Goal: Task Accomplishment & Management: Complete application form

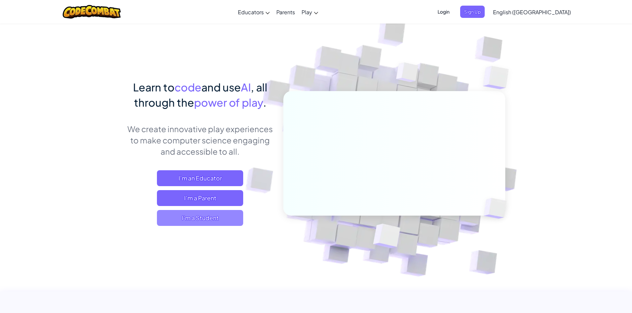
click at [212, 211] on span "I'm a Student" at bounding box center [200, 218] width 86 height 16
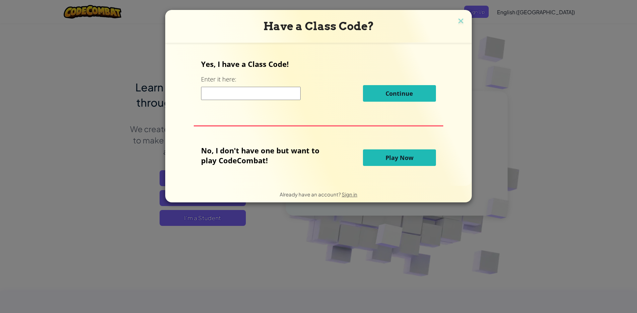
click at [223, 95] on input at bounding box center [250, 93] width 99 height 13
type input "co"
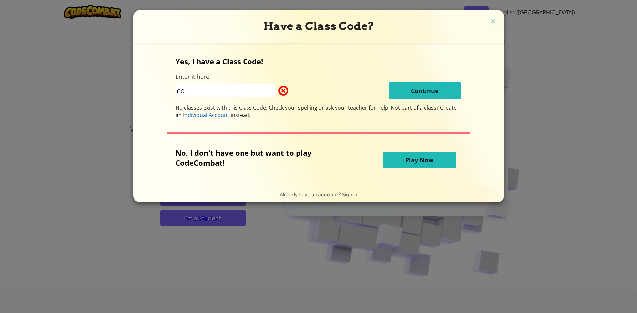
click at [210, 88] on input "co" at bounding box center [224, 90] width 99 height 13
type input "c"
type input "p"
click at [196, 91] on input "PlayStandFour" at bounding box center [224, 90] width 99 height 13
click at [200, 92] on input "PlayStandFour" at bounding box center [224, 90] width 99 height 13
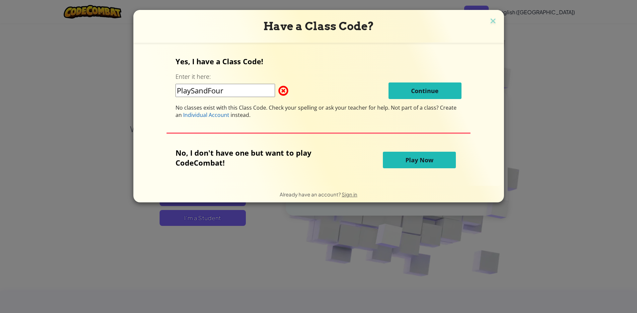
click at [211, 94] on input "PlaySandFour" at bounding box center [224, 90] width 99 height 13
click at [233, 87] on input "PlaySandFour" at bounding box center [224, 90] width 99 height 13
type input "PlaySandFloor"
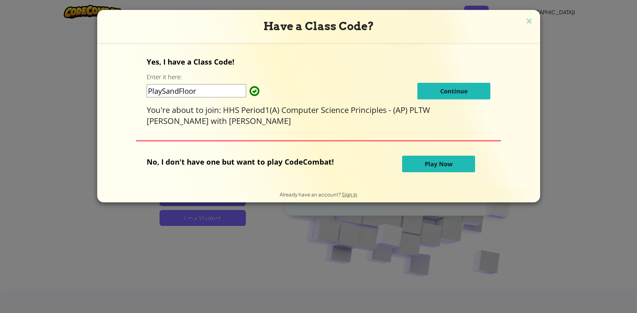
click at [451, 86] on button "Continue" at bounding box center [453, 91] width 73 height 17
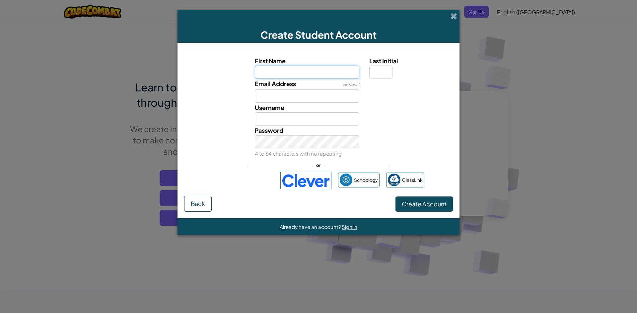
click at [331, 74] on input "First Name" at bounding box center [307, 72] width 105 height 13
type input "Mark"
click at [378, 75] on input "Last Initial" at bounding box center [380, 72] width 23 height 13
type input "B"
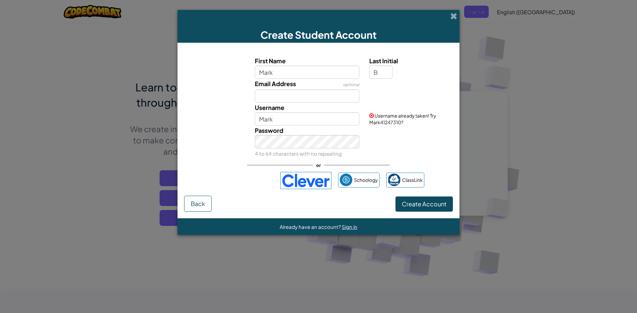
type input "MarkB"
drag, startPoint x: 330, startPoint y: 96, endPoint x: 333, endPoint y: 103, distance: 7.6
click at [333, 103] on div "First Name Mark Last Initial B Email Address optional Username MarkB Username a…" at bounding box center [318, 107] width 265 height 102
click at [334, 96] on input "Email Address" at bounding box center [307, 96] width 105 height 13
type input "241795@students.avhsd.org"
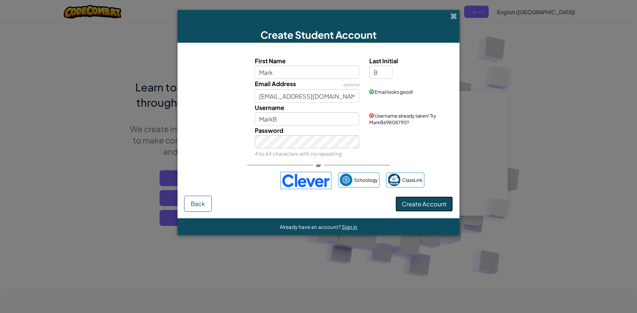
click at [418, 208] on span "Create Account" at bounding box center [423, 204] width 45 height 8
click at [318, 75] on input "Mark" at bounding box center [307, 72] width 105 height 13
click at [387, 76] on input "B" at bounding box center [380, 72] width 23 height 13
click at [278, 76] on input "Mark" at bounding box center [307, 72] width 105 height 13
drag, startPoint x: 270, startPoint y: 67, endPoint x: 333, endPoint y: 97, distance: 70.2
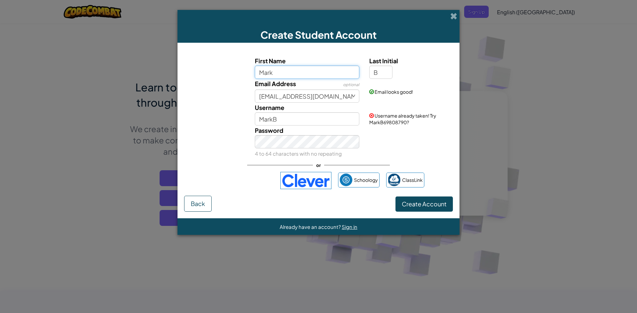
click at [333, 97] on div "First Name Mark Last Initial B Email Address optional 241795@students.avhsd.org…" at bounding box center [318, 107] width 265 height 102
click at [332, 67] on input "Mark" at bounding box center [307, 72] width 105 height 13
click at [424, 133] on div "Password 4 to 64 characters with no repeating" at bounding box center [318, 142] width 275 height 33
click at [319, 120] on input "MarkB" at bounding box center [307, 118] width 105 height 13
click at [409, 132] on div "Password 4 to 64 characters with no repeating" at bounding box center [318, 142] width 275 height 33
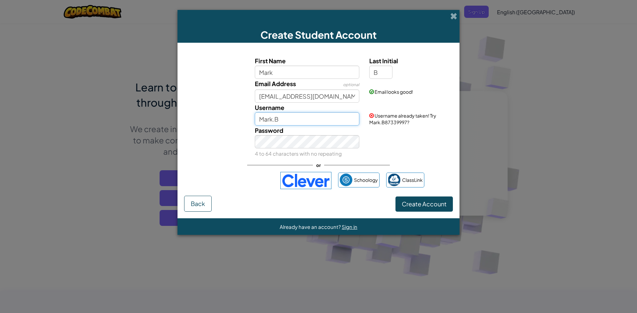
click at [298, 117] on input "Mark.B" at bounding box center [307, 118] width 105 height 13
click at [306, 117] on input "Mark.B1991" at bounding box center [307, 118] width 105 height 13
type input "Mark.B1020"
click at [419, 210] on button "Create Account" at bounding box center [423, 204] width 57 height 15
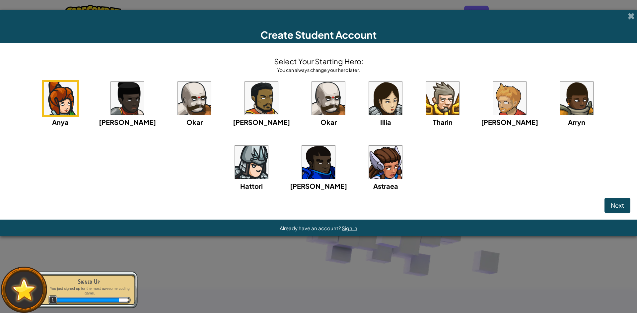
click at [179, 103] on img at bounding box center [194, 98] width 33 height 33
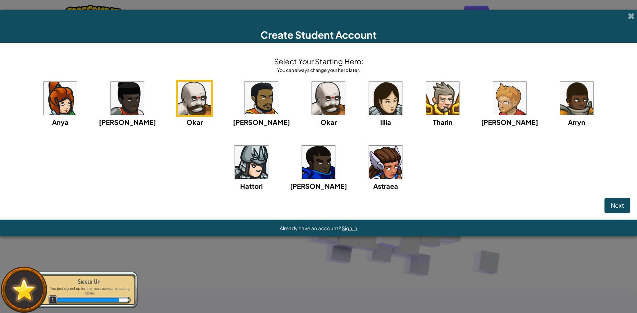
click at [179, 106] on img at bounding box center [194, 98] width 33 height 33
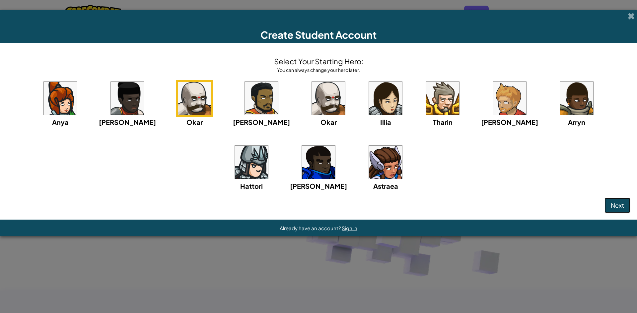
click at [615, 206] on span "Next" at bounding box center [616, 206] width 13 height 8
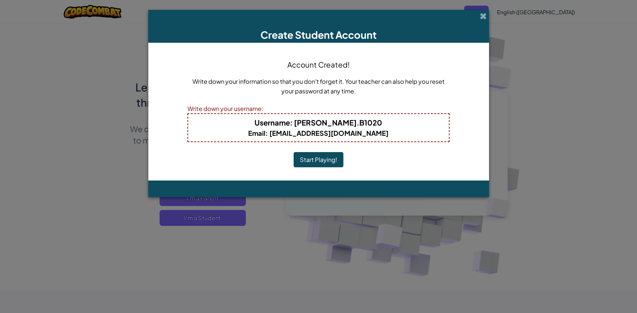
click at [317, 157] on button "Start Playing!" at bounding box center [318, 159] width 50 height 15
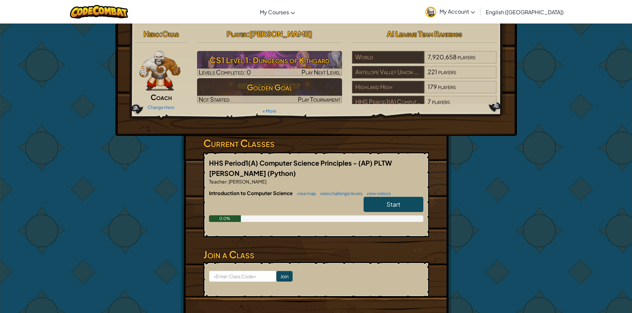
click at [411, 202] on link "Start" at bounding box center [393, 204] width 60 height 15
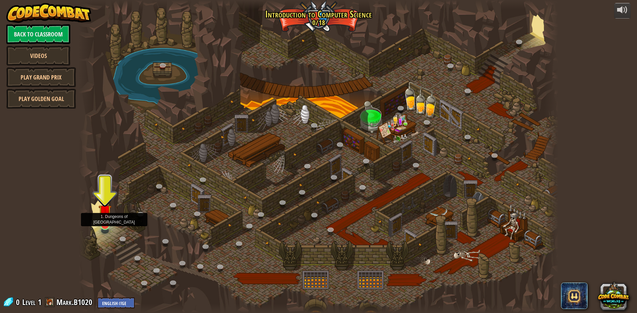
click at [107, 226] on img at bounding box center [104, 212] width 13 height 30
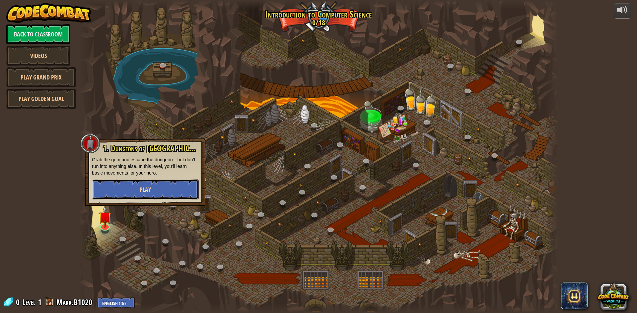
click at [143, 190] on span "Play" at bounding box center [145, 190] width 11 height 8
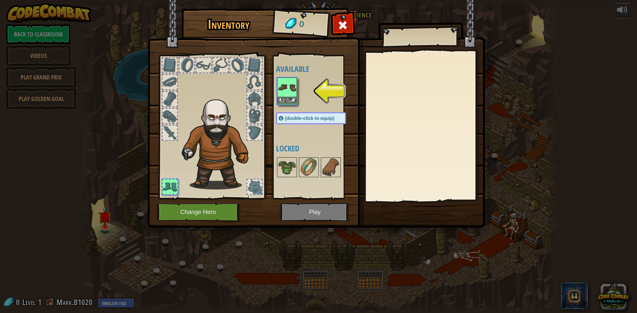
click at [296, 83] on div "Equip" at bounding box center [287, 91] width 20 height 27
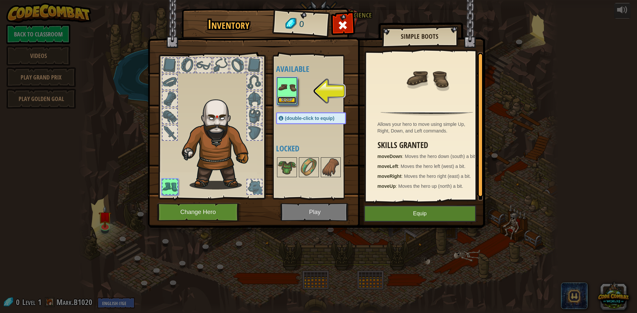
click at [289, 98] on button "Equip" at bounding box center [286, 100] width 19 height 7
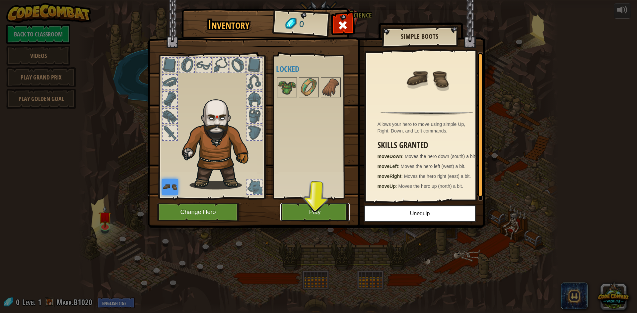
click at [309, 213] on button "Play" at bounding box center [314, 212] width 69 height 18
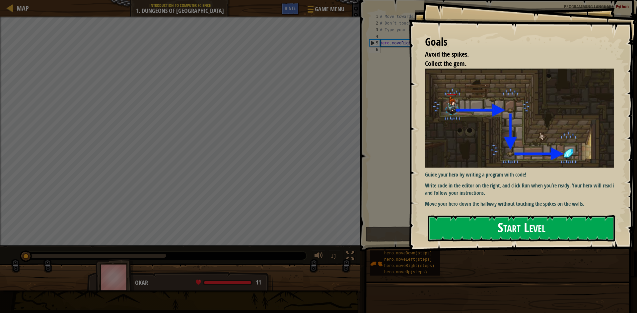
click at [462, 224] on button "Start Level" at bounding box center [521, 228] width 187 height 26
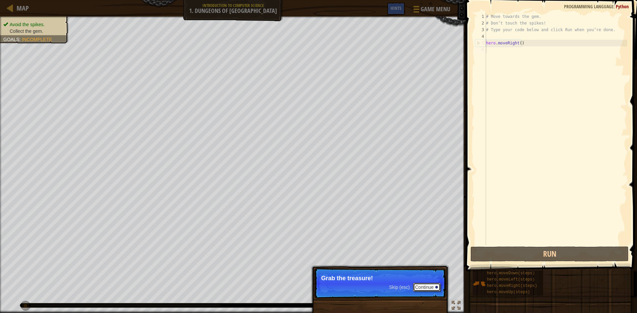
click at [426, 290] on button "Continue" at bounding box center [427, 287] width 28 height 9
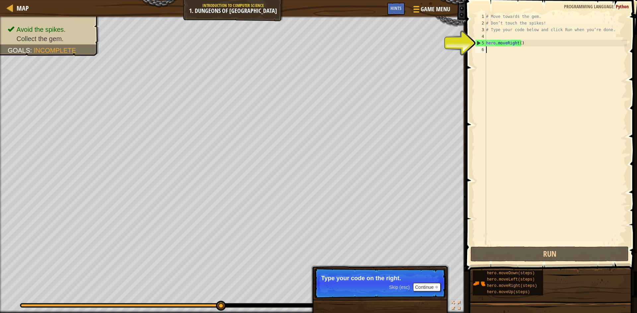
click at [518, 45] on div "# Move towards the gem. # Don’t touch the spikes! # Type your code below and cl…" at bounding box center [555, 135] width 142 height 245
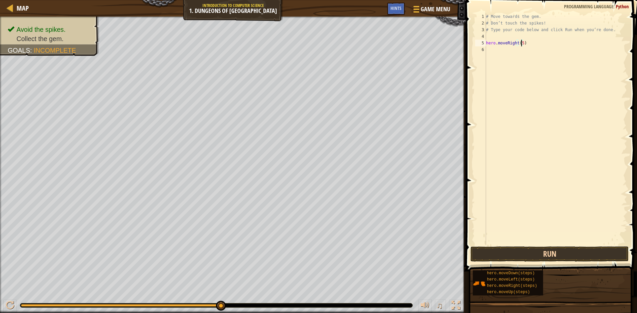
type textarea "hero.moveRight(5)"
click at [612, 254] on button "Run" at bounding box center [549, 254] width 158 height 15
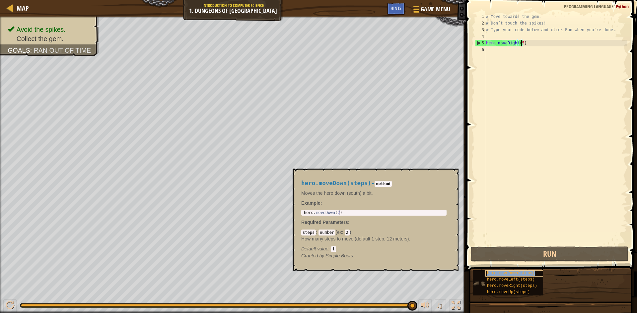
click at [512, 274] on span "hero.moveDown(steps)" at bounding box center [511, 273] width 48 height 5
click at [488, 63] on div "# Move towards the gem. # Don’t touch the spikes! # Type your code below and cl…" at bounding box center [555, 135] width 142 height 245
click at [515, 273] on span "hero.moveDown(steps)" at bounding box center [511, 273] width 48 height 5
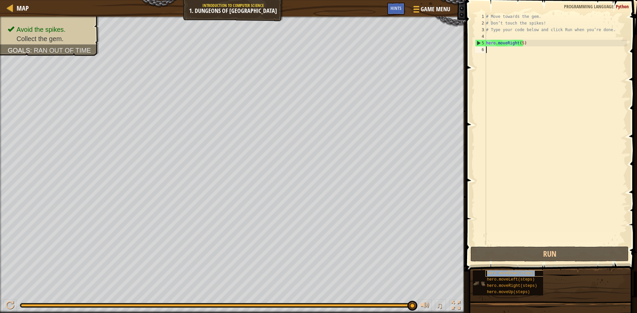
click at [515, 273] on span "hero.moveDown(steps)" at bounding box center [511, 273] width 48 height 5
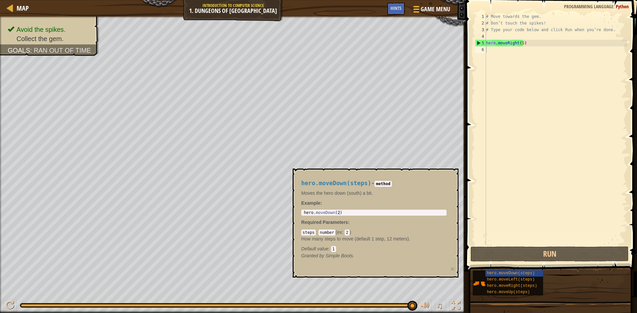
click at [346, 231] on code "2" at bounding box center [346, 233] width 5 height 6
type textarea "hero.moveDown(2)"
click at [336, 211] on div "hero . moveDown ( 2 )" at bounding box center [373, 218] width 143 height 14
click at [333, 213] on div "hero . moveDown ( 2 )" at bounding box center [373, 218] width 143 height 14
click at [335, 214] on div "hero . moveDown ( 2 )" at bounding box center [373, 218] width 143 height 14
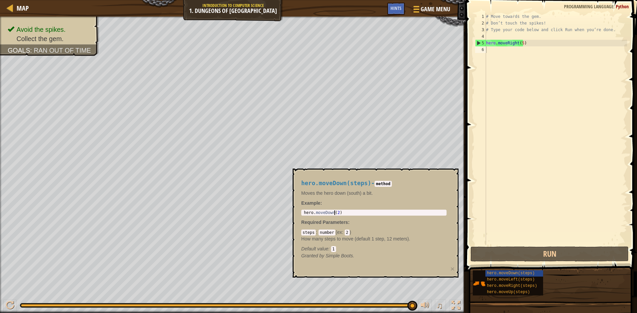
click at [335, 214] on div "hero . moveDown ( 2 )" at bounding box center [373, 218] width 143 height 14
click at [337, 211] on div "hero . moveDown ( 2 )" at bounding box center [373, 218] width 143 height 14
click at [336, 211] on div "hero . moveDown ( 2 )" at bounding box center [373, 218] width 143 height 14
click at [336, 213] on div "hero . moveDown ( 2 )" at bounding box center [373, 218] width 143 height 14
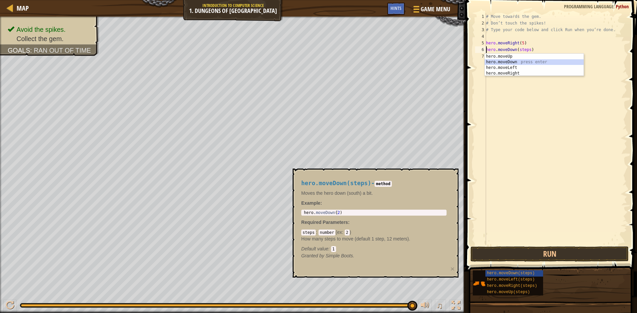
click at [502, 60] on div "hero.moveUp press enter hero.moveDown press enter hero.moveLeft press enter her…" at bounding box center [533, 71] width 99 height 34
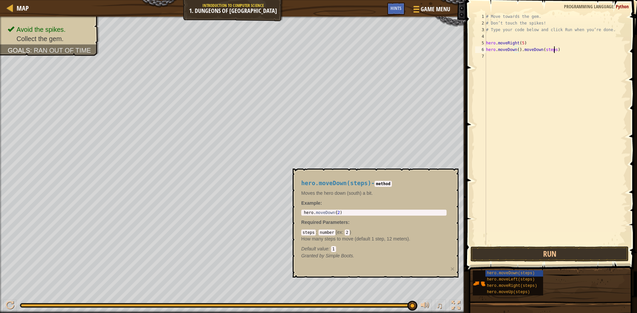
click at [555, 53] on div "# Move towards the gem. # Don’t touch the spikes! # Type your code below and cl…" at bounding box center [555, 135] width 142 height 245
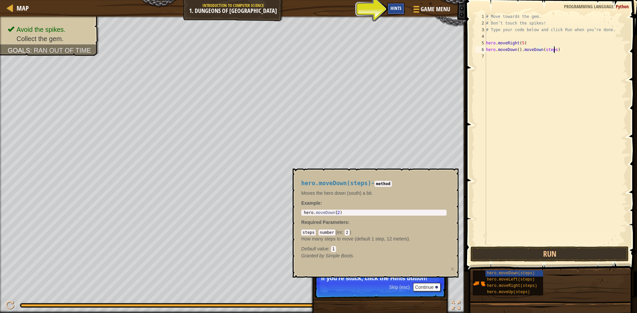
click at [399, 10] on span "Hints" at bounding box center [395, 8] width 11 height 6
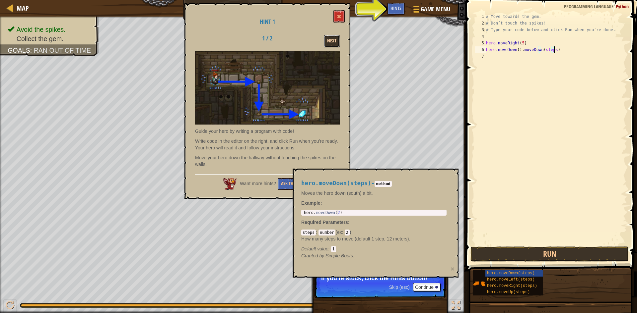
click at [329, 40] on button "Next" at bounding box center [332, 41] width 16 height 12
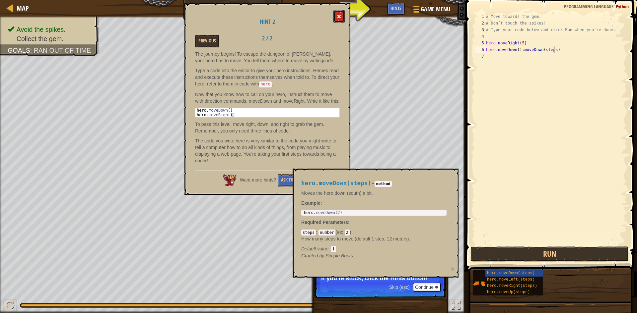
click at [338, 21] on button at bounding box center [338, 16] width 11 height 12
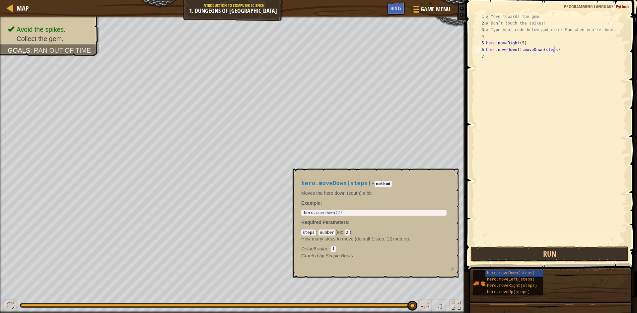
click at [552, 51] on div "# Move towards the gem. # Don’t touch the spikes! # Type your code below and cl…" at bounding box center [555, 135] width 142 height 245
type textarea "hero.moveDown())"
click at [560, 56] on div "# Move towards the gem. # Don’t touch the spikes! # Type your code below and cl…" at bounding box center [555, 135] width 142 height 245
click at [553, 47] on div "# Move towards the gem. # Don’t touch the spikes! # Type your code below and cl…" at bounding box center [555, 135] width 142 height 245
click at [516, 49] on div "# Move towards the gem. # Don’t touch the spikes! # Type your code below and cl…" at bounding box center [555, 135] width 142 height 245
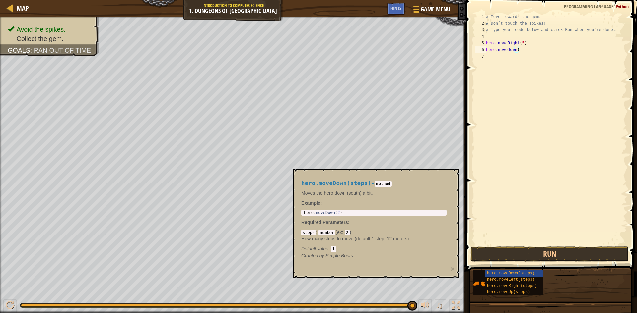
scroll to position [3, 3]
click at [586, 253] on button "Run" at bounding box center [549, 254] width 158 height 15
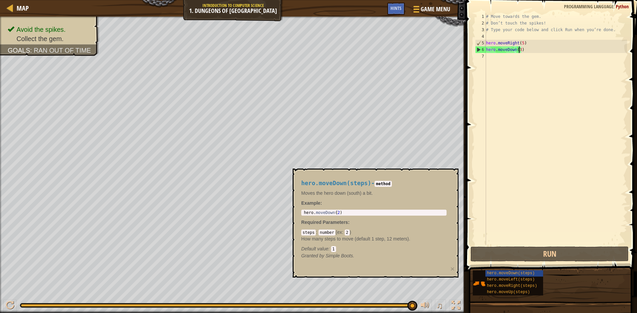
click at [519, 43] on div "# Move towards the gem. # Don’t touch the spikes! # Type your code below and cl…" at bounding box center [555, 135] width 142 height 245
click at [521, 43] on div "# Move towards the gem. # Don’t touch the spikes! # Type your code below and cl…" at bounding box center [555, 135] width 142 height 245
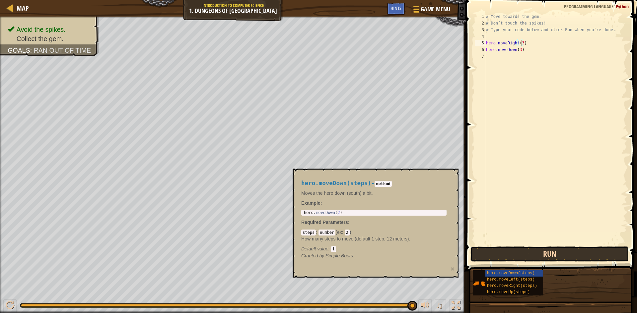
click at [550, 247] on button "Run" at bounding box center [549, 254] width 158 height 15
click at [538, 254] on button "Run" at bounding box center [549, 254] width 158 height 15
click at [517, 50] on div "# Move towards the gem. # Don’t touch the spikes! # Type your code below and cl…" at bounding box center [555, 135] width 142 height 245
click at [518, 49] on div "# Move towards the gem. # Don’t touch the spikes! # Type your code below and cl…" at bounding box center [555, 135] width 142 height 245
click at [513, 254] on button "Run" at bounding box center [549, 254] width 158 height 15
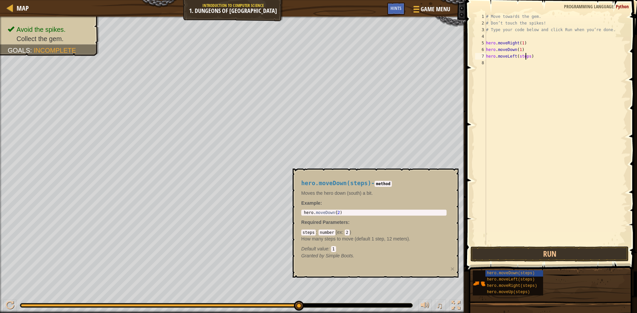
click at [526, 55] on div "# Move towards the gem. # Don’t touch the spikes! # Type your code below and cl…" at bounding box center [555, 135] width 142 height 245
click at [492, 258] on button "Run" at bounding box center [549, 254] width 158 height 15
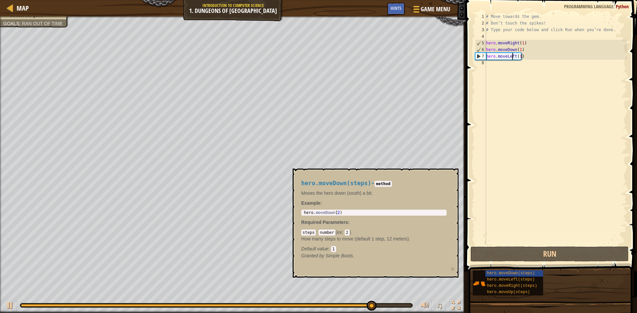
click at [512, 57] on div "# Move towards the gem. # Don’t touch the spikes! # Type your code below and cl…" at bounding box center [555, 135] width 142 height 245
click at [513, 56] on div "# Move towards the gem. # Don’t touch the spikes! # Type your code below and cl…" at bounding box center [555, 135] width 142 height 245
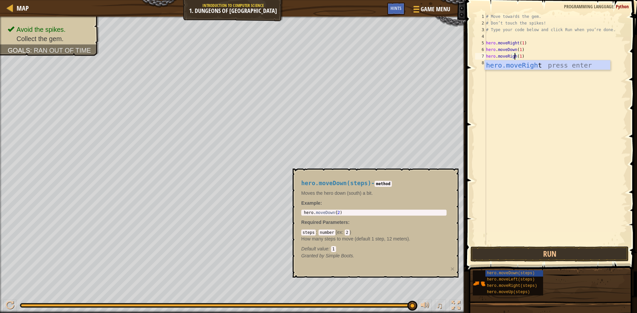
type textarea "hero.moveRight(1)"
click at [530, 128] on div "# Move towards the gem. # Don’t touch the spikes! # Type your code below and cl…" at bounding box center [555, 135] width 142 height 245
click at [541, 253] on button "Run" at bounding box center [549, 254] width 158 height 15
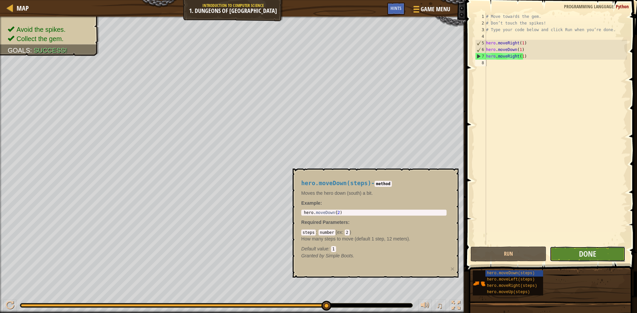
click at [597, 260] on button "Done" at bounding box center [587, 254] width 76 height 15
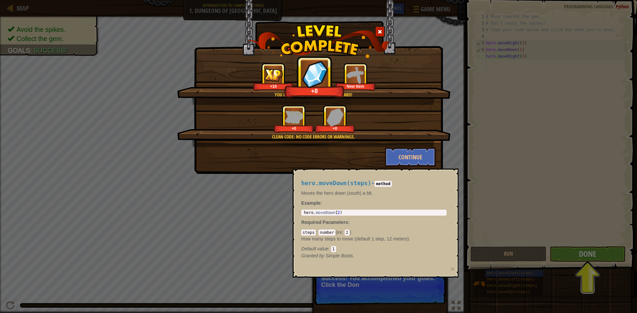
click at [496, 281] on div "You completed Dungeons of Kithgard! +10 +8 New Item Clean code: no code errors …" at bounding box center [318, 156] width 637 height 313
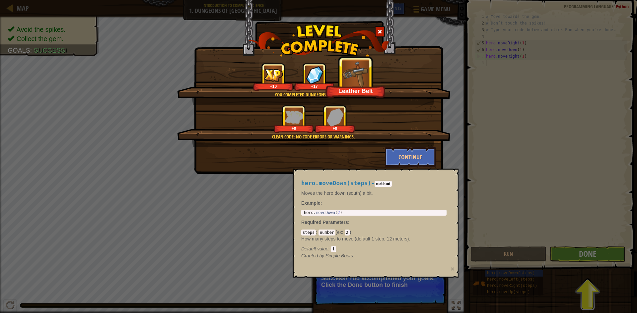
click at [415, 238] on p "How many steps to move (default 1 step, 12 meters)." at bounding box center [373, 239] width 145 height 7
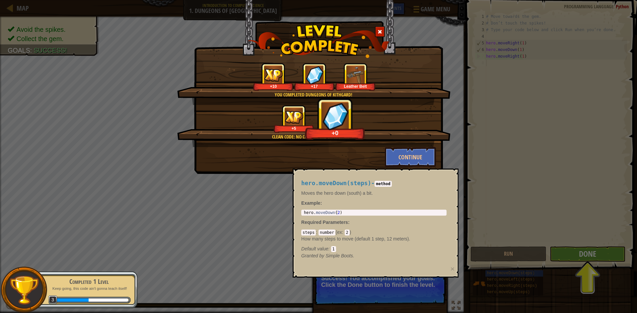
click at [563, 253] on div "You completed Dungeons of Kithgard! +10 +17 Leather Belt Clean code: no code er…" at bounding box center [318, 156] width 637 height 313
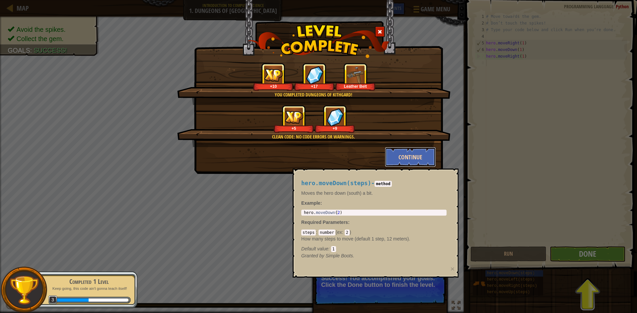
click at [418, 154] on button "Continue" at bounding box center [410, 157] width 51 height 20
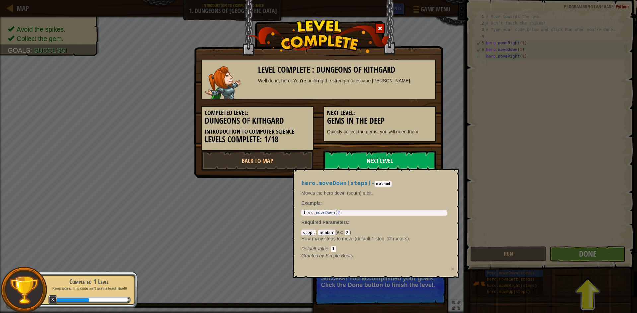
click at [398, 161] on link "Next Level" at bounding box center [379, 161] width 112 height 20
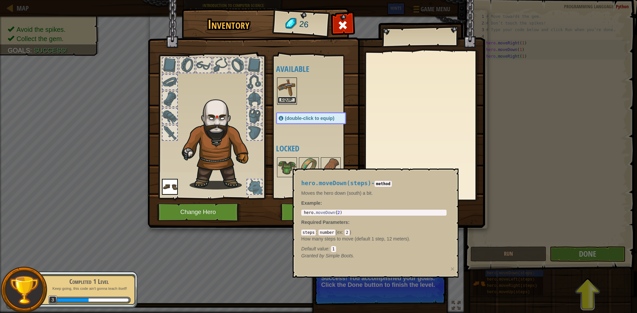
click at [286, 99] on button "Equip" at bounding box center [286, 100] width 19 height 7
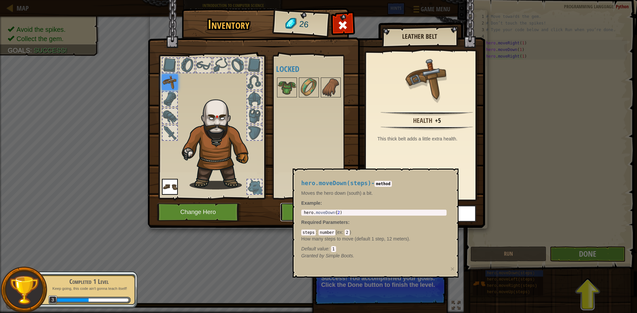
click at [282, 214] on button "Play" at bounding box center [314, 212] width 69 height 18
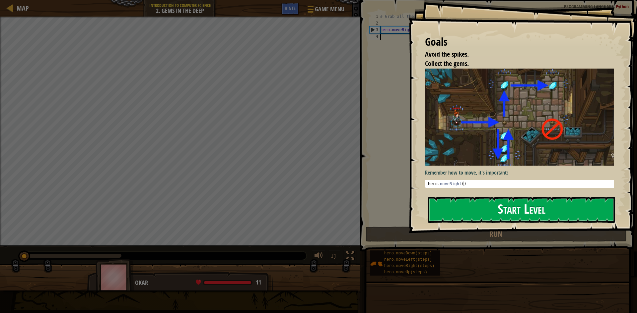
click at [524, 203] on button "Start Level" at bounding box center [521, 210] width 187 height 26
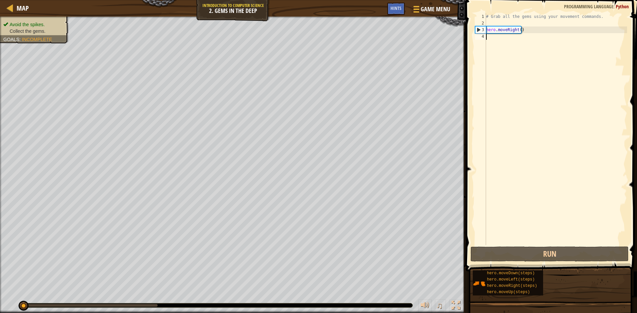
click at [517, 30] on div "# Grab all the gems using your movement commands. hero . moveRight ( )" at bounding box center [555, 135] width 142 height 245
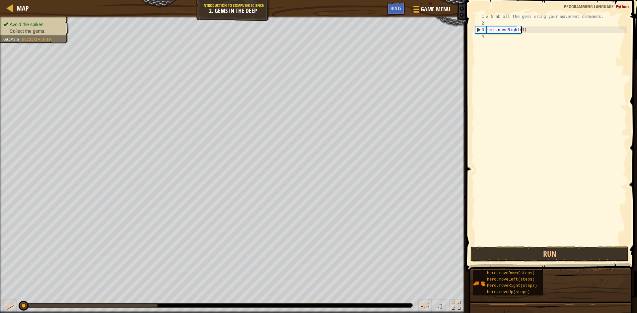
scroll to position [3, 3]
click at [517, 251] on button "Run" at bounding box center [549, 254] width 158 height 15
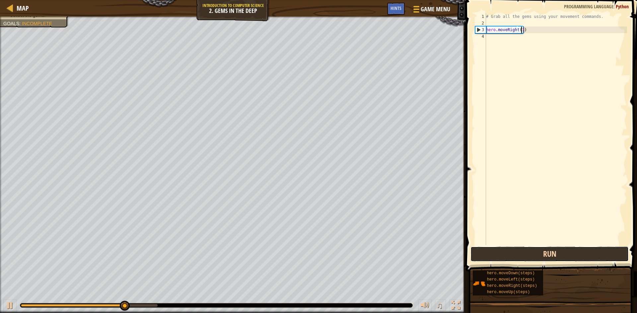
click at [517, 251] on button "Run" at bounding box center [549, 254] width 158 height 15
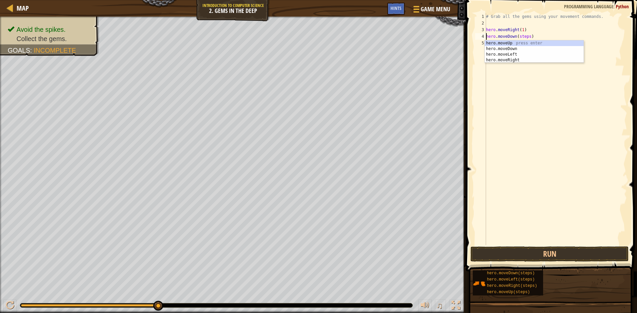
click at [524, 37] on div "# Grab all the gems using your movement commands. hero . moveRight ( 1 ) hero .…" at bounding box center [555, 135] width 142 height 245
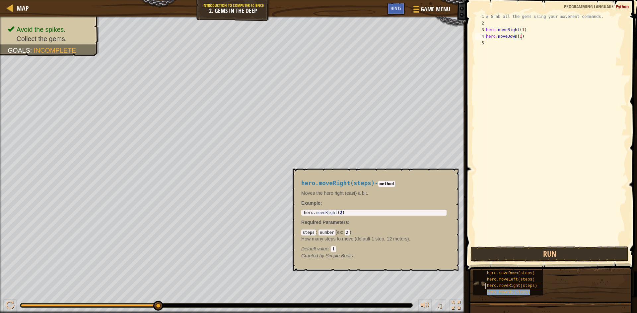
type textarea "hero.moveDown(1)hero.moveUp(steps)"
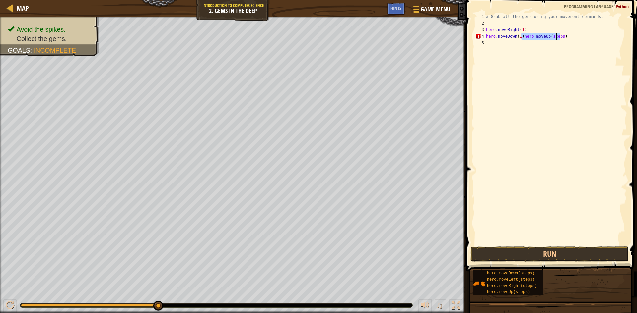
scroll to position [3, 0]
click at [541, 33] on div "# Grab all the gems using your movement commands. hero . moveRight ( 1 ) hero .…" at bounding box center [555, 135] width 142 height 245
click at [532, 43] on div "# Grab all the gems using your movement commands. hero . moveRight ( 1 ) hero .…" at bounding box center [555, 135] width 142 height 245
click at [522, 42] on div "# Grab all the gems using your movement commands. hero . moveRight ( 1 ) hero .…" at bounding box center [555, 135] width 142 height 245
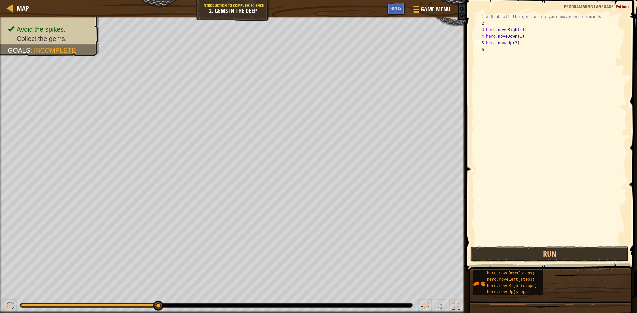
click at [517, 246] on span at bounding box center [551, 126] width 176 height 291
click at [513, 254] on button "Run" at bounding box center [549, 254] width 158 height 15
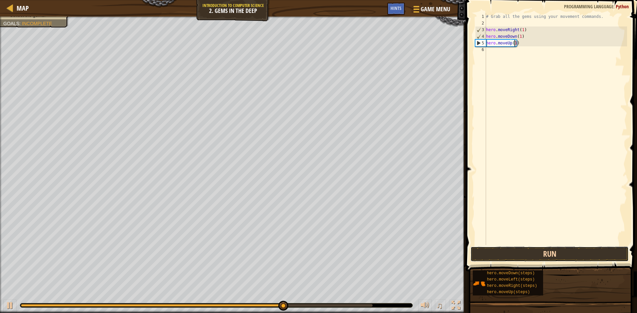
click at [562, 252] on button "Run" at bounding box center [549, 254] width 158 height 15
click at [537, 256] on button "Run" at bounding box center [549, 254] width 158 height 15
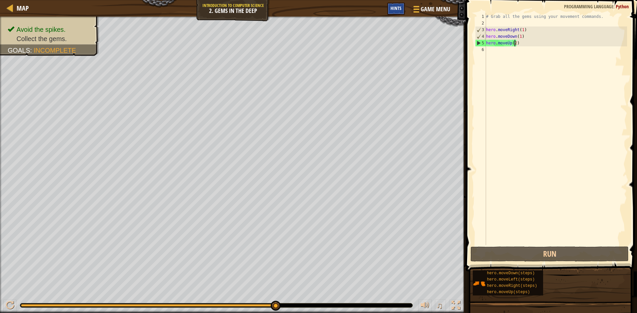
click at [389, 13] on div "Hints" at bounding box center [396, 9] width 18 height 12
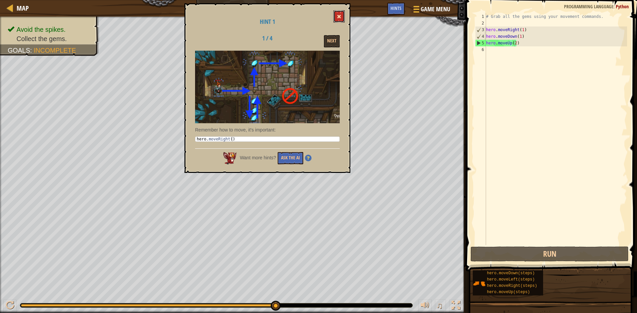
click at [337, 10] on button at bounding box center [338, 16] width 11 height 12
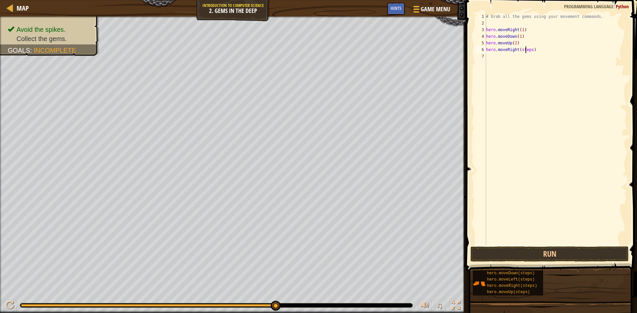
click at [526, 48] on div "# Grab all the gems using your movement commands. hero . moveRight ( 1 ) hero .…" at bounding box center [555, 135] width 142 height 245
click at [527, 49] on div "# Grab all the gems using your movement commands. hero . moveRight ( 1 ) hero .…" at bounding box center [555, 135] width 142 height 245
type textarea "hero.moveRight(1)"
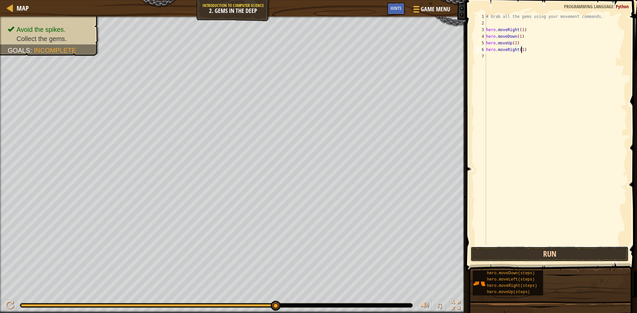
click at [546, 253] on button "Run" at bounding box center [549, 254] width 158 height 15
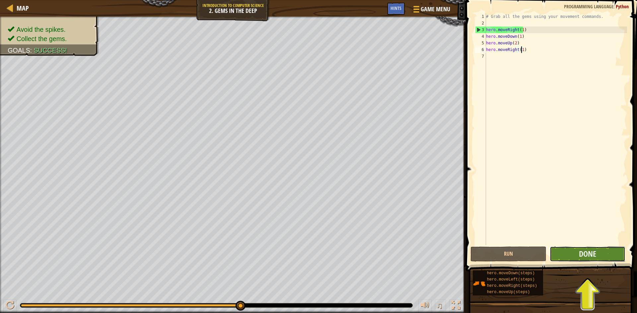
click at [612, 260] on button "Done" at bounding box center [587, 254] width 76 height 15
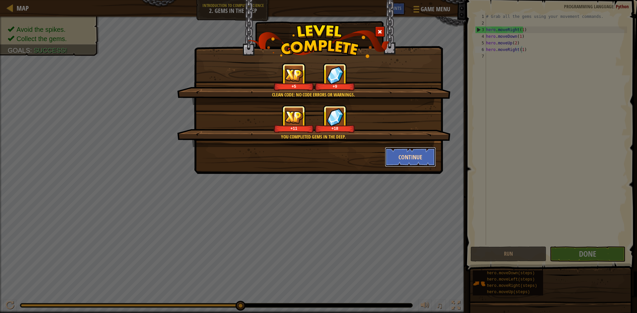
click at [420, 159] on button "Continue" at bounding box center [410, 157] width 51 height 20
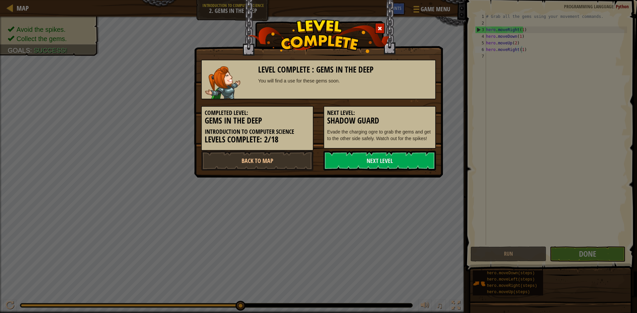
click at [420, 159] on link "Next Level" at bounding box center [379, 161] width 112 height 20
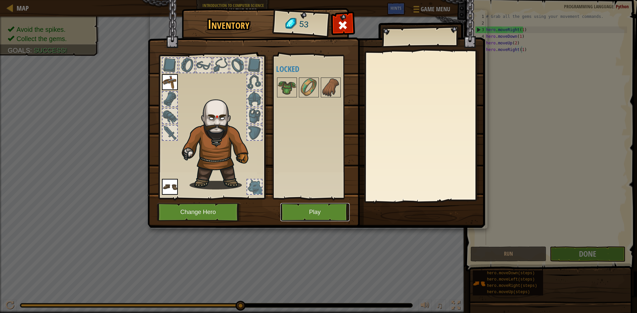
click at [300, 212] on button "Play" at bounding box center [314, 212] width 69 height 18
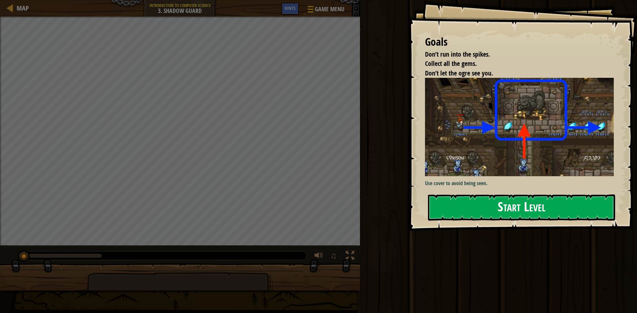
click at [506, 201] on button "Start Level" at bounding box center [521, 208] width 187 height 26
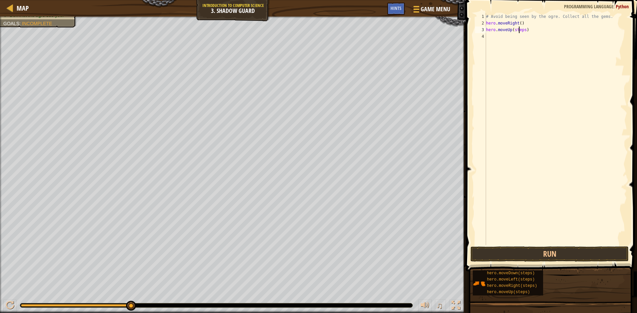
click at [519, 31] on div "# Avoid being seen by the ogre. Collect all the gems. hero . moveRight ( ) hero…" at bounding box center [555, 135] width 142 height 245
click at [535, 254] on button "Run" at bounding box center [549, 254] width 158 height 15
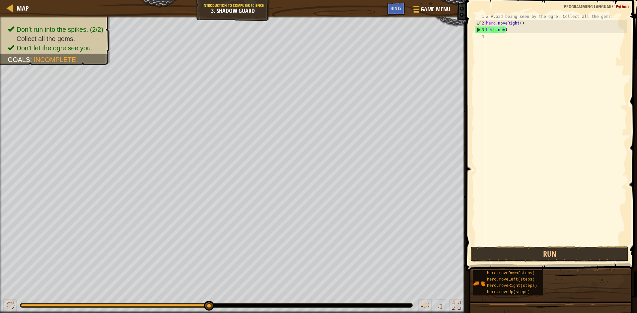
scroll to position [3, 0]
type textarea ")"
click at [532, 30] on div "# Avoid being seen by the ogre. Collect all the gems. hero . moveRight ( ) )" at bounding box center [555, 135] width 142 height 245
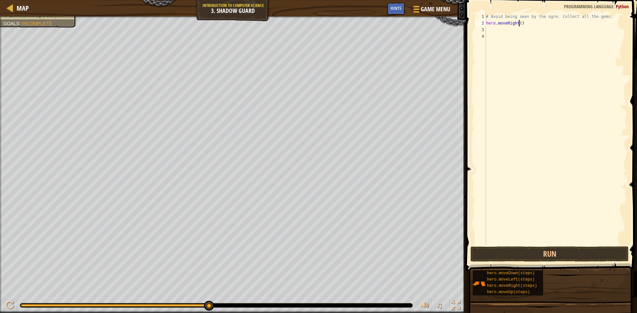
click at [518, 21] on div "# Avoid being seen by the ogre. Collect all the gems. hero . moveRight ( )" at bounding box center [555, 135] width 142 height 245
click at [572, 258] on button "Run" at bounding box center [549, 254] width 158 height 15
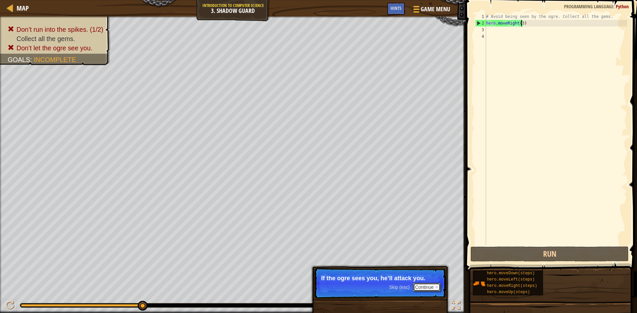
click at [418, 290] on button "Continue" at bounding box center [427, 287] width 28 height 9
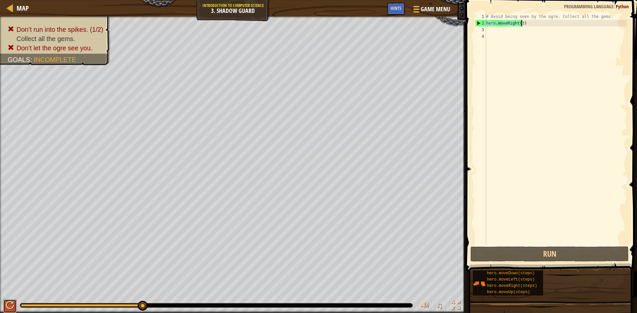
click at [5, 309] on button at bounding box center [9, 307] width 13 height 14
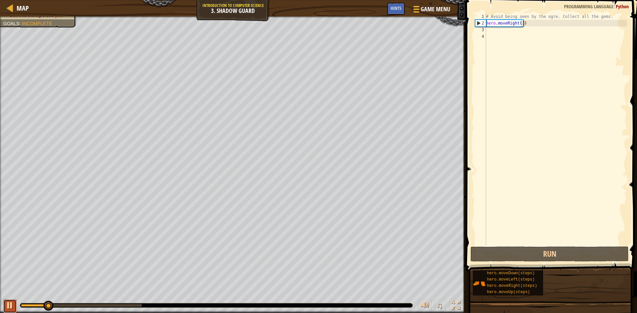
click at [13, 310] on div at bounding box center [10, 305] width 9 height 9
drag, startPoint x: 45, startPoint y: 308, endPoint x: 11, endPoint y: 310, distance: 33.5
click at [11, 310] on div "♫" at bounding box center [232, 304] width 465 height 20
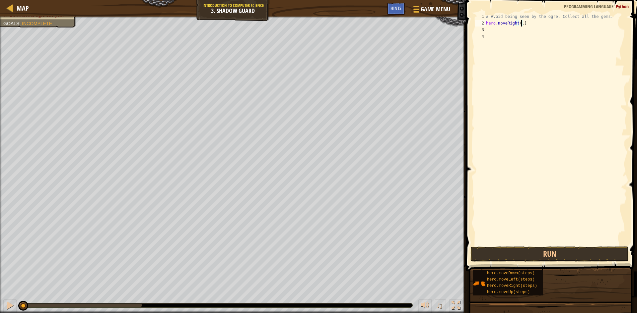
scroll to position [3, 3]
click at [565, 261] on button "Run" at bounding box center [549, 254] width 158 height 15
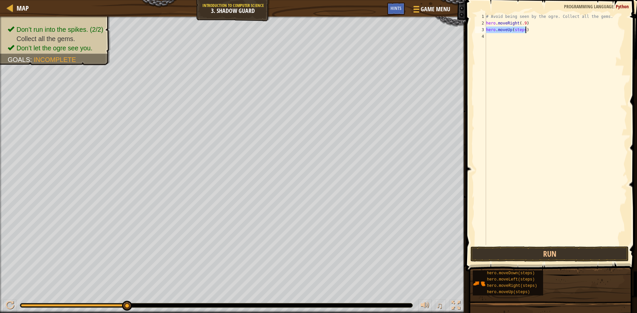
click at [519, 31] on div "# Avoid being seen by the ogre. Collect all the gems. hero . moveRight ( .9 ) h…" at bounding box center [555, 129] width 142 height 232
click at [519, 31] on div "# Avoid being seen by the ogre. Collect all the gems. hero . moveRight ( .9 ) h…" at bounding box center [555, 135] width 142 height 245
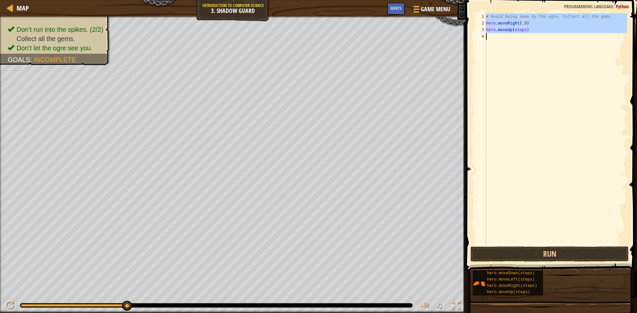
click at [519, 31] on div "# Avoid being seen by the ogre. Collect all the gems. hero . moveRight ( .9 ) h…" at bounding box center [555, 135] width 142 height 245
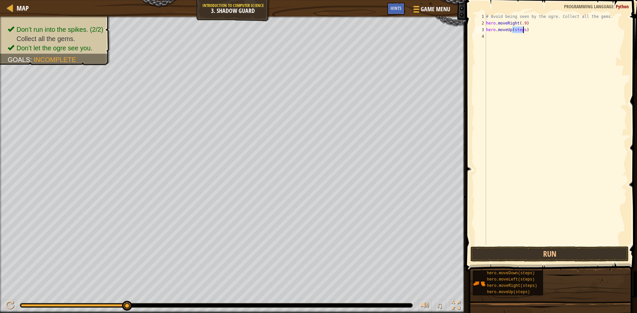
click at [519, 31] on div "# Avoid being seen by the ogre. Collect all the gems. hero . moveRight ( .9 ) h…" at bounding box center [555, 135] width 142 height 245
click at [558, 255] on button "Run" at bounding box center [549, 254] width 158 height 15
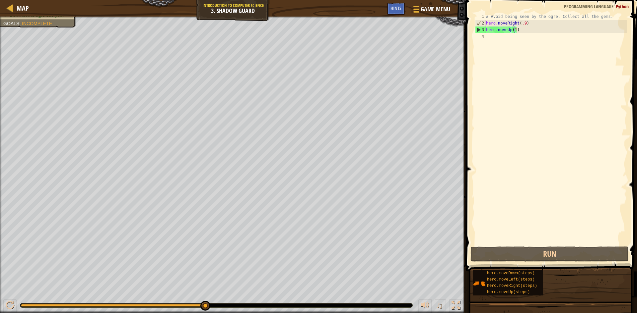
click at [215, 11] on div "Map Introduction to Computer Science 3. Shadow Guard Game Menu Done Hints" at bounding box center [232, 8] width 465 height 17
click at [397, 7] on span "Hints" at bounding box center [395, 8] width 11 height 6
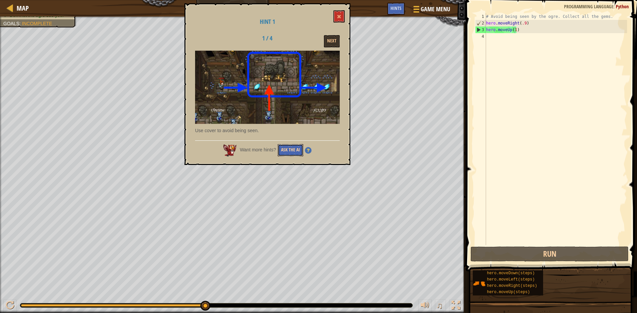
click at [297, 154] on button "Ask the AI" at bounding box center [290, 150] width 26 height 12
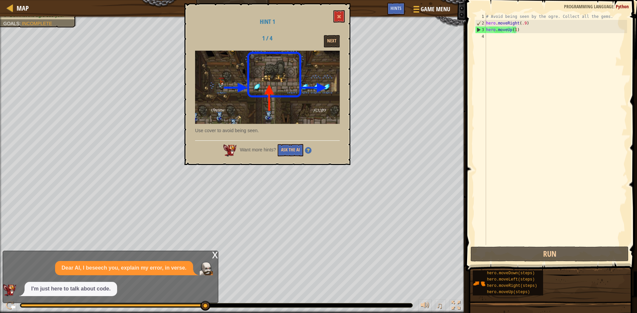
click at [91, 288] on p "I'm just here to talk about code." at bounding box center [70, 289] width 79 height 8
click at [82, 285] on p "I'm just here to talk about code." at bounding box center [70, 289] width 79 height 8
click at [291, 144] on div "Want more hints? Ask the AI" at bounding box center [267, 149] width 145 height 16
click at [297, 148] on button "Ask the AI" at bounding box center [290, 150] width 26 height 12
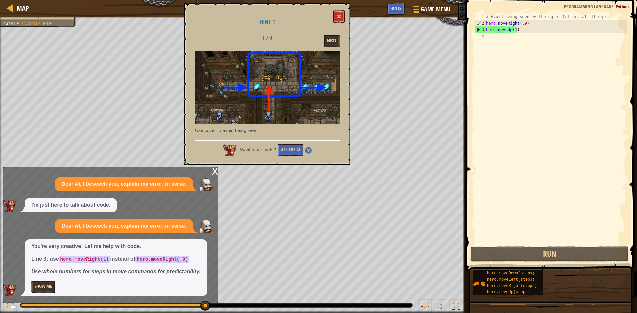
click at [523, 23] on div "# Avoid being seen by the ogre. Collect all the gems. hero . moveRight ( .9 ) h…" at bounding box center [555, 135] width 142 height 245
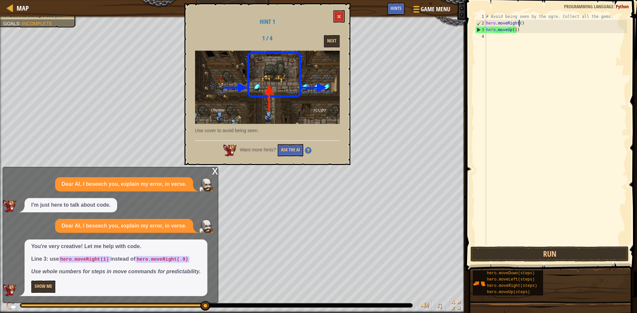
scroll to position [3, 3]
type textarea "hero.moveRight(1)"
click at [504, 252] on button "Run" at bounding box center [549, 254] width 158 height 15
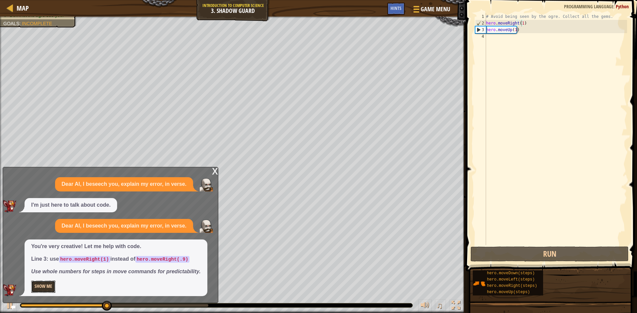
click at [40, 288] on button "Show Me" at bounding box center [43, 287] width 24 height 12
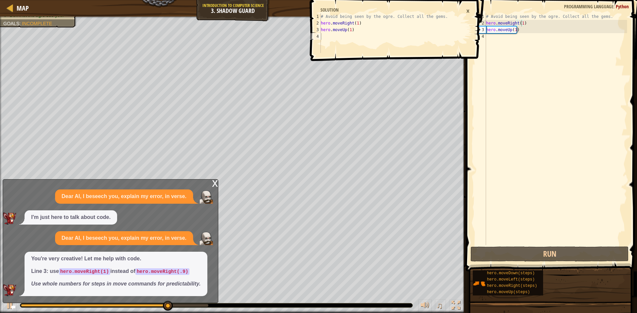
type textarea "hero.moveRight(1)"
click at [359, 24] on div "Map Introduction to Computer Science 3. Shadow Guard Game Menu Done Hints hero.…" at bounding box center [318, 156] width 637 height 313
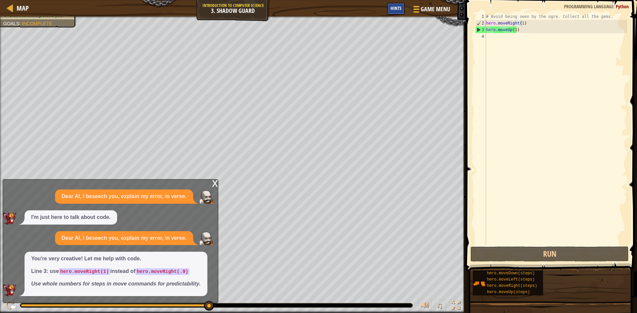
click at [389, 10] on div "Hints" at bounding box center [396, 9] width 18 height 12
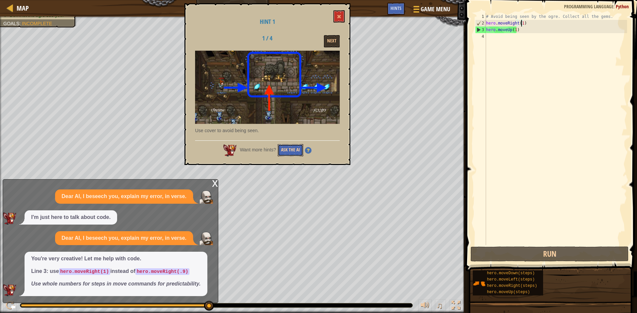
click at [287, 149] on button "Ask the AI" at bounding box center [290, 150] width 26 height 12
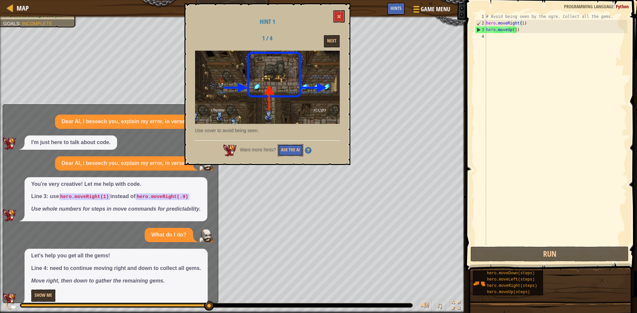
scroll to position [9, 0]
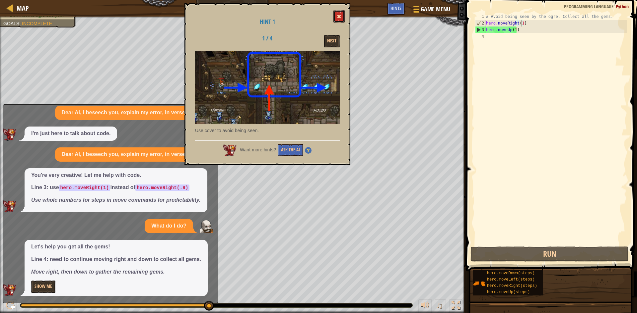
click at [341, 18] on button at bounding box center [338, 16] width 11 height 12
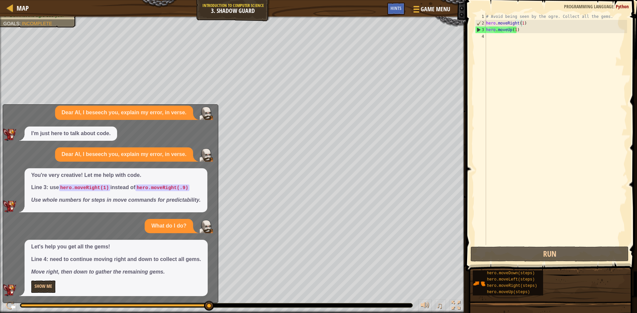
click at [126, 150] on div "Dear AI, I beseech you, explain my error, in verse." at bounding box center [124, 155] width 138 height 14
click at [398, 8] on span "Hints" at bounding box center [395, 8] width 11 height 6
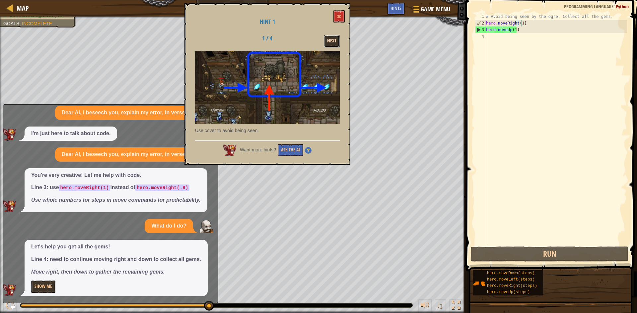
click at [331, 37] on button "Next" at bounding box center [332, 41] width 16 height 12
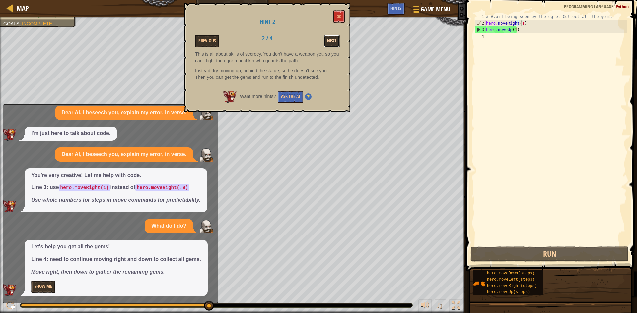
click at [337, 39] on button "Next" at bounding box center [332, 41] width 16 height 12
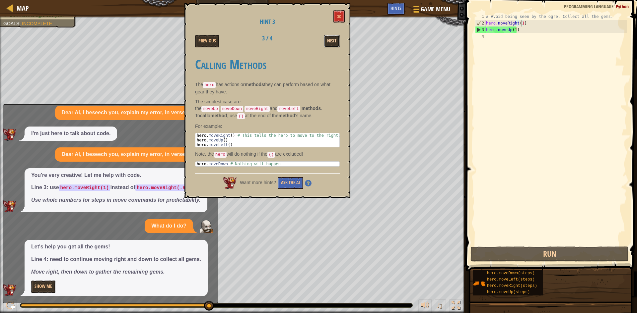
click at [336, 39] on button "Next" at bounding box center [332, 41] width 16 height 12
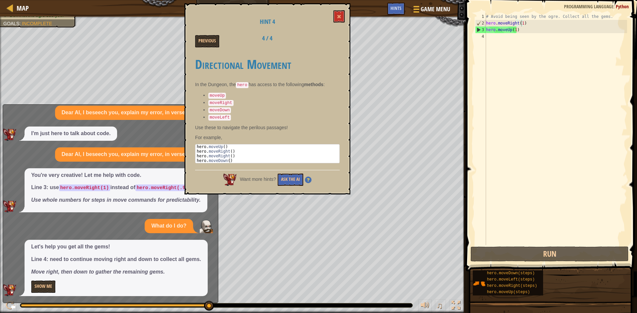
click at [336, 39] on div "Previous 4 / 4" at bounding box center [267, 41] width 154 height 12
click at [337, 19] on span at bounding box center [338, 16] width 5 height 5
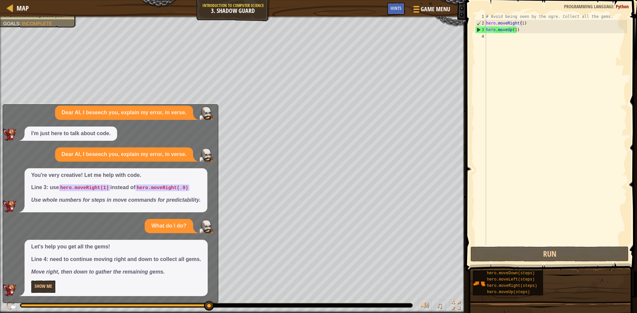
click at [155, 126] on div "Dear AI, I beseech you, explain my error, in verse. I'm just here to talk about…" at bounding box center [109, 201] width 212 height 191
click at [105, 203] on em "Use whole numbers for steps in move commands for predictability." at bounding box center [115, 200] width 169 height 6
drag, startPoint x: 105, startPoint y: 203, endPoint x: 97, endPoint y: 150, distance: 53.4
click at [100, 171] on div "You're very creative! Let me help with code. Line 3: use hero.moveRight(1) inst…" at bounding box center [116, 190] width 183 height 44
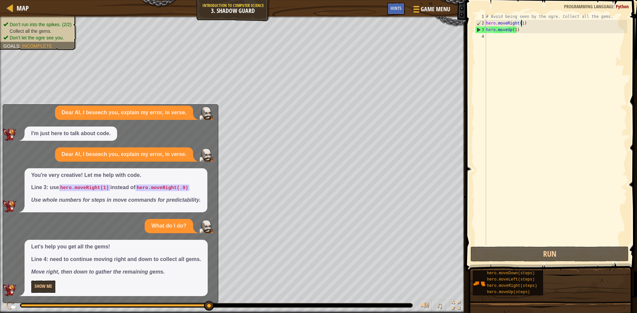
click at [38, 21] on ul "Don’t run into the spikes. (2/2) Collect all the gems. Don’t let the ogre see y…" at bounding box center [38, 31] width 70 height 20
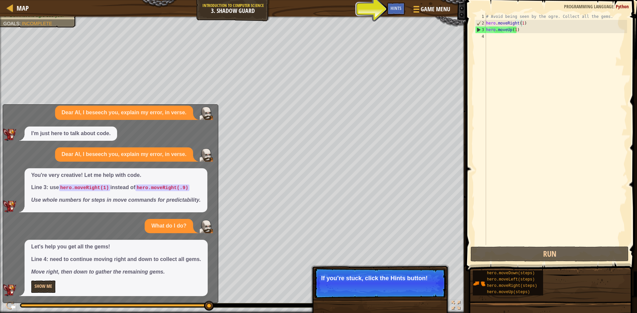
click at [432, 290] on button "Continue" at bounding box center [427, 287] width 28 height 9
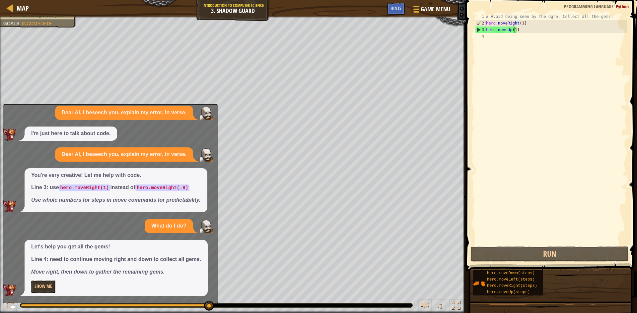
click at [515, 30] on div "# Avoid being seen by the ogre. Collect all the gems. hero . moveRight ( 1 ) he…" at bounding box center [555, 135] width 142 height 245
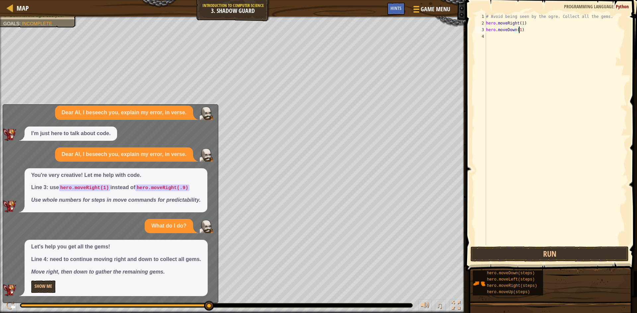
scroll to position [3, 3]
type textarea "hero.moveDown(1)"
click at [574, 252] on button "Run" at bounding box center [549, 254] width 158 height 15
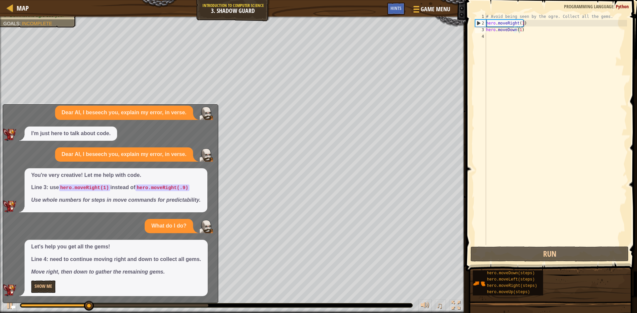
drag, startPoint x: 121, startPoint y: 124, endPoint x: 122, endPoint y: 151, distance: 26.9
click at [122, 151] on div "Dear AI, I beseech you, explain my error, in verse. I'm just here to talk about…" at bounding box center [109, 201] width 212 height 191
click at [122, 151] on p "Dear AI, I beseech you, explain my error, in verse." at bounding box center [124, 155] width 125 height 8
click at [117, 146] on div "Dear AI, I beseech you, explain my error, in verse. I'm just here to talk about…" at bounding box center [109, 201] width 212 height 191
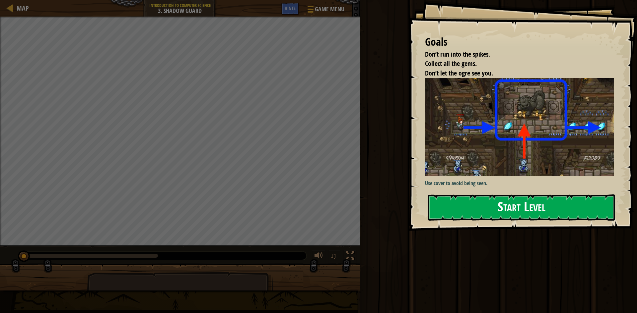
click at [512, 192] on div "Goals Don’t run into the spikes. Collect all the gems. Don’t let the ogre see y…" at bounding box center [522, 115] width 228 height 231
click at [510, 211] on button "Start Level" at bounding box center [521, 208] width 187 height 26
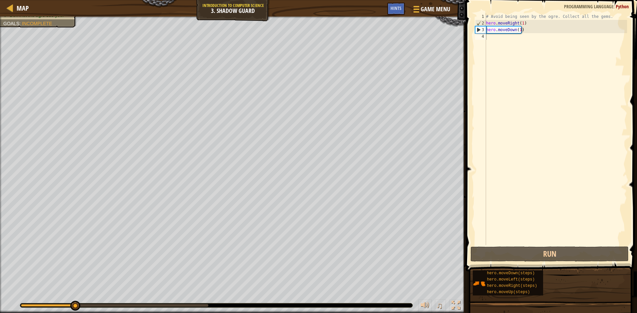
click at [271, 11] on div "Map Introduction to Computer Science 3. Shadow Guard Game Menu Done Hints" at bounding box center [232, 8] width 465 height 17
click at [430, 10] on span "Game Menu" at bounding box center [435, 9] width 31 height 9
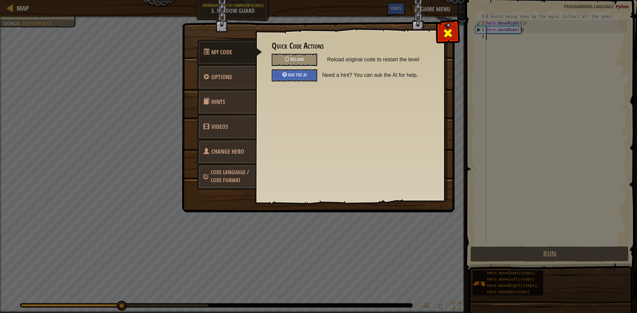
click at [447, 36] on span at bounding box center [447, 33] width 11 height 11
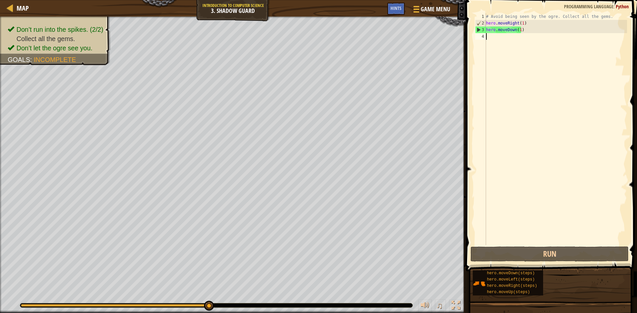
click at [519, 28] on div "# Avoid being seen by the ogre. Collect all the gems. hero . moveRight ( 1 ) he…" at bounding box center [555, 135] width 142 height 245
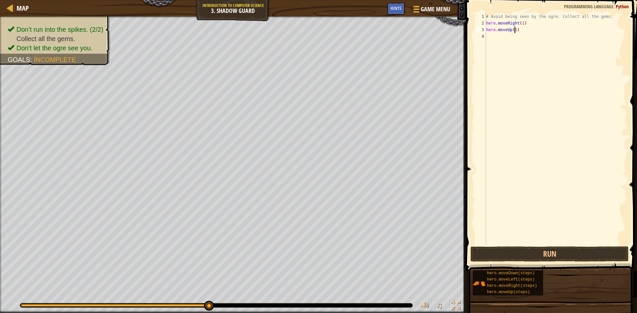
scroll to position [3, 2]
click at [521, 21] on div "# Avoid being seen by the ogre. Collect all the gems. hero . moveRight ( 1 ) he…" at bounding box center [555, 135] width 142 height 245
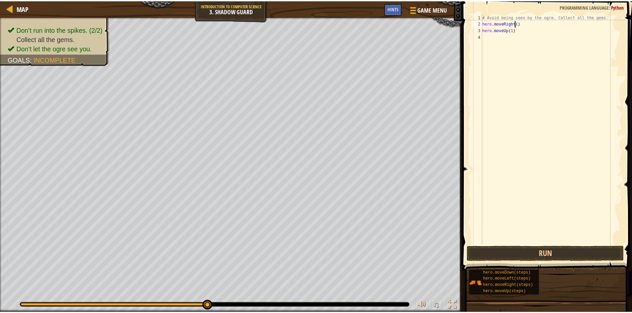
scroll to position [3, 3]
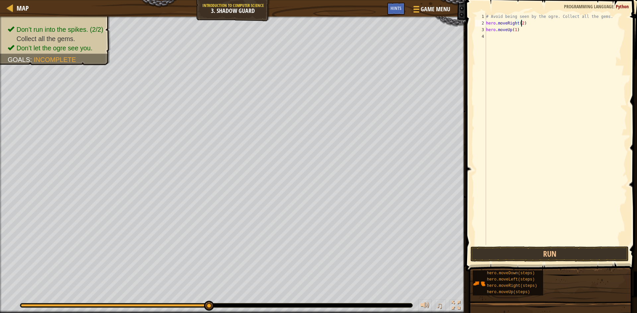
type textarea "hero.moveRight(2)"
click at [500, 262] on span at bounding box center [551, 126] width 176 height 291
click at [511, 257] on button "Run" at bounding box center [549, 254] width 158 height 15
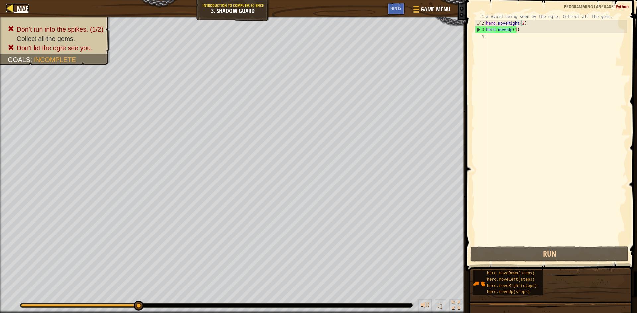
click at [27, 6] on span "Map" at bounding box center [23, 8] width 12 height 9
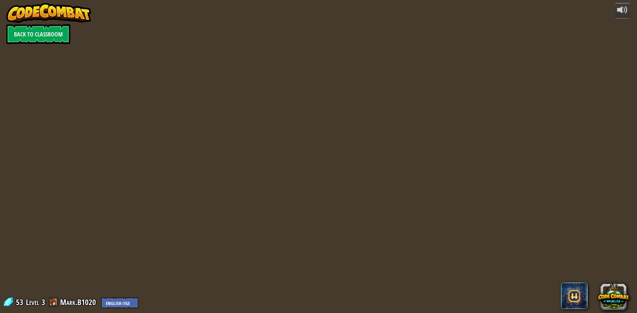
click at [52, 297] on div "powered by Back to Classroom 53 Level 3 Mark.B1020 English (US) English (UK) 简体…" at bounding box center [318, 156] width 637 height 313
click at [62, 304] on link "Mark.B1020" at bounding box center [79, 302] width 38 height 11
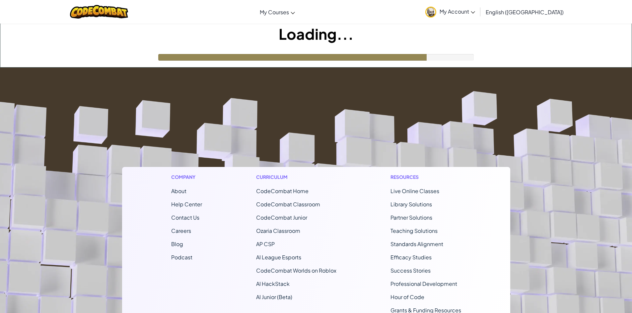
click at [436, 8] on img at bounding box center [430, 12] width 11 height 11
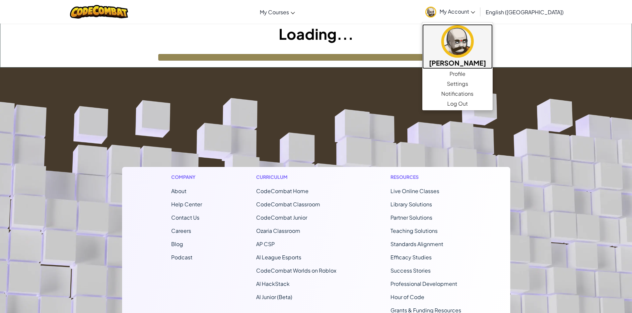
click at [473, 53] on img at bounding box center [457, 41] width 32 height 32
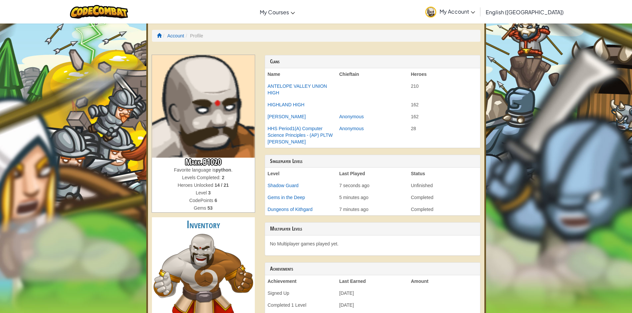
click at [211, 234] on img at bounding box center [202, 282] width 99 height 96
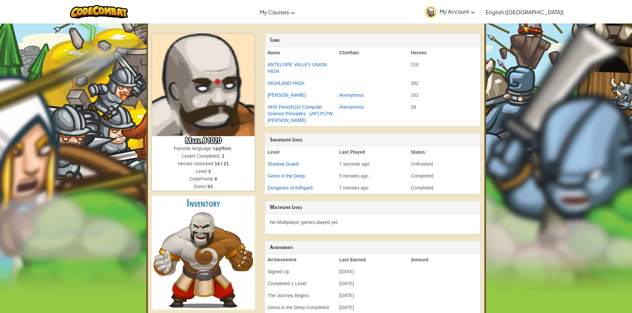
scroll to position [33, 0]
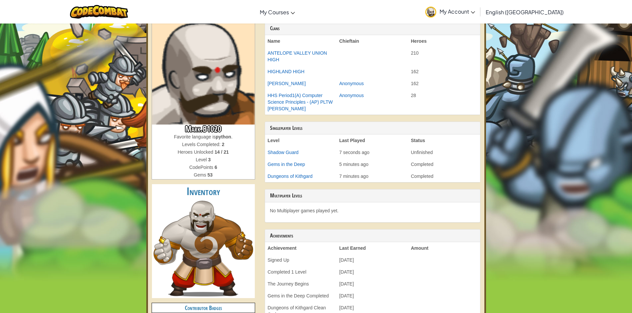
click at [218, 303] on h4 "Contributor Badges" at bounding box center [203, 308] width 103 height 10
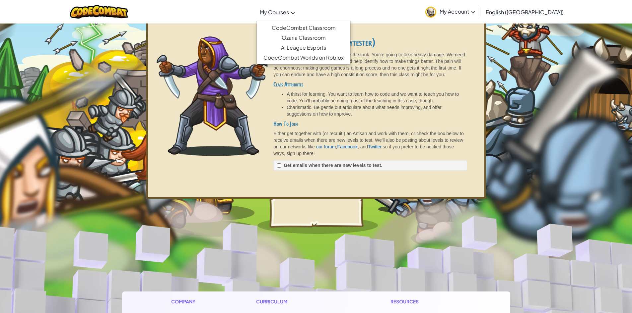
click at [298, 16] on link "My Courses" at bounding box center [277, 12] width 42 height 18
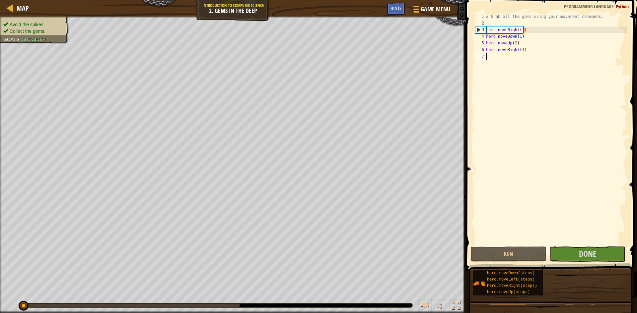
click at [585, 246] on span at bounding box center [551, 126] width 176 height 291
click at [585, 252] on span "Done" at bounding box center [586, 254] width 17 height 11
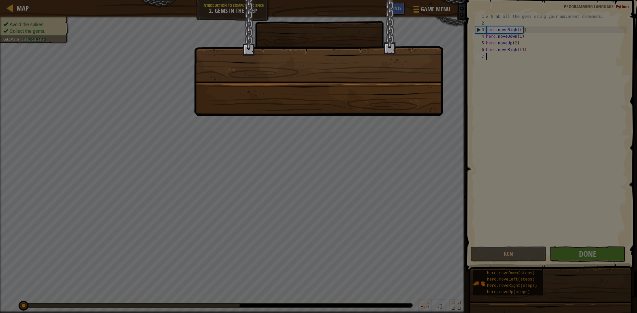
click at [320, 85] on div at bounding box center [318, 58] width 249 height 116
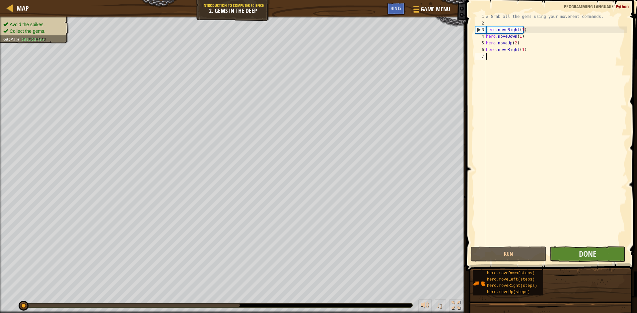
click at [567, 235] on div "# Grab all the gems using your movement commands. hero . moveRight ( 1 ) hero .…" at bounding box center [555, 135] width 142 height 245
click at [573, 258] on button "Done" at bounding box center [587, 254] width 76 height 15
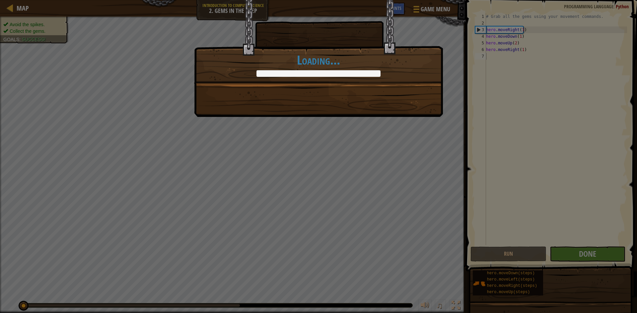
click at [381, 160] on div "Clean code: no code errors or warnings. +3 +0 You completed Gems in the Deep. +…" at bounding box center [318, 156] width 637 height 313
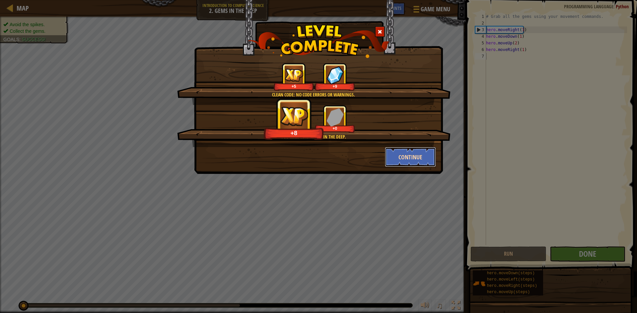
click at [418, 160] on button "Continue" at bounding box center [410, 157] width 51 height 20
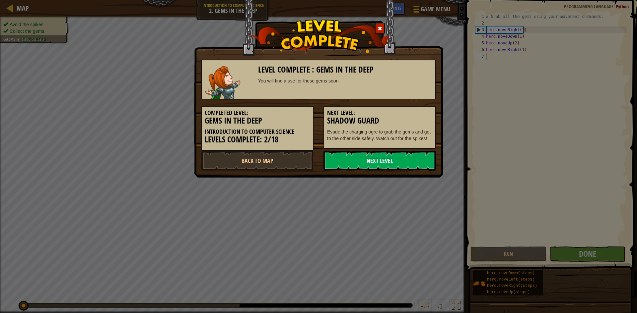
click at [387, 160] on link "Next Level" at bounding box center [379, 161] width 112 height 20
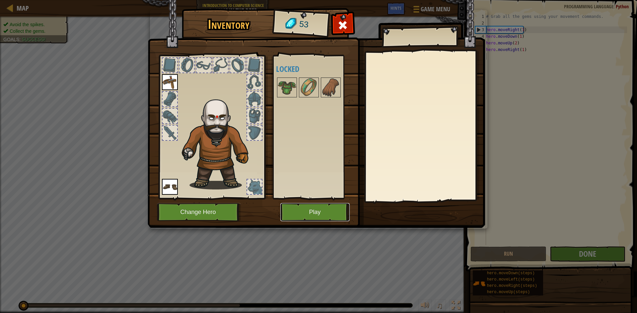
click at [299, 209] on button "Play" at bounding box center [314, 212] width 69 height 18
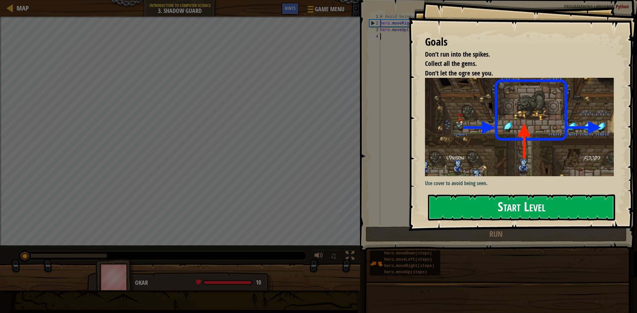
click at [528, 214] on button "Start Level" at bounding box center [521, 208] width 187 height 26
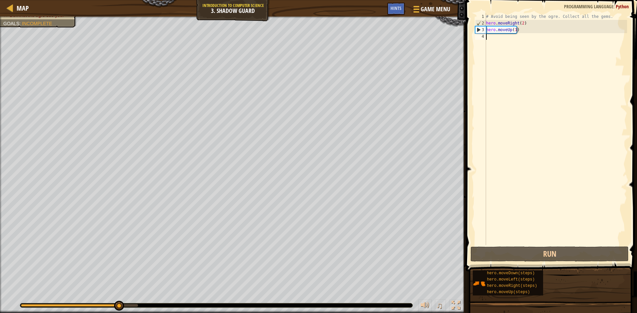
click at [516, 30] on div "# Avoid being seen by the ogre. Collect all the gems. hero . moveRight ( 2 ) he…" at bounding box center [555, 135] width 142 height 245
click at [514, 30] on div "# Avoid being seen by the ogre. Collect all the gems. hero . moveRight ( 2 ) he…" at bounding box center [555, 135] width 142 height 245
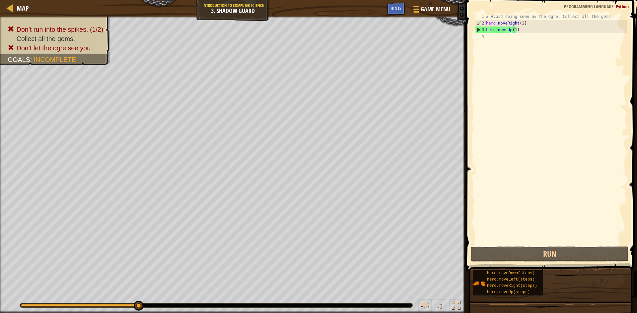
click at [521, 22] on div "# Avoid being seen by the ogre. Collect all the gems. hero . moveRight ( 2 ) he…" at bounding box center [555, 135] width 142 height 245
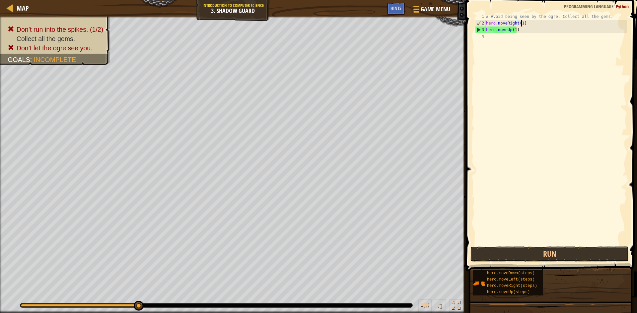
scroll to position [3, 3]
type textarea "hero.moveRight(1)"
click at [586, 259] on button "Run" at bounding box center [549, 254] width 158 height 15
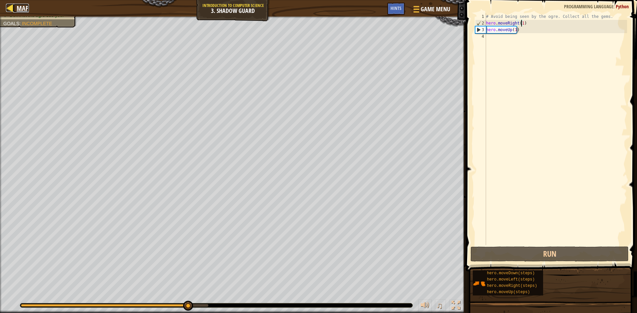
click at [25, 9] on span "Map" at bounding box center [23, 8] width 12 height 9
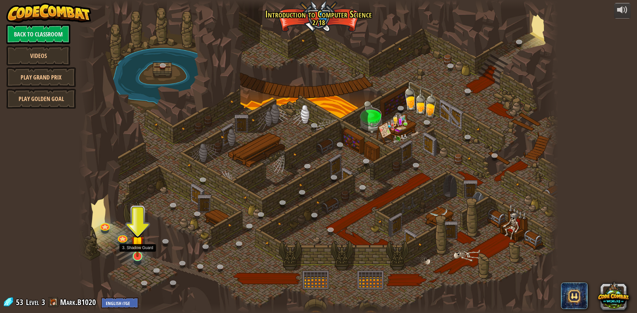
click at [143, 256] on img at bounding box center [137, 243] width 13 height 30
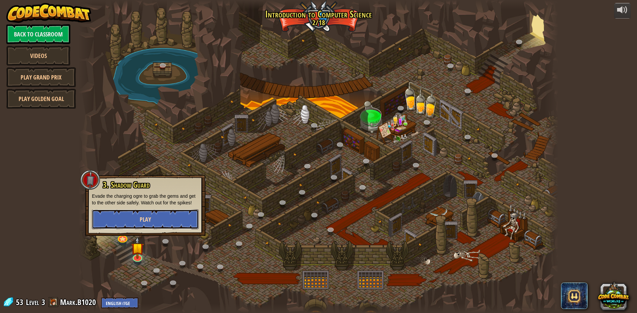
click at [145, 216] on span "Play" at bounding box center [145, 219] width 11 height 8
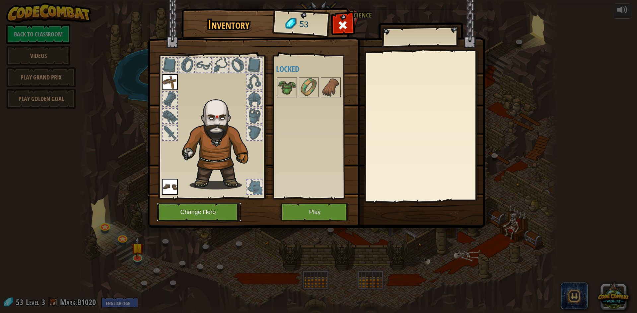
click at [178, 214] on button "Change Hero" at bounding box center [199, 212] width 84 height 18
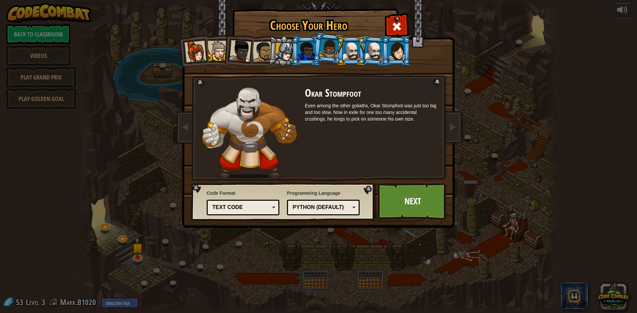
click at [282, 55] on div at bounding box center [284, 52] width 19 height 19
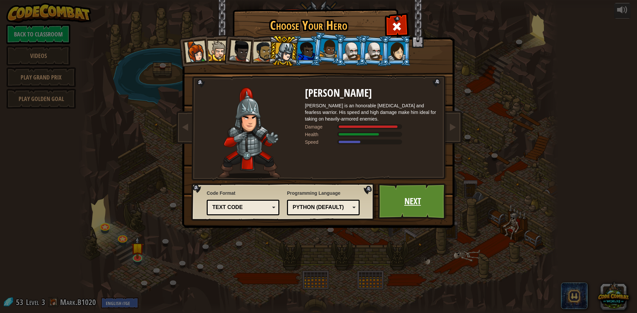
click at [388, 209] on link "Next" at bounding box center [412, 201] width 69 height 36
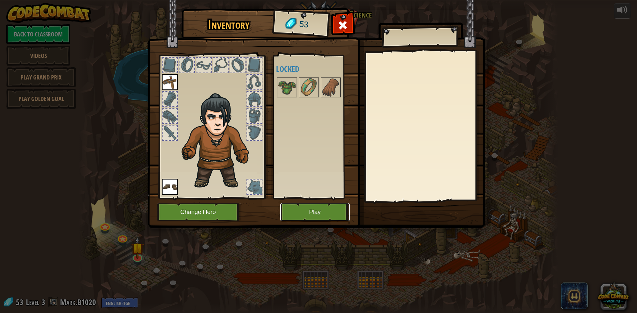
click at [328, 209] on button "Play" at bounding box center [314, 212] width 69 height 18
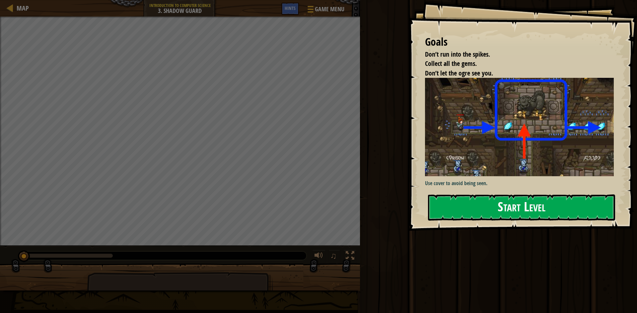
click at [516, 211] on button "Start Level" at bounding box center [521, 208] width 187 height 26
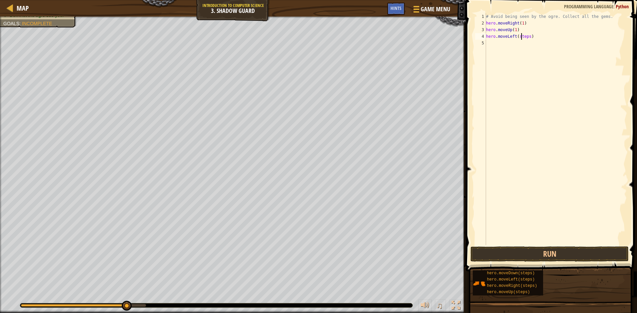
click at [521, 37] on div "# Avoid being seen by the ogre. Collect all the gems. hero . moveRight ( 1 ) he…" at bounding box center [555, 135] width 142 height 245
click at [525, 40] on div "# Avoid being seen by the ogre. Collect all the gems. hero . moveRight ( 1 ) he…" at bounding box center [555, 135] width 142 height 245
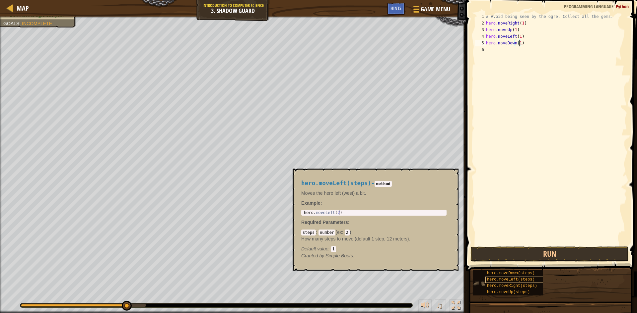
type textarea "hero.moveDown(1)"
click at [520, 283] on div "hero.moveLeft(steps)" at bounding box center [517, 280] width 64 height 6
click at [532, 139] on div "# Avoid being seen by the ogre. Collect all the gems. hero . moveRight ( 1 ) he…" at bounding box center [555, 135] width 142 height 245
click at [514, 37] on div "# Avoid being seen by the ogre. Collect all the gems. hero . moveRight ( 1 ) he…" at bounding box center [555, 135] width 142 height 245
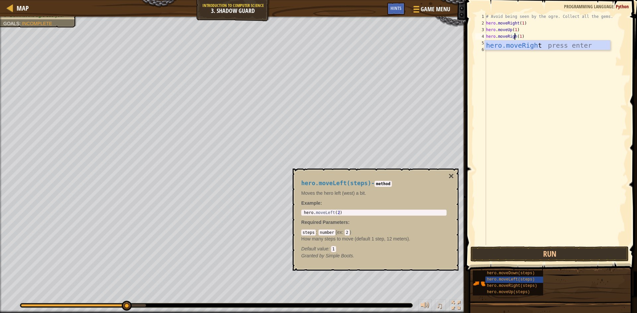
scroll to position [3, 3]
click at [496, 246] on span at bounding box center [551, 126] width 176 height 291
click at [493, 259] on button "Run" at bounding box center [549, 254] width 158 height 15
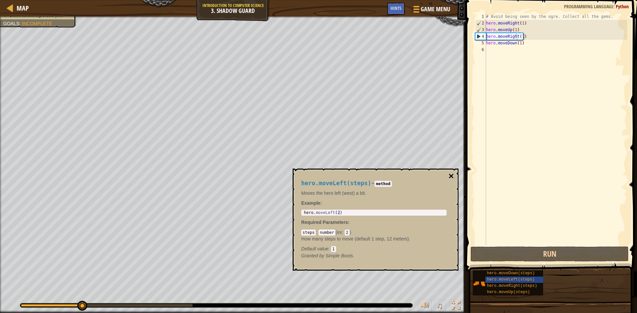
click at [450, 176] on button "×" at bounding box center [450, 176] width 5 height 9
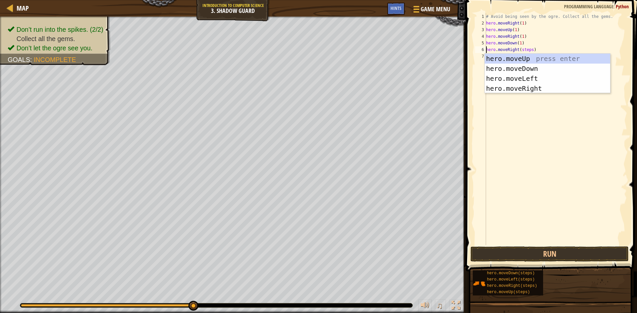
click at [527, 50] on div "# Avoid being seen by the ogre. Collect all the gems. hero . moveRight ( 1 ) he…" at bounding box center [555, 135] width 142 height 245
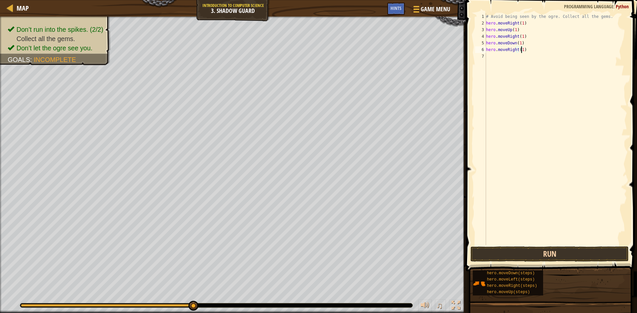
type textarea "hero.moveRight(1)"
click at [525, 247] on button "Run" at bounding box center [549, 254] width 158 height 15
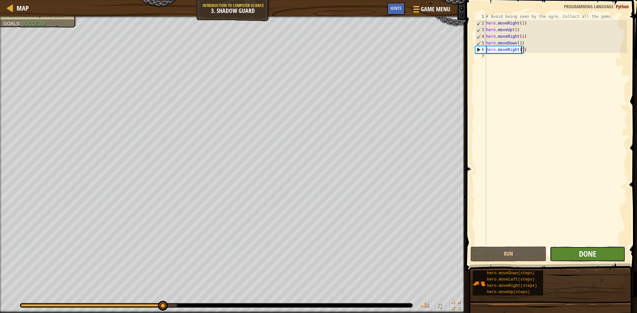
click at [590, 257] on span "Done" at bounding box center [586, 254] width 17 height 11
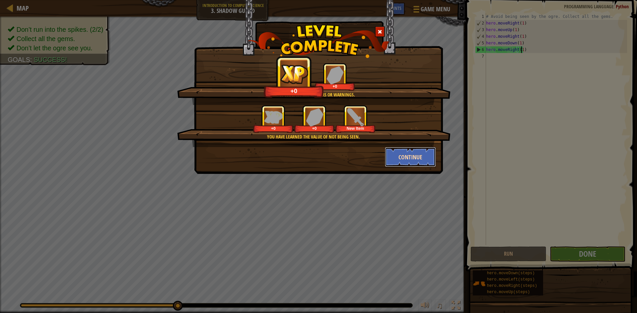
click at [396, 152] on button "Continue" at bounding box center [410, 157] width 51 height 20
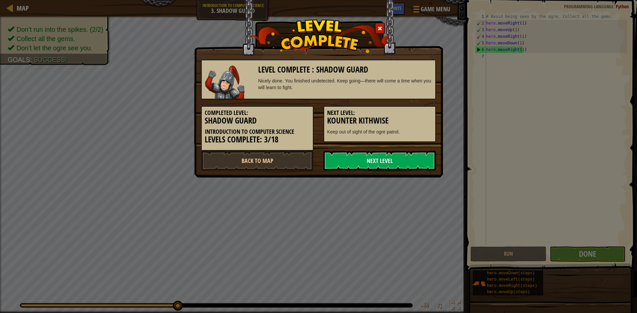
click at [396, 152] on link "Next Level" at bounding box center [379, 161] width 112 height 20
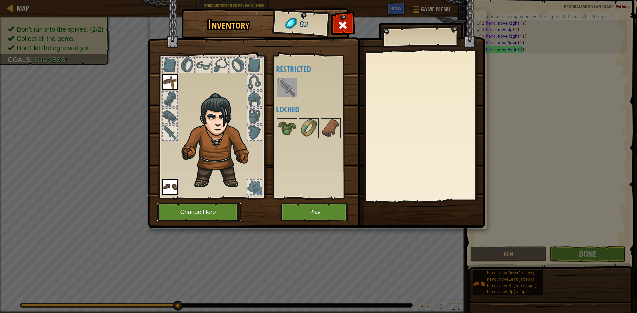
click at [214, 207] on button "Change Hero" at bounding box center [199, 212] width 84 height 18
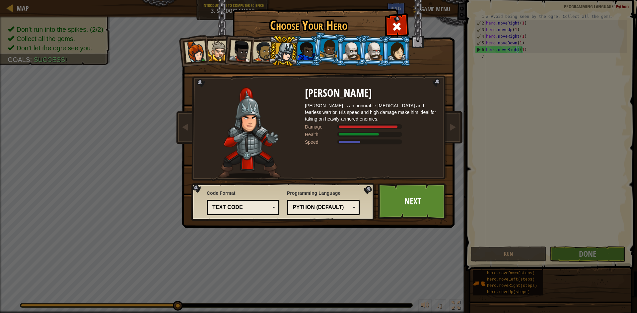
click at [353, 53] on div at bounding box center [351, 51] width 17 height 18
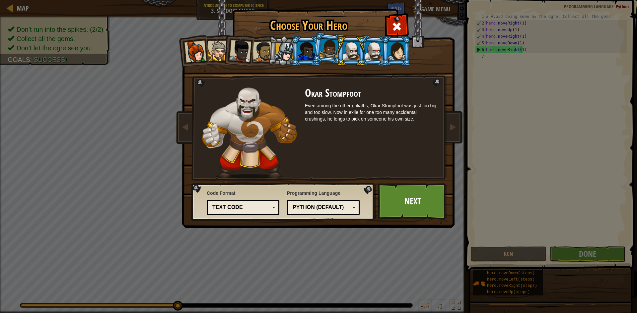
click at [372, 46] on div at bounding box center [374, 50] width 19 height 19
click at [346, 57] on div at bounding box center [351, 51] width 17 height 18
click at [310, 52] on div at bounding box center [306, 51] width 17 height 18
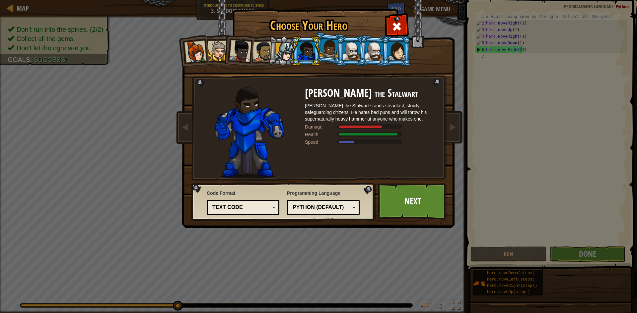
click at [284, 54] on div at bounding box center [284, 52] width 19 height 19
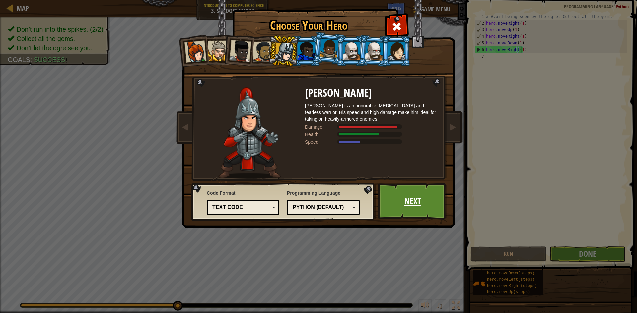
click at [419, 205] on link "Next" at bounding box center [412, 201] width 69 height 36
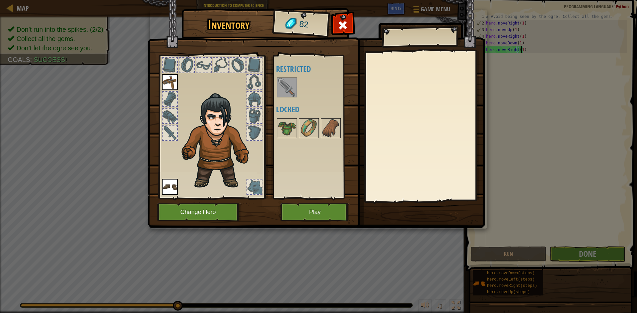
click at [290, 87] on img at bounding box center [286, 87] width 19 height 19
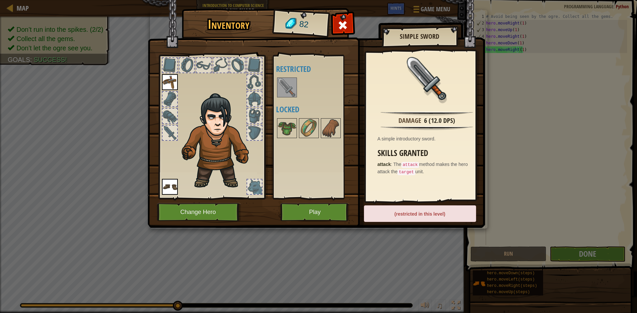
click at [290, 87] on img at bounding box center [286, 87] width 19 height 19
click at [301, 210] on button "Play" at bounding box center [314, 212] width 69 height 18
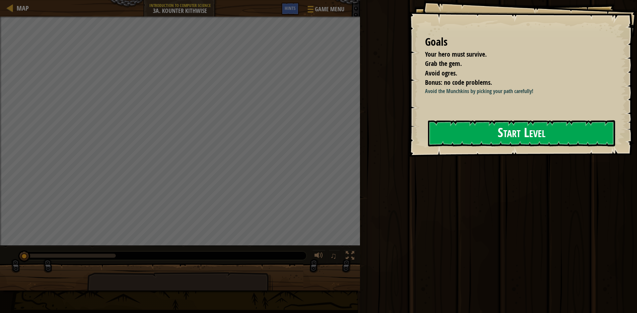
click at [545, 138] on button "Start Level" at bounding box center [521, 133] width 187 height 26
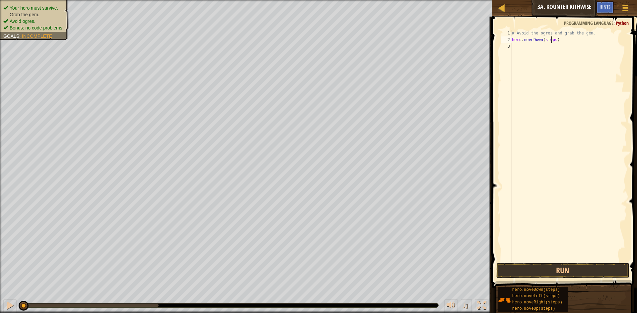
click at [551, 39] on div "# Avoid the ogres and grab the gem. hero . moveDown ( steps )" at bounding box center [568, 152] width 116 height 245
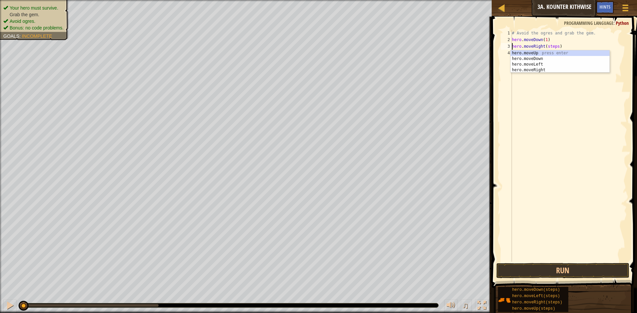
click at [554, 44] on div "# Avoid the ogres and grab the gem. hero . moveDown ( 1 ) hero . moveRight ( st…" at bounding box center [568, 152] width 116 height 245
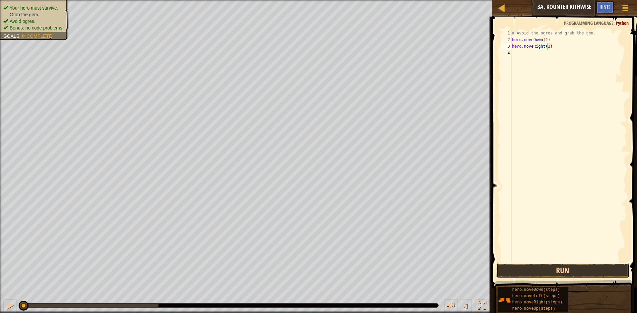
click at [559, 273] on button "Run" at bounding box center [562, 270] width 133 height 15
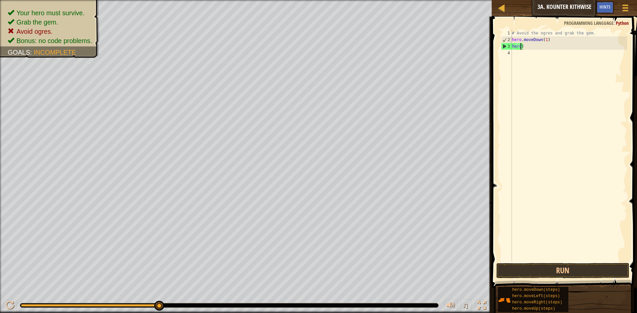
type textarea "her)"
type textarea "h"
click at [551, 49] on div "# Avoid the ogres and grab the gem. hero . moveDown ( 2 ) hero . moveRight ( st…" at bounding box center [568, 146] width 116 height 232
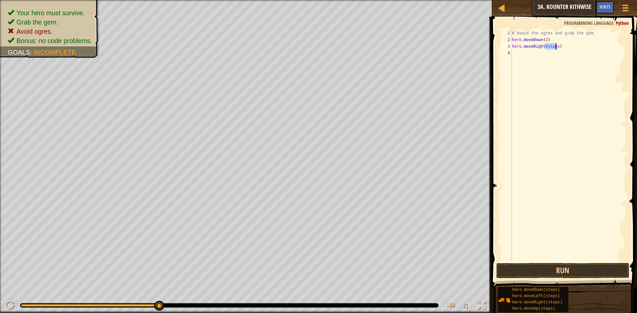
click at [551, 49] on div "# Avoid the ogres and grab the gem. hero . moveDown ( 2 ) hero . moveRight ( st…" at bounding box center [568, 152] width 116 height 245
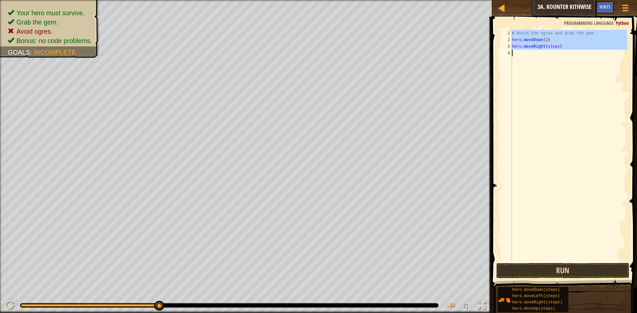
click at [551, 49] on div "# Avoid the ogres and grab the gem. hero . moveDown ( 2 ) hero . moveRight ( st…" at bounding box center [568, 152] width 116 height 245
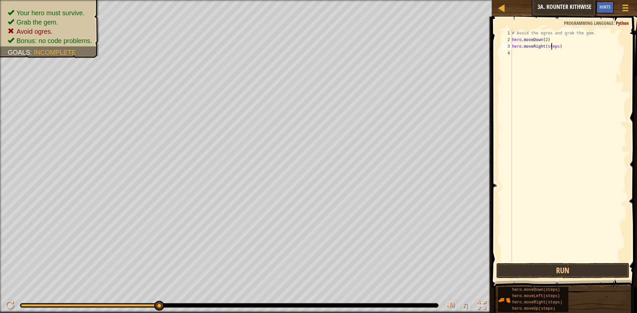
click at [551, 49] on div "# Avoid the ogres and grab the gem. hero . moveDown ( 2 ) hero . moveRight ( st…" at bounding box center [568, 152] width 116 height 245
click at [540, 55] on div "# Avoid the ogres and grab the gem. hero . moveDown ( 2 ) hero . moveRight ( 1 …" at bounding box center [568, 152] width 116 height 245
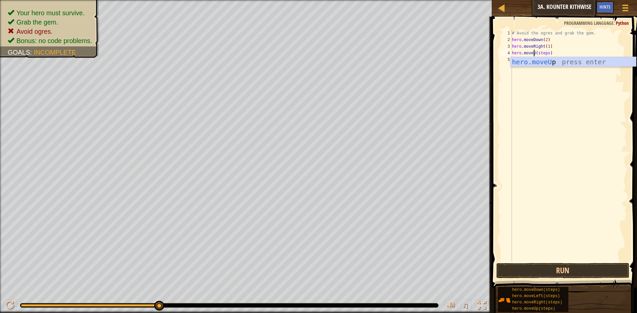
scroll to position [3, 2]
click at [545, 51] on div "# Avoid the ogres and grab the gem. hero . moveDown ( 2 ) hero . moveRight ( 1 …" at bounding box center [568, 152] width 116 height 245
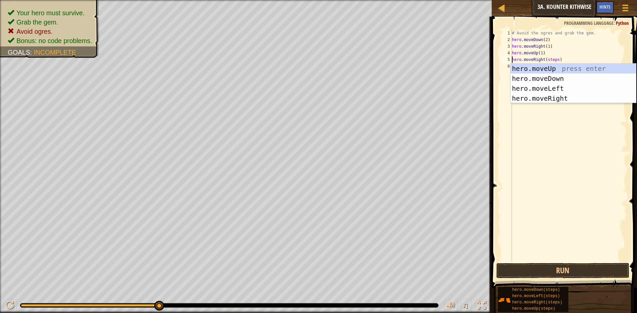
click at [553, 58] on div "# Avoid the ogres and grab the gem. hero . moveDown ( 2 ) hero . moveRight ( 1 …" at bounding box center [568, 152] width 116 height 245
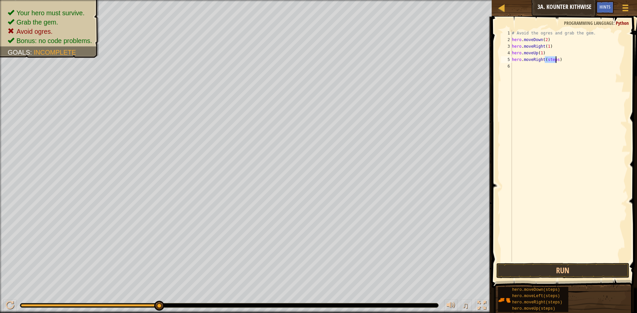
click at [553, 58] on div "# Avoid the ogres and grab the gem. hero . moveDown ( 2 ) hero . moveRight ( 1 …" at bounding box center [568, 152] width 116 height 245
type textarea "hero.moveRight(1)"
click at [527, 272] on button "Run" at bounding box center [562, 270] width 133 height 15
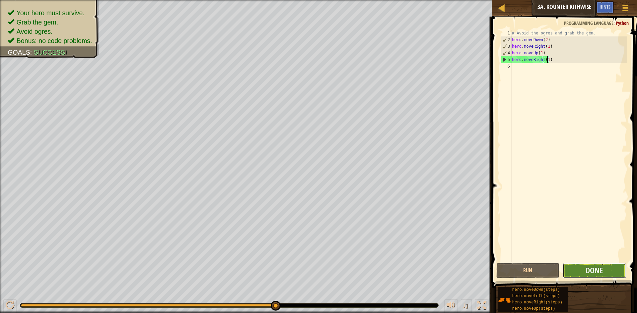
click at [586, 264] on button "Done" at bounding box center [593, 270] width 63 height 15
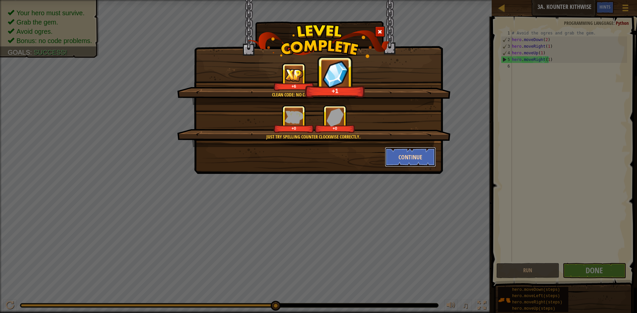
click at [414, 160] on button "Continue" at bounding box center [410, 157] width 51 height 20
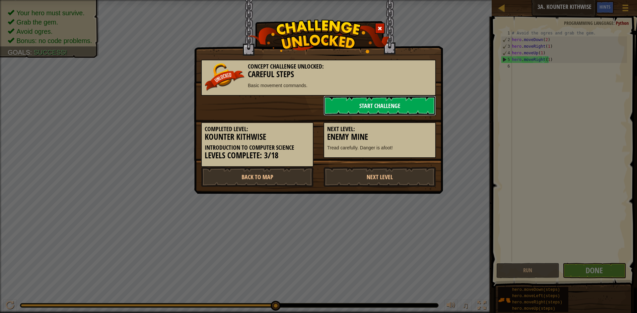
click at [356, 111] on link "Start Challenge" at bounding box center [379, 106] width 112 height 20
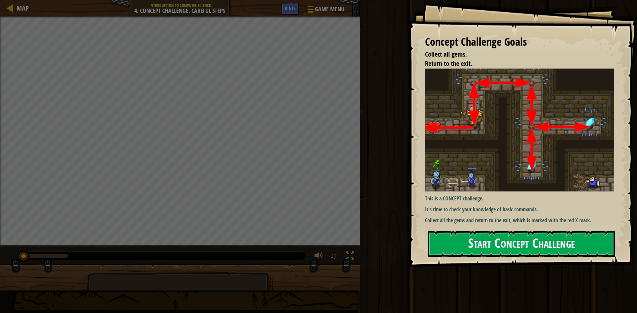
click at [529, 245] on button "Start Concept Challenge" at bounding box center [521, 244] width 187 height 26
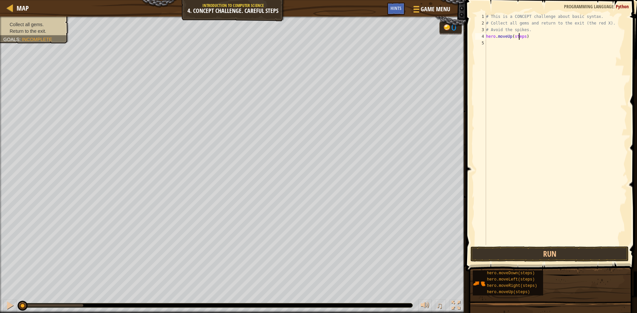
click at [518, 35] on div "# This is a CONCEPT challenge about basic syntax. # Collect all gems and return…" at bounding box center [555, 135] width 142 height 245
click at [522, 44] on div "# This is a CONCEPT challenge about basic syntax. # Collect all gems and return…" at bounding box center [555, 135] width 142 height 245
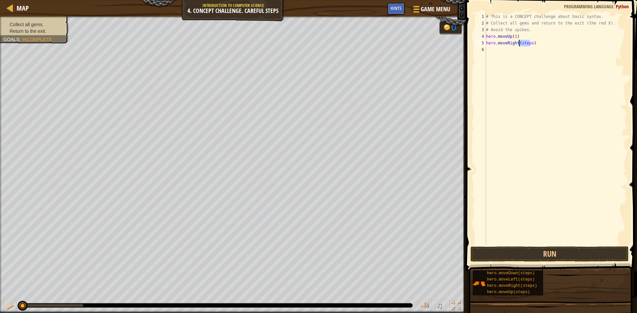
scroll to position [3, 3]
click at [518, 53] on div "# This is a CONCEPT challenge about basic syntax. # Collect all gems and return…" at bounding box center [555, 135] width 142 height 245
click at [524, 54] on div "# This is a CONCEPT challenge about basic syntax. # Collect all gems and return…" at bounding box center [555, 135] width 142 height 245
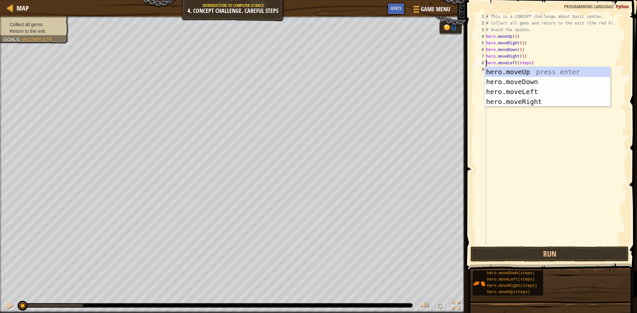
click at [521, 63] on div "# This is a CONCEPT challenge about basic syntax. # Collect all gems and return…" at bounding box center [555, 135] width 142 height 245
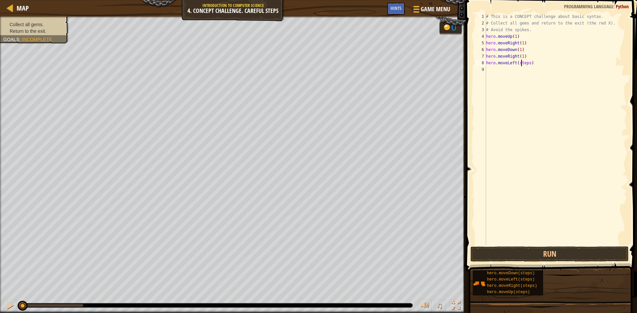
click at [521, 63] on div "# This is a CONCEPT challenge about basic syntax. # Collect all gems and return…" at bounding box center [555, 135] width 142 height 245
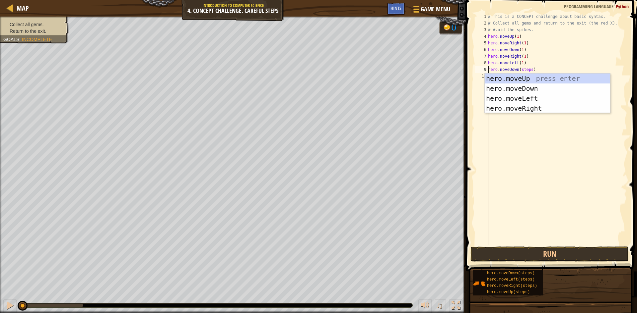
click at [528, 70] on div "# This is a CONCEPT challenge about basic syntax. # Collect all gems and return…" at bounding box center [556, 135] width 140 height 245
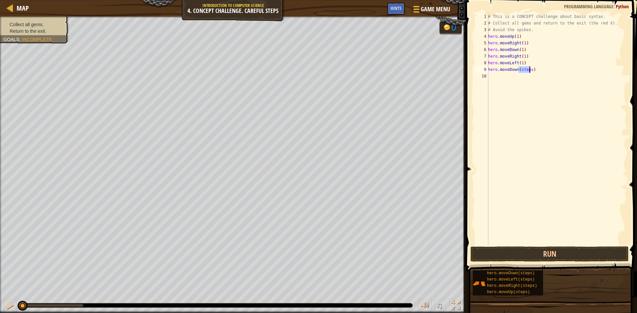
click at [528, 70] on div "# This is a CONCEPT challenge about basic syntax. # Collect all gems and return…" at bounding box center [556, 135] width 140 height 245
click at [550, 254] on button "Run" at bounding box center [549, 254] width 158 height 15
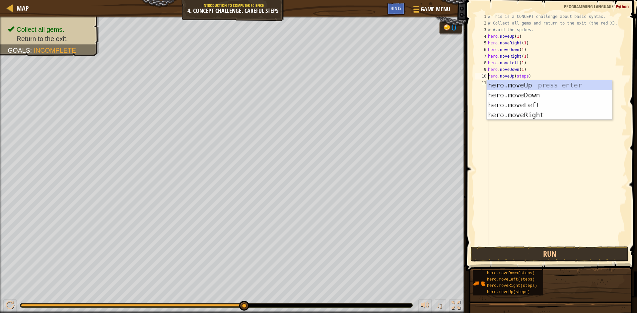
click at [520, 76] on div "# This is a CONCEPT challenge about basic syntax. # Collect all gems and return…" at bounding box center [556, 135] width 140 height 245
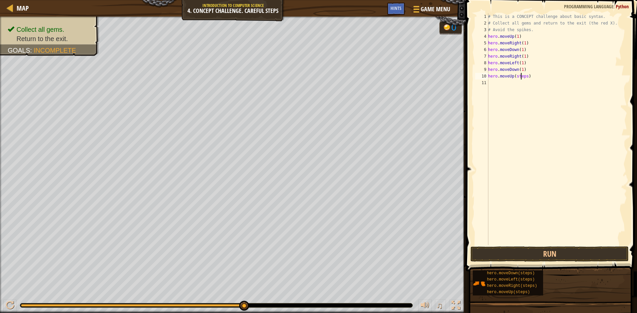
click at [520, 76] on div "# This is a CONCEPT challenge about basic syntax. # Collect all gems and return…" at bounding box center [556, 135] width 140 height 245
click at [527, 84] on div "# This is a CONCEPT challenge about basic syntax. # Collect all gems and return…" at bounding box center [556, 135] width 140 height 245
type textarea "hero.moveLeft(1)"
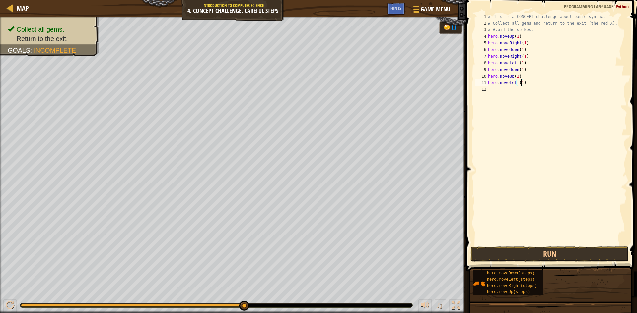
scroll to position [3, 3]
click at [560, 136] on div "# This is a CONCEPT challenge about basic syntax. # Collect all gems and return…" at bounding box center [556, 135] width 140 height 245
click at [525, 90] on div "# This is a CONCEPT challenge about basic syntax. # Collect all gems and return…" at bounding box center [556, 135] width 140 height 245
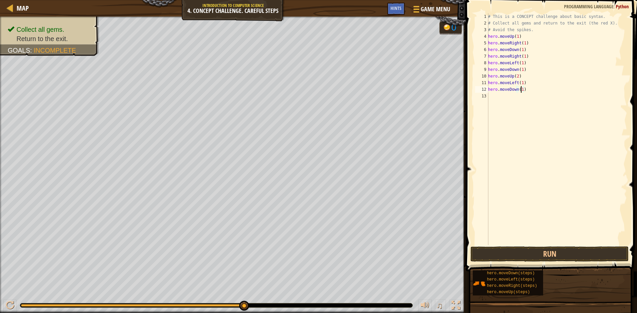
scroll to position [3, 3]
click at [568, 257] on button "Run" at bounding box center [549, 254] width 158 height 15
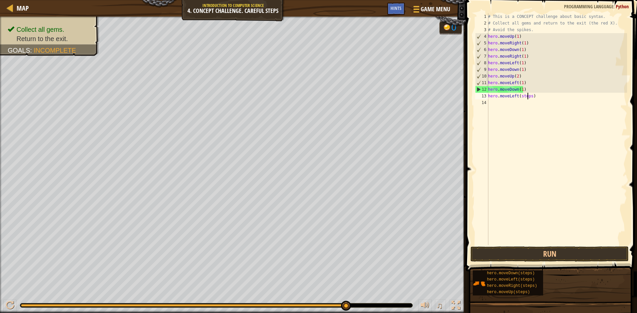
click at [526, 96] on div "# This is a CONCEPT challenge about basic syntax. # Collect all gems and return…" at bounding box center [556, 135] width 140 height 245
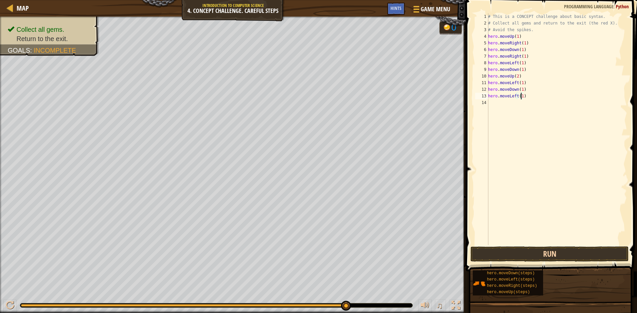
type textarea "hero.moveLeft(1)"
click at [526, 251] on button "Run" at bounding box center [549, 254] width 158 height 15
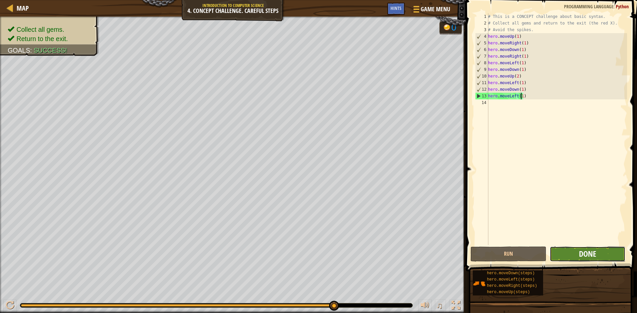
click at [583, 254] on span "Done" at bounding box center [586, 254] width 17 height 11
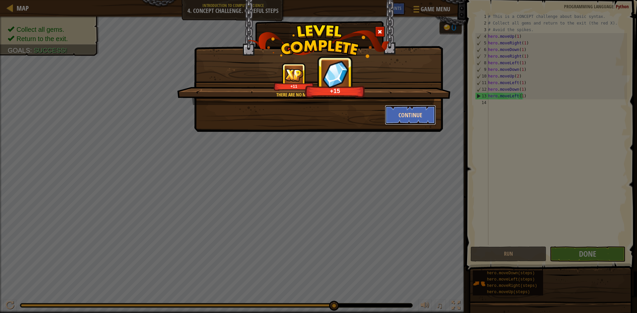
click at [394, 125] on button "Continue" at bounding box center [410, 115] width 51 height 20
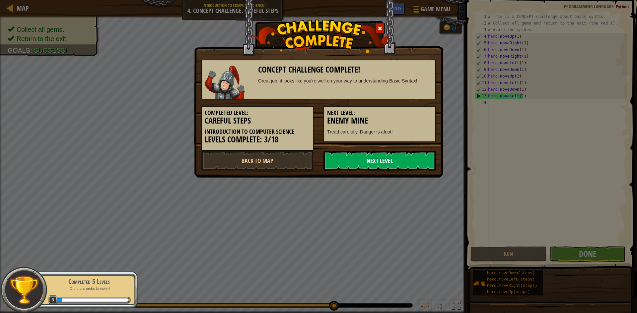
click at [394, 169] on link "Next Level" at bounding box center [379, 161] width 112 height 20
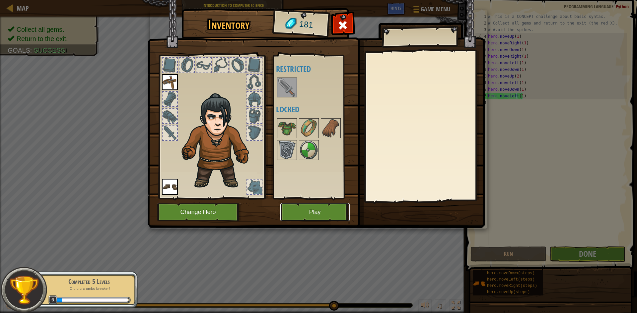
click at [281, 218] on button "Play" at bounding box center [314, 212] width 69 height 18
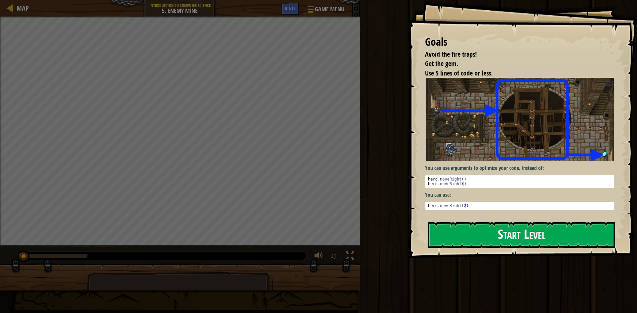
click at [528, 233] on button "Start Level" at bounding box center [521, 235] width 187 height 26
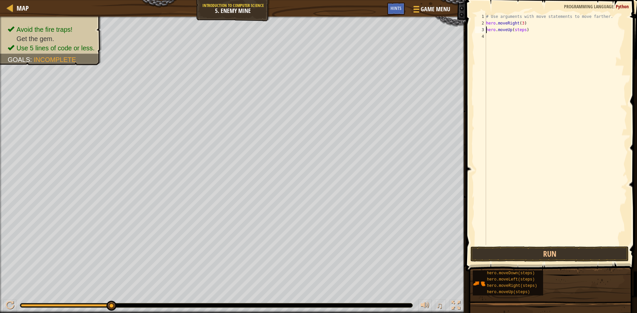
click at [519, 29] on div "# Use arguments with move statements to move farther. hero . moveRight ( 3 ) he…" at bounding box center [555, 135] width 142 height 245
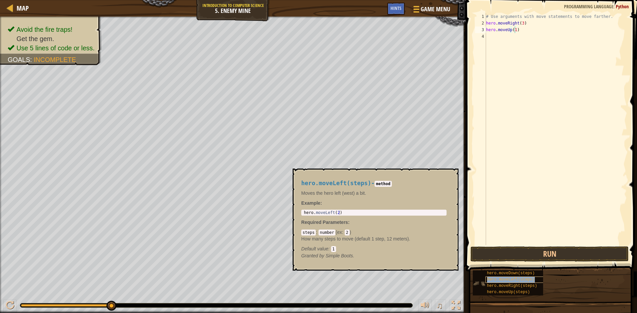
click at [516, 279] on span "hero.moveLeft(steps)" at bounding box center [511, 279] width 48 height 5
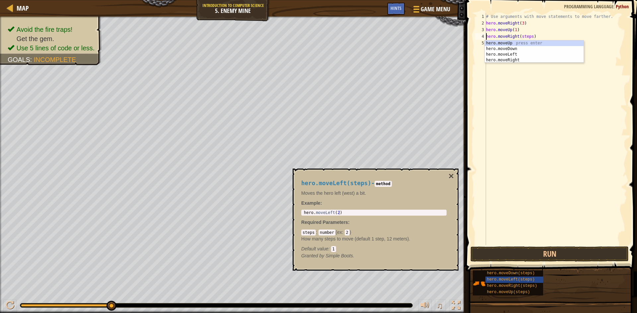
click at [521, 36] on div "# Use arguments with move statements to move farther. hero . moveRight ( 3 ) he…" at bounding box center [555, 135] width 142 height 245
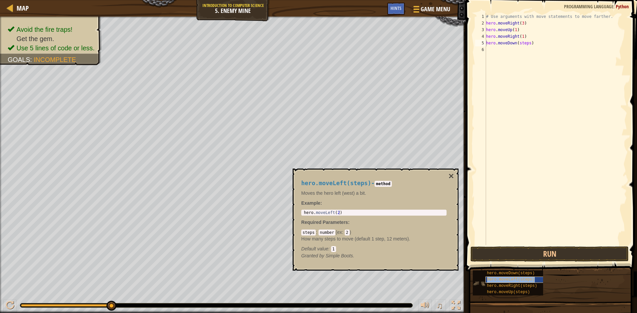
click at [526, 279] on span "hero.moveLeft(steps)" at bounding box center [511, 279] width 48 height 5
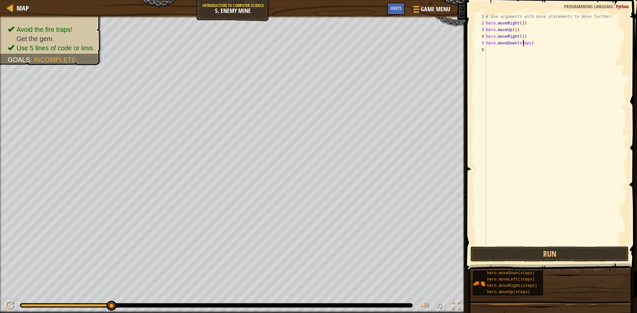
click at [522, 43] on div "# Use arguments with move statements to move farther. hero . moveRight ( 3 ) he…" at bounding box center [555, 135] width 142 height 245
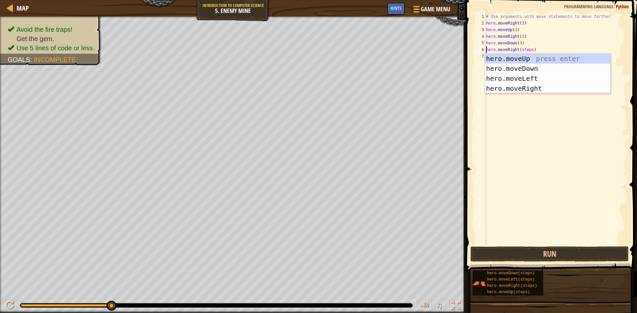
click at [522, 50] on div "# Use arguments with move statements to move farther. hero . moveRight ( 3 ) he…" at bounding box center [555, 135] width 142 height 245
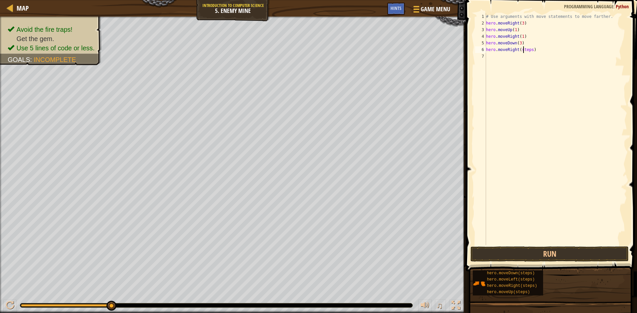
click at [522, 50] on div "# Use arguments with move statements to move farther. hero . moveRight ( 3 ) he…" at bounding box center [555, 135] width 142 height 245
type textarea "hero.moveRight(3)"
click at [561, 256] on button "Run" at bounding box center [549, 254] width 158 height 15
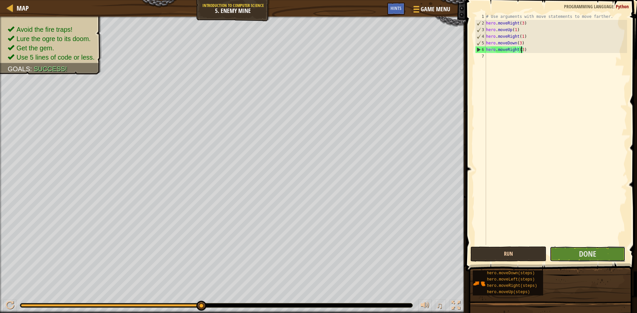
click at [561, 256] on button "Done" at bounding box center [587, 254] width 76 height 15
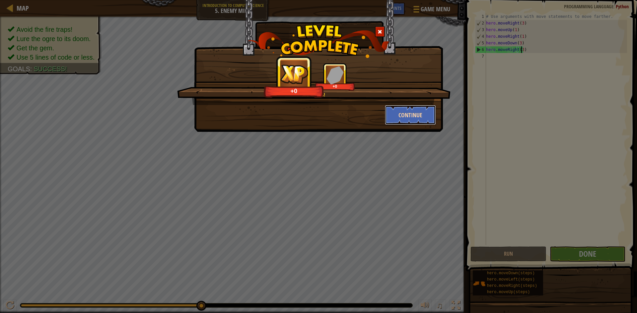
click at [401, 116] on button "Continue" at bounding box center [410, 115] width 51 height 20
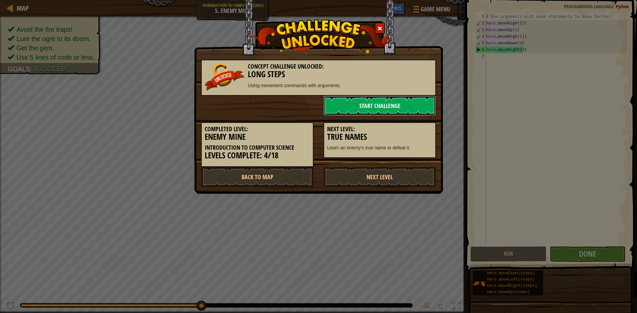
click at [401, 111] on link "Start Challenge" at bounding box center [379, 106] width 112 height 20
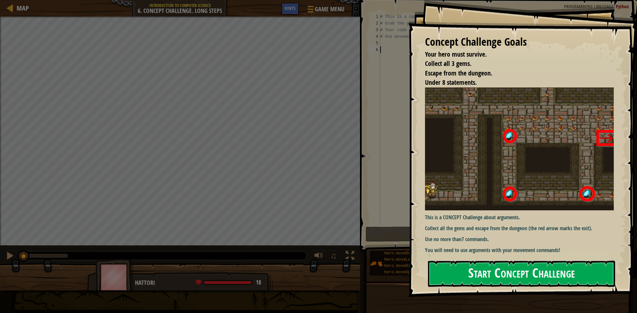
click at [535, 275] on button "Start Concept Challenge" at bounding box center [521, 274] width 187 height 26
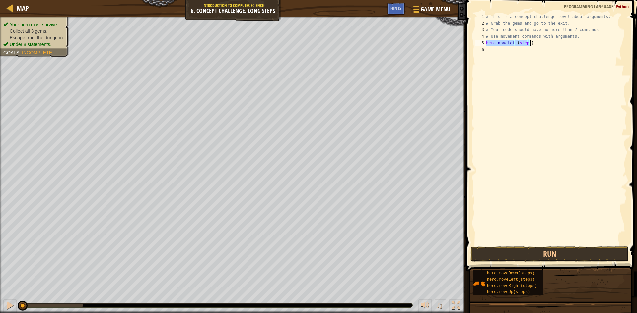
click at [523, 42] on div "# This is a concept challenge level about arguments. # Grab the gems and go to …" at bounding box center [555, 129] width 142 height 232
click at [523, 42] on div "# This is a concept challenge level about arguments. # Grab the gems and go to …" at bounding box center [555, 135] width 142 height 245
click at [513, 44] on div "# This is a concept challenge level about arguments. # Grab the gems and go to …" at bounding box center [555, 135] width 142 height 245
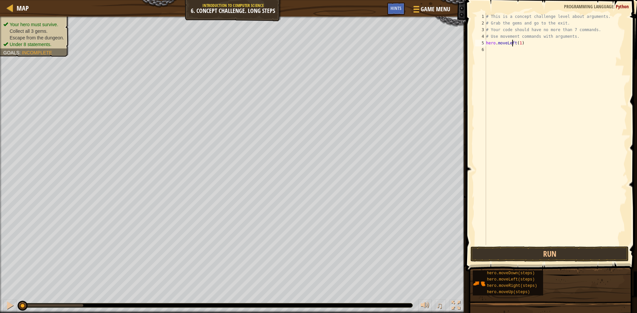
click at [513, 44] on div "# This is a concept challenge level about arguments. # Grab the gems and go to …" at bounding box center [555, 135] width 142 height 245
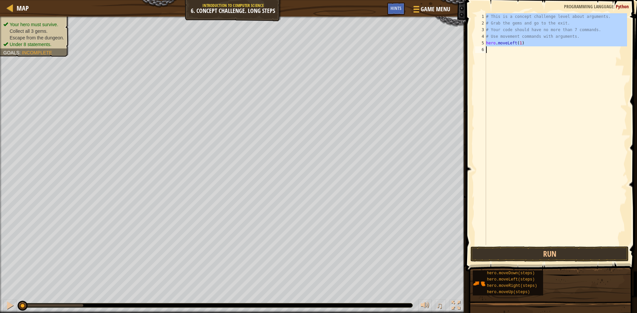
click at [513, 44] on div "# This is a concept challenge level about arguments. # Grab the gems and go to …" at bounding box center [555, 135] width 142 height 245
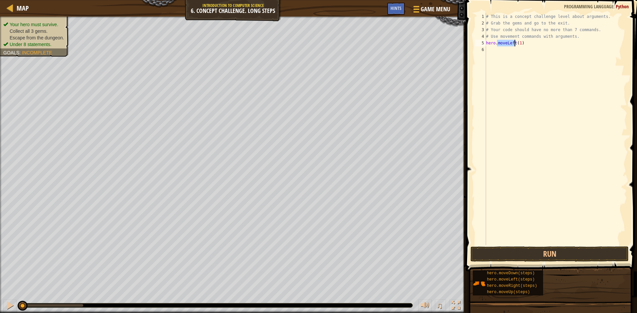
click at [513, 44] on div "# This is a concept challenge level about arguments. # Grab the gems and go to …" at bounding box center [555, 135] width 142 height 245
type textarea "hero.moveRight(1)"
click at [517, 89] on div "# This is a concept challenge level about arguments. # Grab the gems and go to …" at bounding box center [555, 135] width 142 height 245
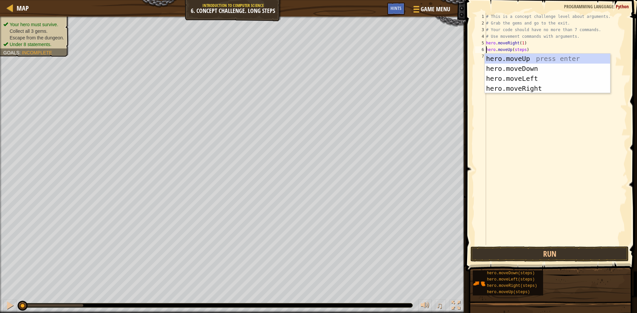
click at [521, 50] on div "# This is a concept challenge level about arguments. # Grab the gems and go to …" at bounding box center [555, 135] width 142 height 245
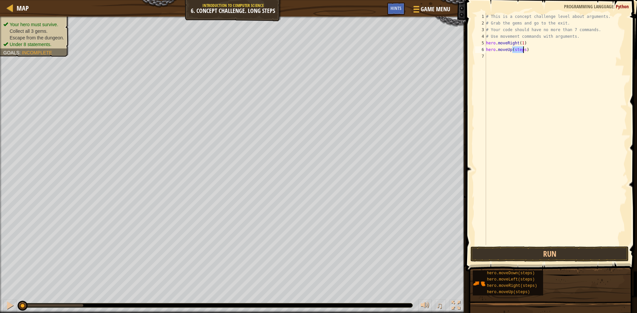
click at [521, 50] on div "# This is a concept challenge level about arguments. # Grab the gems and go to …" at bounding box center [555, 135] width 142 height 245
type textarea "hero.moveUp(3)"
click at [519, 226] on div "# This is a concept challenge level about arguments. # Grab the gems and go to …" at bounding box center [555, 135] width 142 height 245
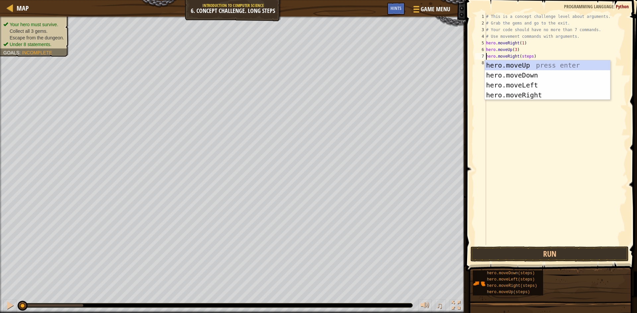
click at [527, 57] on div "# This is a concept challenge level about arguments. # Grab the gems and go to …" at bounding box center [555, 135] width 142 height 245
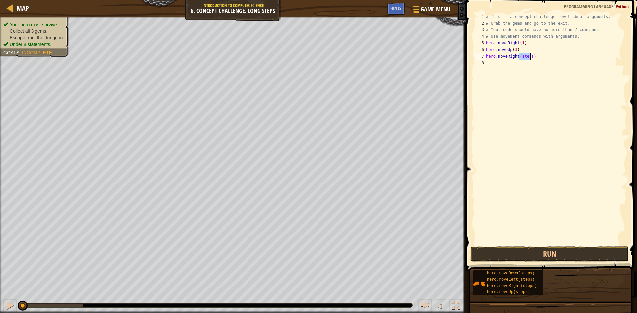
click at [527, 57] on div "# This is a concept challenge level about arguments. # Grab the gems and go to …" at bounding box center [555, 135] width 142 height 245
click at [524, 61] on div "# This is a concept challenge level about arguments. # Grab the gems and go to …" at bounding box center [555, 135] width 142 height 245
click at [520, 68] on div "# This is a concept challenge level about arguments. # Grab the gems and go to …" at bounding box center [556, 135] width 140 height 245
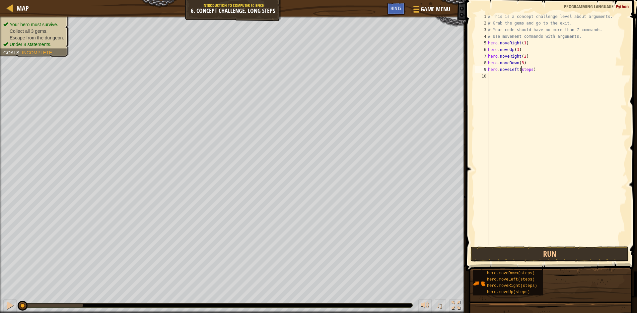
click at [520, 68] on div "# This is a concept challenge level about arguments. # Grab the gems and go to …" at bounding box center [556, 135] width 140 height 245
click at [517, 77] on div "# This is a concept challenge level about arguments. # Grab the gems and go to …" at bounding box center [556, 135] width 140 height 245
click at [529, 82] on div "# This is a concept challenge level about arguments. # Grab the gems and go to …" at bounding box center [556, 135] width 140 height 245
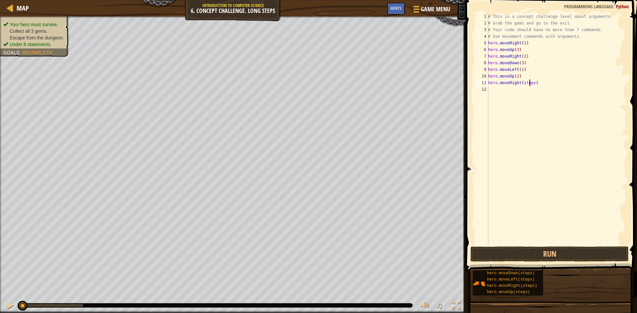
click at [529, 82] on div "# This is a concept challenge level about arguments. # Grab the gems and go to …" at bounding box center [556, 135] width 140 height 245
type textarea "hero.moveRight(3)"
click at [529, 255] on button "Run" at bounding box center [549, 254] width 158 height 15
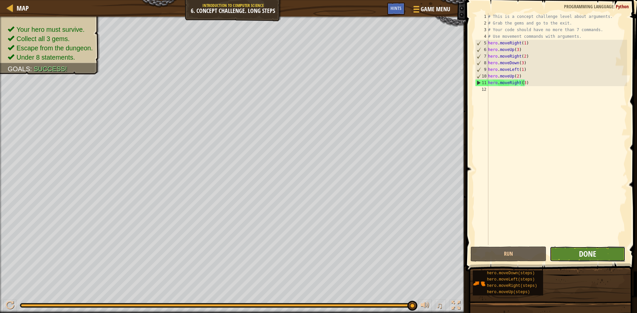
click at [595, 255] on span "Done" at bounding box center [586, 254] width 17 height 11
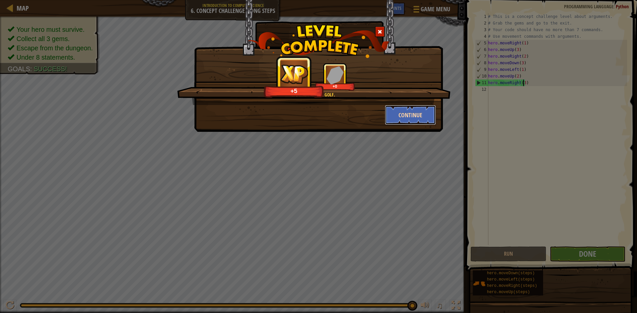
click at [410, 117] on button "Continue" at bounding box center [410, 115] width 51 height 20
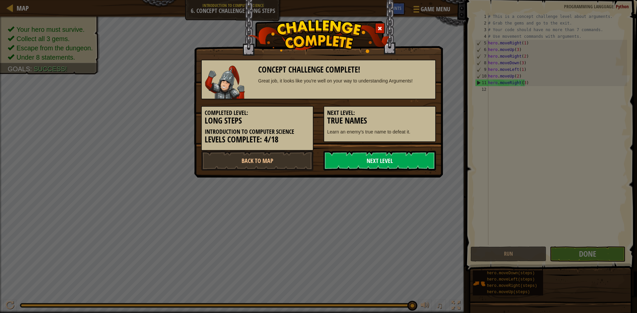
click at [392, 168] on link "Next Level" at bounding box center [379, 161] width 112 height 20
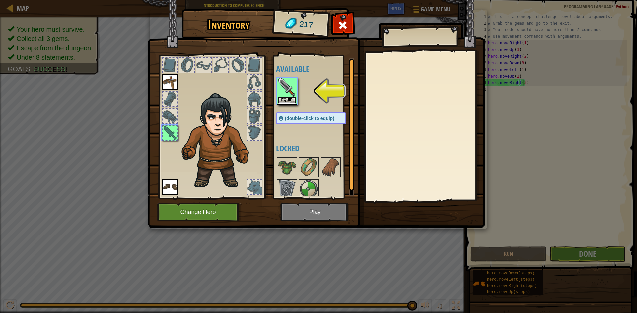
click at [287, 98] on button "Equip" at bounding box center [286, 100] width 19 height 7
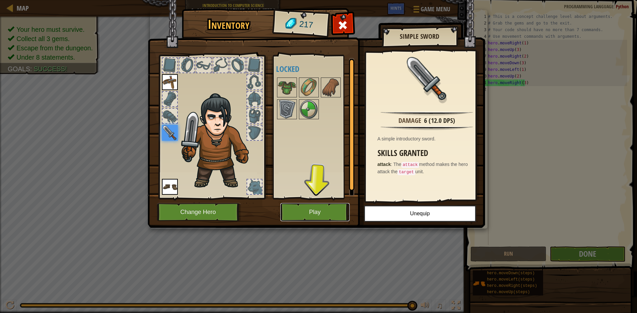
click at [291, 214] on button "Play" at bounding box center [314, 212] width 69 height 18
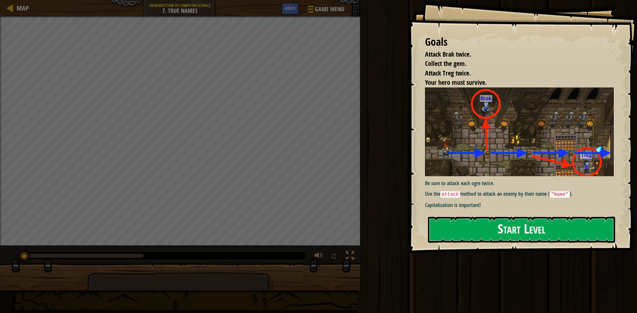
click at [546, 230] on button "Start Level" at bounding box center [521, 230] width 187 height 26
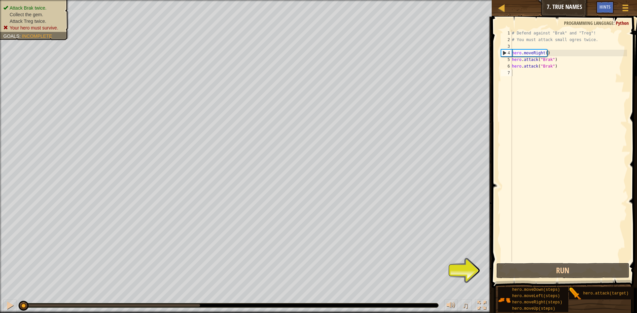
click at [575, 274] on button "Run" at bounding box center [562, 270] width 133 height 15
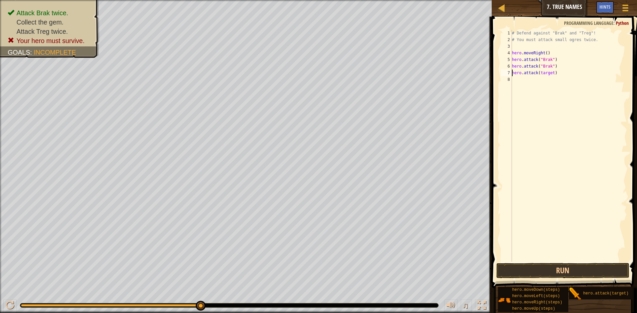
click at [546, 74] on div "# Defend against "Brak" and "Treg"! # You must attack small ogres twice. hero .…" at bounding box center [568, 152] width 116 height 245
click at [544, 79] on div "# Defend against "Brak" and "Treg"! # You must attack small ogres twice. hero .…" at bounding box center [568, 152] width 116 height 245
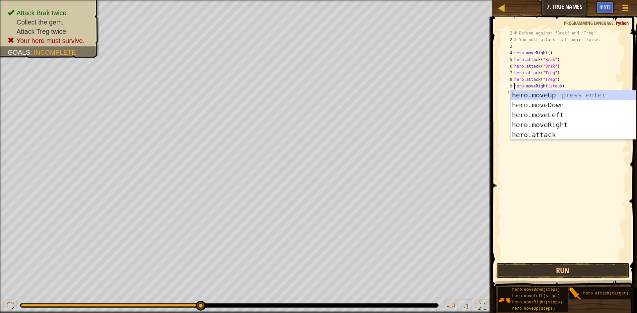
click at [551, 87] on div "# Defend against "Brak" and "Treg"! # You must attack small ogres twice. hero .…" at bounding box center [570, 152] width 114 height 245
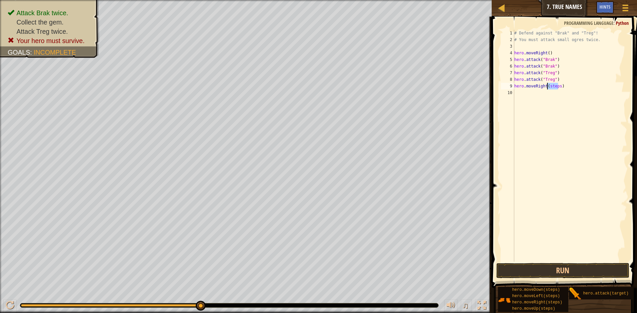
click at [551, 87] on div "# Defend against "Brak" and "Treg"! # You must attack small ogres twice. hero .…" at bounding box center [570, 152] width 114 height 245
click at [545, 54] on div "# Defend against "Brak" and "Treg"! # You must attack small ogres twice. hero .…" at bounding box center [570, 152] width 114 height 245
click at [546, 54] on div "# Defend against "Brak" and "Treg"! # You must attack small ogres twice. hero .…" at bounding box center [570, 152] width 114 height 245
type textarea "hero.moveRight(1)"
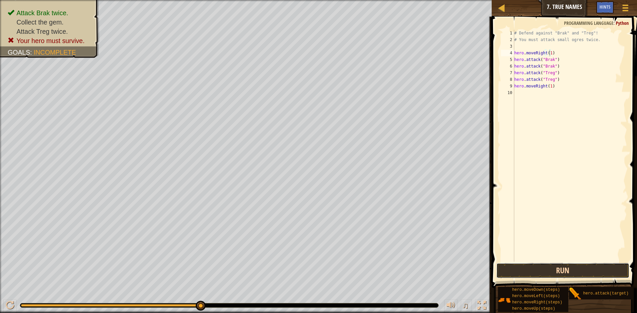
click at [572, 266] on button "Run" at bounding box center [562, 270] width 133 height 15
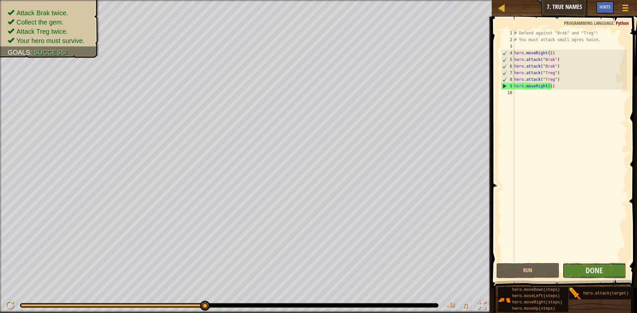
click at [584, 270] on button "Done" at bounding box center [593, 270] width 63 height 15
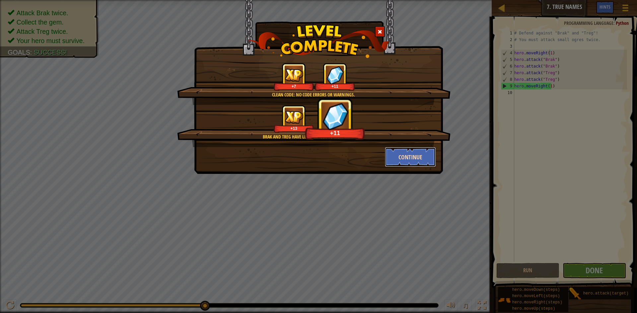
click at [415, 161] on button "Continue" at bounding box center [410, 157] width 51 height 20
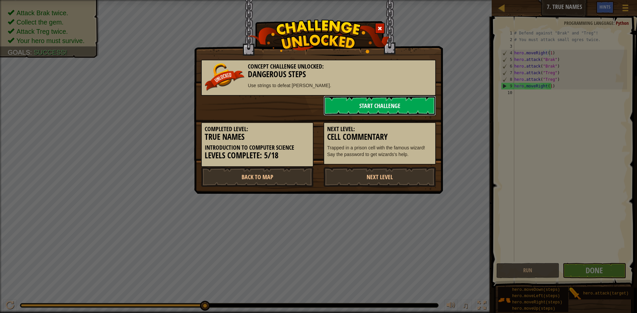
click at [413, 106] on link "Start Challenge" at bounding box center [379, 106] width 112 height 20
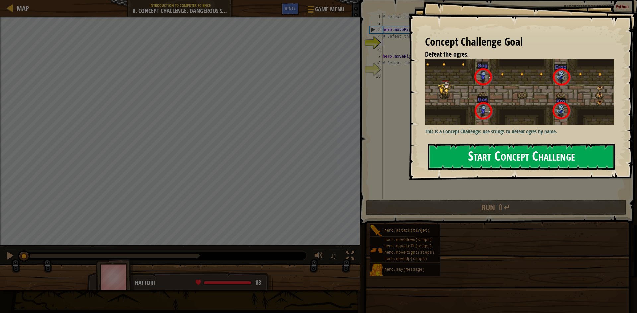
click at [562, 154] on button "Start Concept Challenge" at bounding box center [521, 157] width 187 height 26
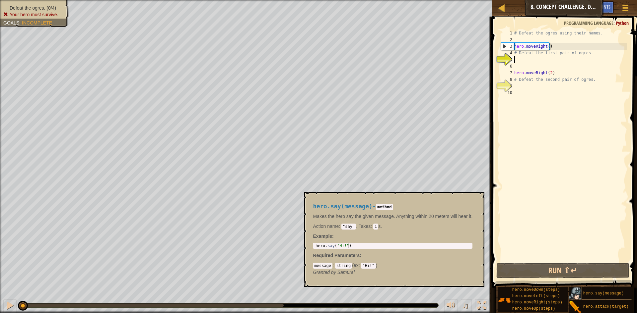
scroll to position [5, 0]
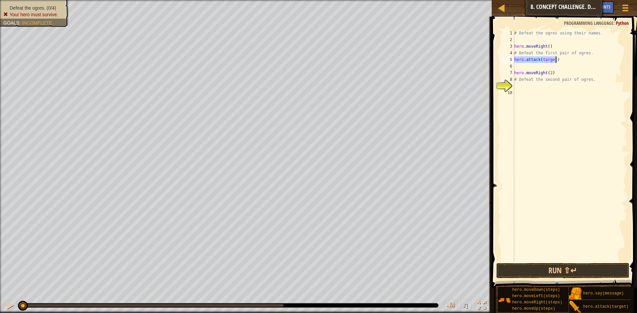
click at [548, 60] on div "# Defeat the ogres using their names. hero . moveRight ( ) # Defeat the first p…" at bounding box center [570, 146] width 114 height 232
click at [548, 60] on div "# Defeat the ogres using their names. hero . moveRight ( ) # Defeat the first p…" at bounding box center [570, 152] width 114 height 245
click at [549, 66] on div "# Defeat the ogres using their names. hero . moveRight ( ) # Defeat the first p…" at bounding box center [570, 146] width 114 height 232
click at [549, 66] on div "# Defeat the ogres using their names. hero . moveRight ( ) # Defeat the first p…" at bounding box center [570, 152] width 114 height 245
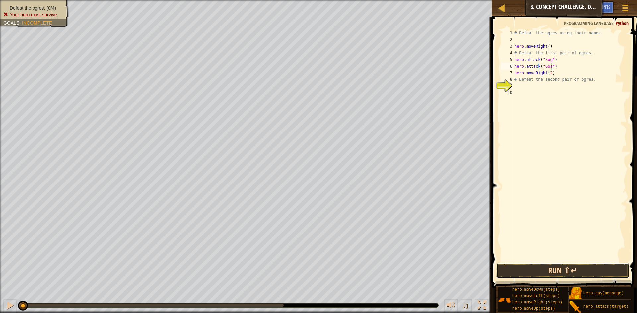
click at [600, 272] on button "Run ⇧↵" at bounding box center [562, 270] width 133 height 15
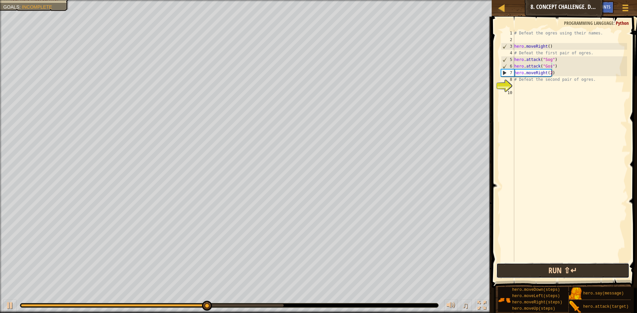
click at [586, 266] on button "Run ⇧↵" at bounding box center [562, 270] width 133 height 15
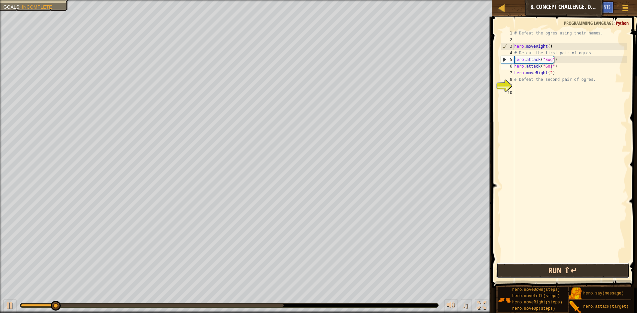
click at [586, 266] on button "Run ⇧↵" at bounding box center [562, 270] width 133 height 15
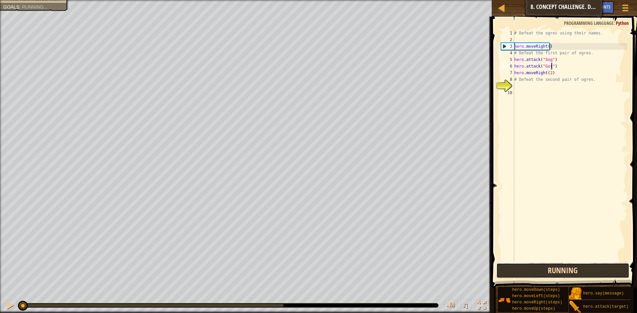
click at [586, 266] on button "Running" at bounding box center [562, 270] width 133 height 15
click at [586, 266] on button "Run ⇧↵" at bounding box center [562, 270] width 133 height 15
click at [586, 266] on button "Running" at bounding box center [562, 270] width 133 height 15
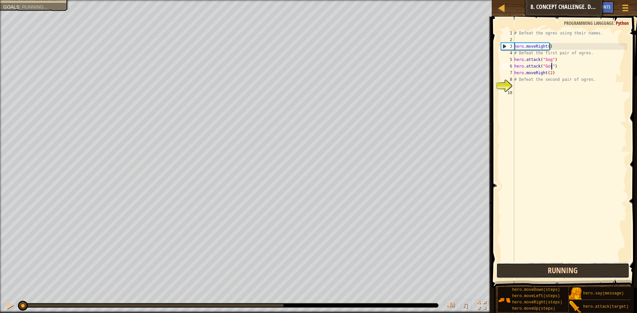
click at [586, 266] on button "Running" at bounding box center [562, 270] width 133 height 15
click at [586, 266] on button "Run ⇧↵" at bounding box center [562, 270] width 133 height 15
click at [586, 266] on button "Running" at bounding box center [562, 270] width 133 height 15
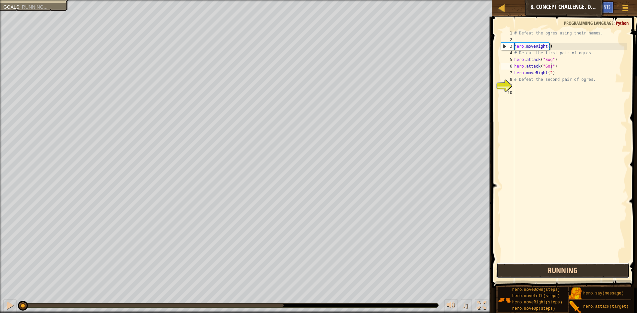
click at [586, 266] on button "Running" at bounding box center [562, 270] width 133 height 15
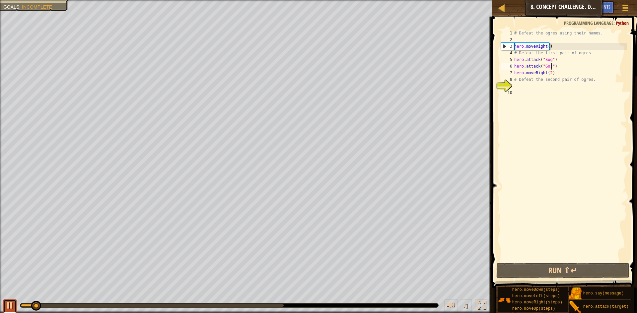
click at [8, 305] on div at bounding box center [10, 305] width 9 height 9
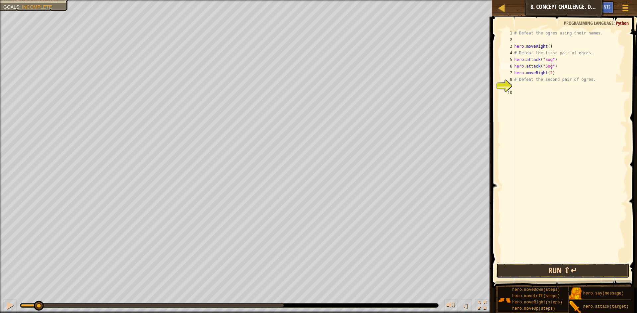
click at [555, 273] on button "Run ⇧↵" at bounding box center [562, 270] width 133 height 15
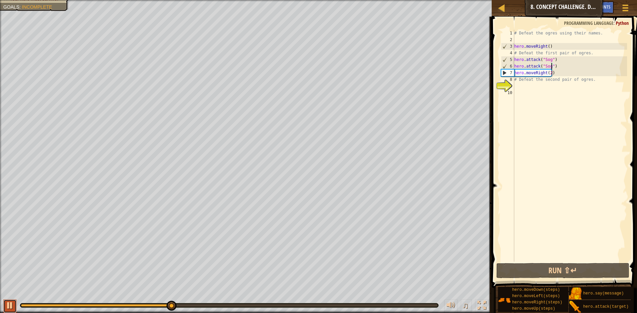
click at [6, 301] on div at bounding box center [10, 305] width 9 height 9
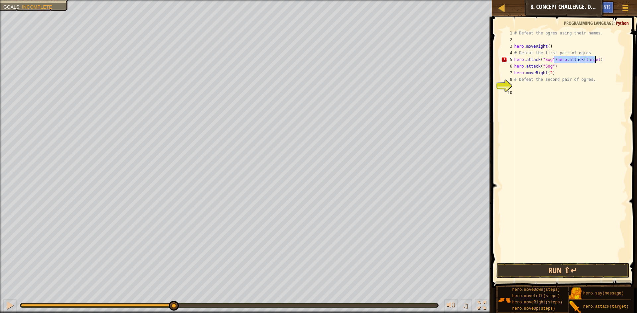
click at [582, 59] on div "# Defeat the ogres using their names. hero . moveRight ( ) # Defeat the first p…" at bounding box center [570, 146] width 114 height 232
click at [582, 59] on div "# Defeat the ogres using their names. hero . moveRight ( ) # Defeat the first p…" at bounding box center [570, 152] width 114 height 245
click at [582, 59] on div "# Defeat the ogres using their names. hero . moveRight ( ) # Defeat the first p…" at bounding box center [570, 146] width 114 height 232
click at [584, 61] on div "# Defeat the ogres using their names. hero . moveRight ( ) # Defeat the first p…" at bounding box center [570, 152] width 114 height 245
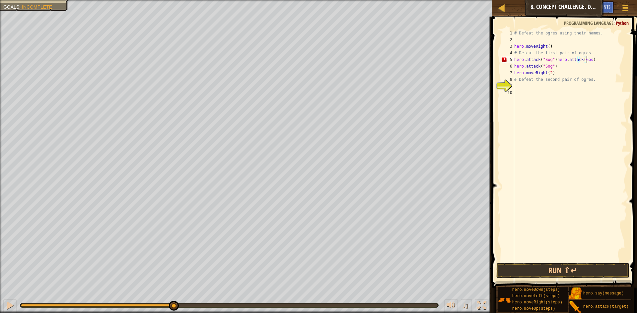
scroll to position [3, 6]
click at [545, 65] on div "# Defeat the ogres using their names. hero . moveRight ( ) # Defeat the first p…" at bounding box center [570, 152] width 114 height 245
click at [545, 67] on div "# Defeat the ogres using their names. hero . moveRight ( ) # Defeat the first p…" at bounding box center [570, 146] width 114 height 232
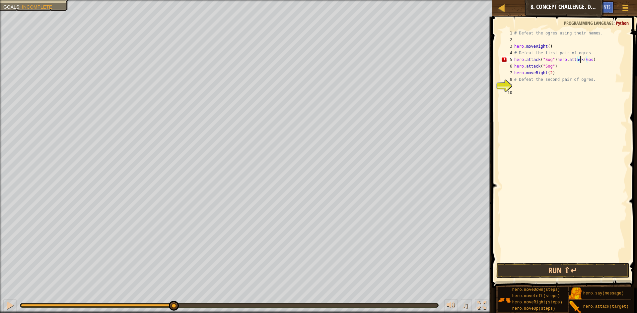
click at [579, 62] on div "# Defeat the ogres using their names. hero . moveRight ( ) # Defeat the first p…" at bounding box center [570, 152] width 114 height 245
drag, startPoint x: 552, startPoint y: 59, endPoint x: 592, endPoint y: 60, distance: 40.1
click at [592, 60] on div "# Defeat the ogres using their names. hero . moveRight ( ) # Defeat the first p…" at bounding box center [570, 152] width 114 height 245
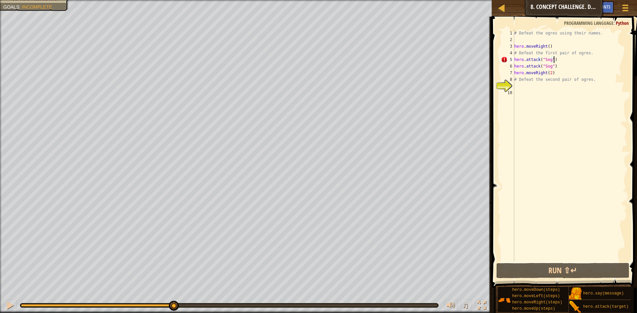
scroll to position [3, 3]
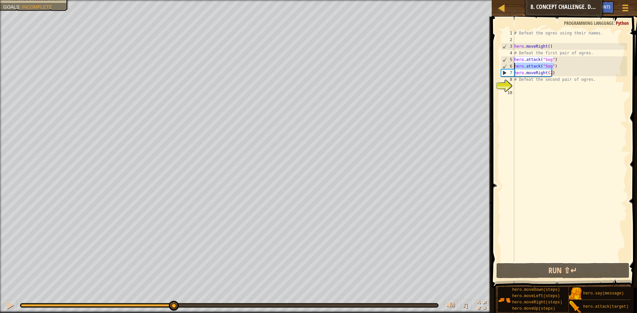
drag, startPoint x: 571, startPoint y: 66, endPoint x: 514, endPoint y: 65, distance: 56.7
click at [514, 65] on div "# Defeat the ogres using their names. hero . moveRight ( ) # Defeat the first p…" at bounding box center [570, 152] width 114 height 245
type textarea "v"
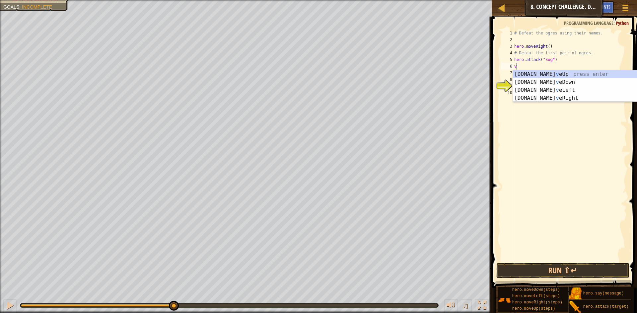
click at [528, 66] on div "# Defeat the ogres using their names. hero . moveRight ( ) # Defeat the first p…" at bounding box center [570, 152] width 114 height 245
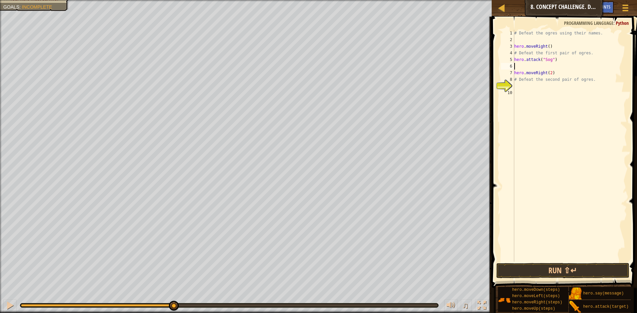
paste textarea "hero.attack("Gos")"
drag, startPoint x: 541, startPoint y: 63, endPoint x: 544, endPoint y: 69, distance: 7.1
click at [544, 69] on div "# Defeat the ogres using their names. hero . moveRight ( ) # Defeat the first p…" at bounding box center [570, 152] width 114 height 245
click at [554, 73] on div "# Defeat the ogres using their names. hero . moveRight ( ) # Defeat the first p…" at bounding box center [570, 152] width 114 height 245
click at [542, 85] on div "# Defeat the ogres using their names. hero . moveRight ( ) # Defeat the first p…" at bounding box center [570, 146] width 114 height 232
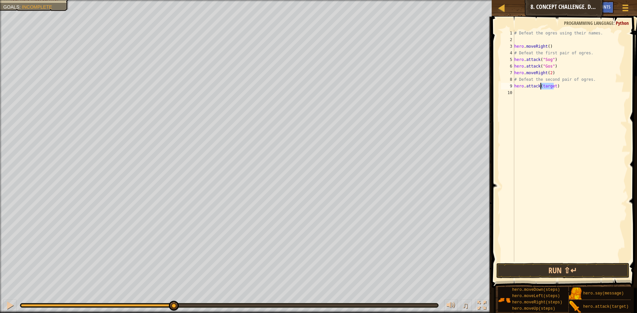
click at [542, 85] on div "# Defeat the ogres using their names. hero . moveRight ( ) # Defeat the first p…" at bounding box center [570, 152] width 114 height 245
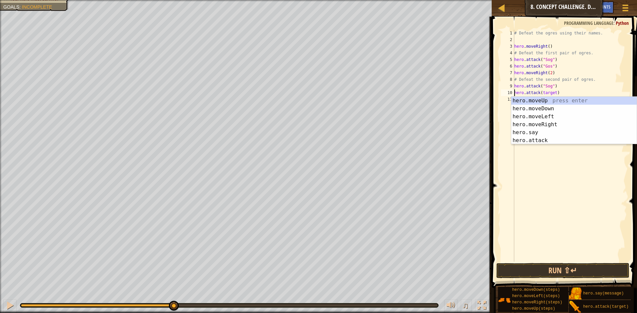
click at [543, 93] on div "# Defeat the ogres using their names. hero . moveRight ( ) # Defeat the first p…" at bounding box center [570, 152] width 114 height 245
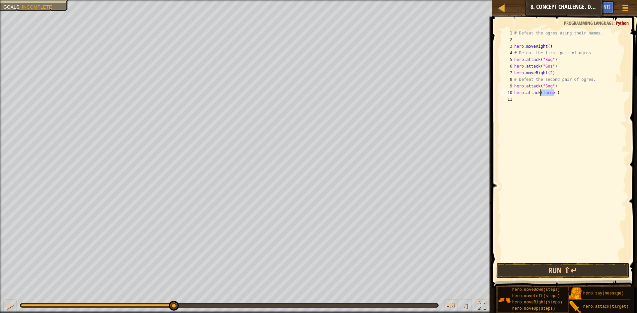
click at [543, 93] on div "# Defeat the ogres using their names. hero . moveRight ( ) # Defeat the first p…" at bounding box center [570, 152] width 114 height 245
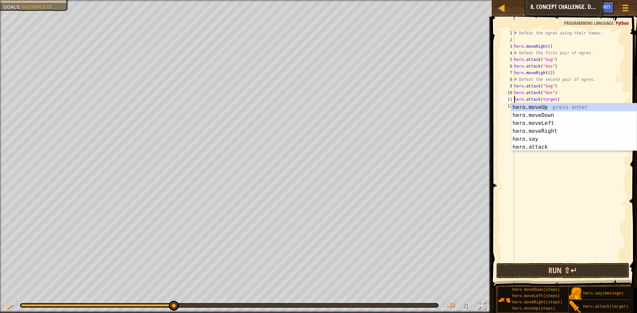
click at [548, 99] on div "# Defeat the ogres using their names. hero . moveRight ( ) # Defeat the first p…" at bounding box center [570, 152] width 114 height 245
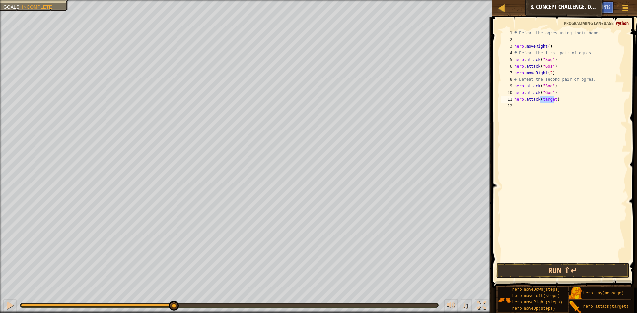
click at [548, 99] on div "# Defeat the ogres using their names. hero . moveRight ( ) # Defeat the first p…" at bounding box center [570, 152] width 114 height 245
click at [538, 100] on div "# Defeat the ogres using their names. hero . moveRight ( ) # Defeat the first p…" at bounding box center [570, 152] width 114 height 245
click at [538, 100] on div "# Defeat the ogres using their names. hero . moveRight ( ) # Defeat the first p…" at bounding box center [570, 146] width 114 height 232
click at [538, 100] on div "# Defeat the ogres using their names. hero . moveRight ( ) # Defeat the first p…" at bounding box center [570, 152] width 114 height 245
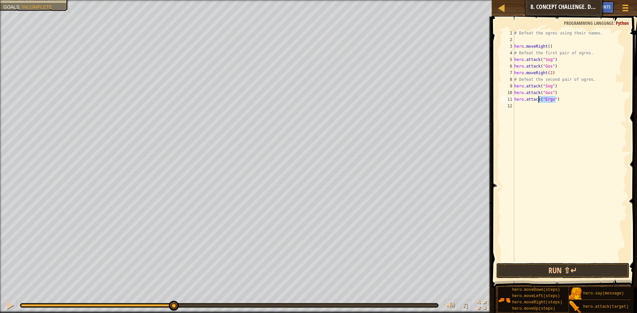
click at [538, 100] on div "# Defeat the ogres using their names. hero . moveRight ( ) # Defeat the first p…" at bounding box center [570, 152] width 114 height 245
click at [538, 100] on div "# Defeat the ogres using their names. hero . moveRight ( ) # Defeat the first p…" at bounding box center [570, 146] width 114 height 232
click at [538, 100] on div "# Defeat the ogres using their names. hero . moveRight ( ) # Defeat the first p…" at bounding box center [570, 152] width 114 height 245
type textarea "hero.attack("Ergo")"
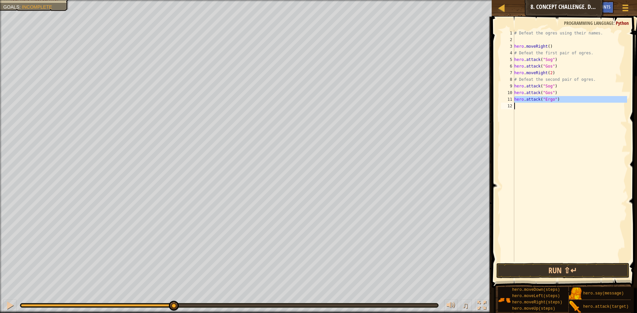
scroll to position [3, 0]
paste textarea "hero.attack("Ergo")"
type textarea "hero.attack("Kro")"
click at [554, 127] on div "# Defeat the ogres using their names. hero . moveRight ( ) # Defeat the first p…" at bounding box center [570, 152] width 114 height 245
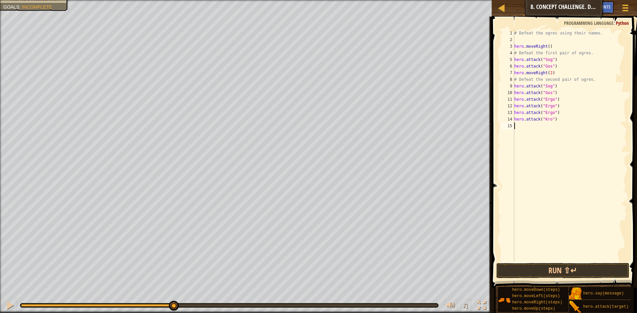
scroll to position [3, 0]
paste textarea "hero.attack("Ergo")"
type textarea "hero.attack("Kro")"
click at [555, 271] on button "Run ⇧↵" at bounding box center [562, 270] width 133 height 15
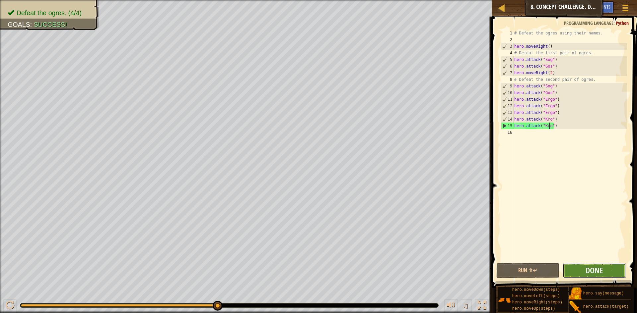
click at [582, 274] on button "Done" at bounding box center [593, 270] width 63 height 15
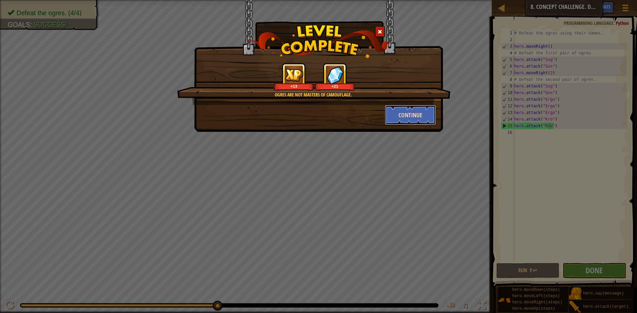
click at [415, 117] on button "Continue" at bounding box center [410, 115] width 51 height 20
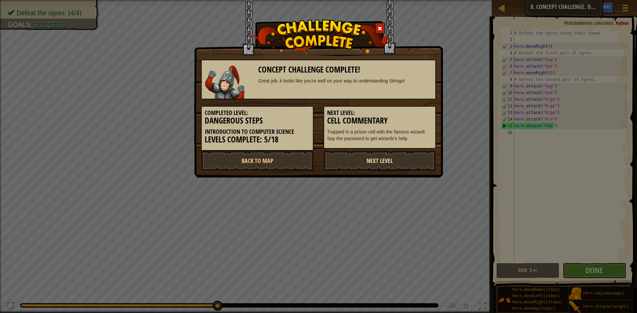
click at [387, 166] on link "Next Level" at bounding box center [379, 161] width 112 height 20
click at [391, 158] on link "Next Level" at bounding box center [379, 161] width 112 height 20
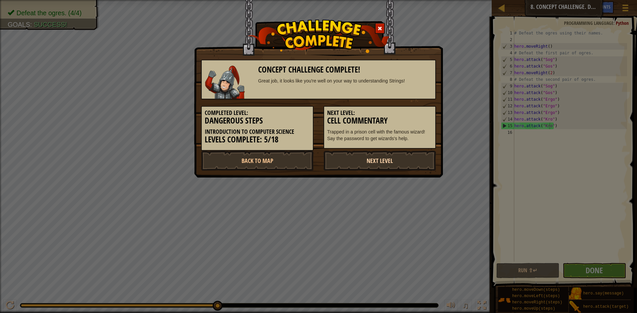
click at [391, 158] on link "Next Level" at bounding box center [379, 161] width 112 height 20
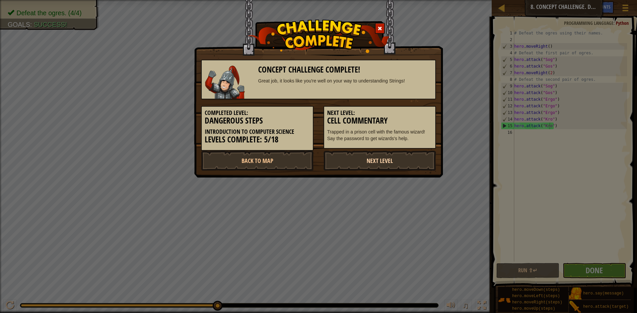
click at [391, 158] on link "Next Level" at bounding box center [379, 161] width 112 height 20
click at [233, 166] on link "Back to Map" at bounding box center [257, 161] width 112 height 20
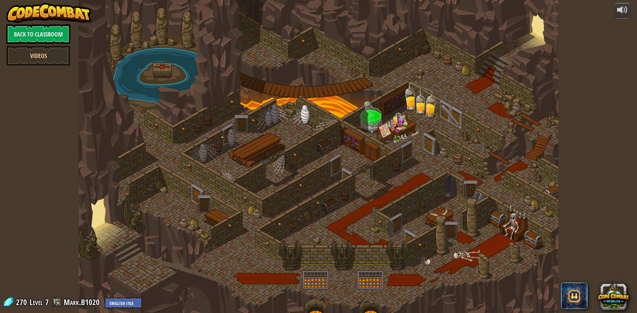
drag, startPoint x: 239, startPoint y: 211, endPoint x: 240, endPoint y: 197, distance: 14.0
click at [240, 198] on div at bounding box center [318, 156] width 479 height 313
drag, startPoint x: 241, startPoint y: 195, endPoint x: 241, endPoint y: 190, distance: 5.3
drag, startPoint x: 241, startPoint y: 190, endPoint x: 210, endPoint y: 229, distance: 49.5
click at [210, 229] on div at bounding box center [318, 156] width 479 height 313
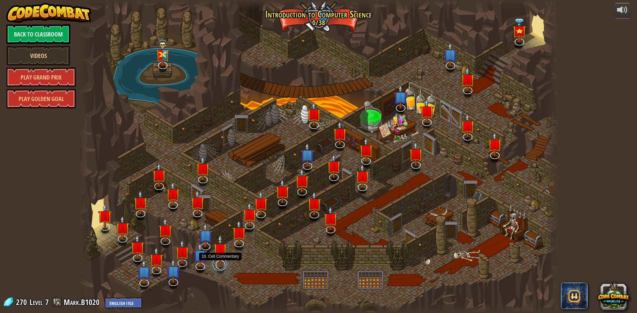
click at [225, 266] on link at bounding box center [219, 264] width 13 height 13
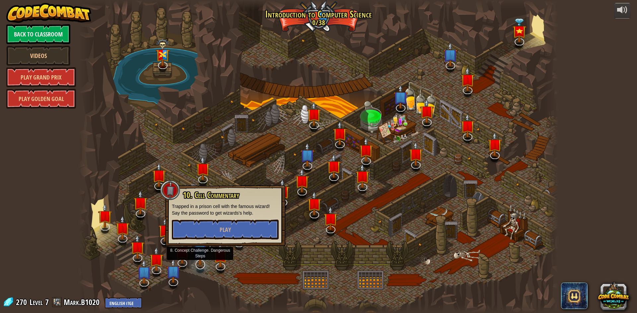
click at [198, 261] on img at bounding box center [200, 250] width 14 height 32
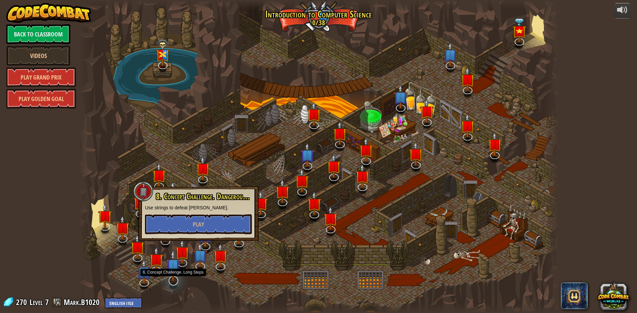
click at [175, 273] on img at bounding box center [173, 266] width 14 height 32
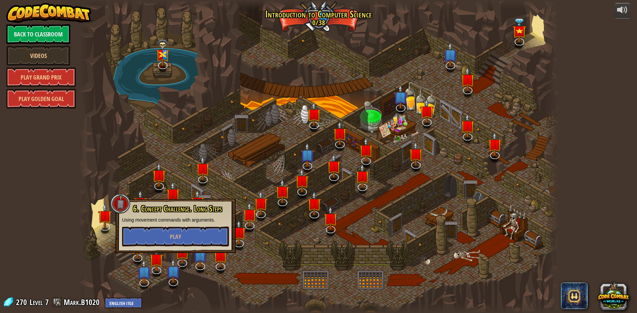
click at [231, 270] on div at bounding box center [318, 156] width 479 height 313
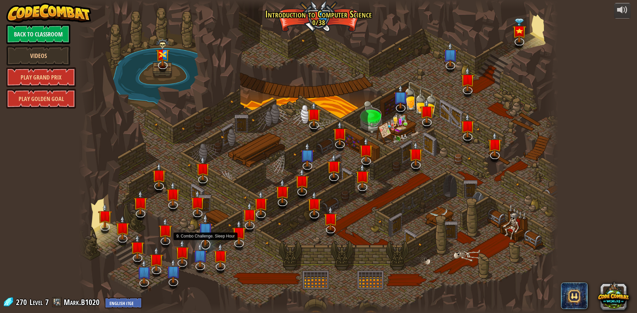
click at [206, 241] on img at bounding box center [205, 229] width 14 height 32
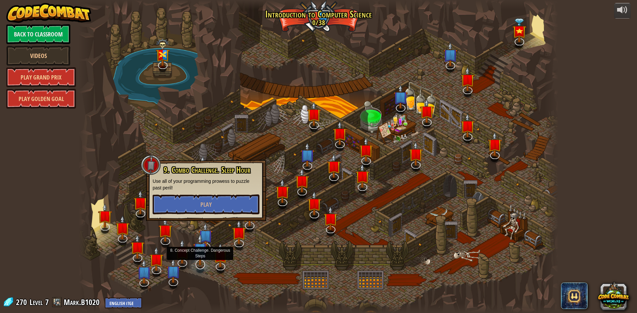
click at [198, 261] on img at bounding box center [200, 250] width 14 height 32
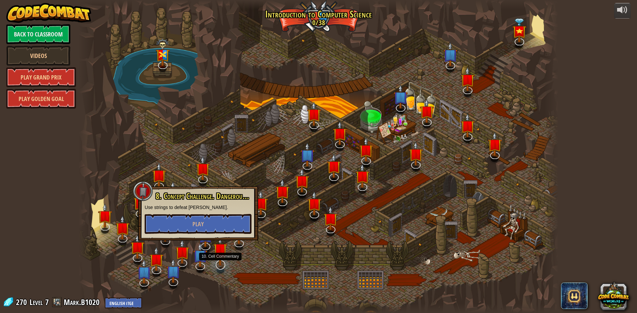
click at [222, 261] on img at bounding box center [220, 250] width 14 height 32
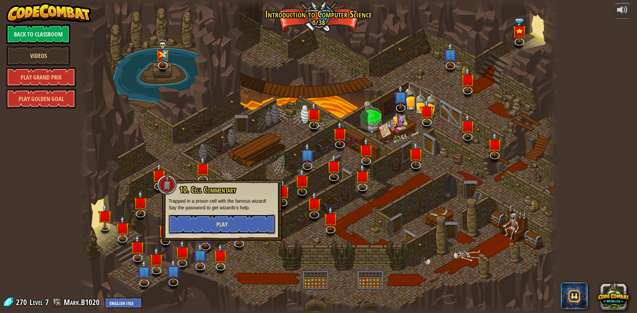
click at [237, 223] on button "Play" at bounding box center [221, 224] width 107 height 20
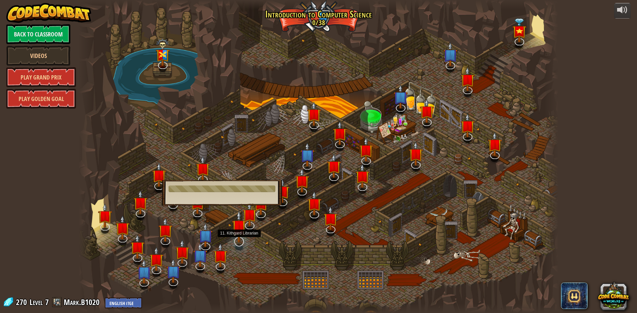
click at [233, 239] on img at bounding box center [239, 227] width 14 height 32
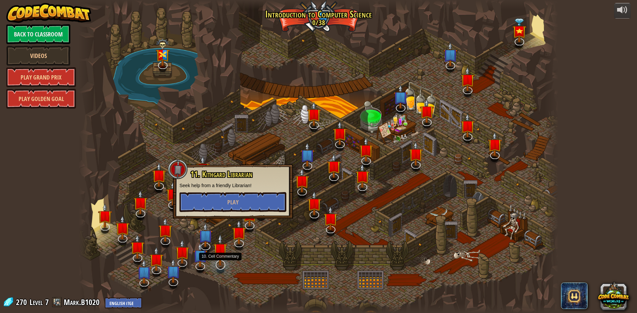
click at [219, 266] on div at bounding box center [220, 265] width 10 height 10
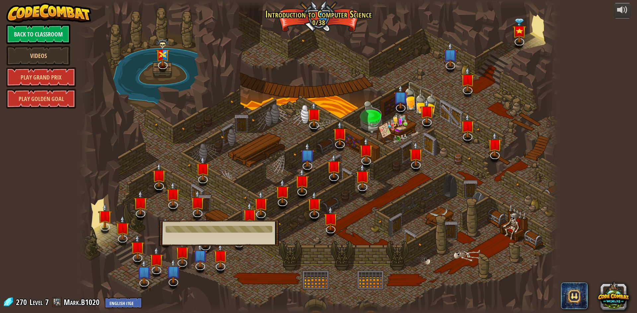
click at [250, 270] on div at bounding box center [318, 156] width 479 height 313
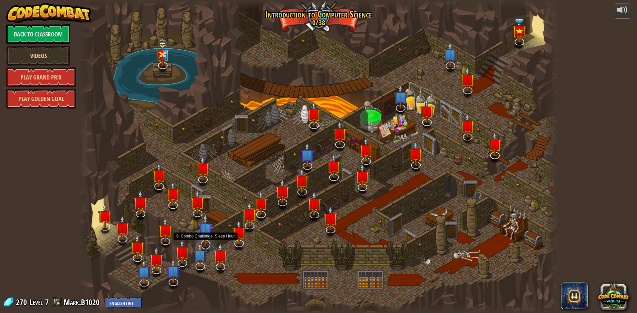
click at [204, 239] on img at bounding box center [205, 229] width 14 height 32
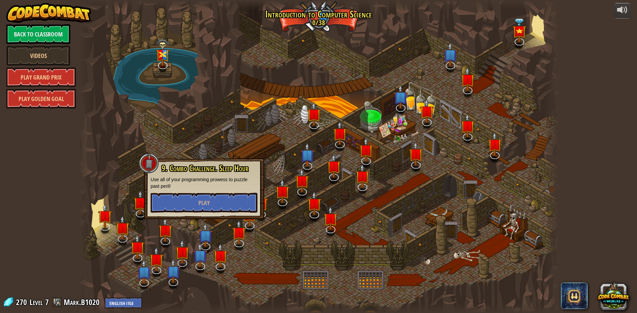
click at [233, 267] on div at bounding box center [318, 156] width 479 height 313
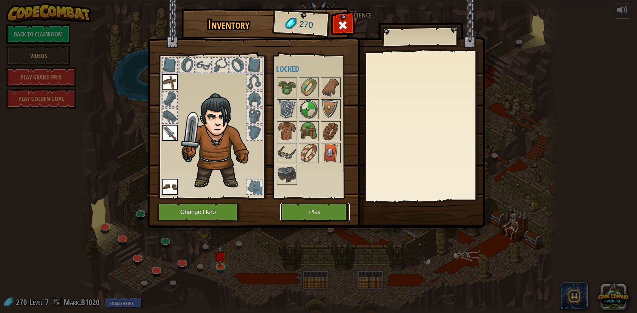
click at [298, 212] on button "Play" at bounding box center [314, 212] width 69 height 18
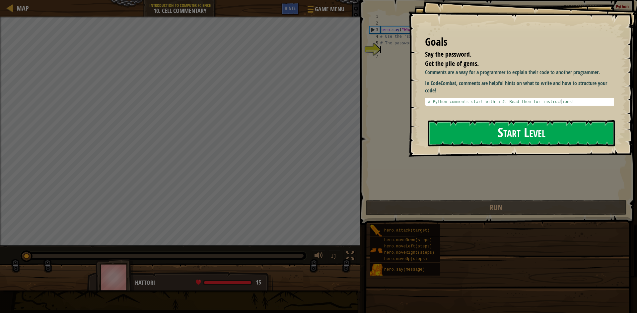
click at [499, 138] on button "Start Level" at bounding box center [521, 133] width 187 height 26
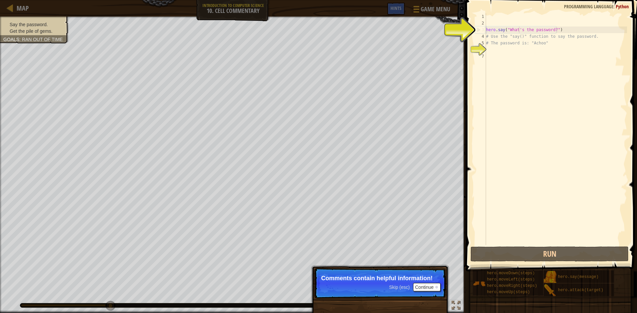
click at [519, 31] on div "hero . say ( "What's the password?" ) # Use the "say()" function to say the pas…" at bounding box center [555, 135] width 142 height 245
type textarea "hero.say("What's the password?")"
click at [511, 58] on div "hero . say ( "What's the password?" ) # Use the "say()" function to say the pas…" at bounding box center [555, 135] width 142 height 245
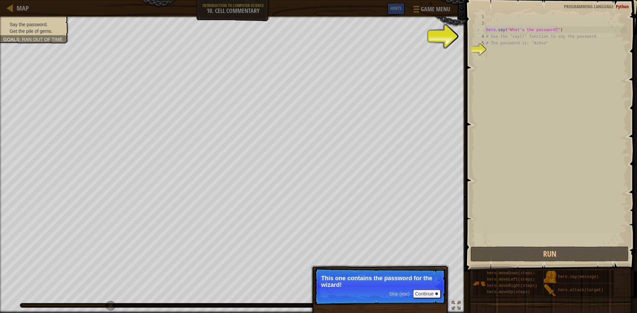
click at [401, 289] on p "Skip (esc) Continue This one contains the password for the wizard!" at bounding box center [380, 286] width 132 height 37
click at [522, 36] on div "hero . say ( "What's the password?" ) # Use the "say()" function to say the pas…" at bounding box center [555, 135] width 142 height 245
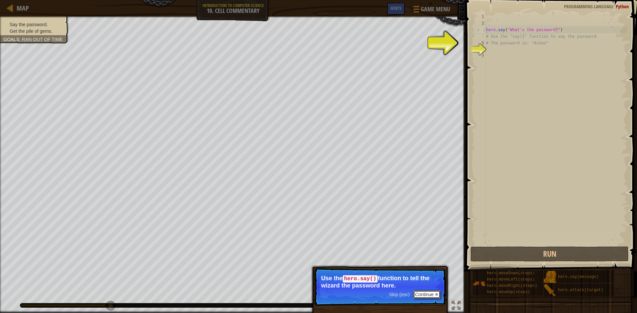
click at [425, 295] on button "Continue" at bounding box center [427, 294] width 28 height 9
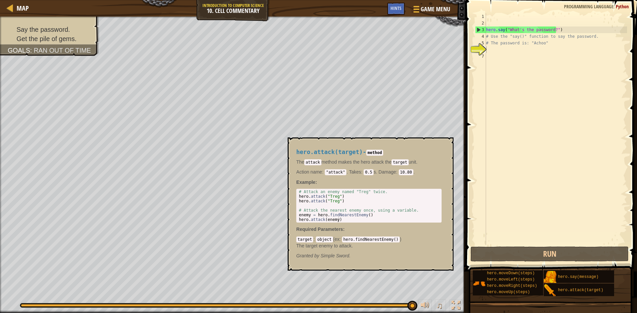
scroll to position [3, 3]
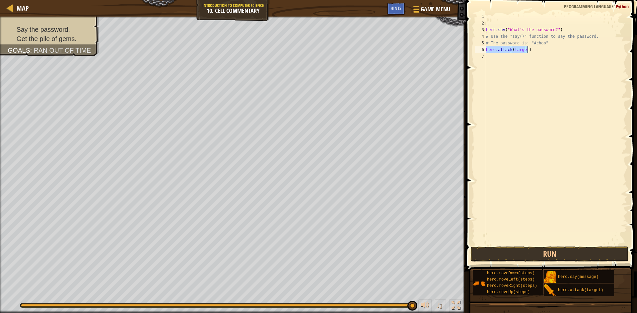
click at [521, 49] on div "hero . say ( "What's the password?" ) # Use the "say()" function to say the pas…" at bounding box center [555, 129] width 142 height 232
click at [521, 49] on div "hero . say ( "What's the password?" ) # Use the "say()" function to say the pas…" at bounding box center [555, 135] width 142 height 245
click at [521, 49] on div "hero . say ( "What's the password?" ) # Use the "say()" function to say the pas…" at bounding box center [555, 129] width 142 height 232
click at [521, 49] on div "hero . say ( "What's the password?" ) # Use the "say()" function to say the pas…" at bounding box center [555, 135] width 142 height 245
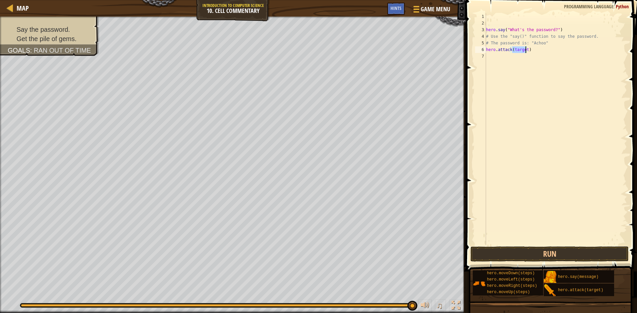
type textarea "hero.attack(target)"
click at [518, 49] on div "hero . say ( "What's the password?" ) # Use the "say()" function to say the pas…" at bounding box center [555, 135] width 142 height 245
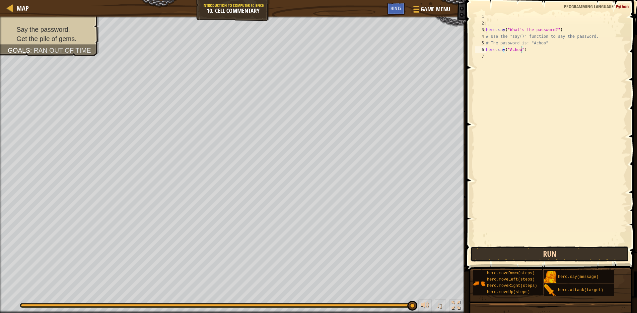
click at [519, 251] on button "Run" at bounding box center [549, 254] width 158 height 15
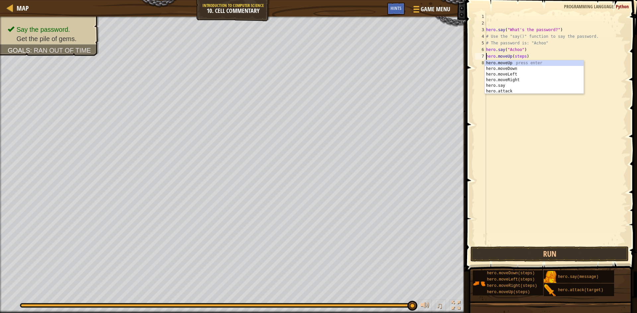
click at [520, 56] on div "hero . say ( "What's the password?" ) # Use the "say()" function to say the pas…" at bounding box center [555, 135] width 142 height 245
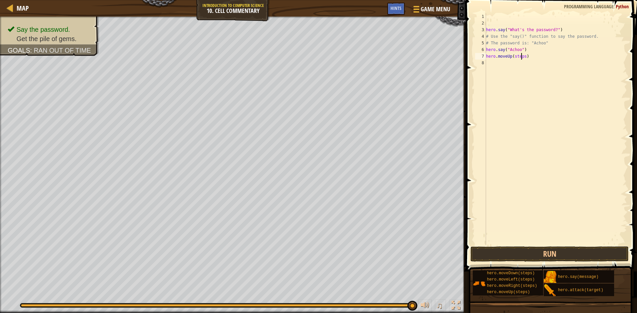
click at [520, 56] on div "hero . say ( "What's the password?" ) # Use the "say()" function to say the pas…" at bounding box center [555, 135] width 142 height 245
type textarea "hero.moveUp(6)"
click at [587, 251] on button "Run" at bounding box center [549, 254] width 158 height 15
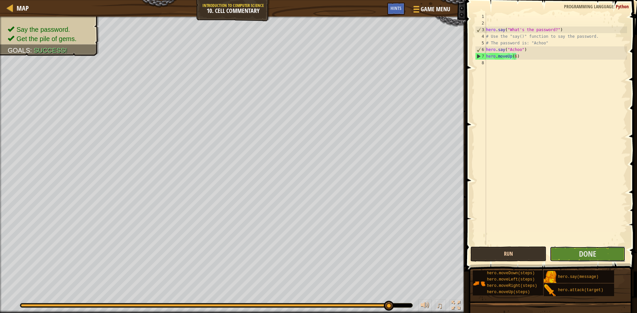
click at [587, 251] on span "Done" at bounding box center [586, 254] width 17 height 11
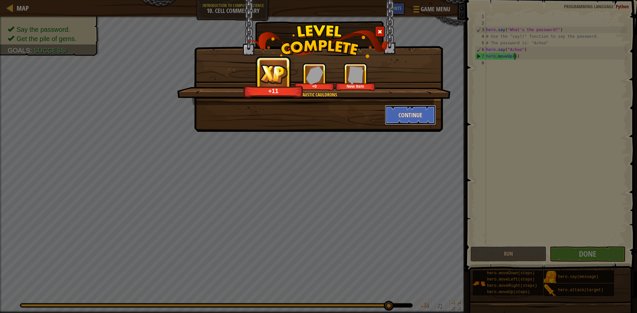
click at [402, 111] on button "Continue" at bounding box center [410, 115] width 51 height 20
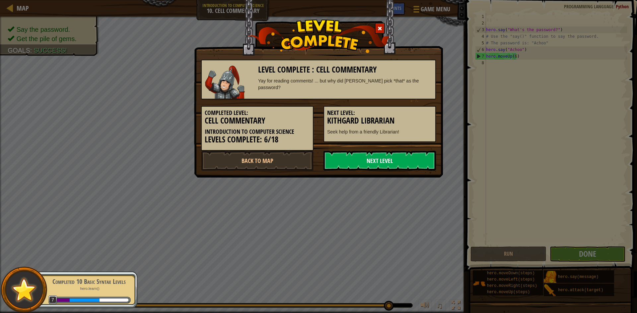
click at [370, 156] on link "Next Level" at bounding box center [379, 161] width 112 height 20
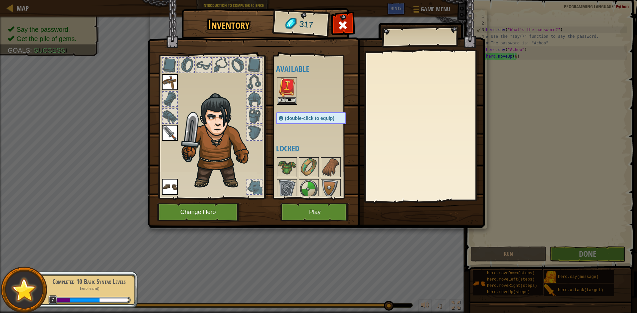
click at [285, 105] on div at bounding box center [317, 91] width 83 height 29
click at [287, 99] on button "Equip" at bounding box center [286, 100] width 19 height 7
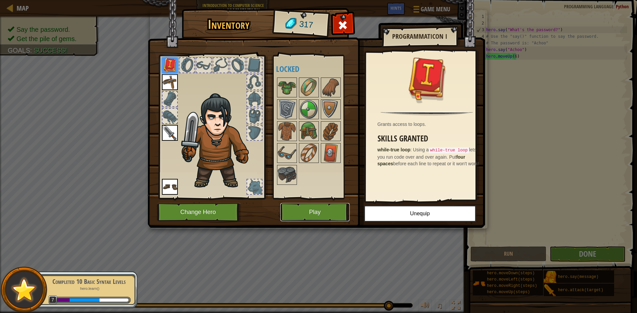
click at [330, 206] on button "Play" at bounding box center [314, 212] width 69 height 18
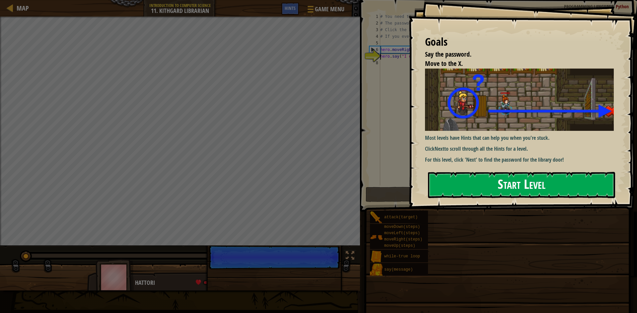
click at [466, 179] on button "Start Level" at bounding box center [521, 185] width 187 height 26
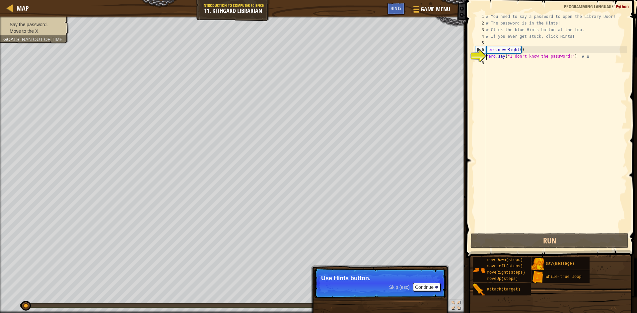
click at [492, 105] on div "# You need to say a password to open the Library Door! # The password is in the…" at bounding box center [555, 129] width 142 height 232
click at [392, 4] on div "Hints" at bounding box center [396, 9] width 18 height 12
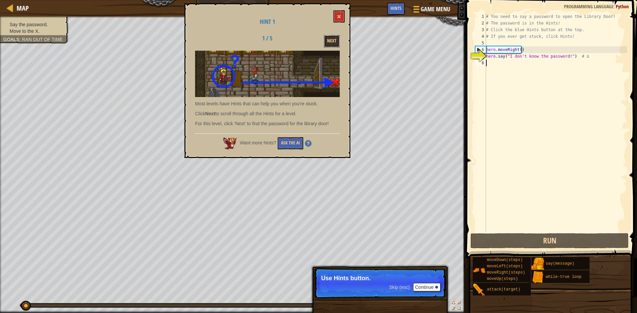
click at [327, 39] on button "Next" at bounding box center [332, 41] width 16 height 12
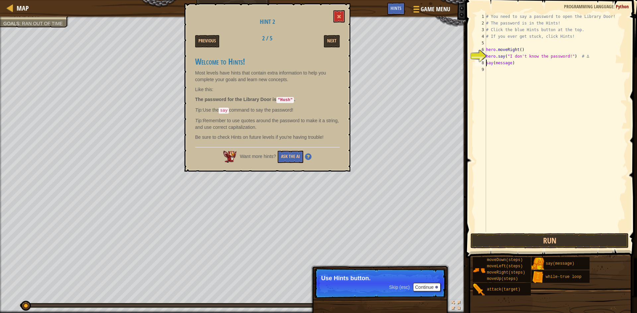
click at [498, 61] on div "# You need to say a password to open the Library Door! # The password is in the…" at bounding box center [555, 129] width 142 height 232
type textarea "say("Hush")"
click at [525, 76] on div "# You need to say a password to open the Library Door! # The password is in the…" at bounding box center [555, 129] width 142 height 232
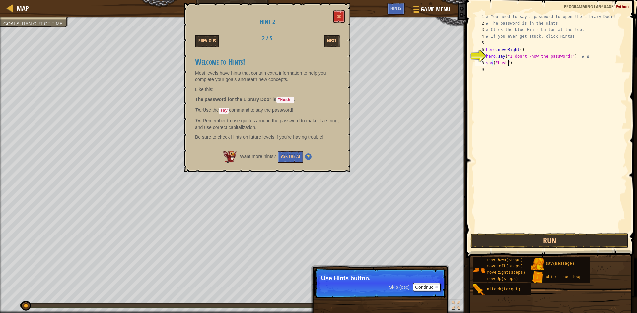
scroll to position [3, 0]
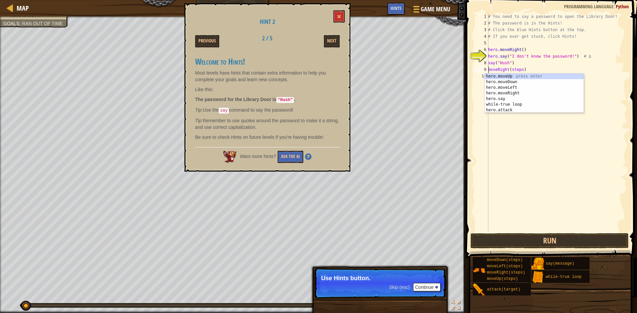
click at [516, 68] on div "# You need to say a password to open the Library Door! # The password is in the…" at bounding box center [556, 129] width 140 height 232
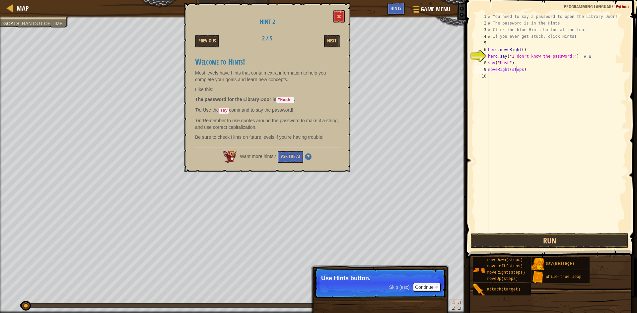
click at [516, 68] on div "# You need to say a password to open the Library Door! # The password is in the…" at bounding box center [556, 129] width 140 height 232
click at [568, 242] on button "Run" at bounding box center [549, 240] width 158 height 15
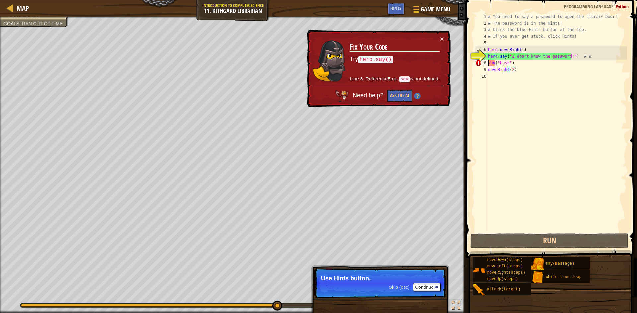
click at [488, 62] on div "# You need to say a password to open the Library Door! # The password is in the…" at bounding box center [556, 129] width 140 height 232
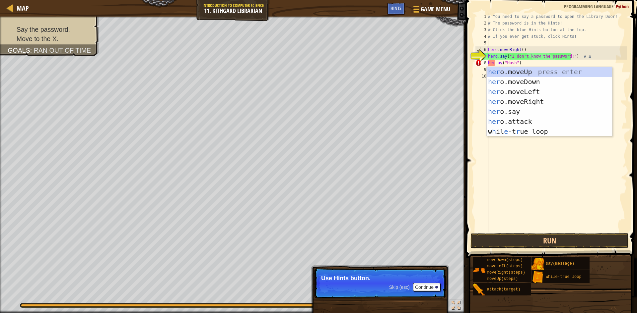
scroll to position [3, 1]
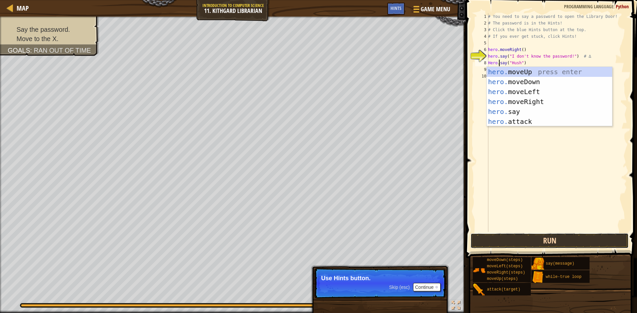
click at [586, 241] on button "Run" at bounding box center [549, 240] width 158 height 15
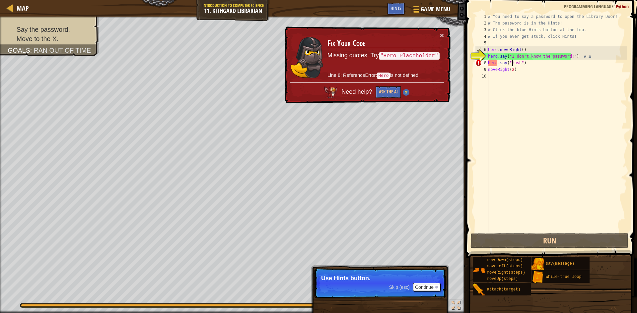
click at [511, 63] on div "# You need to say a password to open the Library Door! # The password is in the…" at bounding box center [556, 129] width 140 height 232
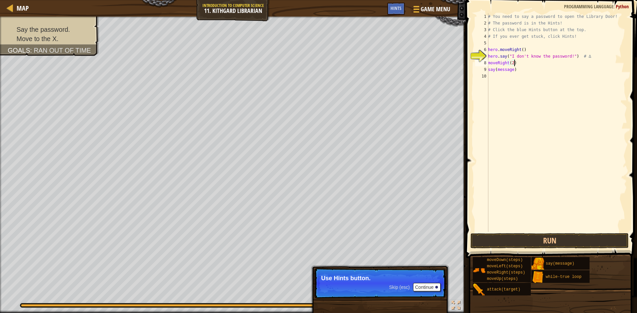
click at [516, 62] on div "# You need to say a password to open the Library Door! # The password is in the…" at bounding box center [556, 129] width 140 height 232
type textarea "m"
drag, startPoint x: 529, startPoint y: 73, endPoint x: 475, endPoint y: 72, distance: 54.4
click at [475, 72] on div "1 2 3 4 5 6 7 8 9 10 # You need to say a password to open the Library Door! # T…" at bounding box center [549, 122] width 153 height 219
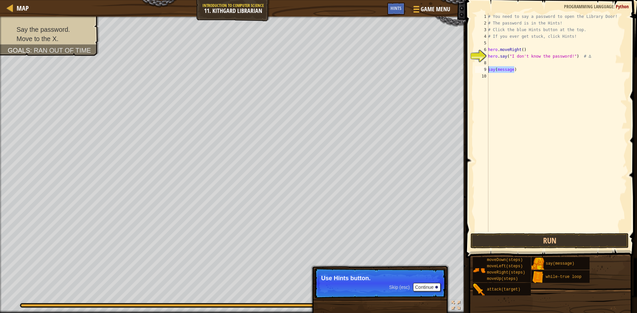
type textarea "say(message)"
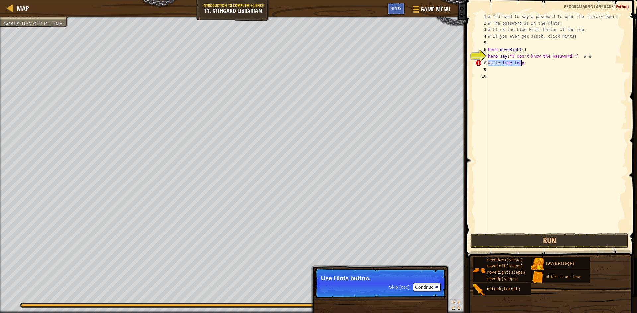
click at [510, 64] on div "# You need to say a password to open the Library Door! # The password is in the…" at bounding box center [556, 122] width 140 height 219
click at [510, 64] on div "# You need to say a password to open the Library Door! # The password is in the…" at bounding box center [556, 129] width 140 height 232
type textarea "while-true loop"
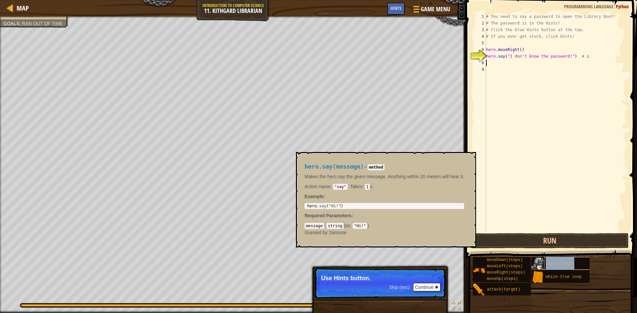
click at [557, 264] on span "say(message)" at bounding box center [559, 264] width 29 height 5
type textarea "hero.say("Hi!")"
click at [322, 205] on div "hero . say ( "Hi!" )" at bounding box center [384, 211] width 157 height 14
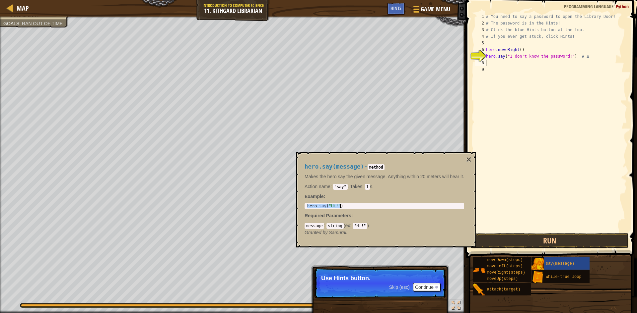
click at [541, 62] on div "# You need to say a password to open the Library Door! # The password is in the…" at bounding box center [555, 129] width 142 height 232
paste textarea "hero.say("Hi!")"
click at [513, 64] on div "# You need to say a password to open the Library Door! # The password is in the…" at bounding box center [555, 129] width 142 height 232
click at [512, 64] on div "# You need to say a password to open the Library Door! # The password is in the…" at bounding box center [555, 129] width 142 height 232
click at [513, 64] on div "# You need to say a password to open the Library Door! # The password is in the…" at bounding box center [555, 129] width 142 height 232
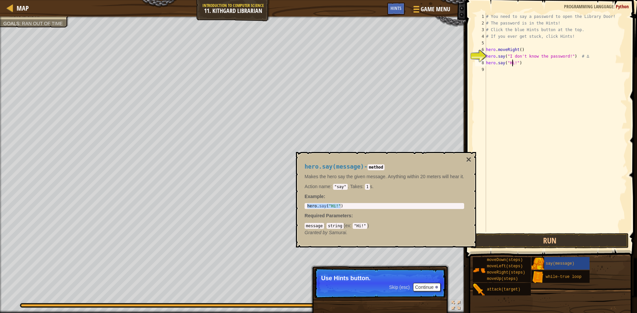
click at [513, 64] on div "# You need to say a password to open the Library Door! # The password is in the…" at bounding box center [555, 129] width 142 height 232
click at [515, 63] on div "# You need to say a password to open the Library Door! # The password is in the…" at bounding box center [555, 129] width 142 height 232
type textarea "hero.say("Hush")"
click at [401, 8] on span "Hints" at bounding box center [395, 8] width 11 height 6
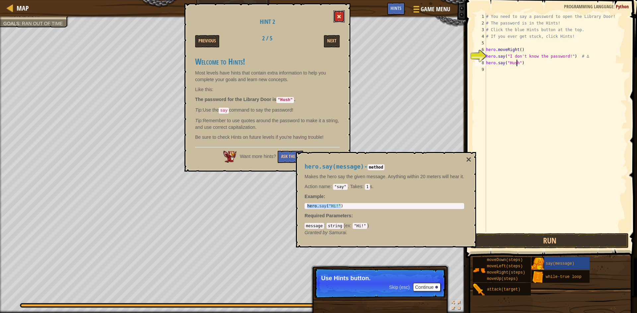
click at [340, 17] on span at bounding box center [338, 16] width 5 height 5
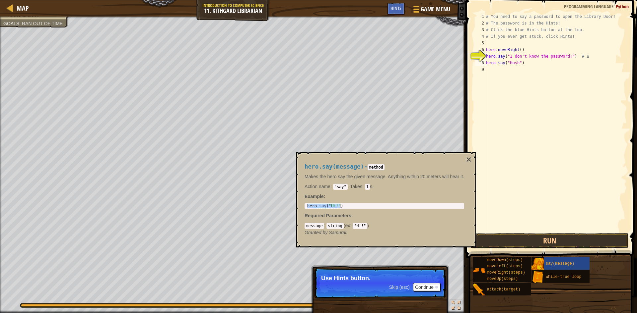
scroll to position [3, 0]
click at [498, 74] on div "# You need to say a password to open the Library Door! # The password is in the…" at bounding box center [555, 129] width 142 height 232
click at [513, 70] on div "# You need to say a password to open the Library Door! # The password is in the…" at bounding box center [556, 129] width 140 height 232
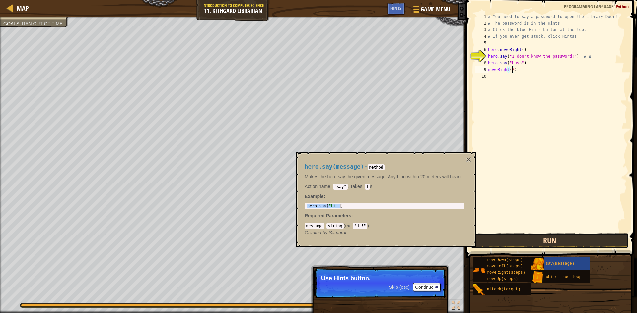
click at [568, 234] on button "Run" at bounding box center [549, 240] width 158 height 15
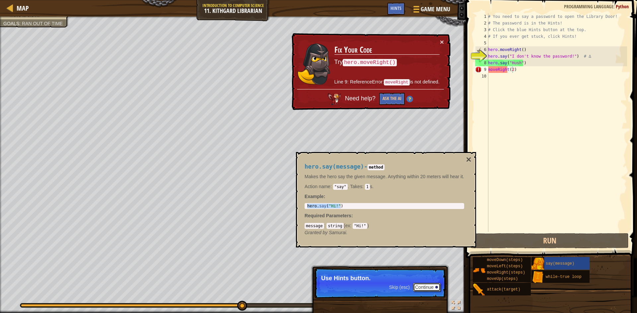
click at [422, 286] on button "Continue" at bounding box center [427, 287] width 28 height 9
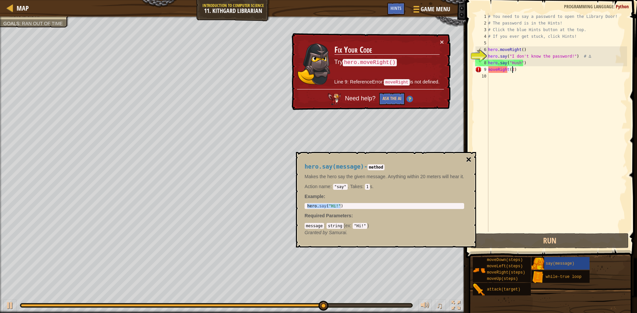
click at [467, 159] on button "×" at bounding box center [468, 159] width 5 height 9
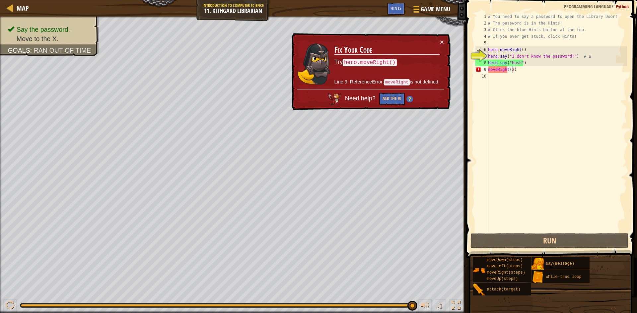
click at [488, 71] on div "# You need to say a password to open the Library Door! # The password is in the…" at bounding box center [556, 129] width 140 height 232
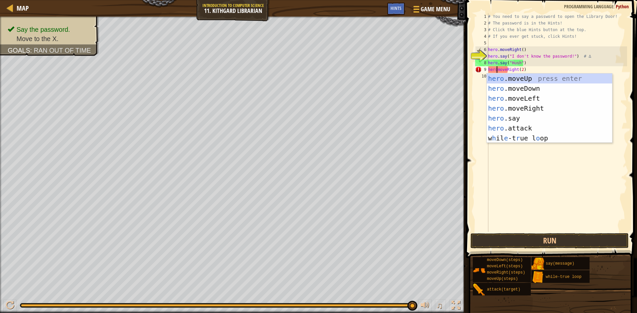
scroll to position [3, 1]
type textarea "hero.moveRight(2)"
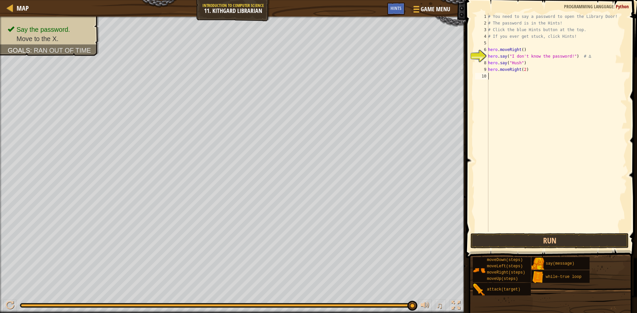
click at [577, 161] on div "# You need to say a password to open the Library Door! # The password is in the…" at bounding box center [556, 129] width 140 height 232
click at [574, 236] on button "Run" at bounding box center [549, 240] width 158 height 15
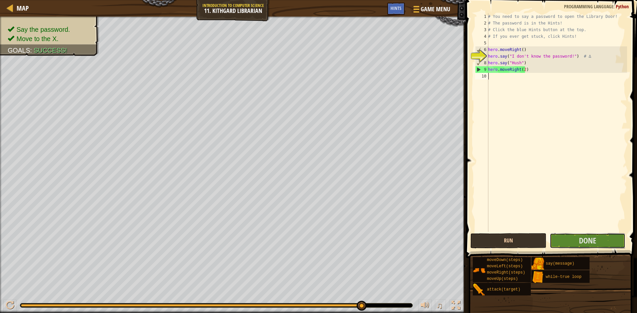
click at [574, 236] on button "Done" at bounding box center [587, 240] width 76 height 15
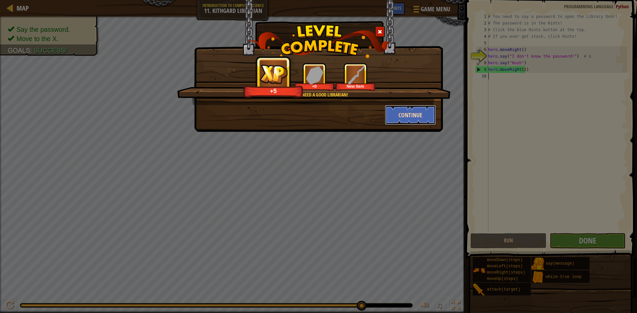
click at [420, 113] on button "Continue" at bounding box center [410, 115] width 51 height 20
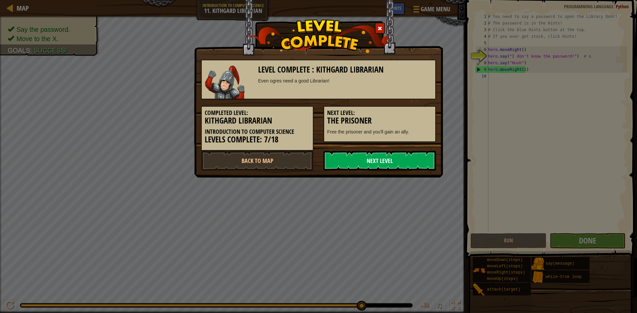
click at [381, 160] on link "Next Level" at bounding box center [379, 161] width 112 height 20
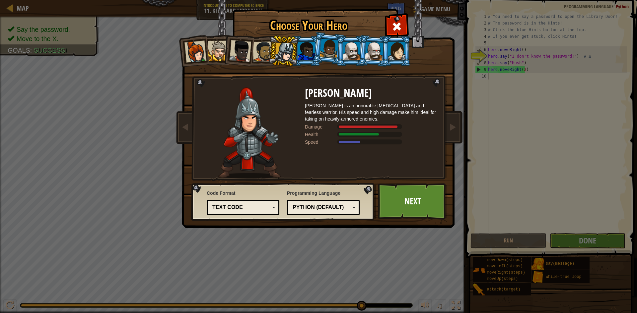
click at [349, 52] on div at bounding box center [351, 51] width 17 height 18
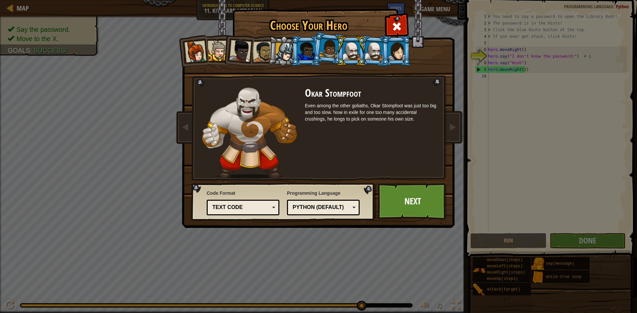
click at [362, 53] on li at bounding box center [351, 51] width 30 height 30
click at [370, 50] on div at bounding box center [374, 50] width 19 height 19
click at [391, 51] on div at bounding box center [396, 51] width 17 height 18
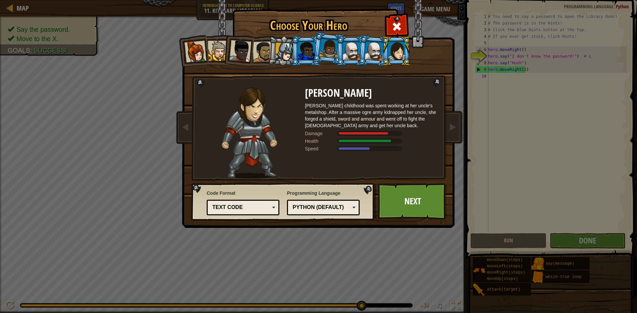
click at [303, 53] on div at bounding box center [306, 51] width 17 height 18
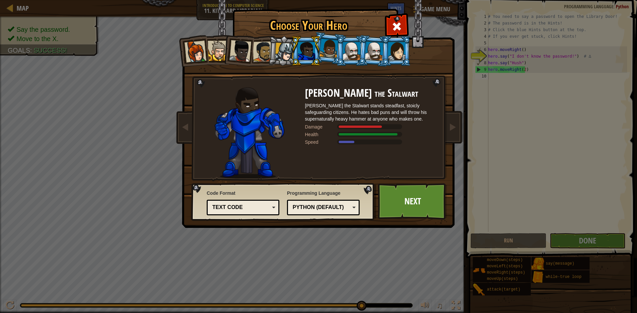
click at [317, 47] on li at bounding box center [306, 51] width 30 height 30
click at [336, 46] on li at bounding box center [351, 51] width 30 height 30
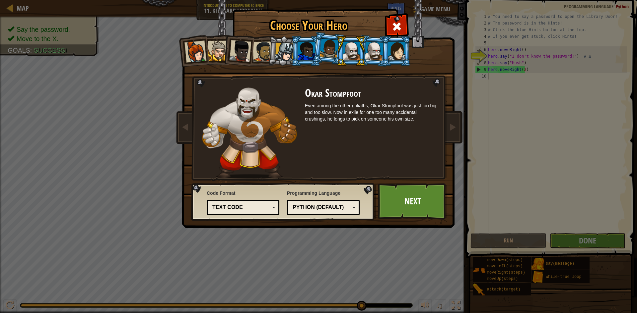
click at [330, 48] on div at bounding box center [328, 49] width 19 height 20
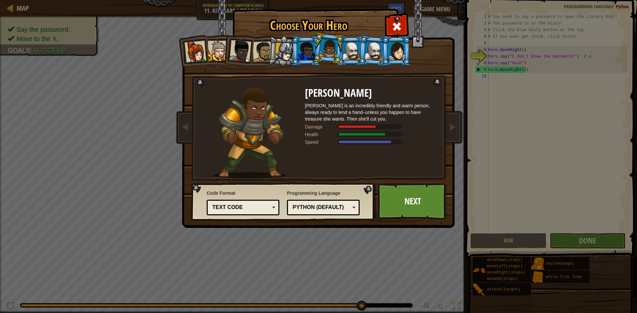
click at [374, 51] on div at bounding box center [374, 50] width 19 height 19
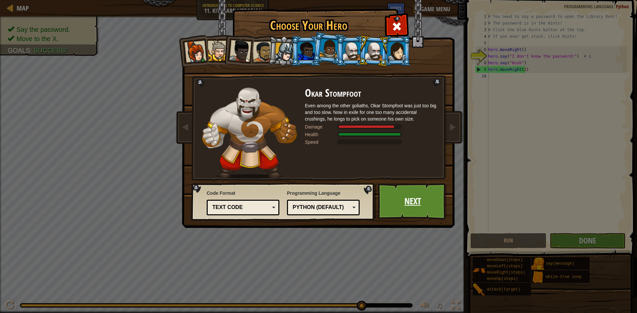
click at [408, 202] on link "Next" at bounding box center [412, 201] width 69 height 36
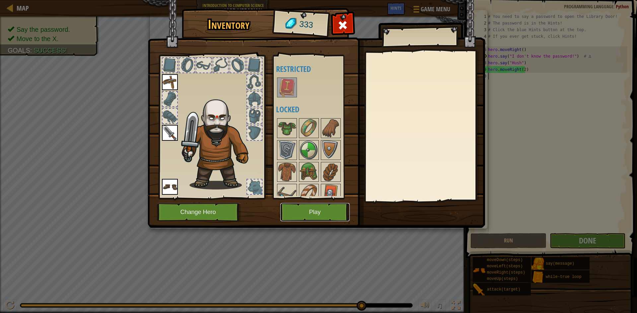
click at [313, 212] on button "Play" at bounding box center [314, 212] width 69 height 18
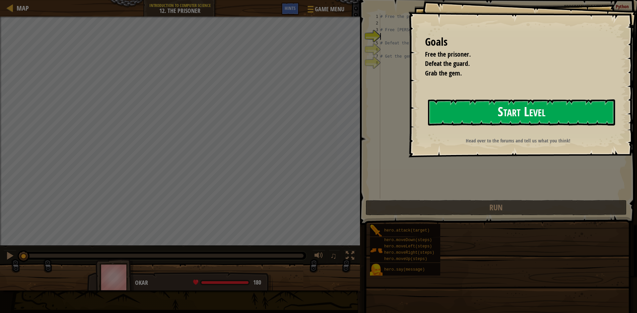
click at [570, 115] on button "Start Level" at bounding box center [521, 112] width 187 height 26
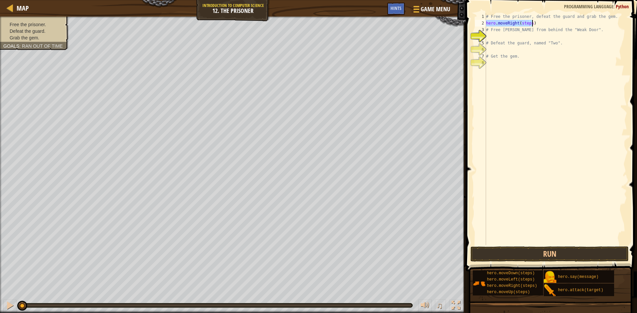
click at [520, 23] on div "# Free the prisoner, defeat the guard and grab the gem. hero . moveRight ( step…" at bounding box center [555, 129] width 142 height 232
click at [520, 23] on div "# Free the prisoner, defeat the guard and grab the gem. hero . moveRight ( step…" at bounding box center [555, 135] width 142 height 245
click at [522, 36] on div "# Free the prisoner, defeat the guard and grab the gem. hero . moveRight ( 1 ) …" at bounding box center [555, 129] width 142 height 232
click at [522, 36] on div "# Free the prisoner, defeat the guard and grab the gem. hero . moveRight ( 1 ) …" at bounding box center [555, 135] width 142 height 245
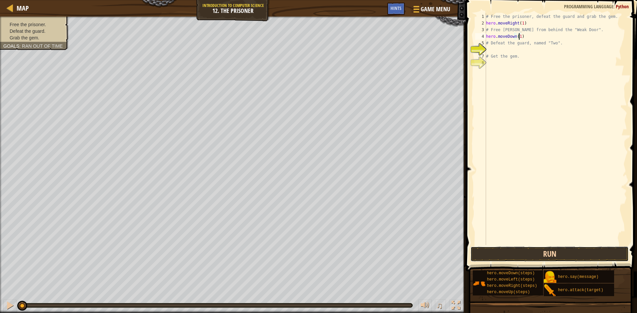
click at [534, 254] on button "Run" at bounding box center [549, 254] width 158 height 15
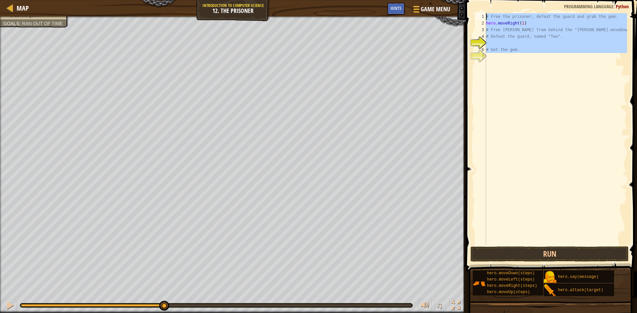
drag, startPoint x: 552, startPoint y: 66, endPoint x: 474, endPoint y: 7, distance: 97.5
click at [474, 7] on div "# Free [PERSON_NAME] from behind the "[PERSON_NAME].moveDown(1) 1 2 3 4 5 6 7 #…" at bounding box center [549, 148] width 173 height 291
type textarea "# Free the prisoner, defeat the guard and grab the gem. hero.moveRight(1)"
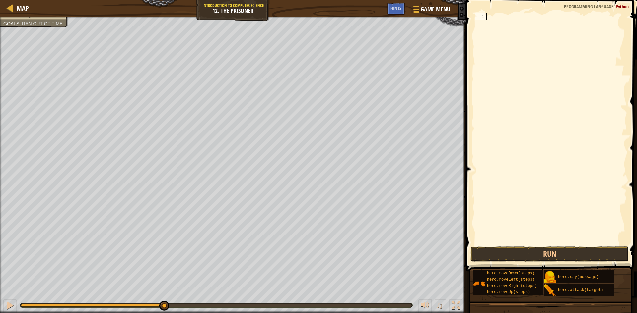
scroll to position [3, 0]
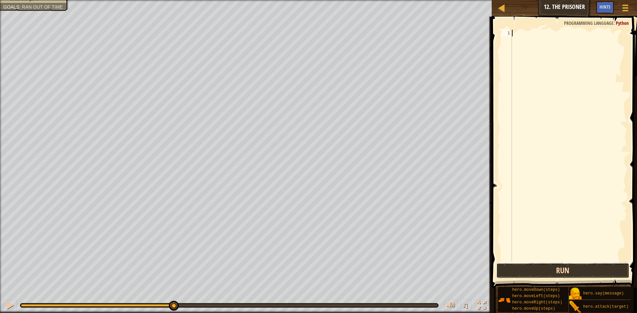
click at [556, 266] on button "Run" at bounding box center [562, 270] width 133 height 15
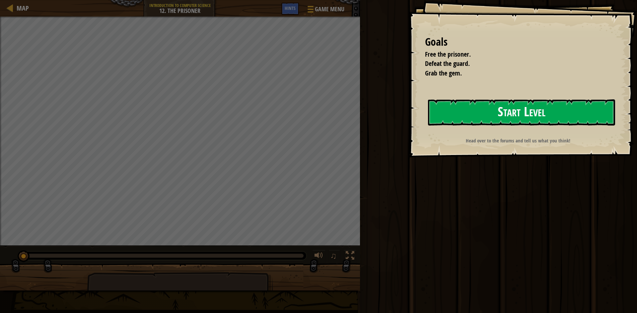
click at [510, 111] on button "Start Level" at bounding box center [521, 112] width 187 height 26
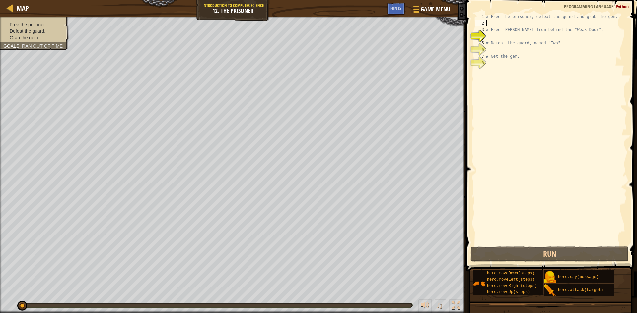
click at [534, 24] on div "# Free the prisoner, defeat the guard and grab the gem. # Free [PERSON_NAME] fr…" at bounding box center [555, 135] width 142 height 245
click at [557, 260] on button "Run" at bounding box center [549, 254] width 158 height 15
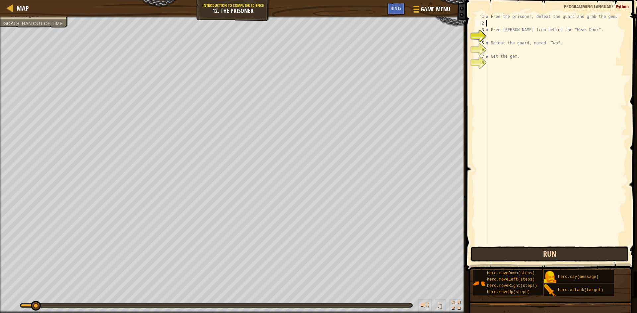
click at [562, 254] on button "Run" at bounding box center [549, 254] width 158 height 15
click at [518, 23] on div "# Free the prisoner, defeat the guard and grab the gem. hero . moveRight ( step…" at bounding box center [555, 129] width 142 height 232
click at [525, 23] on div "# Free the prisoner, defeat the guard and grab the gem. hero . moveRight ( step…" at bounding box center [555, 135] width 142 height 245
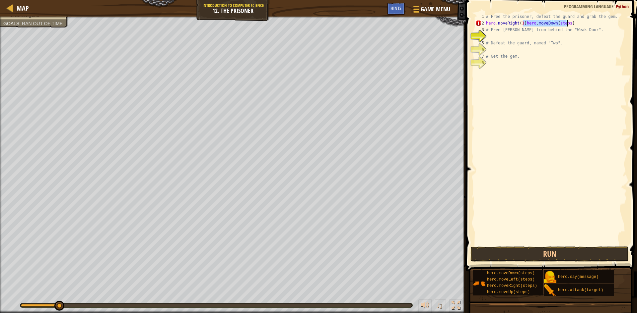
click at [561, 19] on div "# Free the prisoner, defeat the guard and grab the gem. hero . moveRight ( 1 ) …" at bounding box center [555, 135] width 142 height 245
click at [559, 24] on div "# Free the prisoner, defeat the guard and grab the gem. hero . moveRight ( 1 ) …" at bounding box center [555, 135] width 142 height 245
drag, startPoint x: 574, startPoint y: 24, endPoint x: 523, endPoint y: 26, distance: 50.1
click at [523, 26] on div "# Free the prisoner, defeat the guard and grab the gem. hero . moveRight ( 1 ) …" at bounding box center [555, 135] width 142 height 245
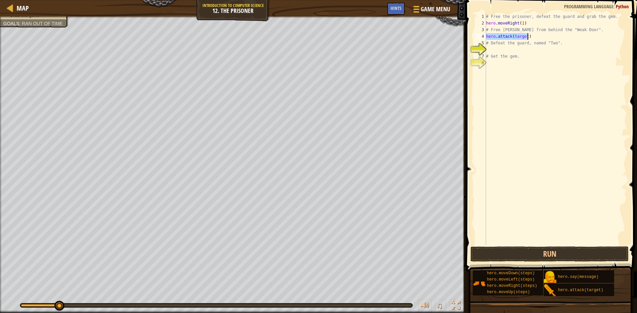
click at [518, 37] on div "# Free the prisoner, defeat the guard and grab the gem. hero . moveRight ( 1 ) …" at bounding box center [555, 129] width 142 height 232
click at [518, 37] on div "# Free the prisoner, defeat the guard and grab the gem. hero . moveRight ( 1 ) …" at bounding box center [555, 135] width 142 height 245
click at [527, 253] on button "Run" at bounding box center [549, 254] width 158 height 15
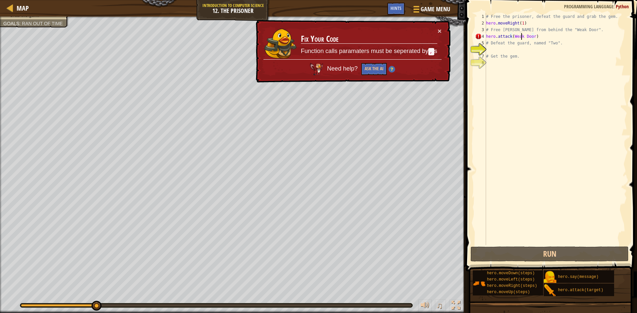
click at [521, 36] on div "# Free the prisoner, defeat the guard and grab the gem. hero . moveRight ( 1 ) …" at bounding box center [555, 135] width 142 height 245
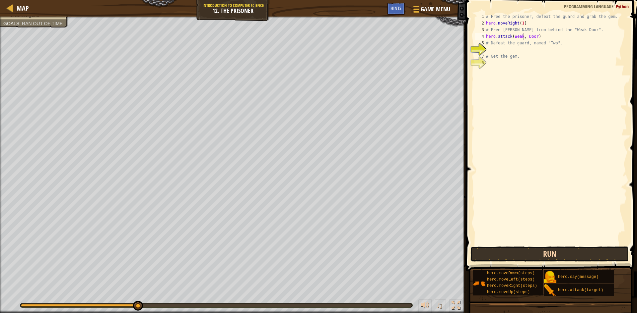
click at [516, 253] on button "Run" at bounding box center [549, 254] width 158 height 15
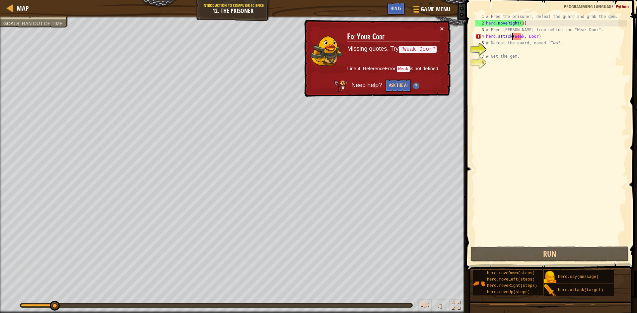
click at [512, 38] on div "# Free the prisoner, defeat the guard and grab the gem. hero . moveRight ( 1 ) …" at bounding box center [555, 135] width 142 height 245
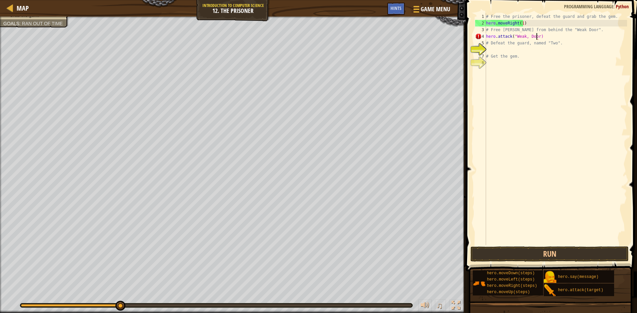
type textarea "hero.attack("Weak, Door")"
click at [571, 250] on button "Run" at bounding box center [549, 254] width 158 height 15
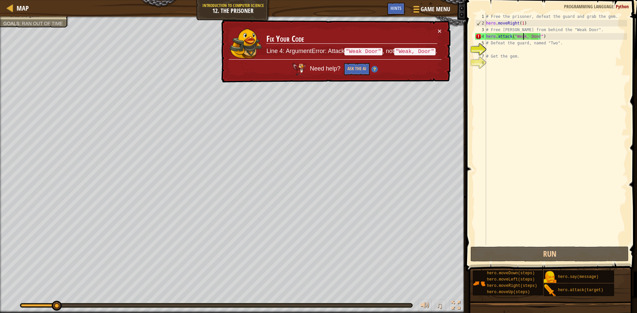
click at [523, 36] on div "# Free the prisoner, defeat the guard and grab the gem. hero . moveRight ( 1 ) …" at bounding box center [555, 135] width 142 height 245
click at [525, 35] on div "# Free the prisoner, defeat the guard and grab the gem. hero . moveRight ( 1 ) …" at bounding box center [555, 135] width 142 height 245
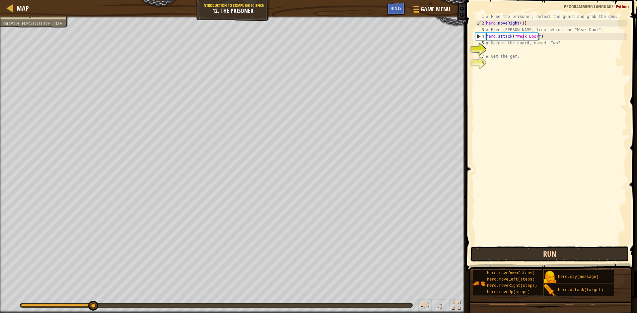
click at [580, 249] on button "Run" at bounding box center [549, 254] width 158 height 15
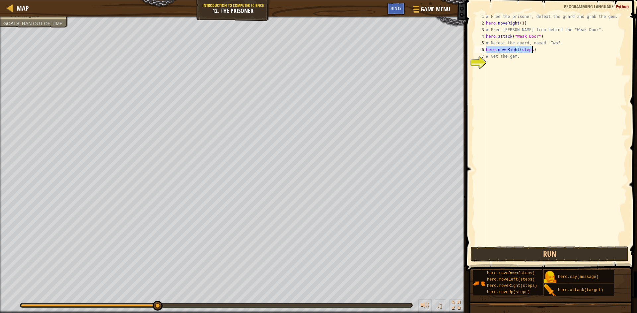
click at [527, 51] on div "# Free the prisoner, defeat the guard and grab the gem. hero . moveRight ( 1 ) …" at bounding box center [555, 129] width 142 height 232
click at [527, 51] on div "# Free the prisoner, defeat the guard and grab the gem. hero . moveRight ( 1 ) …" at bounding box center [555, 135] width 142 height 245
type textarea "hero.moveRight(2)"
click at [528, 50] on div "# Free the prisoner, defeat the guard and grab the gem. hero . moveRight ( 1 ) …" at bounding box center [555, 135] width 142 height 245
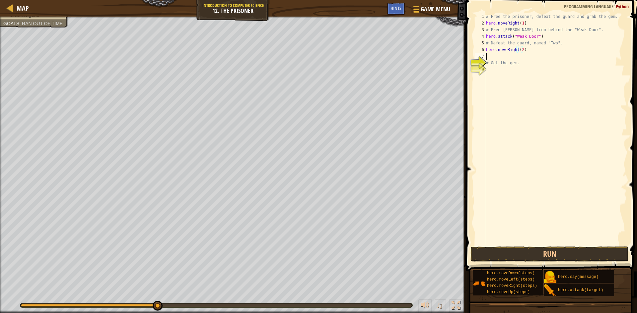
scroll to position [3, 0]
click at [521, 56] on div "# Free the prisoner, defeat the guard and grab the gem. hero . moveRight ( 1 ) …" at bounding box center [555, 129] width 142 height 232
click at [521, 56] on div "# Free the prisoner, defeat the guard and grab the gem. hero . moveRight ( 1 ) …" at bounding box center [555, 135] width 142 height 245
click at [519, 48] on div "# Free the prisoner, defeat the guard and grab the gem. hero . moveRight ( 1 ) …" at bounding box center [555, 135] width 142 height 245
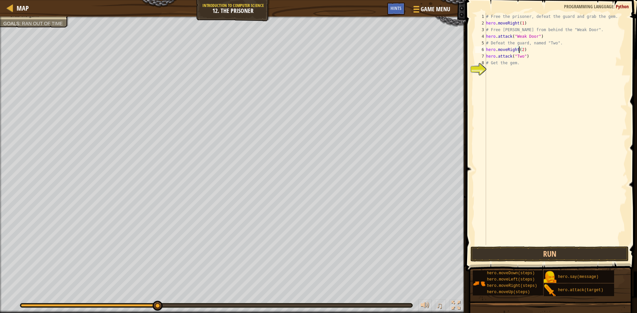
scroll to position [3, 3]
click at [519, 49] on div "# Free the prisoner, defeat the guard and grab the gem. hero . moveRight ( 1 ) …" at bounding box center [555, 135] width 142 height 245
click at [521, 70] on div "# Free the prisoner, defeat the guard and grab the gem. hero . moveRight ( 1 ) …" at bounding box center [556, 135] width 140 height 245
click at [542, 252] on button "Run" at bounding box center [549, 254] width 158 height 15
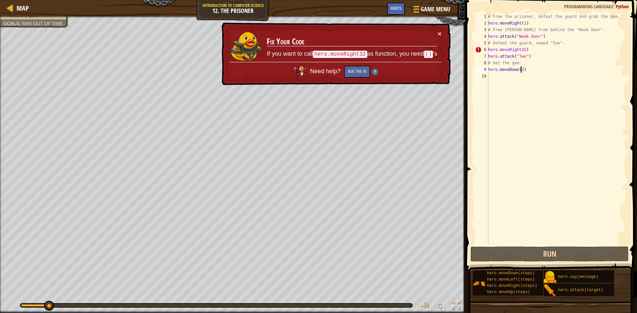
click at [517, 49] on div "# Free the prisoner, defeat the guard and grab the gem. hero . moveRight ( 1 ) …" at bounding box center [556, 135] width 140 height 245
click at [522, 49] on div "# Free the prisoner, defeat the guard and grab the gem. hero . moveRight ( 1 ) …" at bounding box center [556, 135] width 140 height 245
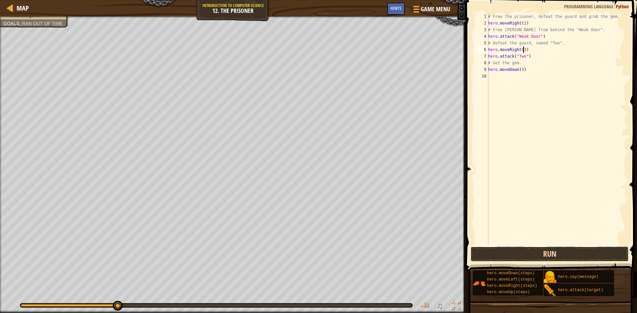
click at [564, 250] on button "Run" at bounding box center [549, 254] width 158 height 15
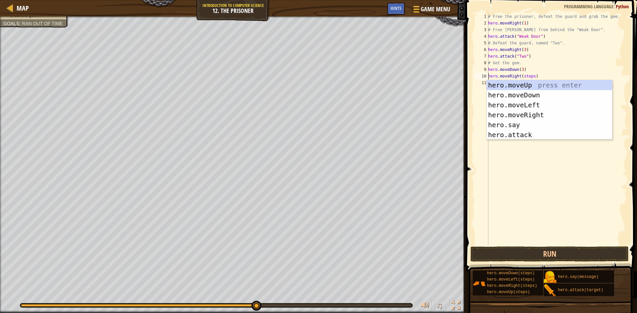
click at [523, 74] on div "# Free the prisoner, defeat the guard and grab the gem. hero . moveRight ( 1 ) …" at bounding box center [556, 135] width 140 height 245
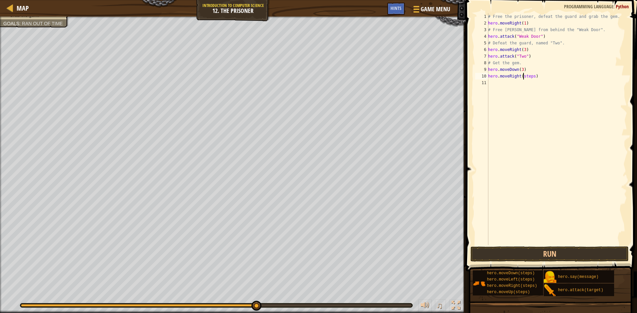
click at [523, 74] on div "# Free the prisoner, defeat the guard and grab the gem. hero . moveRight ( 1 ) …" at bounding box center [556, 135] width 140 height 245
type textarea "hero.moveRight(1)"
click at [561, 257] on button "Run" at bounding box center [549, 254] width 158 height 15
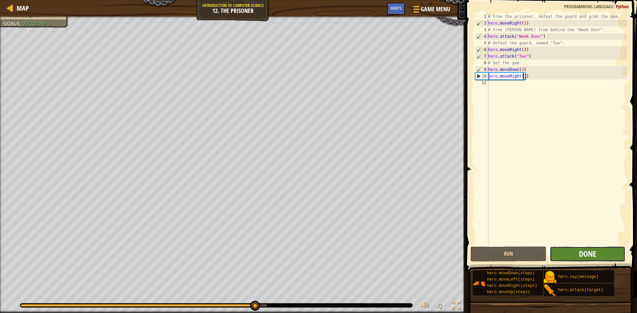
click at [591, 256] on span "Done" at bounding box center [586, 254] width 17 height 11
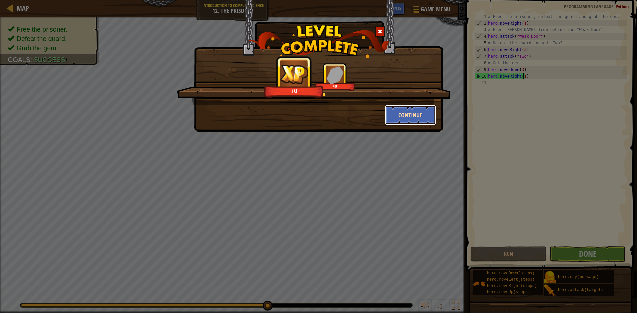
click at [395, 111] on button "Continue" at bounding box center [410, 115] width 51 height 20
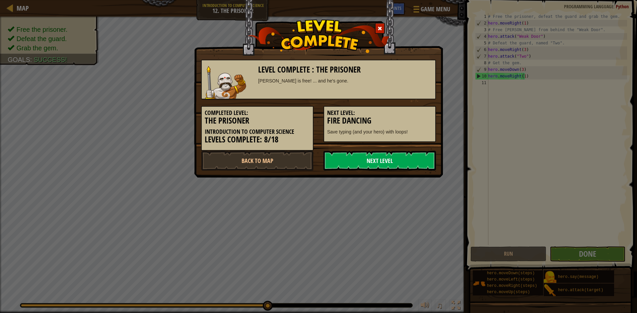
click at [400, 152] on link "Next Level" at bounding box center [379, 161] width 112 height 20
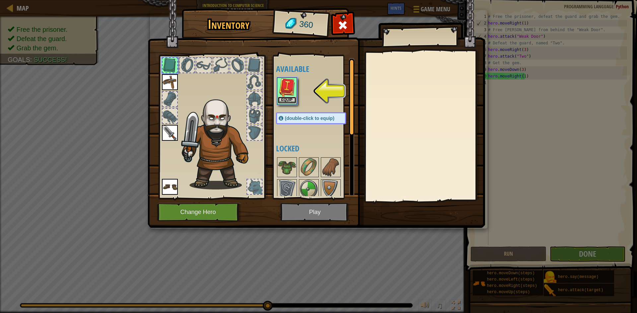
click at [290, 99] on button "Equip" at bounding box center [286, 100] width 19 height 7
click at [290, 156] on div at bounding box center [317, 232] width 83 height 153
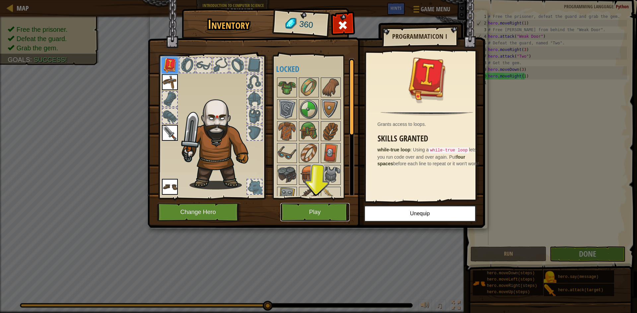
click at [331, 218] on button "Play" at bounding box center [314, 212] width 69 height 18
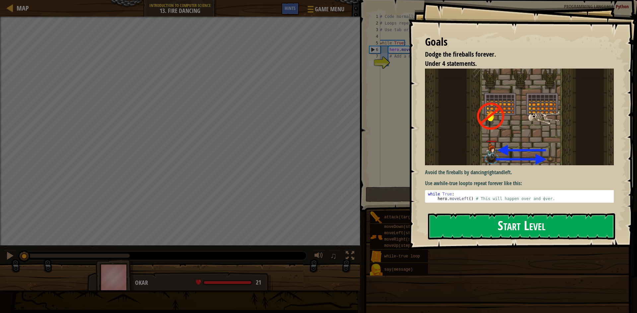
click at [509, 222] on button "Start Level" at bounding box center [521, 226] width 187 height 26
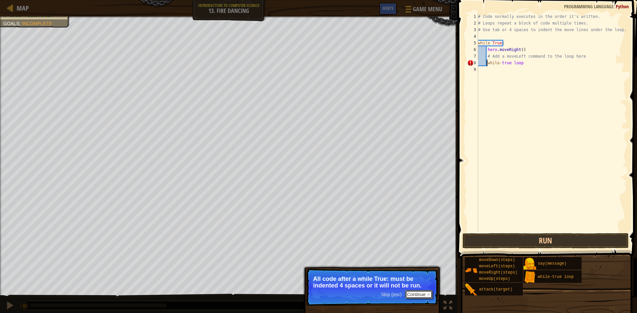
click at [416, 293] on button "Continue" at bounding box center [419, 294] width 28 height 9
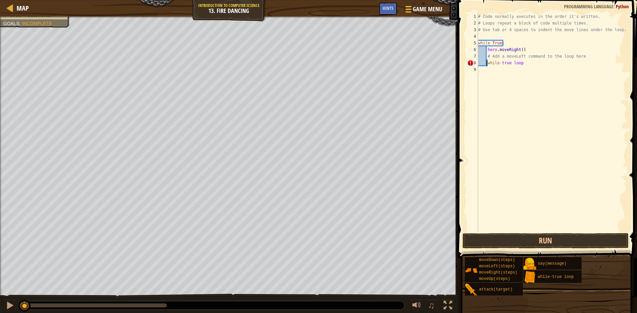
click at [498, 65] on div "# Code normally executes in the order it's written. # Loops repeat a block of c…" at bounding box center [551, 129] width 150 height 232
click at [505, 63] on div "# Code normally executes in the order it's written. # Loops repeat a block of c…" at bounding box center [551, 129] width 150 height 232
type textarea "while-true loop"
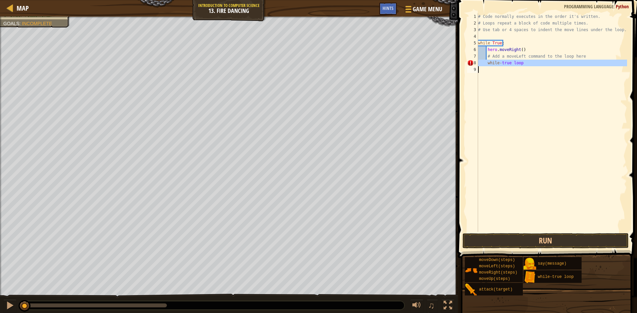
scroll to position [3, 0]
click at [504, 64] on div "# Code normally executes in the order it's written. # Loops repeat a block of c…" at bounding box center [551, 129] width 150 height 232
click at [482, 54] on div "# Code normally executes in the order it's written. # Loops repeat a block of c…" at bounding box center [551, 129] width 150 height 232
click at [486, 55] on div "# Code normally executes in the order it's written. # Loops repeat a block of c…" at bounding box center [551, 129] width 150 height 232
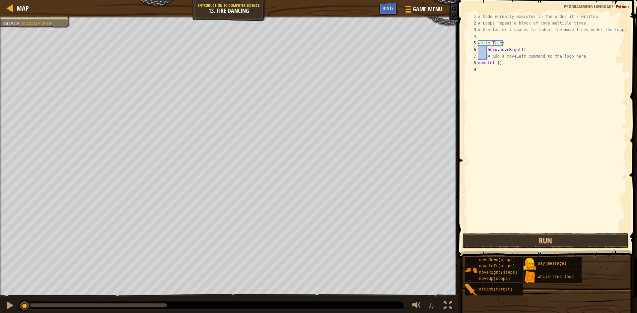
click at [485, 54] on div "# Code normally executes in the order it's written. # Loops repeat a block of c…" at bounding box center [551, 129] width 150 height 232
click at [481, 51] on div "# Code normally executes in the order it's written. # Loops repeat a block of c…" at bounding box center [551, 129] width 150 height 232
type textarea "hero.moveRight()"
click at [488, 67] on div "# Code normally executes in the order it's written. # Loops repeat a block of c…" at bounding box center [551, 129] width 150 height 232
click at [570, 234] on button "Run" at bounding box center [545, 240] width 166 height 15
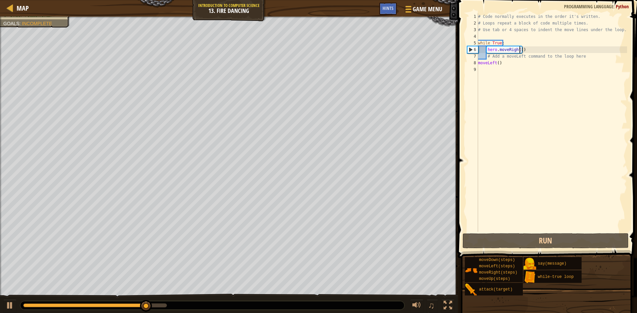
click at [519, 47] on div "# Code normally executes in the order it's written. # Loops repeat a block of c…" at bounding box center [551, 129] width 150 height 232
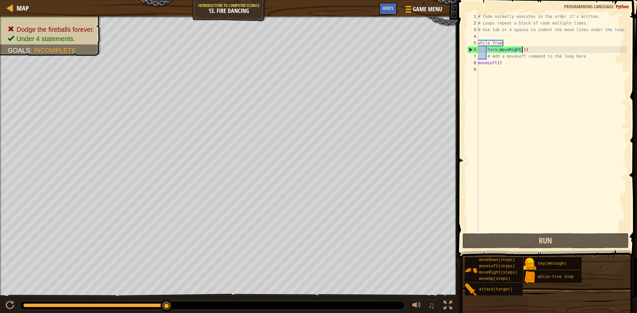
scroll to position [3, 3]
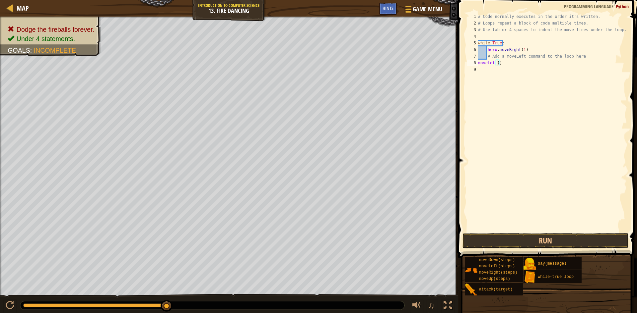
click at [497, 63] on div "# Code normally executes in the order it's written. # Loops repeat a block of c…" at bounding box center [551, 129] width 150 height 232
click at [583, 237] on button "Run" at bounding box center [545, 240] width 166 height 15
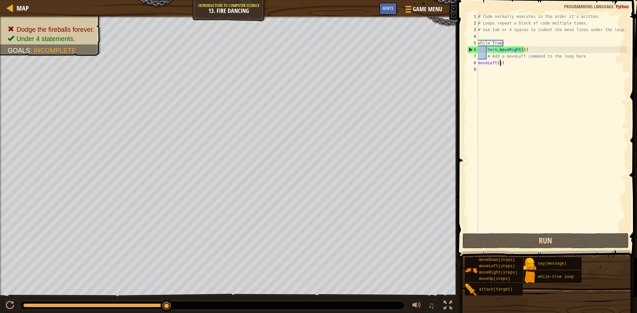
click at [479, 51] on div "# Code normally executes in the order it's written. # Loops repeat a block of c…" at bounding box center [551, 129] width 150 height 232
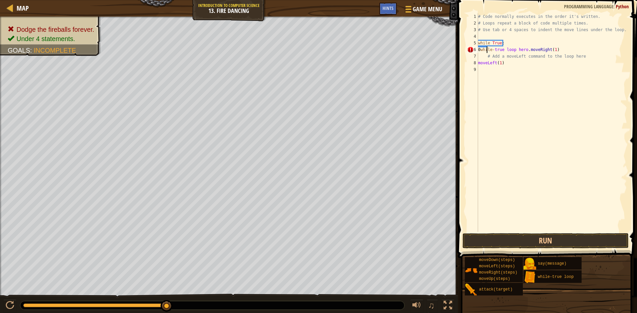
scroll to position [3, 1]
click at [526, 58] on div "# Code normally executes in the order it's written. # Loops repeat a block of c…" at bounding box center [551, 129] width 150 height 232
drag, startPoint x: 512, startPoint y: 47, endPoint x: 476, endPoint y: 47, distance: 35.8
click at [476, 47] on div "# Add a moveLeft command to the loop here 1 2 3 4 5 6 7 8 9 # Code normally exe…" at bounding box center [545, 122] width 161 height 219
type textarea "hero.moveRight(1)"
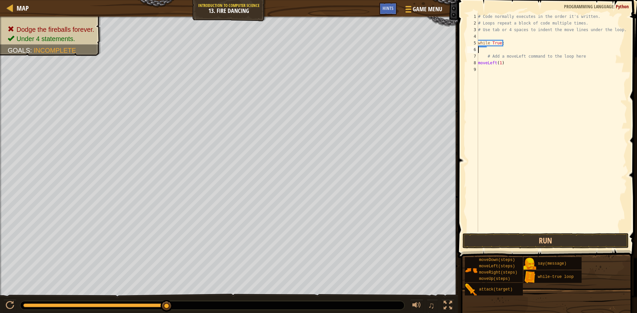
scroll to position [3, 0]
click at [420, 62] on div "Map Introduction to Computer Science 13. Fire Dancing Game Menu Done Hints 1 הה…" at bounding box center [318, 156] width 637 height 313
type textarea "moveLeft(1)"
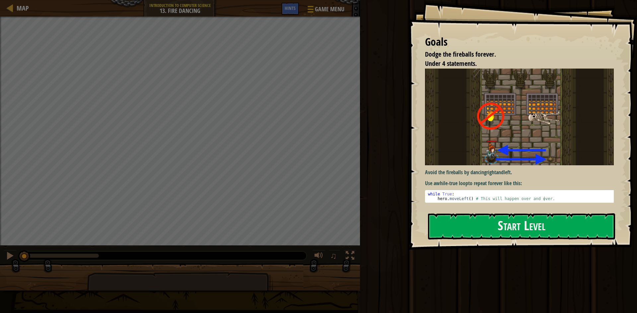
click at [463, 196] on div "while True : hero . moveLeft ( ) # This will happen over and over." at bounding box center [521, 201] width 190 height 19
drag, startPoint x: 463, startPoint y: 196, endPoint x: 443, endPoint y: 197, distance: 19.9
click at [443, 197] on div "while True : hero . moveLeft ( ) # This will happen over and over." at bounding box center [521, 196] width 190 height 9
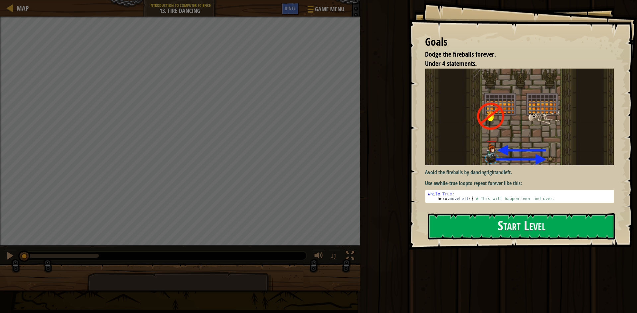
click at [471, 195] on div "while True : hero . moveLeft ( ) # This will happen over and over." at bounding box center [521, 201] width 190 height 19
drag, startPoint x: 471, startPoint y: 195, endPoint x: 452, endPoint y: 204, distance: 21.7
click at [452, 204] on div "Avoid the fireballs by dancing right and left . Use a while-true loop to repeat…" at bounding box center [522, 138] width 194 height 138
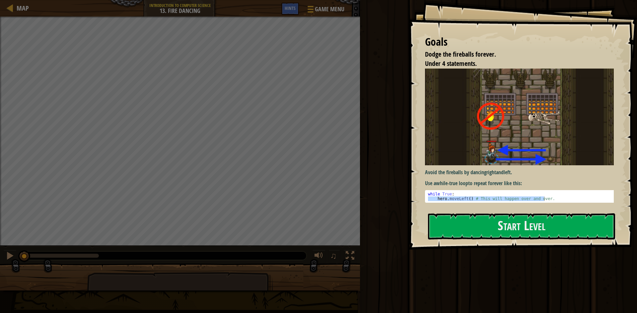
click at [425, 194] on pre "hero.moveLeft() # This will happen over and over. 1 2 while True : hero . moveL…" at bounding box center [522, 196] width 194 height 13
click at [432, 193] on div "while True : hero . moveLeft ( ) # This will happen over and over." at bounding box center [521, 201] width 190 height 19
drag, startPoint x: 433, startPoint y: 197, endPoint x: 613, endPoint y: 217, distance: 180.7
click at [613, 217] on div "Goals Dodge the fireballs forever. Under 4 statements. Avoid the fireballs by d…" at bounding box center [522, 125] width 228 height 250
type textarea "hero.moveLeft() # This will happen over and over."
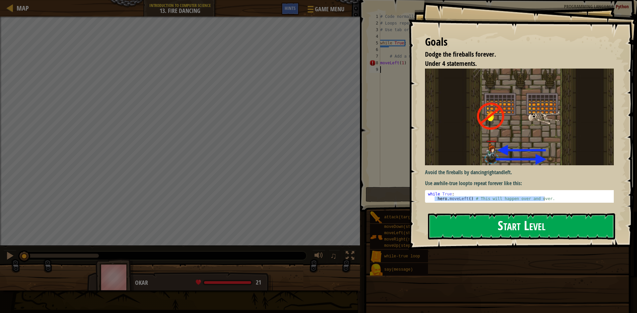
click at [540, 228] on button "Start Level" at bounding box center [521, 226] width 187 height 26
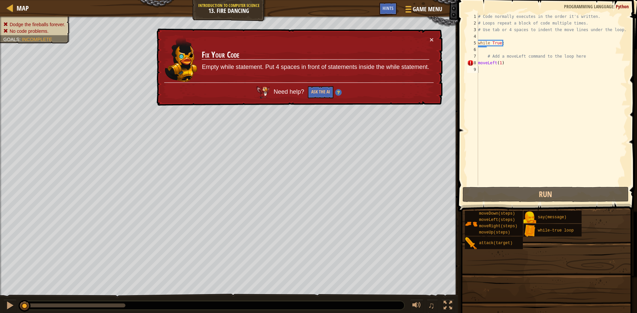
click at [415, 63] on p "Empty while statement. Put 4 spaces in front of statements inside the while sta…" at bounding box center [315, 67] width 227 height 9
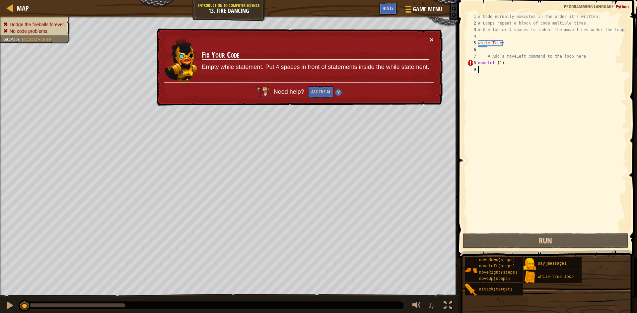
click at [430, 39] on button "×" at bounding box center [431, 40] width 4 height 7
drag, startPoint x: 541, startPoint y: 61, endPoint x: 472, endPoint y: 64, distance: 69.0
click at [472, 64] on div "1 2 3 4 5 6 7 8 9 # Code normally executes in the order it's written. # Loops r…" at bounding box center [545, 122] width 161 height 219
type textarea "moveLeft(1)"
click at [481, 50] on div "# Code normally executes in the order it's written. # Loops repeat a block of c…" at bounding box center [551, 129] width 150 height 232
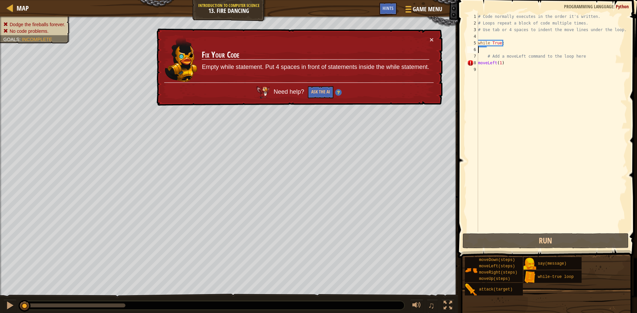
paste textarea "hero.moveLeft() # This will happen over and over."
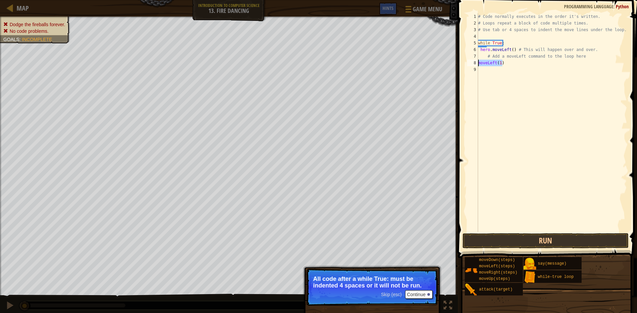
drag, startPoint x: 506, startPoint y: 59, endPoint x: 478, endPoint y: 62, distance: 28.0
click at [478, 62] on div "# Code normally executes in the order it's written. # Loops repeat a block of c…" at bounding box center [551, 129] width 150 height 232
paste textarea "hero.moveLeft() # This will happen over and over."
click at [509, 49] on div "# Code normally executes in the order it's written. # Loops repeat a block of c…" at bounding box center [551, 129] width 150 height 232
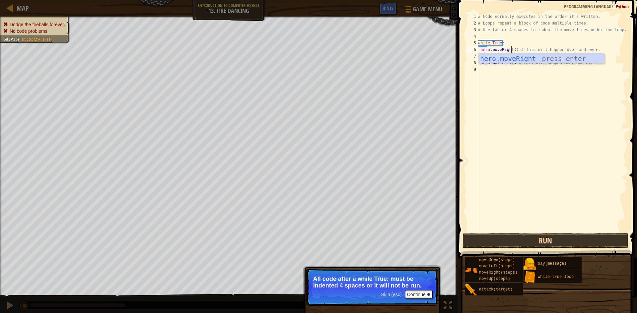
type textarea "hero.moveRight() # This will happen over and over."
click at [518, 244] on button "Run" at bounding box center [545, 240] width 166 height 15
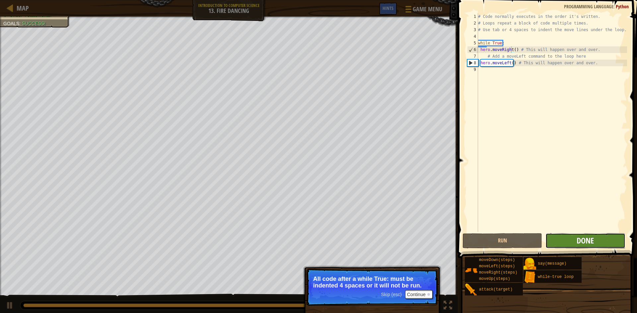
click at [584, 241] on span "Done" at bounding box center [584, 240] width 17 height 11
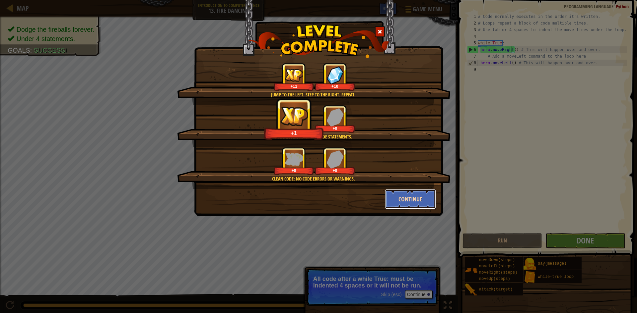
click at [414, 200] on button "Continue" at bounding box center [410, 199] width 51 height 20
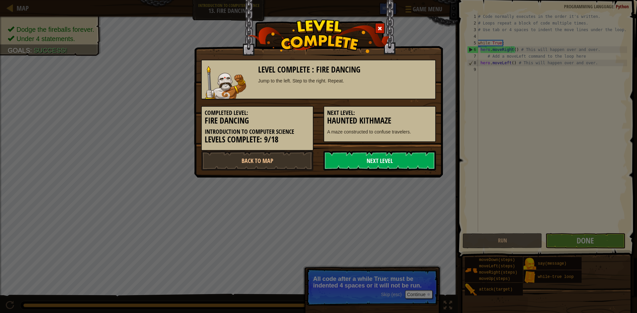
click at [409, 163] on link "Next Level" at bounding box center [379, 161] width 112 height 20
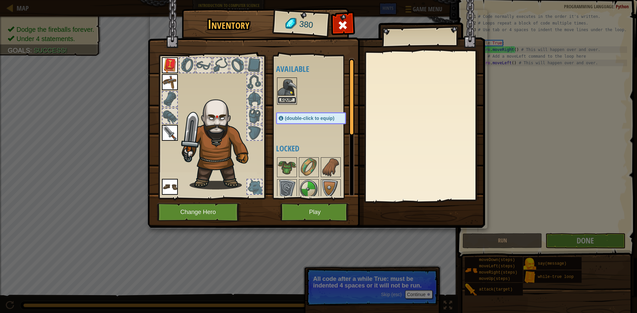
click at [291, 97] on button "Equip" at bounding box center [286, 100] width 19 height 7
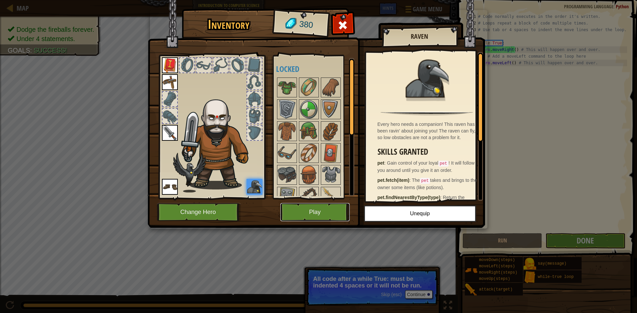
click at [300, 207] on button "Play" at bounding box center [314, 212] width 69 height 18
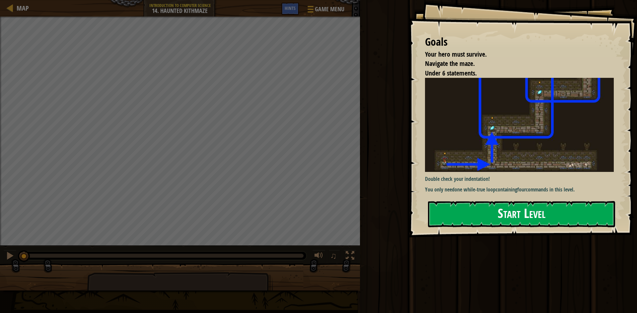
click at [535, 212] on button "Start Level" at bounding box center [521, 214] width 187 height 26
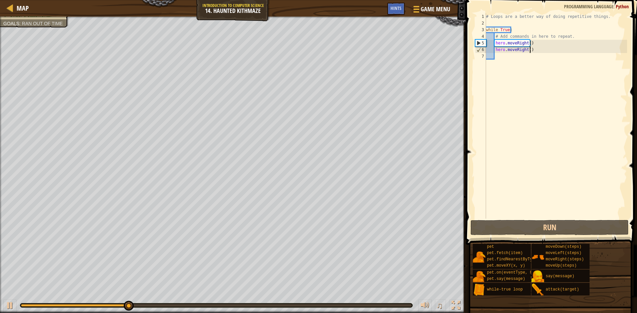
click at [546, 51] on div "# Loops are a better way of doing repetitive things. while True : # Add command…" at bounding box center [555, 122] width 142 height 219
drag, startPoint x: 546, startPoint y: 51, endPoint x: 497, endPoint y: 51, distance: 48.7
click at [497, 51] on div "# Loops are a better way of doing repetitive things. while True : # Add command…" at bounding box center [555, 122] width 142 height 219
type textarea "h"
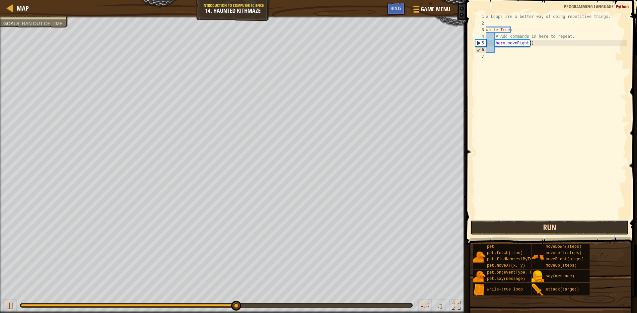
click at [576, 225] on button "Run" at bounding box center [549, 227] width 158 height 15
click at [527, 43] on div "# Loops are a better way of doing repetitive things. while True : # Add command…" at bounding box center [555, 122] width 142 height 219
click at [533, 224] on button "Run" at bounding box center [549, 227] width 158 height 15
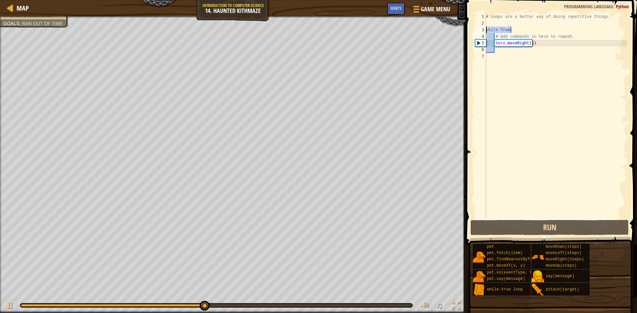
drag, startPoint x: 514, startPoint y: 33, endPoint x: 472, endPoint y: 29, distance: 42.0
click at [472, 29] on div "hero.moveRight(1) 1 2 3 4 5 6 7 # Loops are a better way of doing repetitive th…" at bounding box center [549, 135] width 173 height 265
type textarea "while True:"
click at [538, 101] on div "# Loops are a better way of doing repetitive things. while True : # Add command…" at bounding box center [555, 122] width 142 height 219
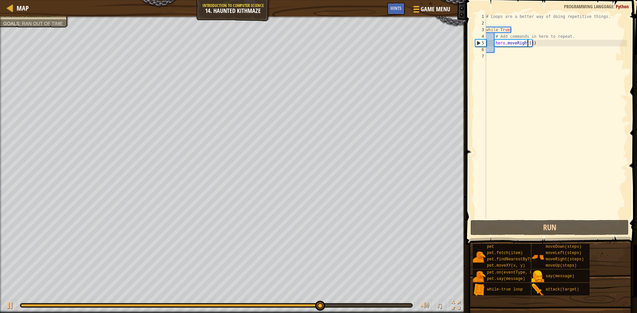
click at [527, 43] on div "# Loops are a better way of doing repetitive things. while True : # Add command…" at bounding box center [555, 122] width 142 height 219
click at [529, 42] on div "# Loops are a better way of doing repetitive things. while True : # Add command…" at bounding box center [555, 122] width 142 height 219
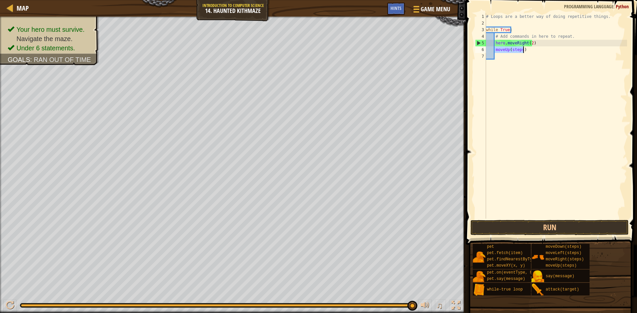
scroll to position [3, 3]
click at [517, 49] on div "# Loops are a better way of doing repetitive things. while True : # Add command…" at bounding box center [555, 116] width 142 height 206
click at [517, 49] on div "# Loops are a better way of doing repetitive things. while True : # Add command…" at bounding box center [555, 122] width 142 height 219
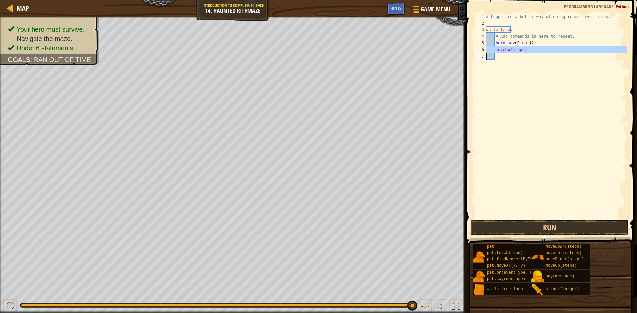
click at [517, 49] on div "# Loops are a better way of doing repetitive things. while True : # Add command…" at bounding box center [555, 122] width 142 height 219
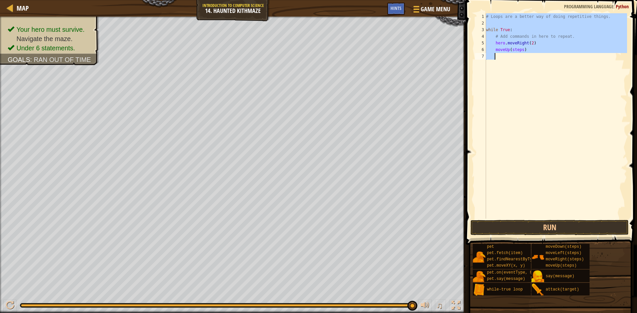
click at [517, 49] on div "# Loops are a better way of doing repetitive things. while True : # Add command…" at bounding box center [555, 122] width 142 height 219
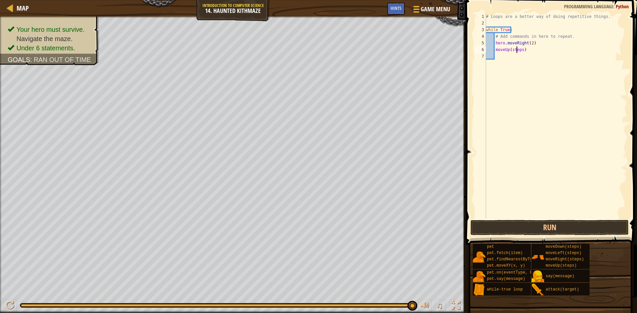
click at [517, 49] on div "# Loops are a better way of doing repetitive things. while True : # Add command…" at bounding box center [555, 122] width 142 height 219
click at [588, 224] on button "Run" at bounding box center [549, 227] width 158 height 15
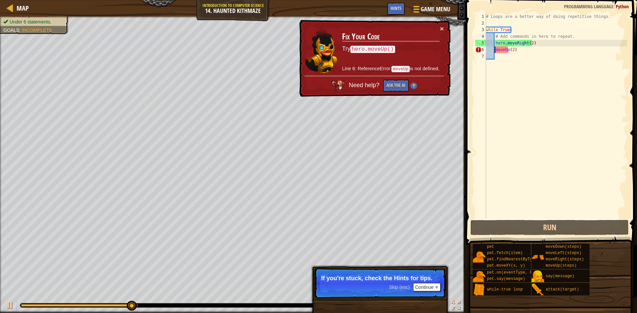
click at [494, 50] on div "# Loops are a better way of doing repetitive things. while True : # Add command…" at bounding box center [555, 122] width 142 height 219
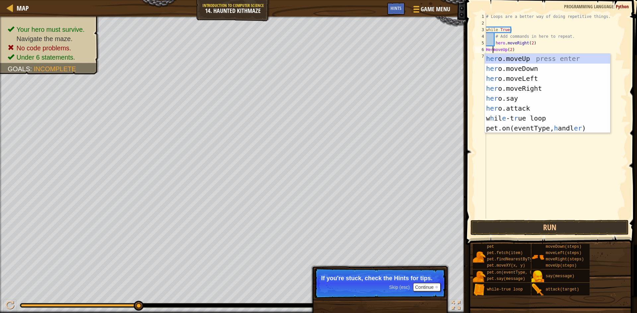
scroll to position [3, 1]
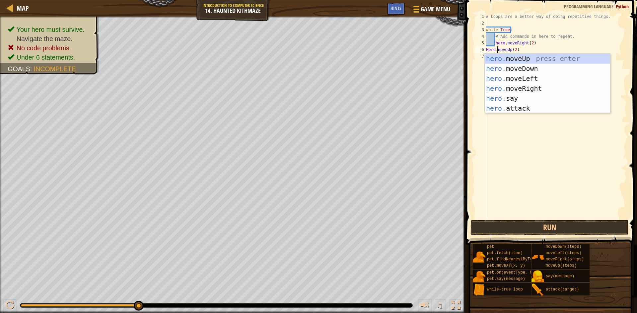
click at [485, 47] on div "6" at bounding box center [480, 49] width 11 height 7
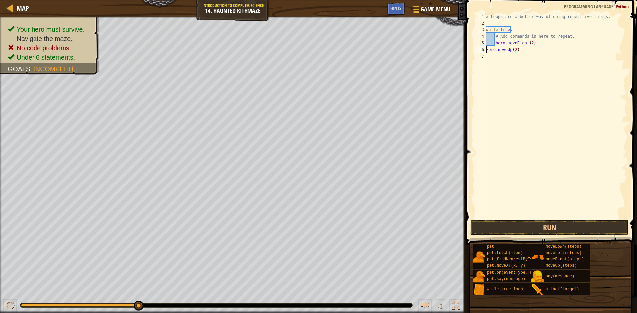
click at [485, 49] on div "6" at bounding box center [480, 49] width 11 height 7
click at [547, 49] on div "# Loops are a better way of doing repetitive things. while True : # Add command…" at bounding box center [555, 122] width 142 height 219
paste textarea "hero.moveLeft() # This will happen over and over."
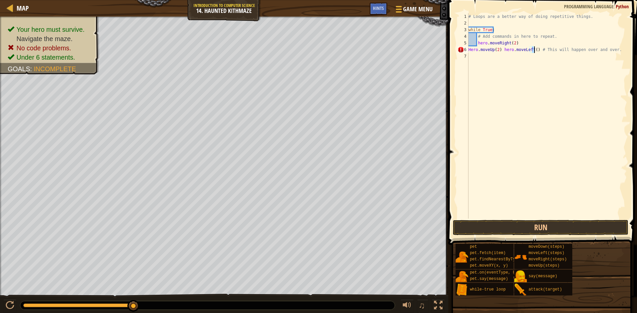
click at [534, 50] on div "# Loops are a better way of doing repetitive things. while True : # Add command…" at bounding box center [547, 122] width 160 height 219
drag, startPoint x: 501, startPoint y: 49, endPoint x: 533, endPoint y: 48, distance: 31.8
click at [533, 48] on div "# Loops are a better way of doing repetitive things. while True : # Add command…" at bounding box center [547, 122] width 160 height 219
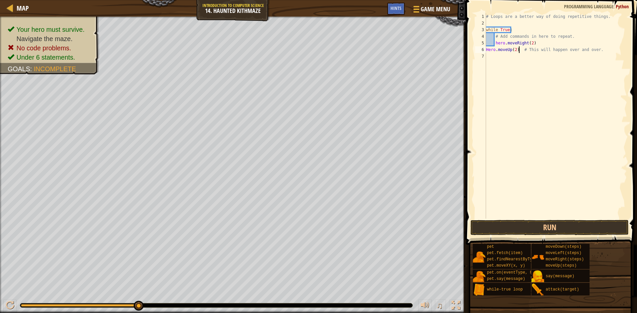
type textarea "Hero.moveUp(2) # This will happen over and over."
click at [577, 228] on button "Run" at bounding box center [549, 227] width 158 height 15
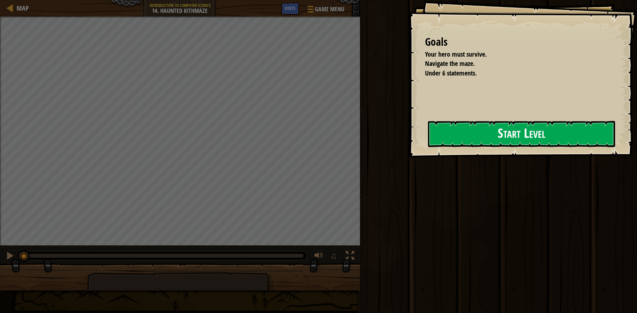
click at [473, 129] on button "Start Level" at bounding box center [521, 134] width 187 height 26
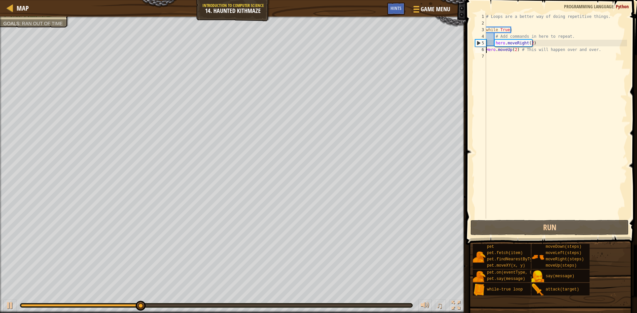
click at [486, 49] on div "# Loops are a better way of doing repetitive things. while True : # Add command…" at bounding box center [555, 122] width 142 height 219
click at [492, 40] on div "# Loops are a better way of doing repetitive things. while True : # Add command…" at bounding box center [555, 122] width 142 height 219
click at [486, 29] on div "# Loops are a better way of doing repetitive things. while True : # Add command…" at bounding box center [555, 122] width 142 height 219
click at [512, 28] on div "# Loops are a better way of doing repetitive things. while True : # Add command…" at bounding box center [555, 122] width 142 height 219
drag, startPoint x: 595, startPoint y: 50, endPoint x: 517, endPoint y: 48, distance: 77.9
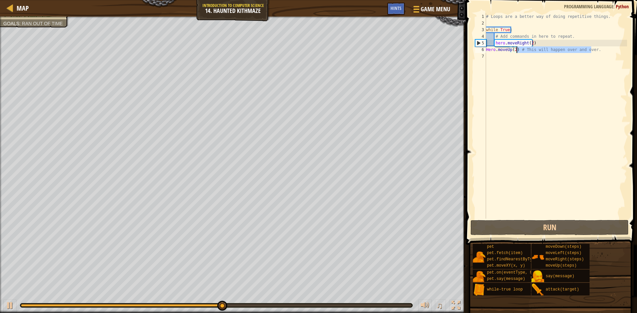
click at [517, 48] on div "# Loops are a better way of doing repetitive things. while True : # Add command…" at bounding box center [555, 122] width 142 height 219
type textarea "Hero.moveUp(2)"
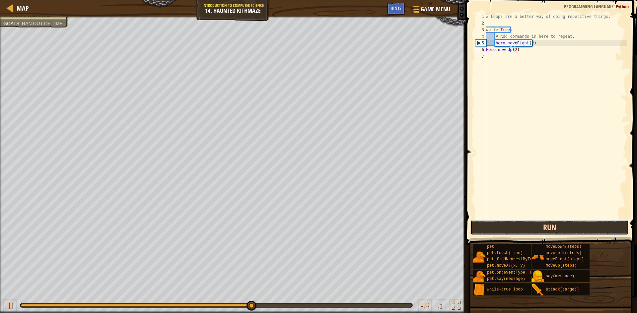
click at [598, 222] on button "Run" at bounding box center [549, 227] width 158 height 15
click at [590, 225] on button "Run" at bounding box center [549, 227] width 158 height 15
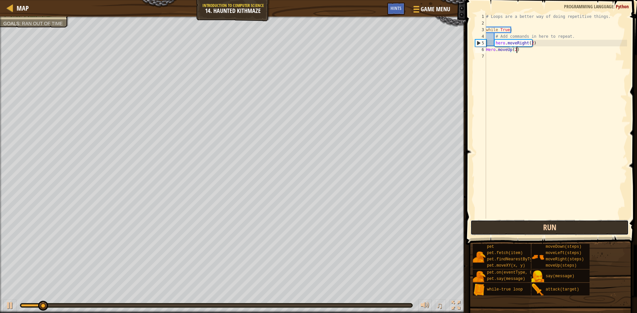
click at [590, 225] on button "Run" at bounding box center [549, 227] width 158 height 15
click at [590, 225] on button "Running" at bounding box center [549, 227] width 158 height 15
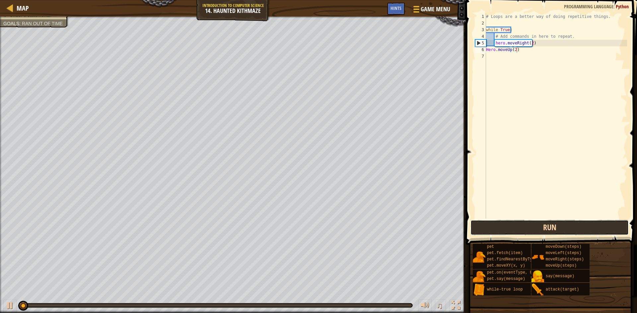
click at [590, 225] on button "Run" at bounding box center [549, 227] width 158 height 15
click at [590, 225] on button "Running" at bounding box center [549, 227] width 158 height 15
click at [590, 225] on button "Run" at bounding box center [549, 227] width 158 height 15
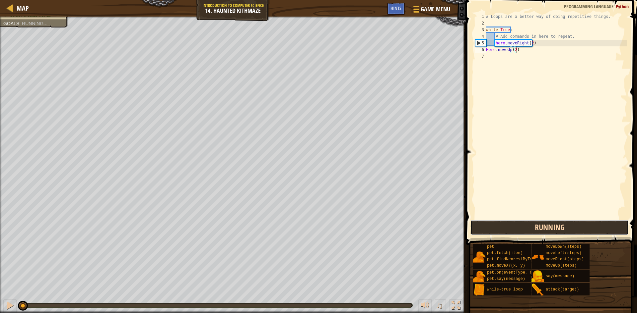
click at [590, 225] on button "Running" at bounding box center [549, 227] width 158 height 15
click at [590, 225] on button "Run" at bounding box center [549, 227] width 158 height 15
click at [590, 225] on button "Running" at bounding box center [549, 227] width 158 height 15
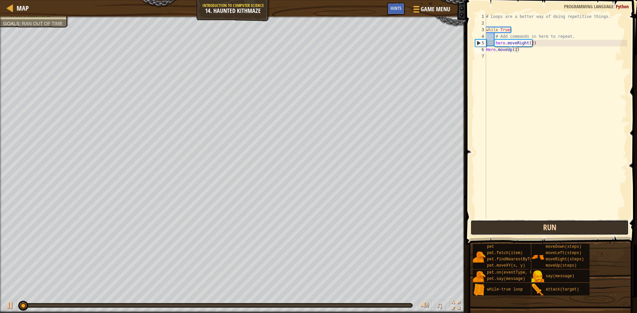
click at [590, 225] on button "Run" at bounding box center [549, 227] width 158 height 15
click at [590, 225] on button "Running" at bounding box center [549, 227] width 158 height 15
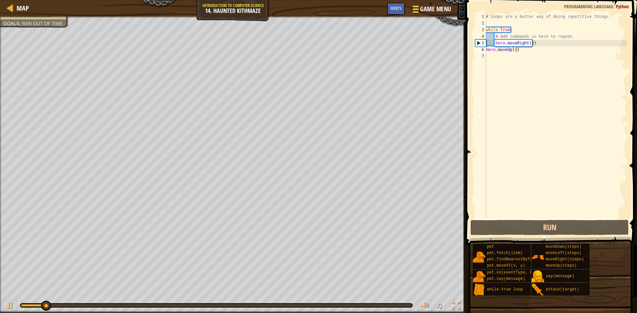
click at [430, 2] on button "Game Menu" at bounding box center [431, 10] width 48 height 16
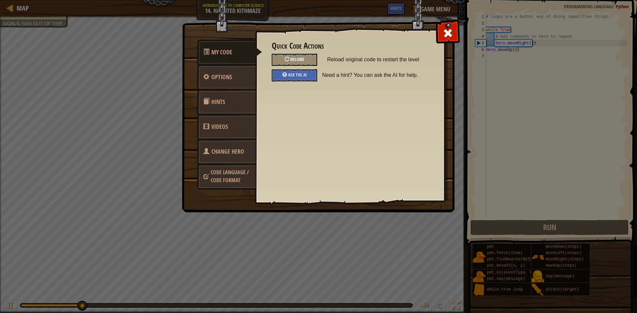
click at [298, 58] on span "Reload" at bounding box center [297, 59] width 14 height 6
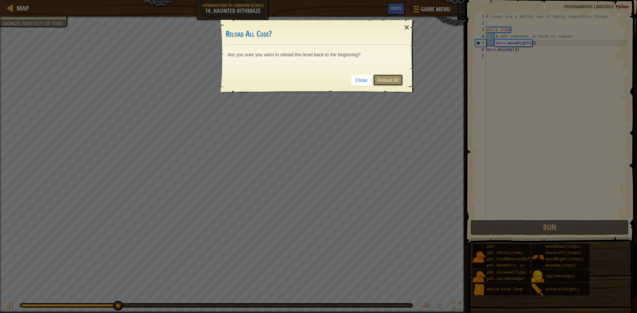
click at [393, 77] on link "Reload All" at bounding box center [388, 80] width 30 height 11
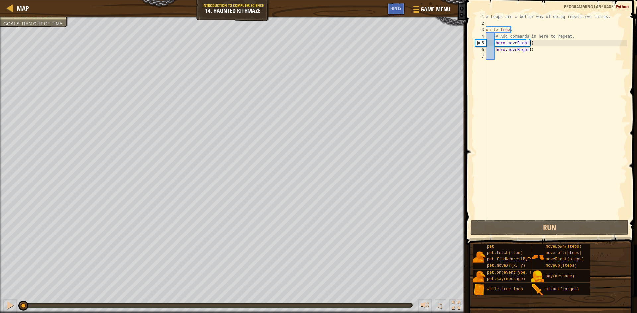
click at [524, 43] on div "# Loops are a better way of doing repetitive things. while True : # Add command…" at bounding box center [555, 122] width 142 height 219
click at [526, 42] on div "# Loops are a better way of doing repetitive things. while True : # Add command…" at bounding box center [555, 122] width 142 height 219
click at [527, 45] on div "# Loops are a better way of doing repetitive things. while True : # Add command…" at bounding box center [555, 122] width 142 height 219
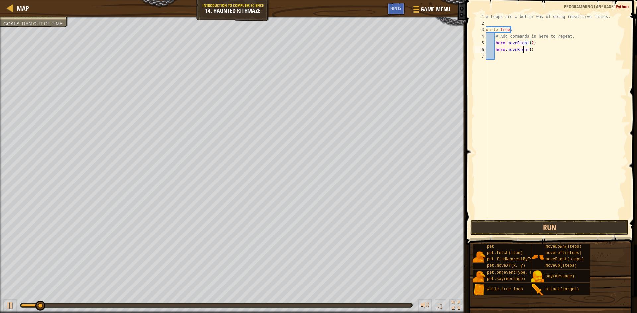
click at [524, 49] on div "# Loops are a better way of doing repetitive things. while True : # Add command…" at bounding box center [555, 122] width 142 height 219
click at [526, 49] on div "# Loops are a better way of doing repetitive things. while True : # Add command…" at bounding box center [555, 122] width 142 height 219
click at [528, 50] on div "# Loops are a better way of doing repetitive things. while True : # Add command…" at bounding box center [555, 122] width 142 height 219
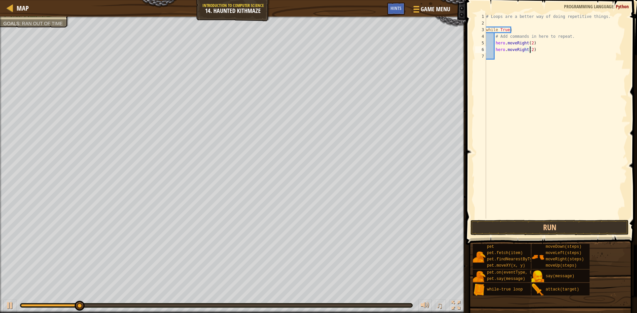
click at [523, 50] on div "# Loops are a better way of doing repetitive things. while True : # Add command…" at bounding box center [555, 122] width 142 height 219
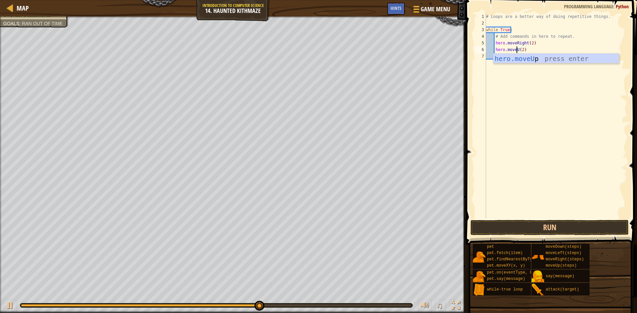
scroll to position [3, 3]
type textarea "hero.moveUp(2)"
click at [533, 231] on button "Run" at bounding box center [549, 227] width 158 height 15
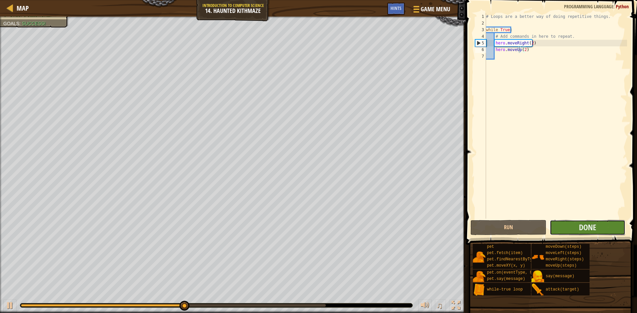
click at [577, 223] on button "Done" at bounding box center [587, 227] width 76 height 15
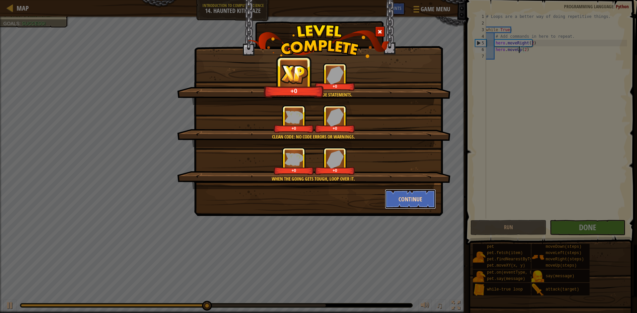
click at [428, 196] on button "Continue" at bounding box center [410, 199] width 51 height 20
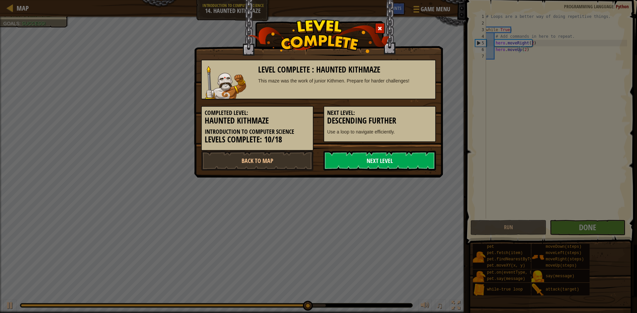
click at [405, 159] on link "Next Level" at bounding box center [379, 161] width 112 height 20
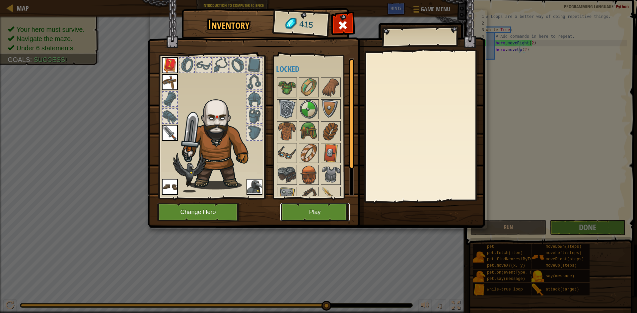
click at [291, 213] on button "Play" at bounding box center [314, 212] width 69 height 18
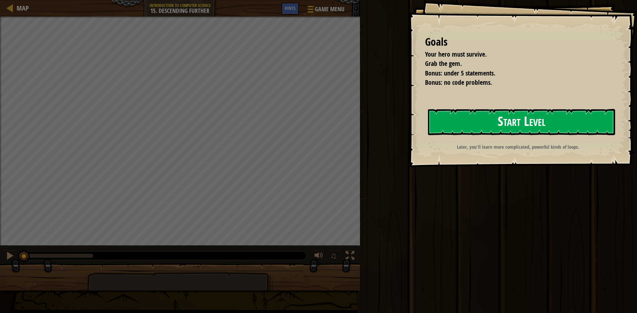
click at [536, 122] on button "Start Level" at bounding box center [521, 122] width 187 height 26
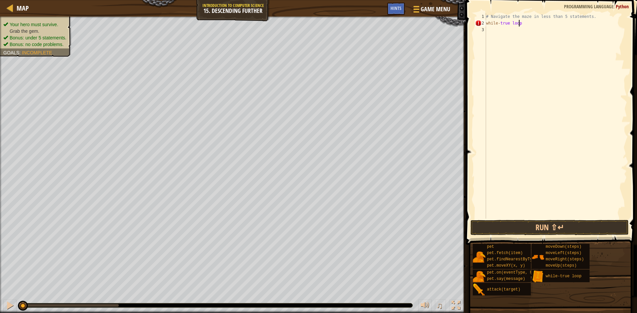
click at [520, 26] on div "# Navigate the maze in less than 5 statements. while - true loop" at bounding box center [555, 122] width 142 height 219
type textarea "while-true"
click at [520, 26] on div "# Navigate the maze in less than 5 statements. while - true" at bounding box center [555, 122] width 142 height 219
click at [520, 26] on div "# Navigate the maze in less than 5 statements. while - true" at bounding box center [555, 116] width 142 height 206
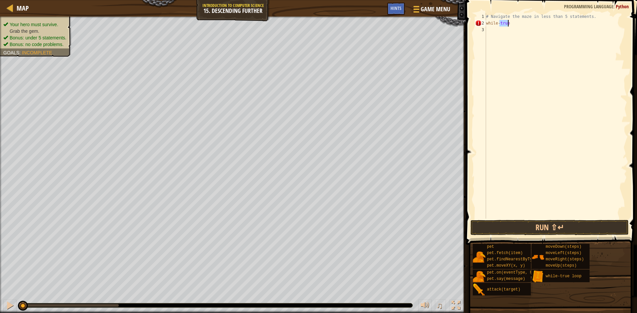
click at [520, 26] on div "# Navigate the maze in less than 5 statements. while - true" at bounding box center [555, 122] width 142 height 219
type textarea "while-true"
click at [524, 24] on div "# Navigate the maze in less than 5 statements. while - true loop" at bounding box center [555, 122] width 142 height 219
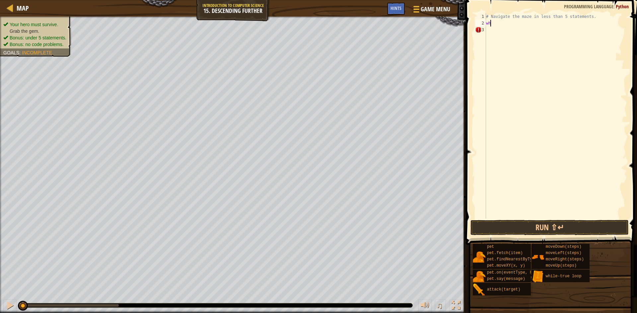
type textarea "w"
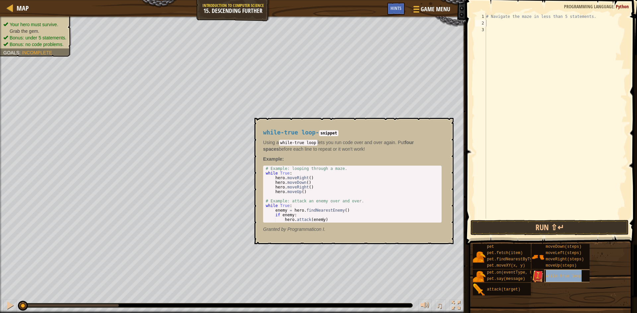
click at [570, 274] on span "while-true loop" at bounding box center [563, 276] width 36 height 5
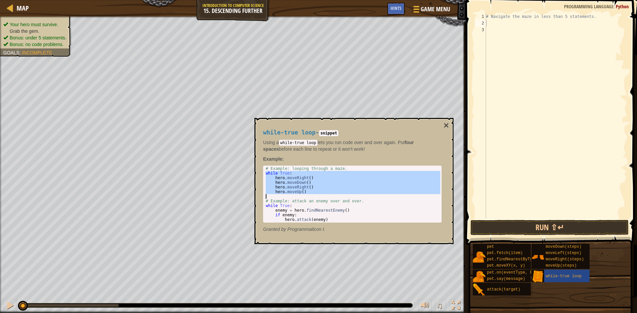
drag, startPoint x: 265, startPoint y: 174, endPoint x: 303, endPoint y: 196, distance: 44.4
click at [303, 196] on div "# Example: looping through a maze. while True : hero . moveRight ( ) hero . mov…" at bounding box center [352, 198] width 176 height 65
type textarea "hero.moveUp()"
type textarea "# Navigate the maze in less than 5 statements."
click at [548, 19] on div "# Navigate the maze in less than 5 statements." at bounding box center [555, 122] width 142 height 219
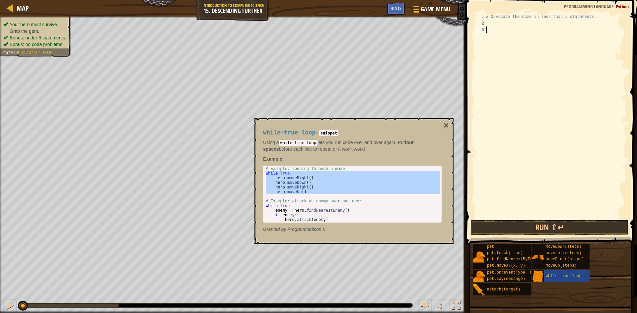
click at [533, 27] on div "# Navigate the maze in less than 5 statements." at bounding box center [555, 122] width 142 height 219
click at [525, 23] on div "# Navigate the maze in less than 5 statements." at bounding box center [555, 122] width 142 height 219
paste textarea "hero.moveUp()"
click at [529, 51] on div "# Navigate the maze in less than 5 statements. while True : hero . moveRight ( …" at bounding box center [555, 122] width 142 height 219
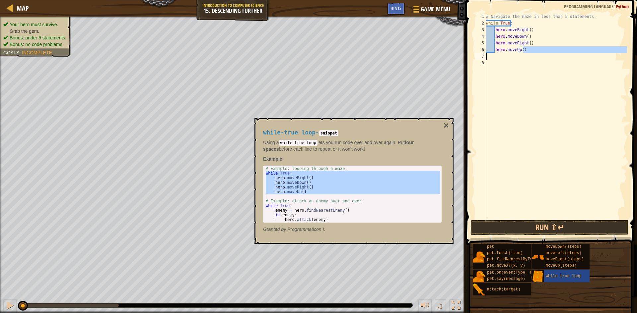
click at [528, 54] on div "# Navigate the maze in less than 5 statements. while True : hero . moveRight ( …" at bounding box center [555, 122] width 142 height 219
click at [528, 50] on div "# Navigate the maze in less than 5 statements. while True : hero . moveRight ( …" at bounding box center [555, 116] width 142 height 206
type textarea "h"
click at [529, 41] on div "# Navigate the maze in less than 5 statements. while True : hero . moveRight ( …" at bounding box center [555, 122] width 142 height 219
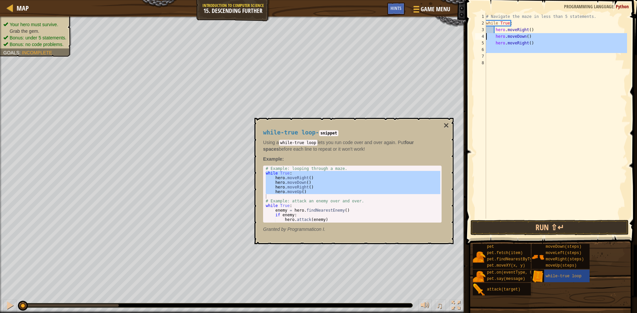
drag, startPoint x: 525, startPoint y: 54, endPoint x: 484, endPoint y: 37, distance: 44.4
click at [484, 37] on div "hero.moveRight() 1 2 3 4 5 6 7 8 # Navigate the maze in less than 5 statements.…" at bounding box center [549, 116] width 153 height 206
type textarea "hero.moveDown() hero.moveRight()"
click at [506, 49] on div "# Navigate the maze in less than 5 statements. while True : hero . moveRight ( …" at bounding box center [555, 116] width 142 height 206
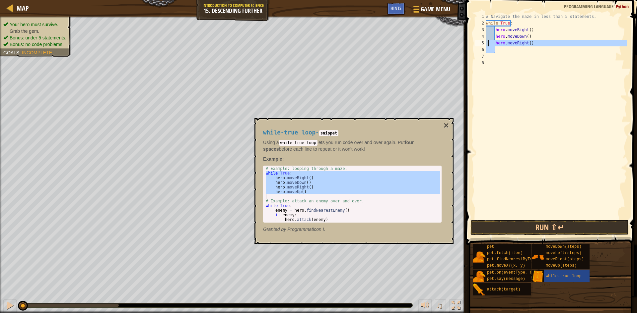
drag, startPoint x: 507, startPoint y: 49, endPoint x: 488, endPoint y: 43, distance: 19.6
click at [488, 43] on div "# Navigate the maze in less than 5 statements. while True : hero . moveRight ( …" at bounding box center [555, 122] width 142 height 219
type textarea "hero.moveRight()"
click at [528, 31] on div "# Navigate the maze in less than 5 statements. while True : hero . moveRight ( …" at bounding box center [555, 122] width 142 height 219
click at [527, 30] on div "# Navigate the maze in less than 5 statements. while True : hero . moveRight ( …" at bounding box center [555, 122] width 142 height 219
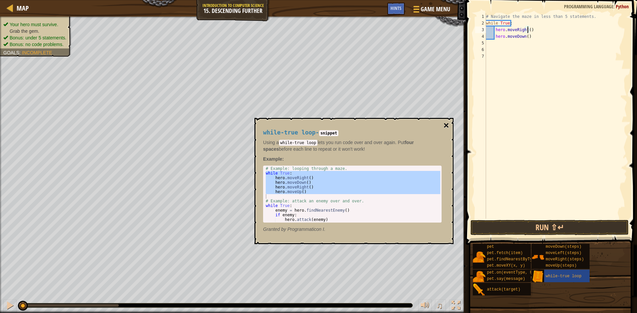
click at [444, 122] on button "×" at bounding box center [445, 125] width 5 height 9
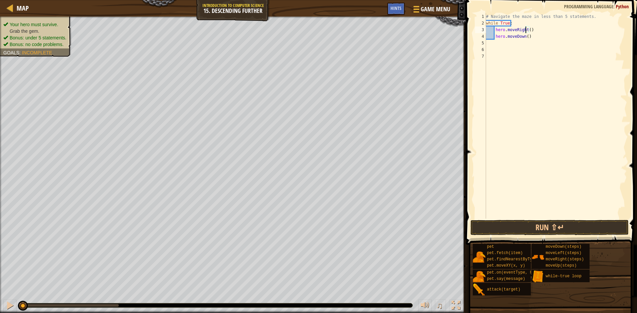
click at [525, 30] on div "# Navigate the maze in less than 5 statements. while True : hero . moveRight ( …" at bounding box center [555, 122] width 142 height 219
click at [528, 30] on div "# Navigate the maze in less than 5 statements. while True : hero . moveRight ( …" at bounding box center [555, 122] width 142 height 219
click at [524, 36] on div "# Navigate the maze in less than 5 statements. while True : hero . moveRight ( …" at bounding box center [555, 122] width 142 height 219
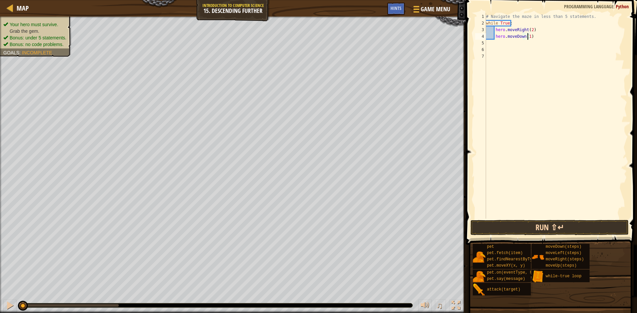
type textarea "hero.moveDown(1)"
click at [531, 224] on button "Run ⇧↵" at bounding box center [549, 227] width 158 height 15
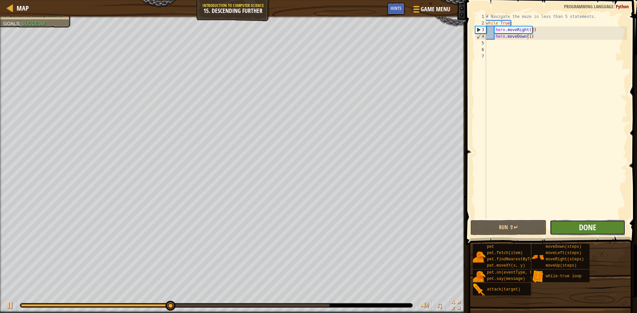
click at [591, 228] on span "Done" at bounding box center [586, 227] width 17 height 11
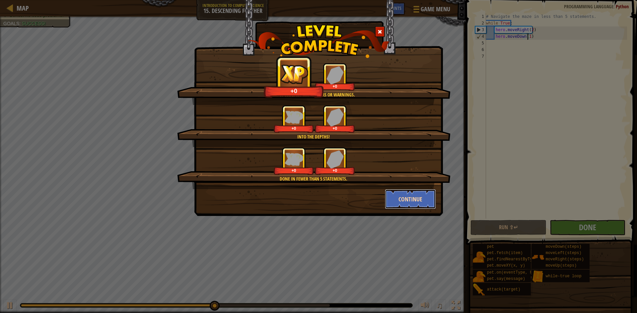
click at [393, 194] on button "Continue" at bounding box center [410, 199] width 51 height 20
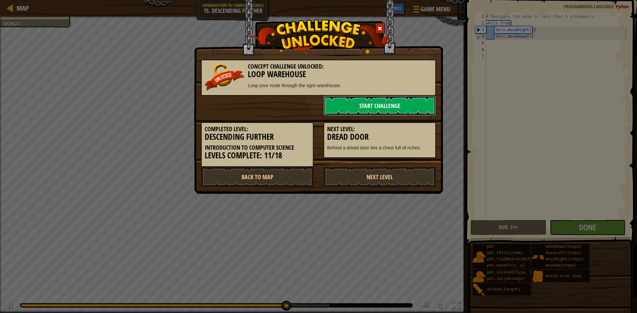
click at [377, 109] on link "Start Challenge" at bounding box center [379, 106] width 112 height 20
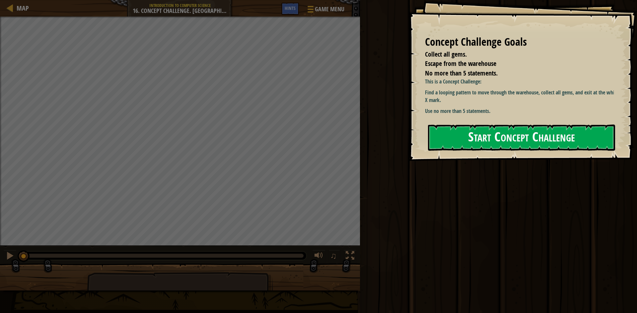
click at [521, 135] on button "Start Concept Challenge" at bounding box center [521, 138] width 187 height 26
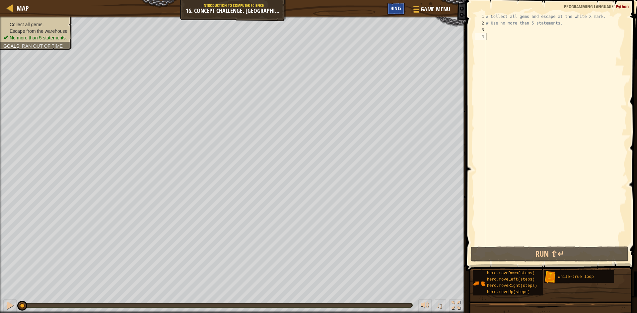
click at [396, 6] on span "Hints" at bounding box center [395, 8] width 11 height 6
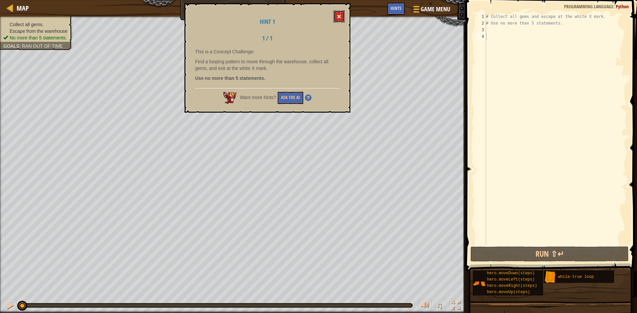
click at [337, 17] on span at bounding box center [338, 16] width 5 height 5
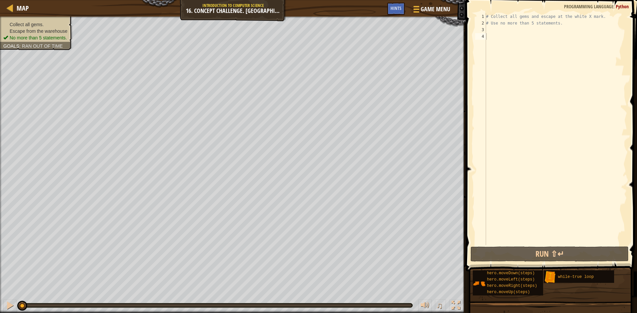
click at [517, 27] on div "# Collect all gems and escape at the white X mark. # Use no more than 5 stateme…" at bounding box center [555, 135] width 142 height 245
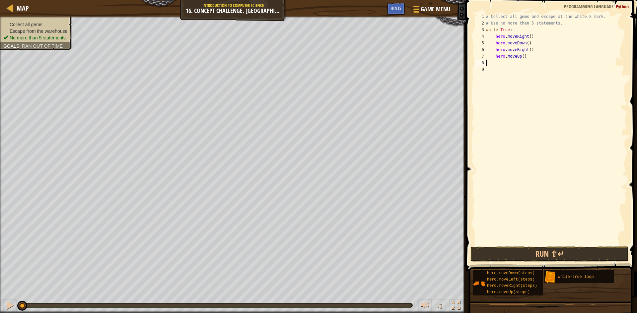
click at [525, 38] on div "# Collect all gems and escape at the white X mark. # Use no more than 5 stateme…" at bounding box center [555, 135] width 142 height 245
click at [524, 44] on div "# Collect all gems and escape at the white X mark. # Use no more than 5 stateme…" at bounding box center [555, 135] width 142 height 245
click at [522, 43] on div "# Collect all gems and escape at the white X mark. # Use no more than 5 stateme…" at bounding box center [555, 135] width 142 height 245
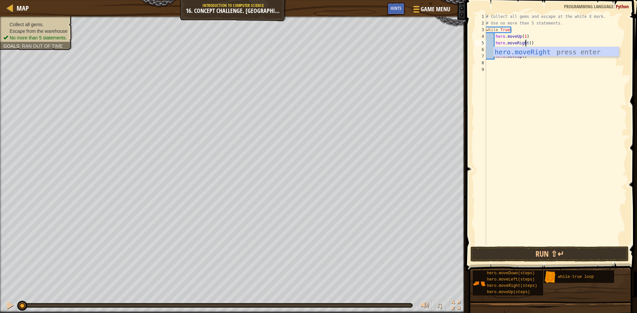
click at [528, 43] on div "# Collect all gems and escape at the white X mark. # Use no more than 5 stateme…" at bounding box center [555, 135] width 142 height 245
click at [571, 259] on button "Run ⇧↵" at bounding box center [549, 254] width 158 height 15
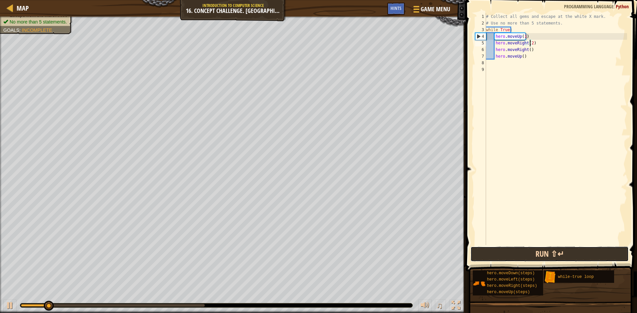
click at [574, 255] on button "Run ⇧↵" at bounding box center [549, 254] width 158 height 15
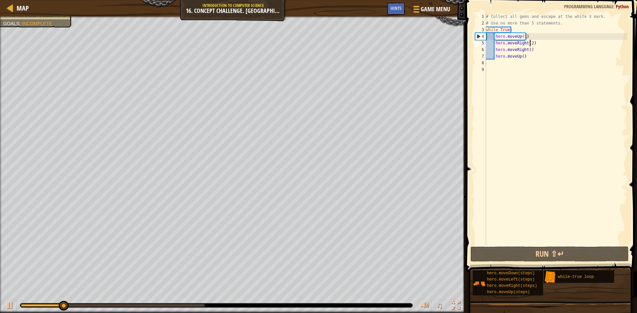
click at [522, 36] on div "# Collect all gems and escape at the white X mark. # Use no more than 5 stateme…" at bounding box center [555, 135] width 142 height 245
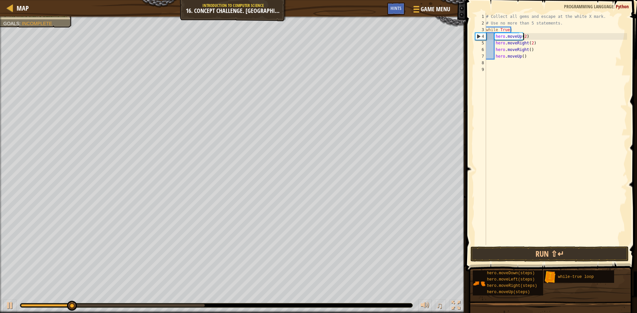
scroll to position [3, 3]
click at [525, 49] on div "# Collect all gems and escape at the white X mark. # Use no more than 5 stateme…" at bounding box center [555, 135] width 142 height 245
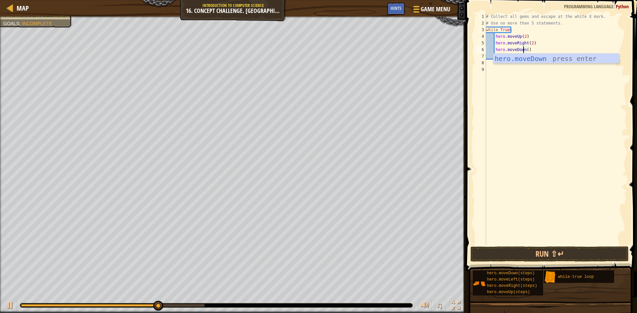
click at [525, 49] on div "# Collect all gems and escape at the white X mark. # Use no more than 5 stateme…" at bounding box center [555, 135] width 142 height 245
click at [517, 57] on div "# Collect all gems and escape at the white X mark. # Use no more than 5 stateme…" at bounding box center [555, 135] width 142 height 245
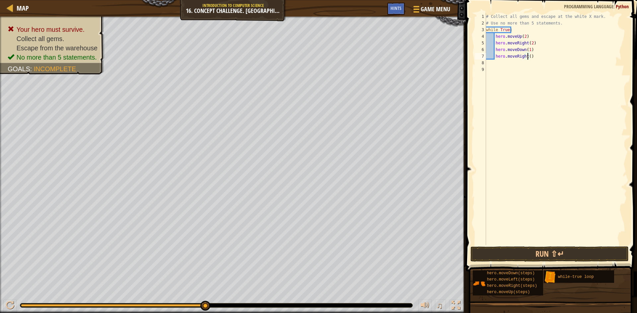
scroll to position [3, 4]
click at [542, 254] on button "Run ⇧↵" at bounding box center [549, 254] width 158 height 15
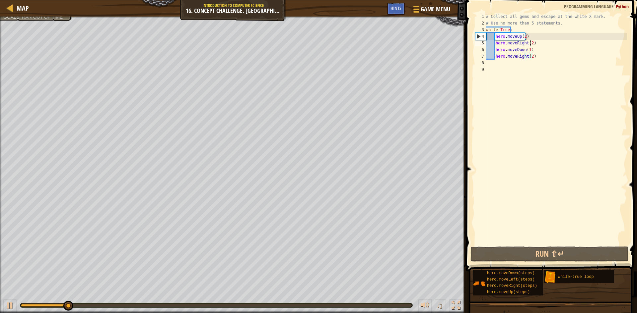
click at [529, 42] on div "# Collect all gems and escape at the white X mark. # Use no more than 5 stateme…" at bounding box center [555, 135] width 142 height 245
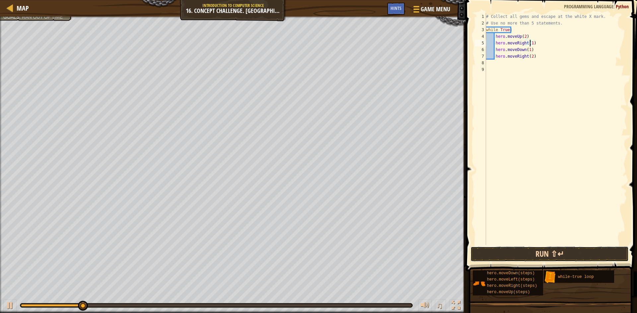
click at [537, 256] on button "Run ⇧↵" at bounding box center [549, 254] width 158 height 15
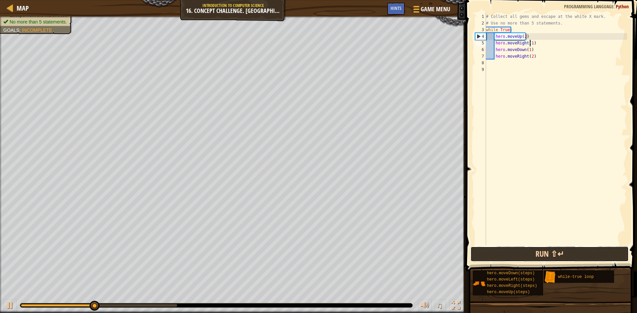
click at [540, 255] on button "Run ⇧↵" at bounding box center [549, 254] width 158 height 15
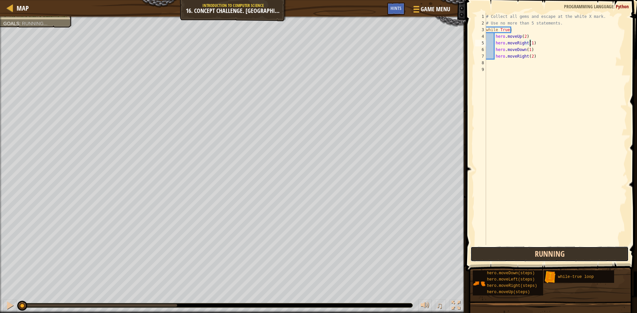
click at [540, 255] on button "Running" at bounding box center [549, 254] width 158 height 15
click at [540, 255] on button "Run ⇧↵" at bounding box center [549, 254] width 158 height 15
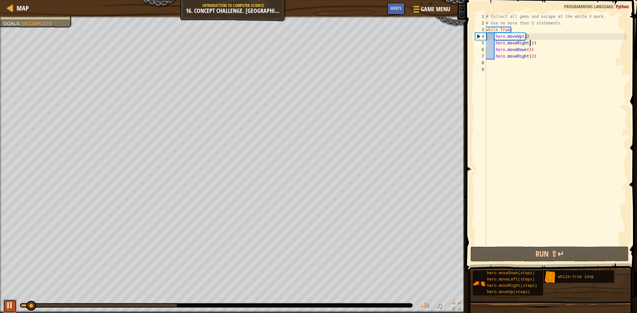
click at [10, 301] on div at bounding box center [10, 305] width 9 height 9
click at [530, 59] on div "# Collect all gems and escape at the white X mark. # Use no more than 5 stateme…" at bounding box center [555, 135] width 142 height 245
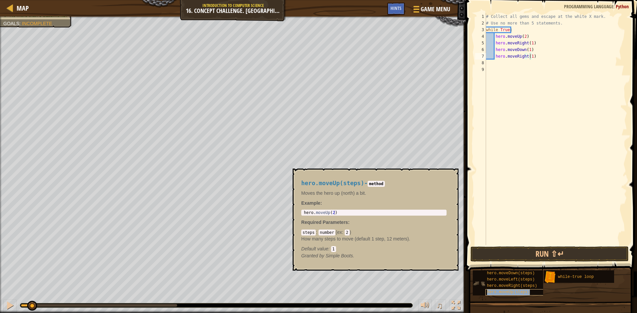
click at [525, 291] on span "hero.moveUp(steps)" at bounding box center [508, 292] width 43 height 5
click at [516, 62] on div "# Collect all gems and escape at the white X mark. # Use no more than 5 stateme…" at bounding box center [555, 129] width 142 height 232
click at [485, 63] on div "8" at bounding box center [480, 63] width 11 height 7
type textarea "hero.moveUp(steps)"
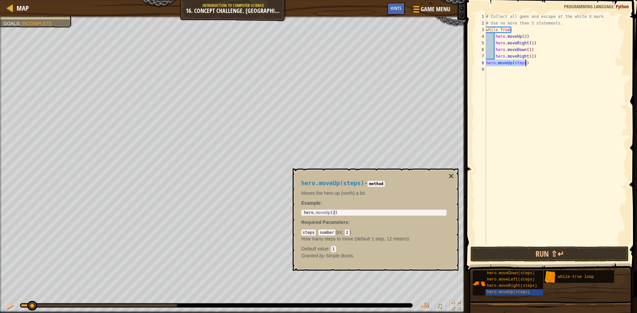
drag, startPoint x: 486, startPoint y: 63, endPoint x: 542, endPoint y: 62, distance: 56.0
click at [542, 62] on div "# Collect all gems and escape at the white X mark. # Use no more than 5 stateme…" at bounding box center [555, 135] width 142 height 245
click at [515, 27] on div "# Collect all gems and escape at the white X mark. # Use no more than 5 stateme…" at bounding box center [555, 135] width 142 height 245
type textarea "while True:"
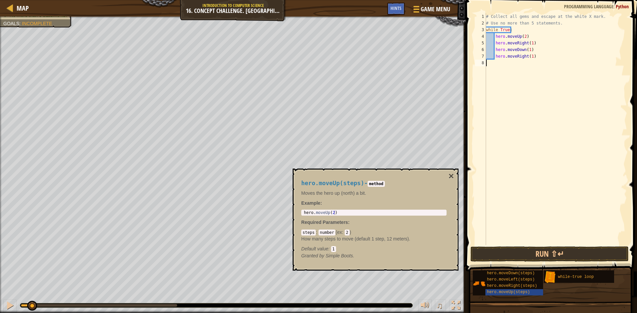
click at [541, 63] on div "# Collect all gems and escape at the white X mark. # Use no more than 5 stateme…" at bounding box center [555, 135] width 142 height 245
click at [551, 276] on img at bounding box center [549, 277] width 13 height 13
click at [571, 279] on div "while-true loop" at bounding box center [588, 277] width 64 height 13
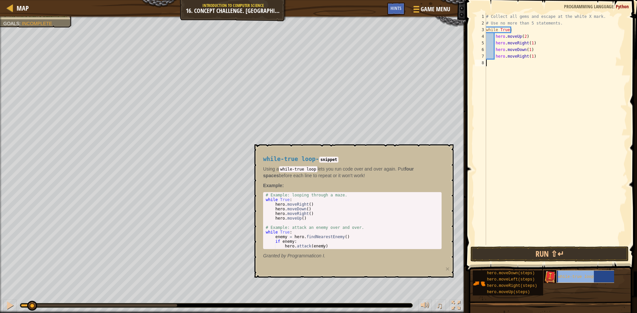
click at [571, 279] on div "while-true loop" at bounding box center [588, 277] width 64 height 13
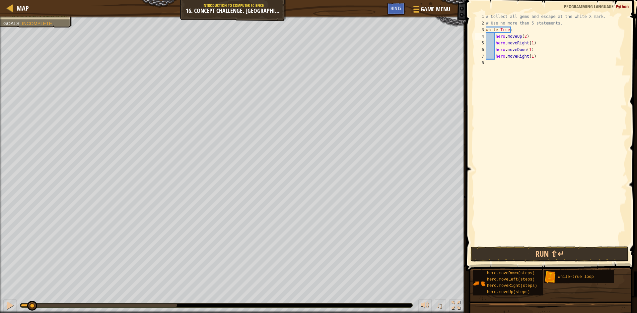
click at [494, 37] on div "# Collect all gems and escape at the white X mark. # Use no more than 5 stateme…" at bounding box center [555, 135] width 142 height 245
type textarea "hero.moveUp(2)"
click at [490, 38] on div "# Collect all gems and escape at the white X mark. # Use no more than 5 stateme…" at bounding box center [555, 135] width 142 height 245
click at [490, 38] on div "# Collect all gems and escape at the white X mark. # Use no more than 5 stateme…" at bounding box center [555, 129] width 142 height 232
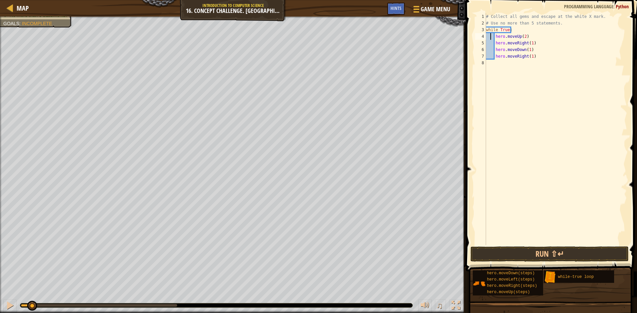
click at [486, 38] on div "# Collect all gems and escape at the white X mark. # Use no more than 5 stateme…" at bounding box center [555, 135] width 142 height 245
click at [503, 67] on div "# Collect all gems and escape at the white X mark. # Use no more than 5 stateme…" at bounding box center [555, 135] width 142 height 245
paste textarea
drag, startPoint x: 527, startPoint y: 36, endPoint x: 482, endPoint y: 30, distance: 45.1
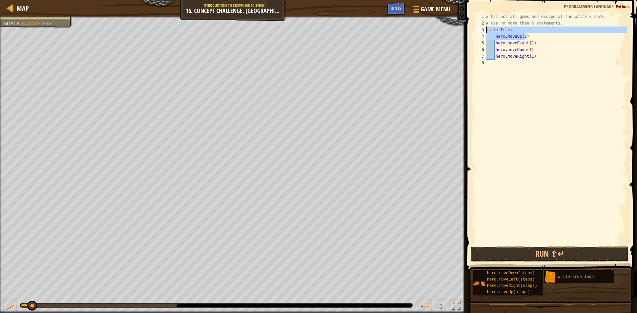
click at [482, 30] on div "hero.moveRight(1) 1 2 3 4 5 6 7 8 # Collect all gems and escape at the white X …" at bounding box center [549, 129] width 153 height 232
click at [520, 59] on div "# Collect all gems and escape at the white X mark. # Use no more than 5 stateme…" at bounding box center [555, 135] width 142 height 245
type textarea "hero.moveRight(1)"
click at [519, 63] on div "# Collect all gems and escape at the white X mark. # Use no more than 5 stateme…" at bounding box center [555, 135] width 142 height 245
paste textarea "hero.moveUp(2)"
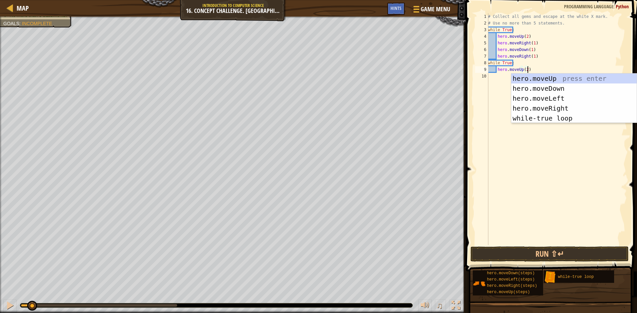
click at [519, 63] on div "# Collect all gems and escape at the white X mark. # Use no more than 5 stateme…" at bounding box center [556, 135] width 140 height 245
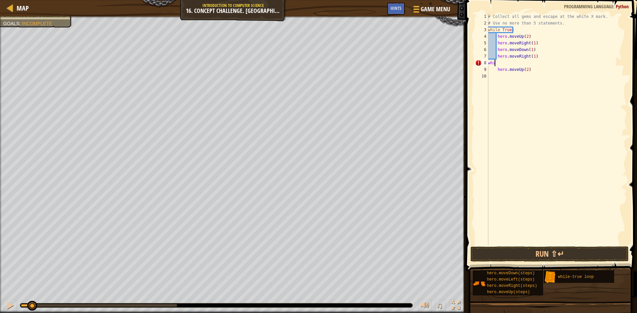
type textarea "w"
type textarea "hero.moveUp(2)"
click at [533, 65] on div "# Collect all gems and escape at the white X mark. # Use no more than 5 stateme…" at bounding box center [555, 135] width 142 height 245
type textarea "hero.moveUp(1)"
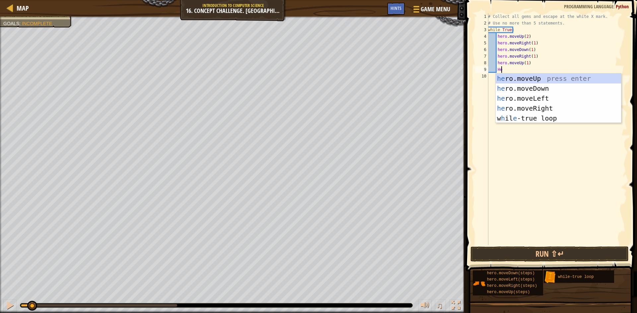
scroll to position [3, 1]
type textarea "Hero"
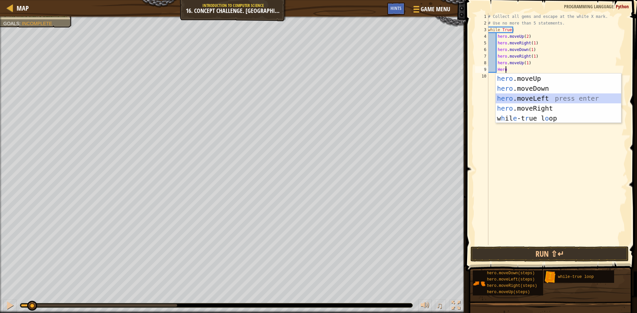
click at [554, 96] on div "hero .moveUp press enter hero .moveDown press enter hero .moveLeft press enter …" at bounding box center [557, 109] width 125 height 70
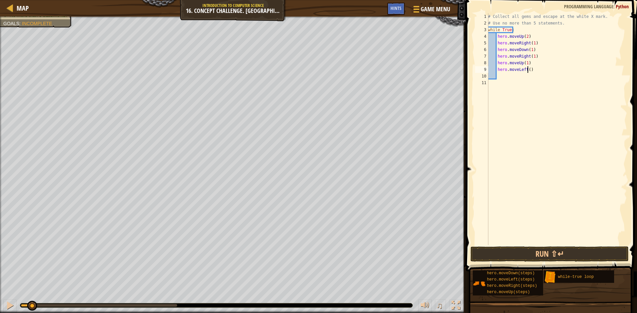
click at [527, 70] on div "# Collect all gems and escape at the white X mark. # Use no more than 5 stateme…" at bounding box center [556, 135] width 140 height 245
click at [578, 245] on span at bounding box center [551, 126] width 176 height 291
click at [581, 255] on button "Run ⇧↵" at bounding box center [549, 254] width 158 height 15
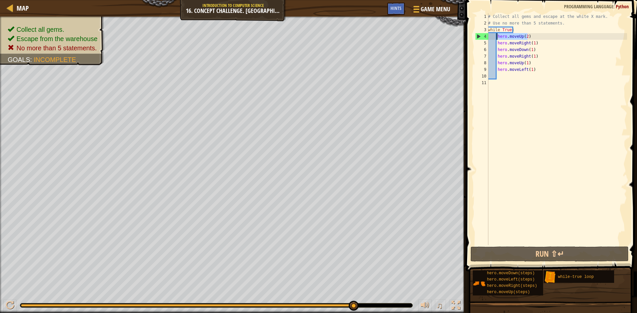
drag, startPoint x: 534, startPoint y: 35, endPoint x: 496, endPoint y: 38, distance: 37.9
click at [496, 38] on div "# Collect all gems and escape at the white X mark. # Use no more than 5 stateme…" at bounding box center [556, 135] width 140 height 245
type textarea "hero.moveUp(2)"
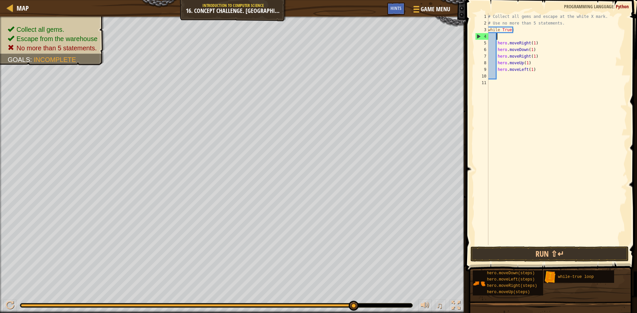
scroll to position [3, 0]
click at [567, 259] on button "Run ⇧↵" at bounding box center [549, 254] width 158 height 15
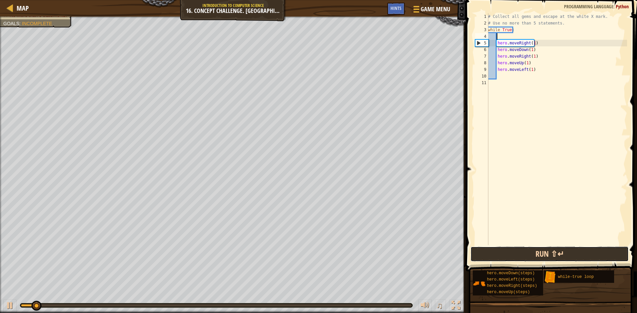
click at [567, 259] on button "Run ⇧↵" at bounding box center [549, 254] width 158 height 15
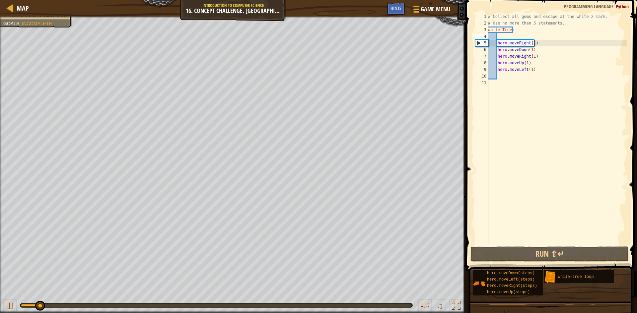
click at [523, 38] on div "# Collect all gems and escape at the white X mark. # Use no more than 5 stateme…" at bounding box center [556, 135] width 140 height 245
type textarea "H"
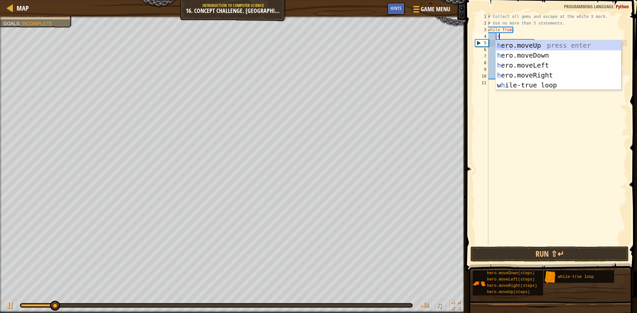
scroll to position [3, 1]
click at [512, 47] on div "h ero.moveUp press enter h ero.moveDown press enter h ero.moveLeft press enter …" at bounding box center [557, 75] width 125 height 70
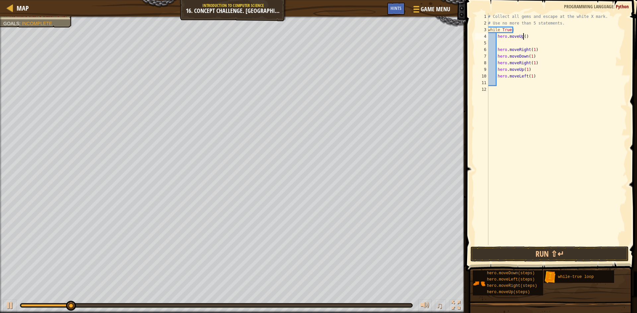
click at [523, 34] on div "# Collect all gems and escape at the white X mark. # Use no more than 5 stateme…" at bounding box center [556, 135] width 140 height 245
drag, startPoint x: 537, startPoint y: 76, endPoint x: 487, endPoint y: 78, distance: 49.5
click at [487, 78] on div "hero.moveUp(2) 1 2 3 4 5 6 7 8 9 10 11 12 # Collect all gems and escape at the …" at bounding box center [549, 129] width 153 height 232
type textarea "hero.moveLeft(1)"
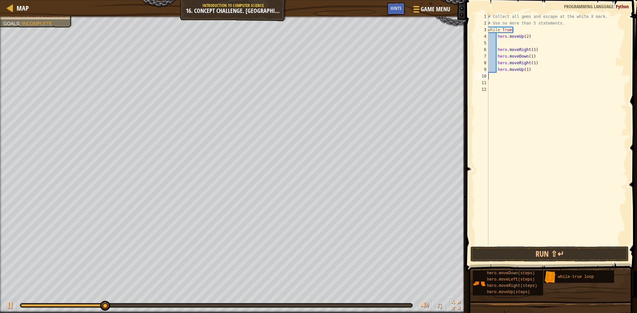
scroll to position [3, 0]
click at [496, 49] on div "# Collect all gems and escape at the white X mark. # Use no more than 5 stateme…" at bounding box center [556, 135] width 140 height 245
click at [586, 255] on button "Run ⇧↵" at bounding box center [549, 254] width 158 height 15
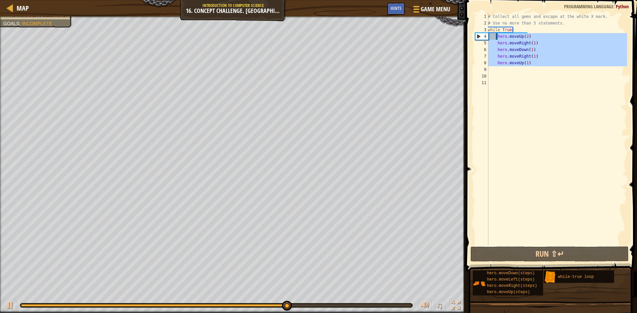
drag, startPoint x: 532, startPoint y: 67, endPoint x: 497, endPoint y: 37, distance: 46.1
click at [497, 37] on div "# Collect all gems and escape at the white X mark. # Use no more than 5 stateme…" at bounding box center [556, 135] width 140 height 245
type textarea "hero.moveUp(2) hero.moveRight(1)"
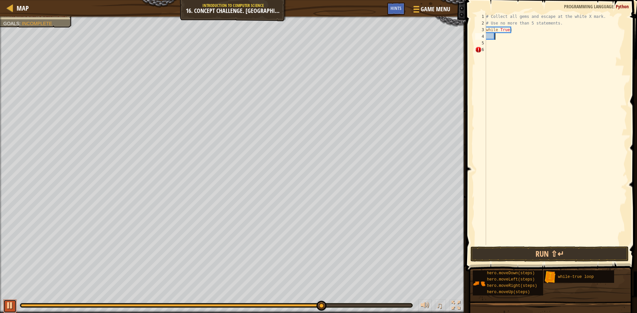
click at [7, 305] on div at bounding box center [10, 305] width 9 height 9
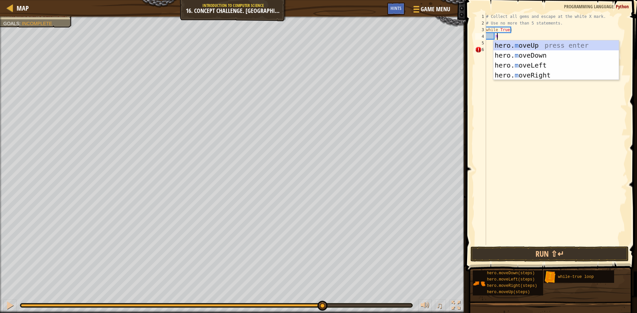
scroll to position [3, 1]
type textarea "Mo"
click at [534, 45] on div "hero. mo veUp press enter hero. mo veDown press enter hero. mo veLeft press ent…" at bounding box center [555, 70] width 125 height 60
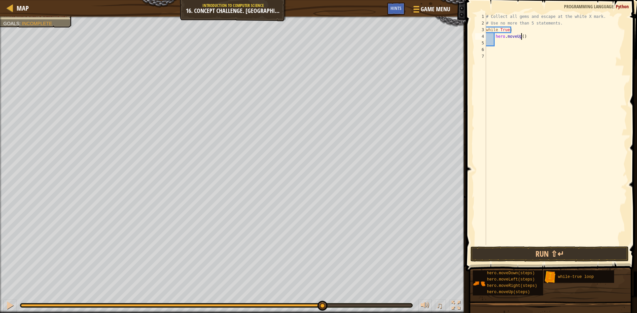
click at [520, 36] on div "# Collect all gems and escape at the white X mark. # Use no more than 5 stateme…" at bounding box center [555, 135] width 142 height 245
type textarea "hero.moveUp(2)"
click at [516, 46] on div "# Collect all gems and escape at the white X mark. # Use no more than 5 stateme…" at bounding box center [555, 135] width 142 height 245
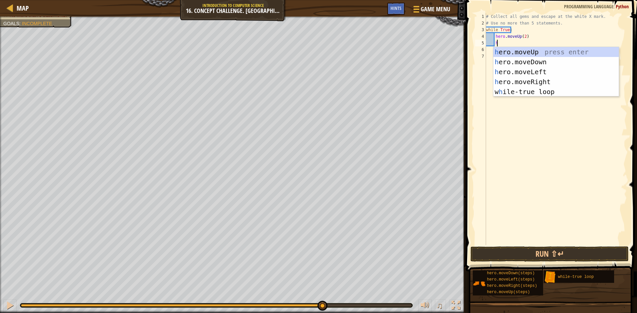
scroll to position [3, 1]
type textarea "he"
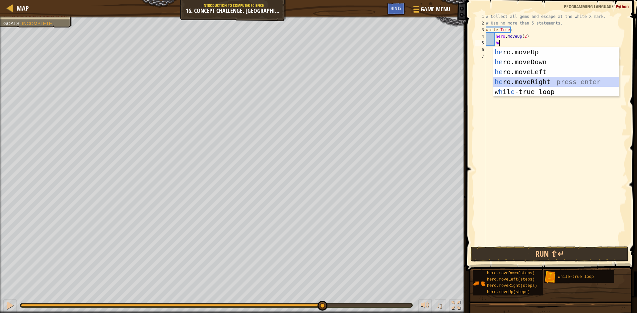
click at [523, 80] on div "he ro.moveUp press enter he ro.moveDown press enter he ro.moveLeft press enter …" at bounding box center [555, 82] width 125 height 70
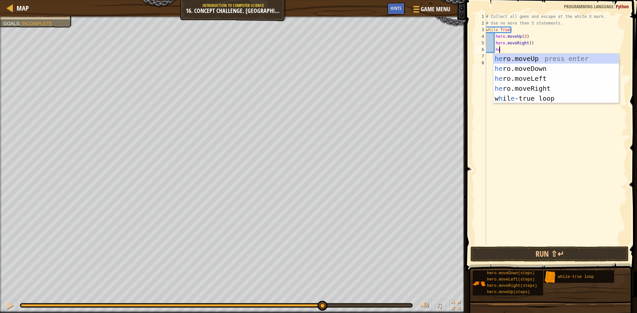
scroll to position [3, 1]
type textarea "hero"
click at [518, 57] on div "hero .moveUp press enter hero .moveDown press enter hero .moveLeft press enter …" at bounding box center [555, 89] width 125 height 70
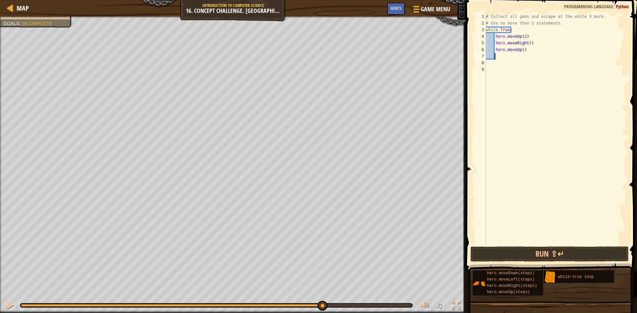
click at [526, 43] on div "# Collect all gems and escape at the white X mark. # Use no more than 5 stateme…" at bounding box center [555, 135] width 142 height 245
click at [544, 255] on button "Run ⇧↵" at bounding box center [549, 254] width 158 height 15
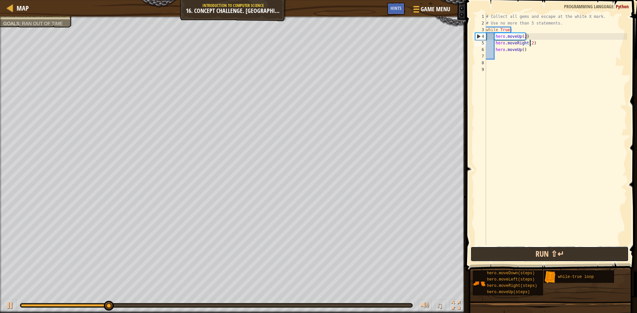
click at [553, 250] on button "Run ⇧↵" at bounding box center [549, 254] width 158 height 15
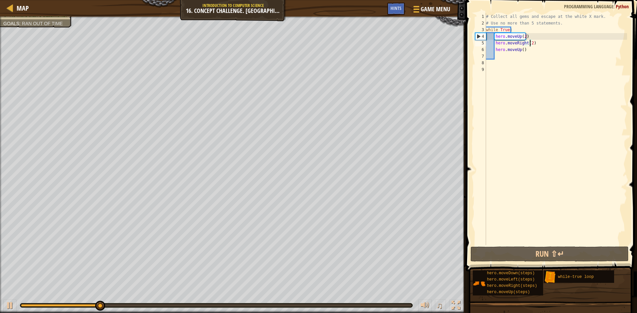
click at [520, 49] on div "# Collect all gems and escape at the white X mark. # Use no more than 5 stateme…" at bounding box center [555, 135] width 142 height 245
click at [517, 50] on div "# Collect all gems and escape at the white X mark. # Use no more than 5 stateme…" at bounding box center [555, 135] width 142 height 245
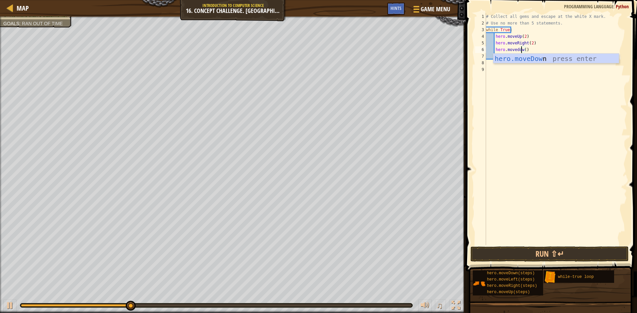
scroll to position [3, 3]
click at [555, 59] on div "hero.moveDown press enter" at bounding box center [555, 69] width 125 height 30
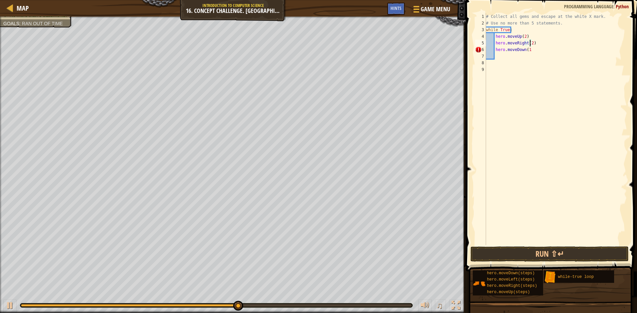
click at [528, 41] on div "# Collect all gems and escape at the white X mark. # Use no more than 5 stateme…" at bounding box center [555, 135] width 142 height 245
click at [534, 55] on div "# Collect all gems and escape at the white X mark. # Use no more than 5 stateme…" at bounding box center [555, 129] width 142 height 232
click at [534, 55] on div "# Collect all gems and escape at the white X mark. # Use no more than 5 stateme…" at bounding box center [555, 135] width 142 height 245
click at [541, 253] on button "Run ⇧↵" at bounding box center [549, 254] width 158 height 15
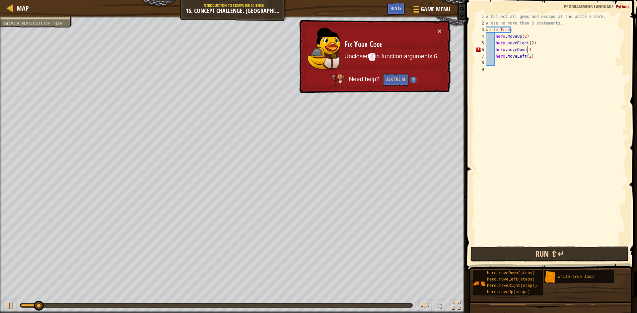
scroll to position [3, 3]
type textarea "hero.moveDown(1)"
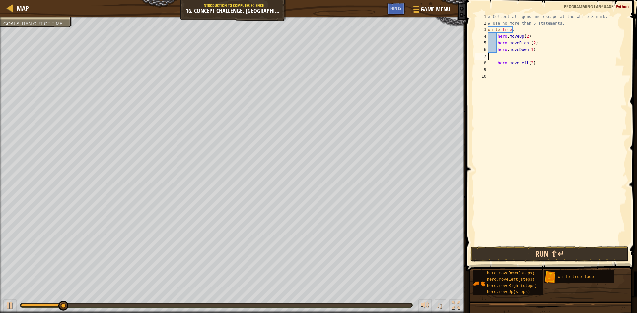
scroll to position [3, 0]
click at [577, 254] on button "Run ⇧↵" at bounding box center [549, 254] width 158 height 15
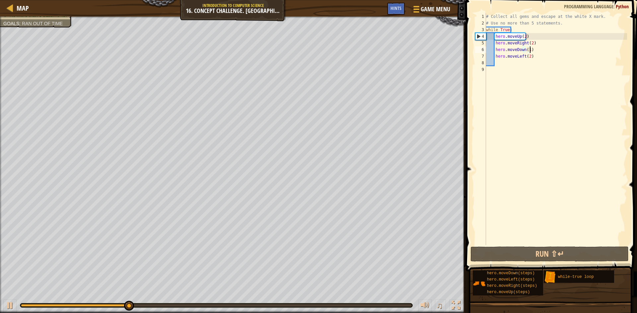
click at [525, 57] on div "# Collect all gems and escape at the white X mark. # Use no more than 5 stateme…" at bounding box center [555, 135] width 142 height 245
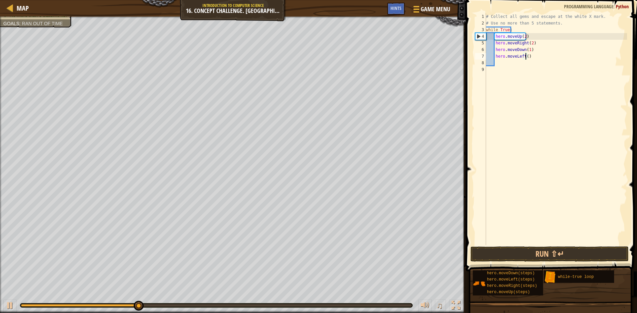
type textarea "hero.moveLeft(1)"
click at [546, 241] on div "# Collect all gems and escape at the white X mark. # Use no more than 5 stateme…" at bounding box center [555, 135] width 142 height 245
click at [547, 249] on button "Run ⇧↵" at bounding box center [549, 254] width 158 height 15
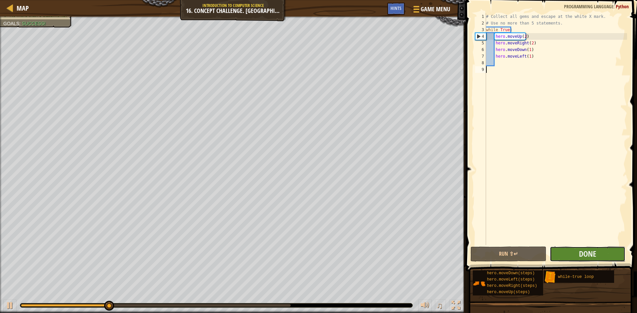
click at [597, 257] on button "Done" at bounding box center [587, 254] width 76 height 15
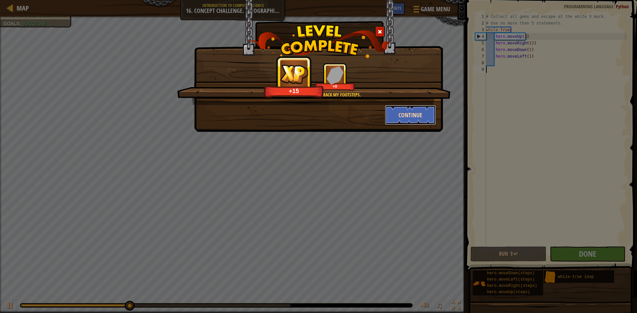
click at [406, 111] on button "Continue" at bounding box center [410, 115] width 51 height 20
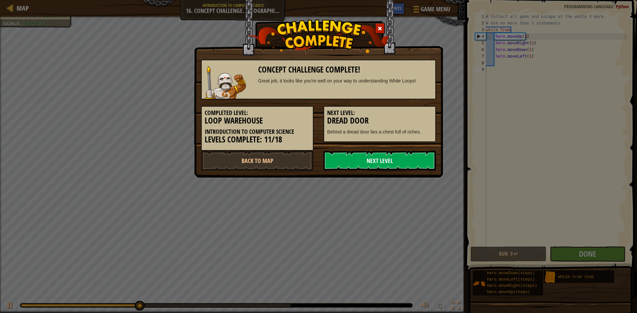
click at [385, 155] on link "Next Level" at bounding box center [379, 161] width 112 height 20
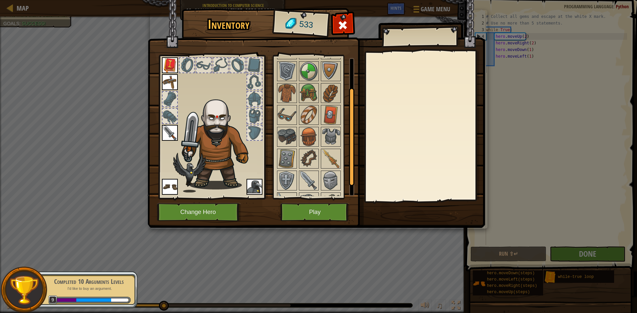
scroll to position [55, 0]
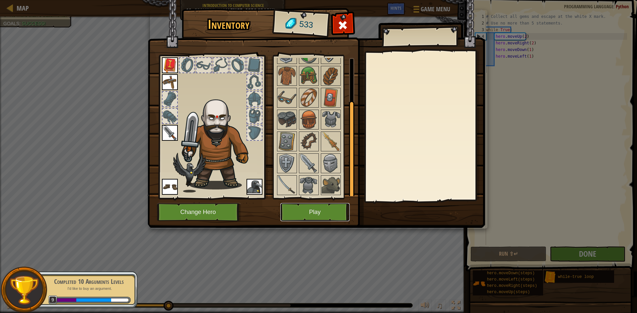
click at [291, 205] on button "Play" at bounding box center [314, 212] width 69 height 18
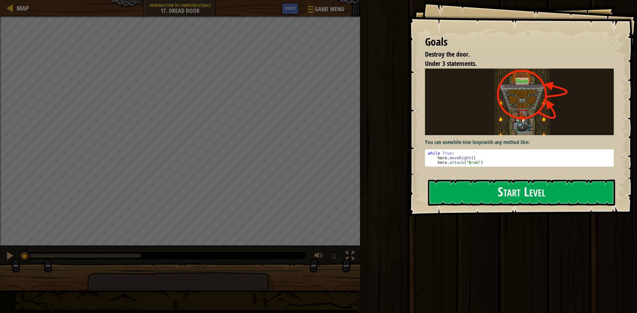
drag, startPoint x: 425, startPoint y: 152, endPoint x: 452, endPoint y: 151, distance: 26.9
click at [452, 151] on pre "1 2 3 while True : hero . moveRight ( ) hero . attack ( "Brak" ) הההההההההההההה…" at bounding box center [522, 158] width 194 height 17
click at [452, 151] on div "while True : hero . moveRight ( ) hero . attack ( "Brak" )" at bounding box center [521, 162] width 190 height 23
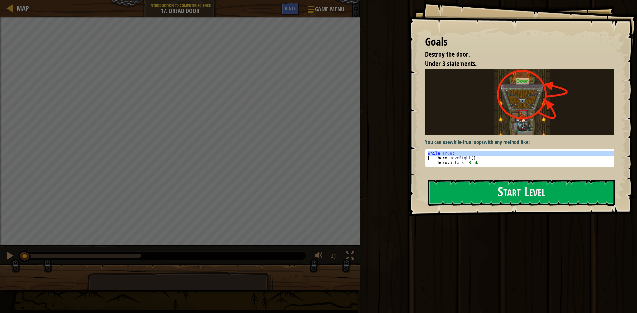
click at [452, 151] on div "while True : hero . moveRight ( ) hero . attack ( "Brak" )" at bounding box center [521, 162] width 190 height 23
type textarea "hero.moveRight() hero.attack("Brak")"
click at [533, 187] on button "Start Level" at bounding box center [521, 193] width 187 height 26
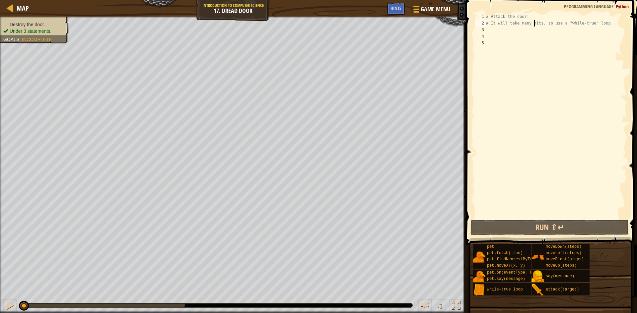
click at [533, 26] on div "# Attack the door! # It will take many hits, so use a "while-true" loop." at bounding box center [555, 122] width 142 height 219
type textarea "# It will take many hits, so use a "while-true" loop."
click at [533, 29] on div "# Attack the door! # It will take many hits, so use a "while-true" loop." at bounding box center [555, 122] width 142 height 219
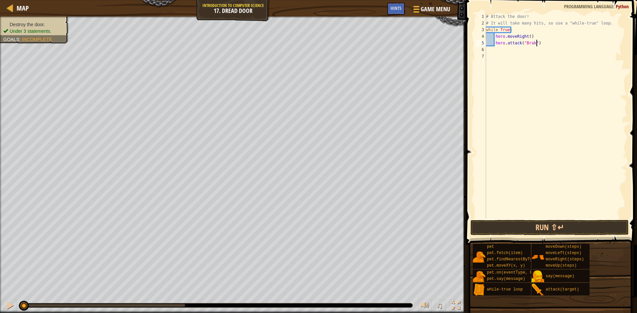
click at [522, 36] on div "# Attack the door! # It will take many hits, so use a "while-true" loop. while …" at bounding box center [555, 122] width 142 height 219
click at [525, 36] on div "# Attack the door! # It will take many hits, so use a "while-true" loop. while …" at bounding box center [555, 122] width 142 height 219
click at [549, 0] on body "Map Introduction to Computer Science 17. Dread Door Game Menu Done Hints 1 הההה…" at bounding box center [318, 0] width 637 height 0
click at [528, 43] on div "# Attack the door! # It will take many hits, so use a "while-true" loop. while …" at bounding box center [555, 122] width 142 height 219
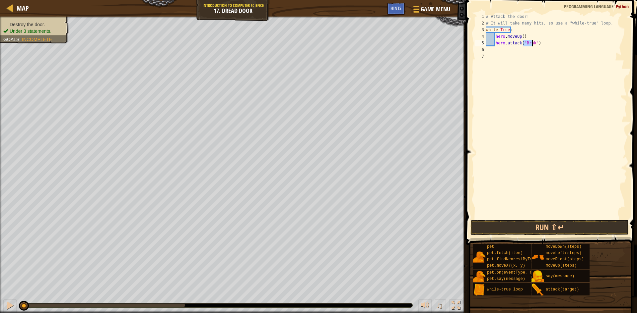
click at [528, 43] on div "# Attack the door! # It will take many hits, so use a "while-true" loop. while …" at bounding box center [555, 122] width 142 height 219
click at [545, 227] on button "Run ⇧↵" at bounding box center [549, 227] width 158 height 15
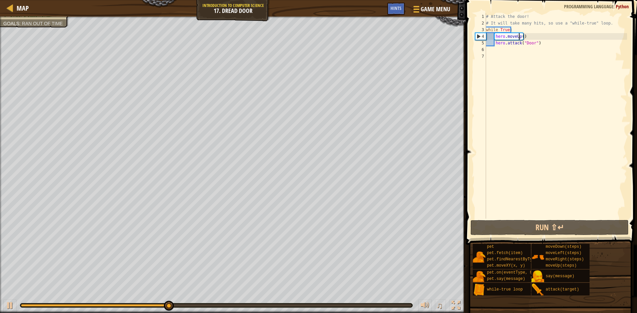
click at [519, 35] on div "# Attack the door! # It will take many hits, so use a "while-true" loop. while …" at bounding box center [555, 122] width 142 height 219
click at [522, 35] on div "# Attack the door! # It will take many hits, so use a "while-true" loop. while …" at bounding box center [555, 122] width 142 height 219
click at [521, 36] on div "# Attack the door! # It will take many hits, so use a "while-true" loop. while …" at bounding box center [555, 122] width 142 height 219
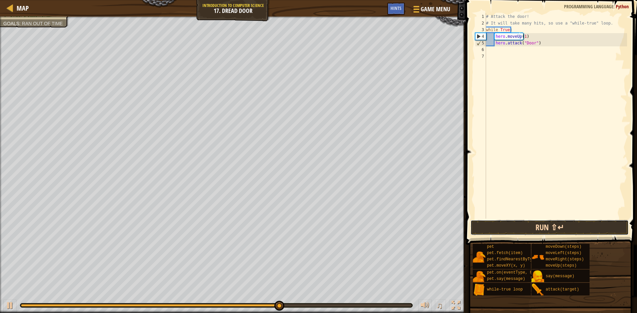
click at [549, 228] on button "Run ⇧↵" at bounding box center [549, 227] width 158 height 15
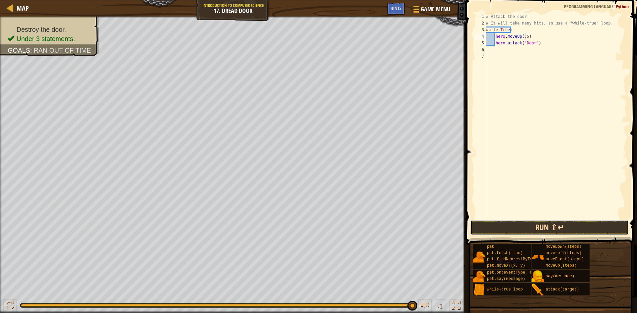
click at [533, 225] on button "Run ⇧↵" at bounding box center [549, 227] width 158 height 15
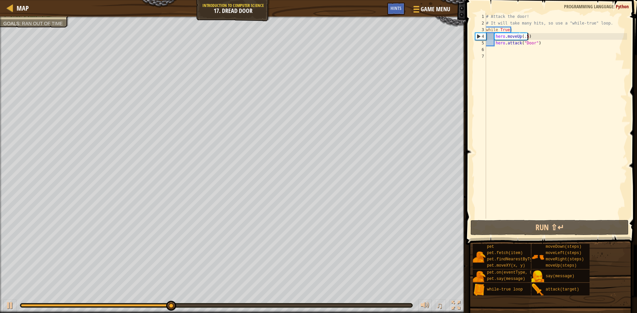
click at [528, 38] on div "# Attack the door! # It will take many hits, so use a "while-true" loop. while …" at bounding box center [555, 122] width 142 height 219
click at [523, 36] on div "# Attack the door! # It will take many hits, so use a "while-true" loop. while …" at bounding box center [555, 122] width 142 height 219
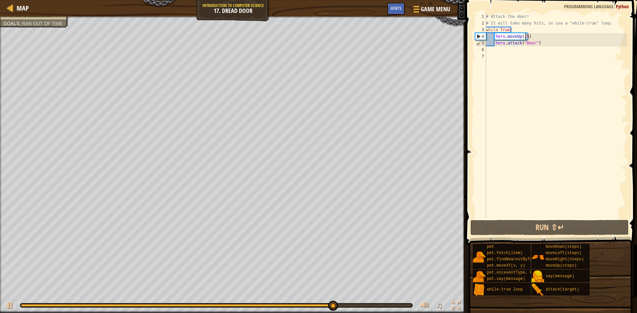
click at [526, 36] on div "# Attack the door! # It will take many hits, so use a "while-true" loop. while …" at bounding box center [555, 122] width 142 height 219
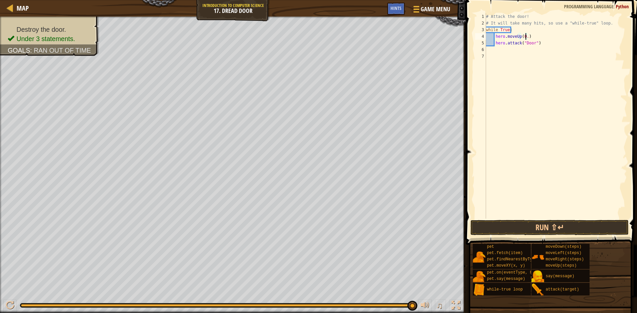
scroll to position [3, 3]
type textarea "hero.moveUp(0.2)"
click at [562, 222] on button "Run ⇧↵" at bounding box center [549, 227] width 158 height 15
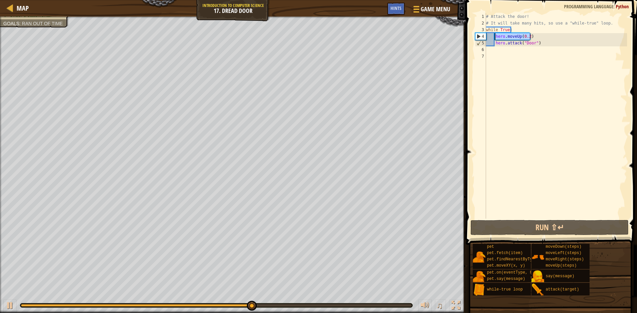
drag, startPoint x: 534, startPoint y: 35, endPoint x: 494, endPoint y: 36, distance: 40.1
click at [494, 36] on div "# Attack the door! # It will take many hits, so use a "while-true" loop. while …" at bounding box center [555, 122] width 142 height 219
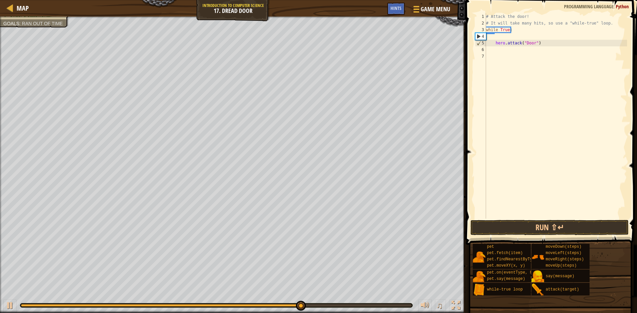
scroll to position [3, 0]
type textarea "while True:"
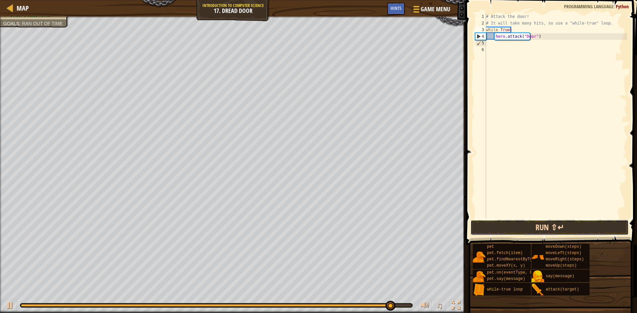
click at [545, 222] on button "Run ⇧↵" at bounding box center [549, 227] width 158 height 15
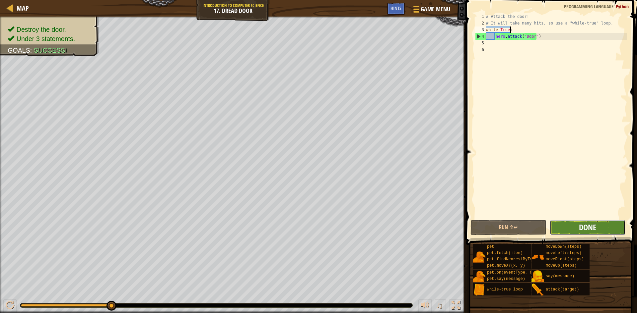
click at [595, 226] on span "Done" at bounding box center [586, 227] width 17 height 11
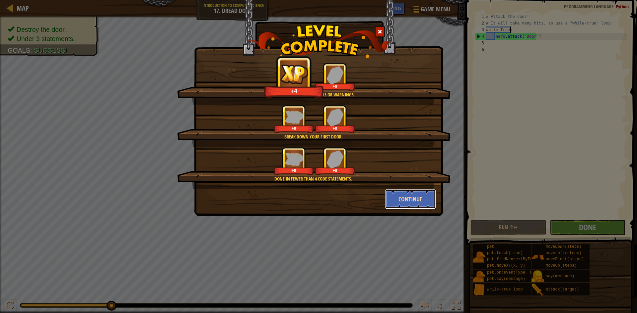
click at [412, 201] on button "Continue" at bounding box center [410, 199] width 51 height 20
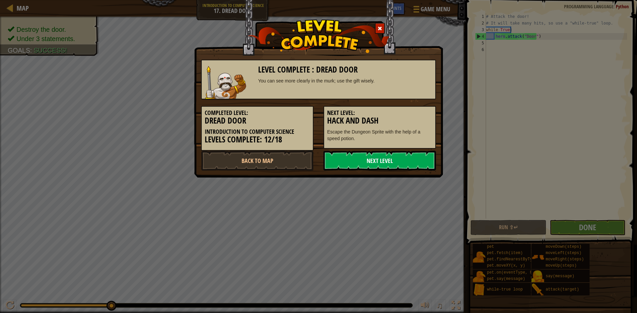
click at [377, 163] on link "Next Level" at bounding box center [379, 161] width 112 height 20
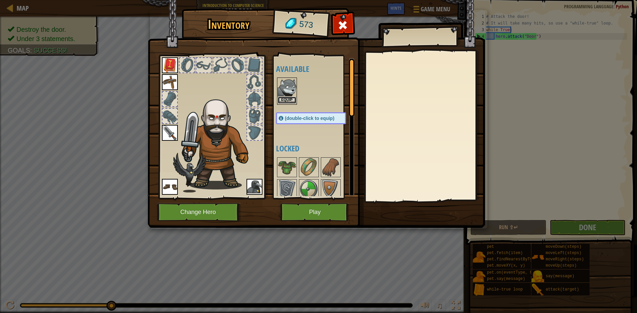
click at [281, 100] on button "Equip" at bounding box center [286, 100] width 19 height 7
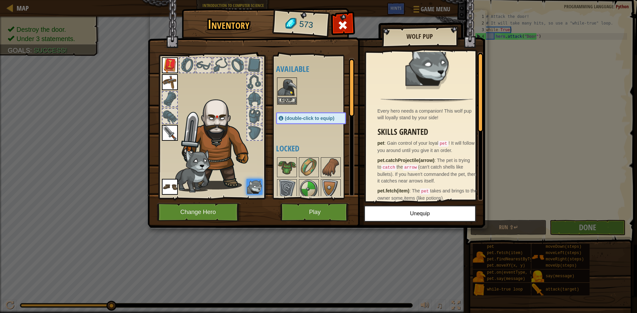
scroll to position [0, 0]
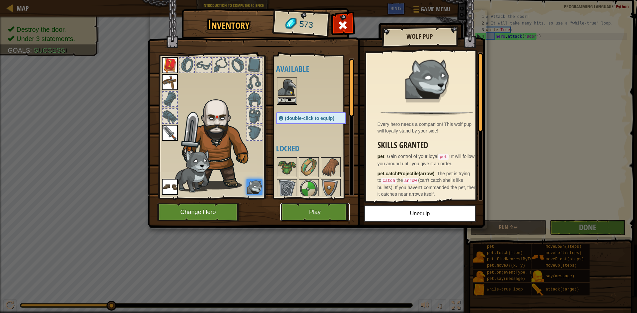
click at [320, 206] on button "Play" at bounding box center [314, 212] width 69 height 18
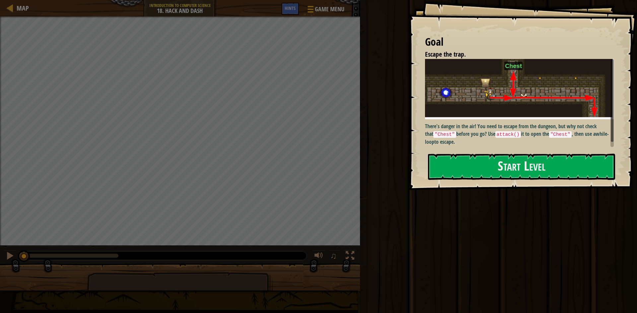
scroll to position [0, 0]
click at [544, 167] on button "Start Level" at bounding box center [521, 167] width 187 height 26
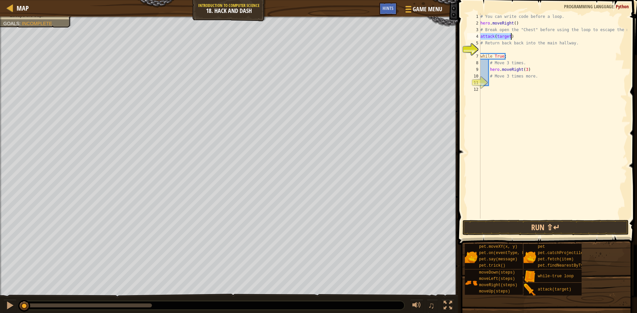
click at [502, 35] on div "# You can write code before a loop. hero . moveRight ( ) # Break open the "Ches…" at bounding box center [553, 116] width 148 height 206
click at [502, 35] on div "# You can write code before a loop. hero . moveRight ( ) # Break open the "Ches…" at bounding box center [553, 122] width 148 height 219
click at [500, 46] on div "# You can write code before a loop. hero . moveRight ( ) # Break open the "Ches…" at bounding box center [553, 122] width 148 height 219
type textarea "# Return back back into the main hallway."
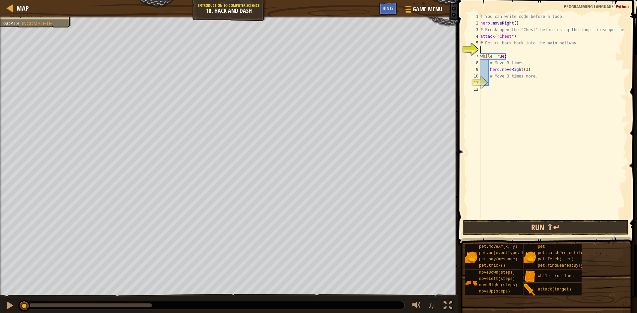
click at [499, 49] on div "# You can write code before a loop. hero . moveRight ( ) # Break open the "Ches…" at bounding box center [553, 122] width 148 height 219
click at [43, 29] on li "Escape the trap." at bounding box center [34, 31] width 63 height 7
click at [505, 51] on div "# You can write code before a loop. hero . moveRight ( ) # Break open the "Ches…" at bounding box center [553, 116] width 148 height 206
click at [505, 51] on div "# You can write code before a loop. hero . moveRight ( ) # Break open the "Ches…" at bounding box center [553, 122] width 148 height 219
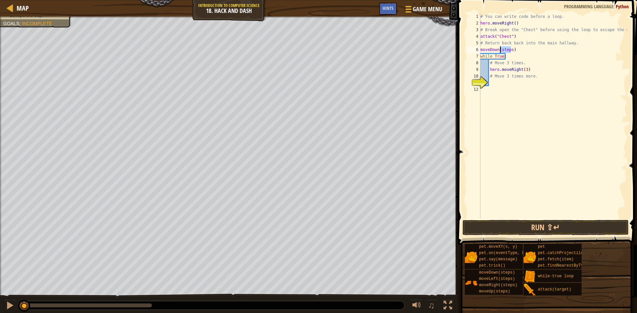
click at [505, 51] on div "# You can write code before a loop. hero . moveRight ( ) # Break open the "Ches…" at bounding box center [553, 122] width 148 height 219
type textarea "moveDown(1)"
click at [511, 83] on div "# You can write code before a loop. hero . moveRight ( ) # Break open the "Ches…" at bounding box center [553, 122] width 148 height 219
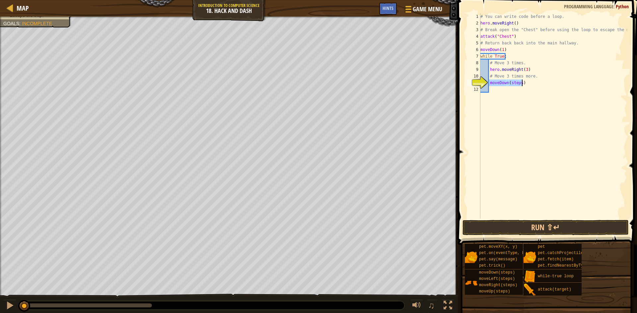
click at [517, 81] on div "# You can write code before a loop. hero . moveRight ( ) # Break open the "Ches…" at bounding box center [553, 116] width 148 height 206
click at [517, 81] on div "# You can write code before a loop. hero . moveRight ( ) # Break open the "Ches…" at bounding box center [553, 122] width 148 height 219
click at [557, 219] on span at bounding box center [548, 113] width 184 height 265
click at [557, 228] on button "Run ⇧↵" at bounding box center [545, 227] width 166 height 15
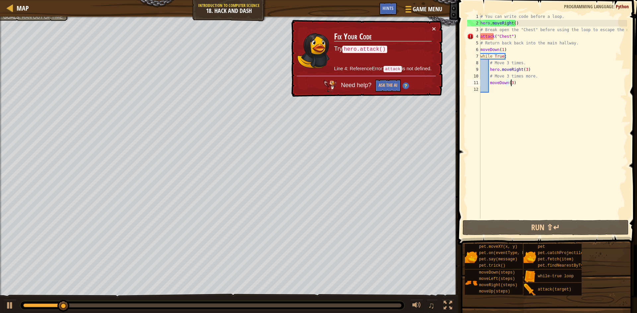
click at [481, 37] on div "# You can write code before a loop. hero . moveRight ( ) # Break open the "Ches…" at bounding box center [553, 122] width 148 height 219
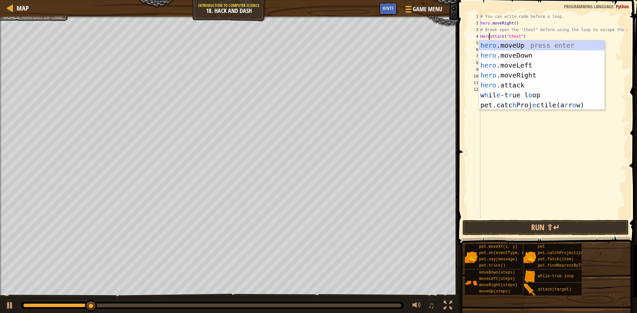
scroll to position [3, 1]
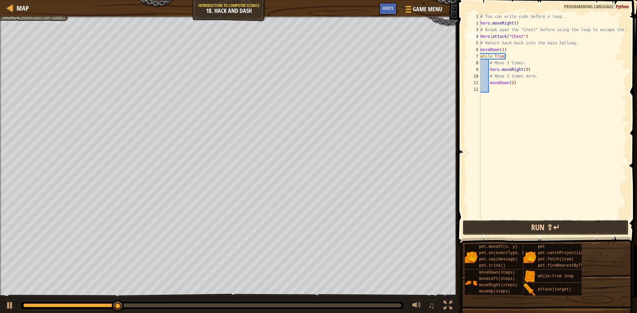
click at [578, 231] on button "Run ⇧↵" at bounding box center [545, 227] width 166 height 15
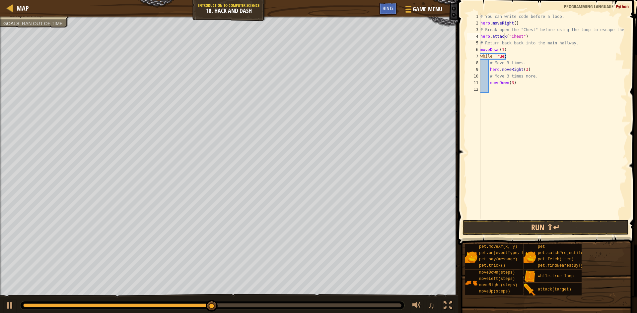
click at [504, 37] on div "# You can write code before a loop. hero . moveRight ( ) # Break open the "Ches…" at bounding box center [553, 122] width 148 height 219
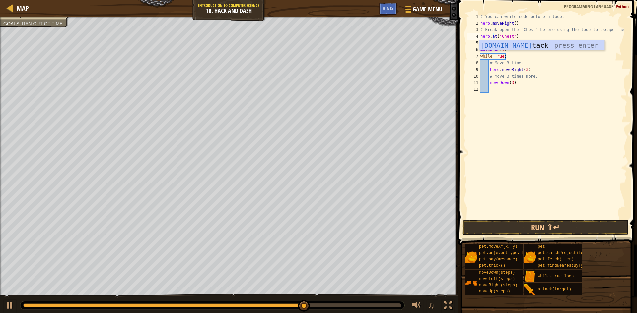
scroll to position [3, 1]
click at [526, 47] on div "hero.[PERSON_NAME] press enter" at bounding box center [541, 55] width 125 height 30
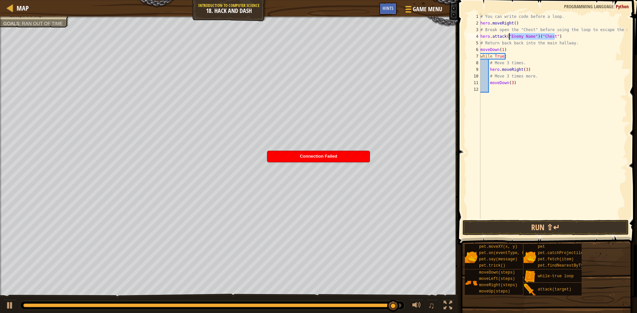
drag, startPoint x: 557, startPoint y: 37, endPoint x: 509, endPoint y: 35, distance: 47.8
click at [509, 35] on div "# You can write code before a loop. hero . moveRight ( ) # Break open the "Ches…" at bounding box center [553, 122] width 148 height 219
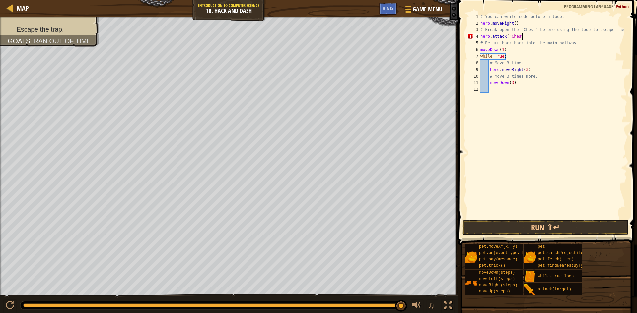
scroll to position [3, 3]
click at [545, 84] on div "# You can write code before a loop. hero . moveRight ( ) # Break open the "Ches…" at bounding box center [553, 122] width 148 height 219
click at [521, 37] on div "# You can write code before a loop. hero . moveRight ( ) # Break open the "Ches…" at bounding box center [553, 122] width 148 height 219
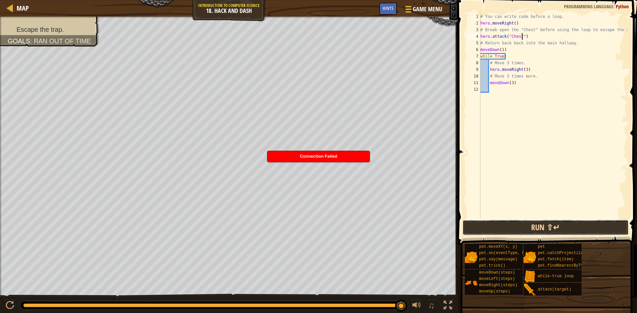
click at [508, 220] on button "Run ⇧↵" at bounding box center [545, 227] width 166 height 15
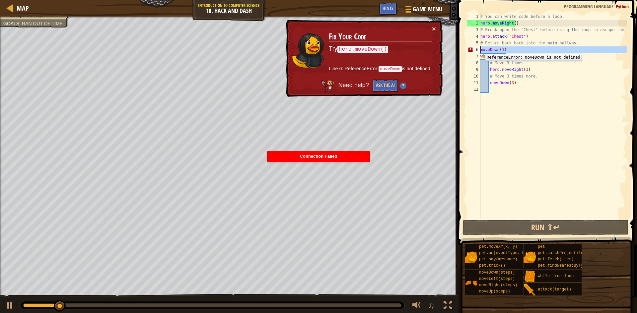
click at [480, 49] on div "6" at bounding box center [473, 49] width 13 height 7
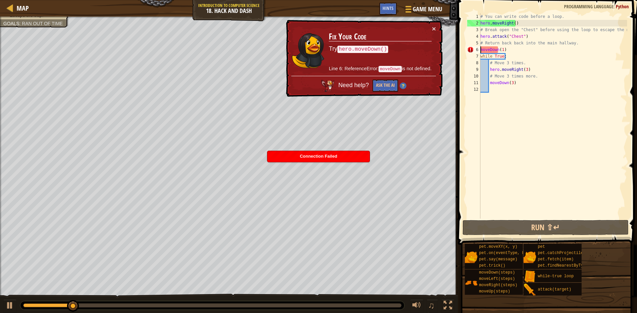
click at [485, 49] on div "# You can write code before a loop. hero . moveRight ( ) # Break open the "Ches…" at bounding box center [553, 122] width 148 height 219
click at [480, 49] on div "6" at bounding box center [473, 49] width 13 height 7
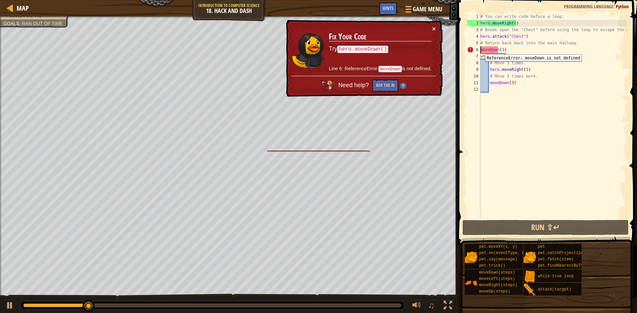
click at [480, 49] on div "6" at bounding box center [473, 49] width 13 height 7
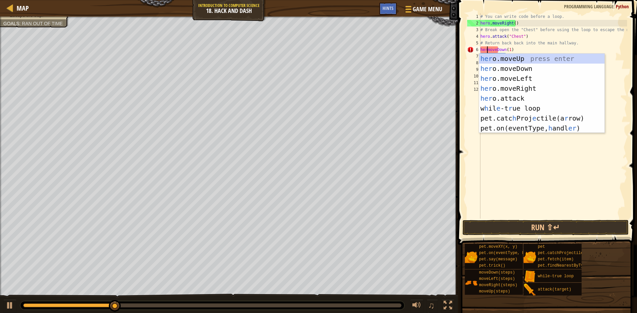
scroll to position [3, 1]
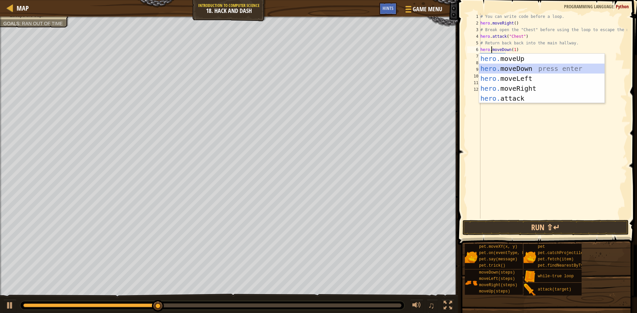
click at [509, 66] on div "hero. moveUp press enter hero. moveDown press enter hero. moveLeft press enter …" at bounding box center [541, 89] width 125 height 70
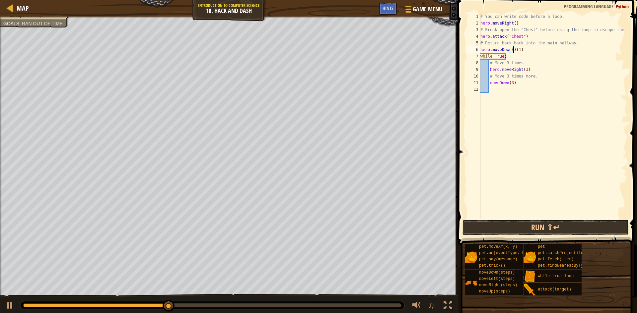
click at [518, 49] on div "# You can write code before a loop. hero . moveRight ( ) # Break open the "Ches…" at bounding box center [553, 122] width 148 height 219
type textarea "hero.moveDown()(1)"
click at [592, 88] on div "# You can write code before a loop. hero . moveRight ( ) # Break open the "Ches…" at bounding box center [553, 122] width 148 height 219
click at [536, 48] on div "# You can write code before a loop. hero . moveRight ( ) # Break open the "Ches…" at bounding box center [553, 122] width 148 height 219
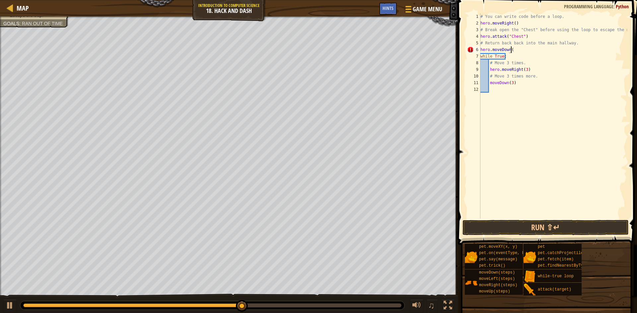
scroll to position [3, 2]
click at [488, 83] on div "# You can write code before a loop. hero . moveRight ( ) # Break open the "Ches…" at bounding box center [553, 122] width 148 height 219
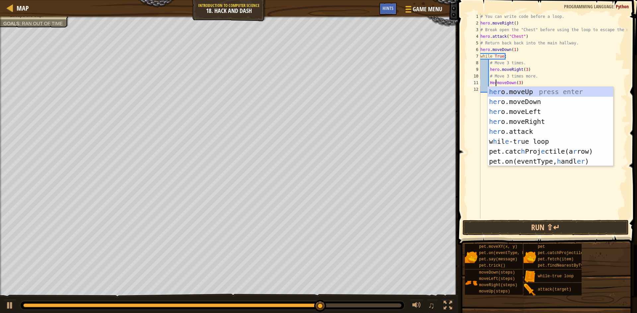
scroll to position [3, 1]
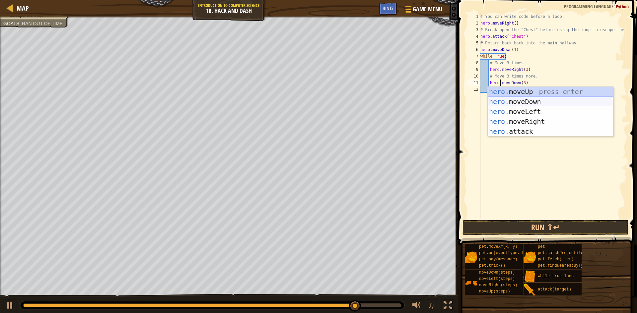
click at [542, 100] on div "hero. moveUp press enter hero. moveDown press enter hero. moveLeft press enter …" at bounding box center [549, 122] width 125 height 70
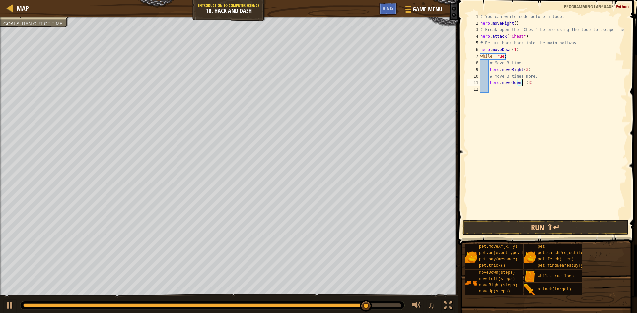
click at [527, 84] on div "# You can write code before a loop. hero . moveRight ( ) # Break open the "Ches…" at bounding box center [553, 122] width 148 height 219
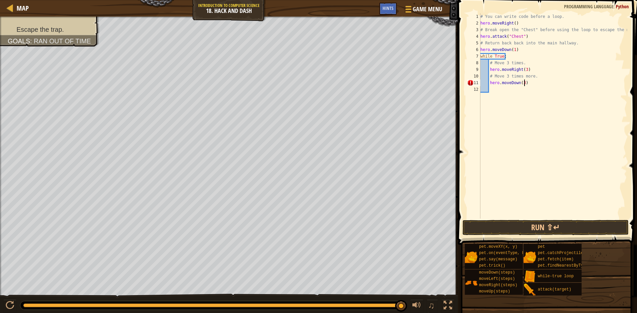
scroll to position [3, 3]
type textarea "hero.moveDown(3)"
click at [546, 221] on button "Run ⇧↵" at bounding box center [545, 227] width 166 height 15
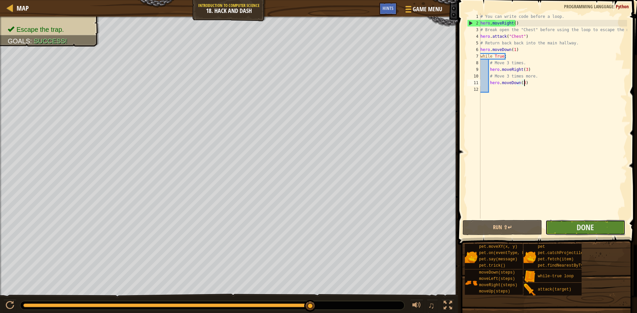
click at [561, 227] on button "Done" at bounding box center [585, 227] width 80 height 15
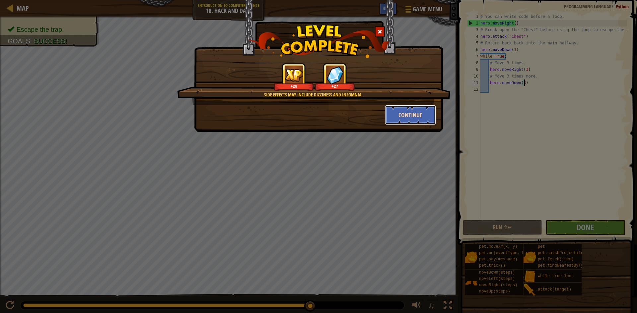
click at [429, 121] on button "Continue" at bounding box center [410, 115] width 51 height 20
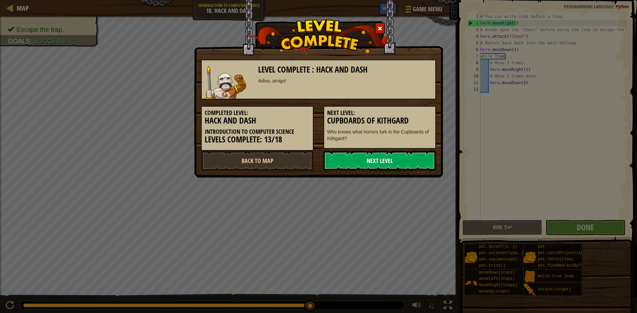
click at [410, 164] on link "Next Level" at bounding box center [379, 161] width 112 height 20
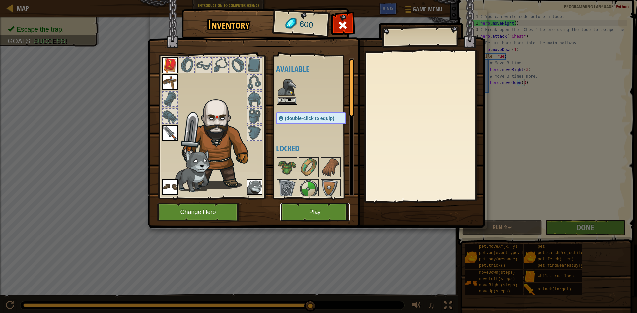
click at [297, 216] on button "Play" at bounding box center [314, 212] width 69 height 18
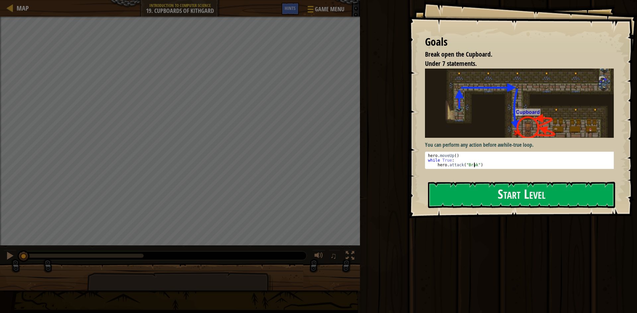
click at [474, 161] on div "hero . moveUp ( ) while True : hero . attack ( "Brak" )" at bounding box center [521, 164] width 190 height 23
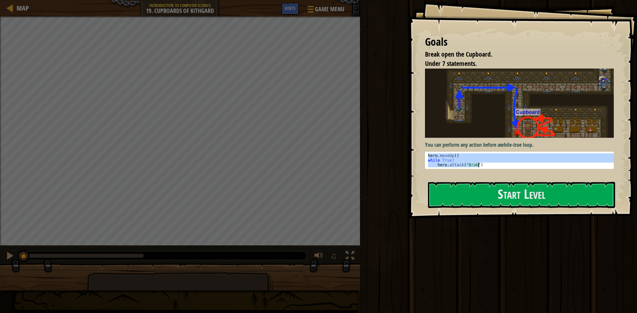
click at [474, 161] on div "hero . moveUp ( ) while True : hero . attack ( "Brak" )" at bounding box center [521, 164] width 190 height 23
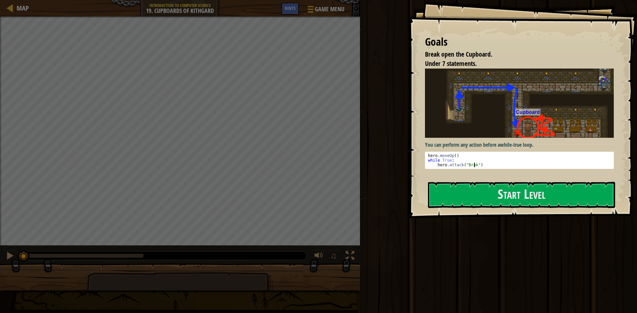
click at [474, 161] on div "hero . moveUp ( ) while True : hero . attack ( "Brak" )" at bounding box center [521, 164] width 190 height 23
click at [474, 161] on div "hero . moveUp ( ) while True : hero . attack ( "Brak" )" at bounding box center [521, 160] width 190 height 14
click at [474, 161] on div "hero . moveUp ( ) while True : hero . attack ( "Brak" )" at bounding box center [521, 164] width 190 height 23
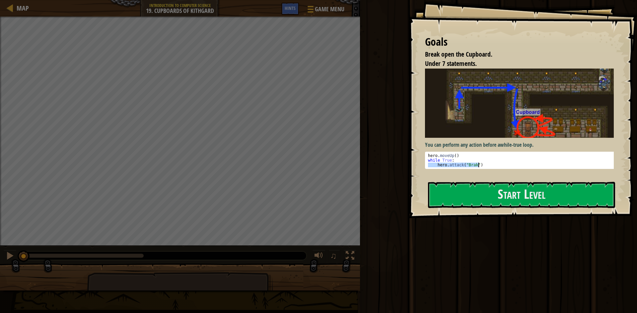
click at [463, 164] on div "hero . moveUp ( ) while True : hero . attack ( "Brak" )" at bounding box center [521, 160] width 190 height 14
click at [463, 164] on div "hero . moveUp ( ) while True : hero . attack ( "Brak" )" at bounding box center [521, 164] width 190 height 23
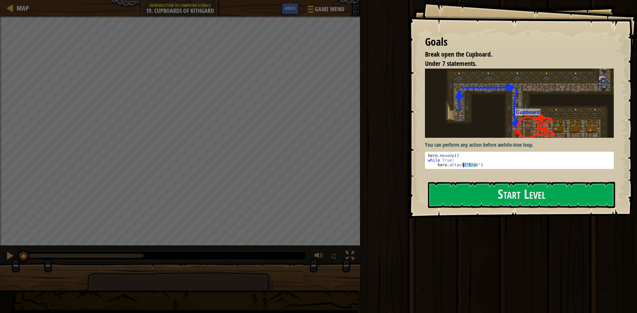
click at [463, 164] on div "hero . moveUp ( ) while True : hero . attack ( "Brak" )" at bounding box center [521, 164] width 190 height 23
click at [463, 164] on div "hero . moveUp ( ) while True : hero . attack ( "Brak" )" at bounding box center [521, 160] width 190 height 14
click at [463, 164] on div "hero . moveUp ( ) while True : hero . attack ( "Brak" )" at bounding box center [521, 164] width 190 height 23
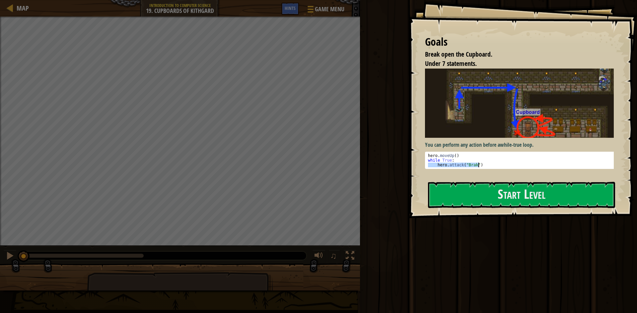
click at [463, 164] on div "hero . moveUp ( ) while True : hero . attack ( "Brak" )" at bounding box center [521, 164] width 190 height 23
type textarea "while True: hero.attack("Brak")"
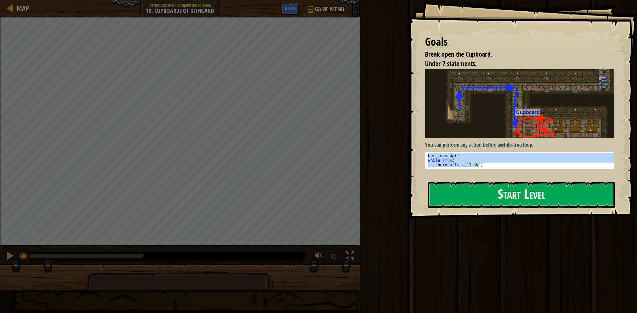
drag, startPoint x: 445, startPoint y: 158, endPoint x: 438, endPoint y: 145, distance: 14.7
click at [438, 145] on p "You can perform any action before a while-true loop ." at bounding box center [522, 145] width 194 height 8
click at [442, 186] on button "Start Level" at bounding box center [521, 195] width 187 height 26
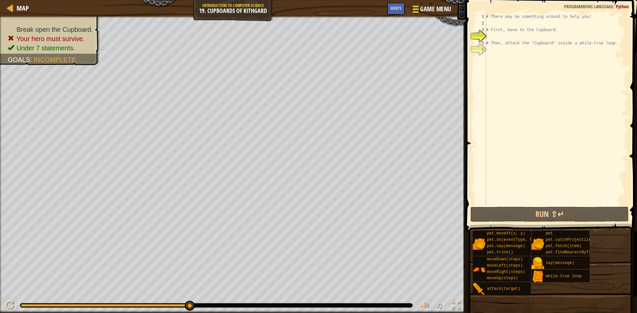
click at [414, 11] on span at bounding box center [415, 11] width 6 height 1
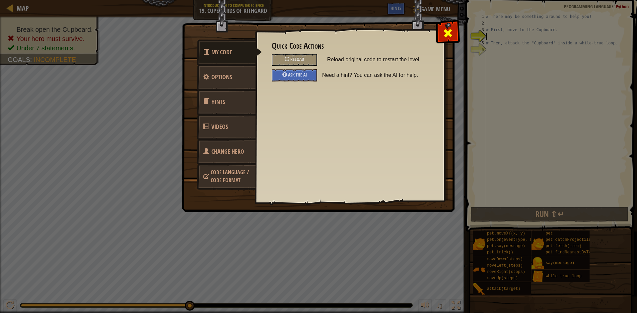
click at [450, 31] on span at bounding box center [447, 33] width 11 height 11
